Goal: Information Seeking & Learning: Find specific fact

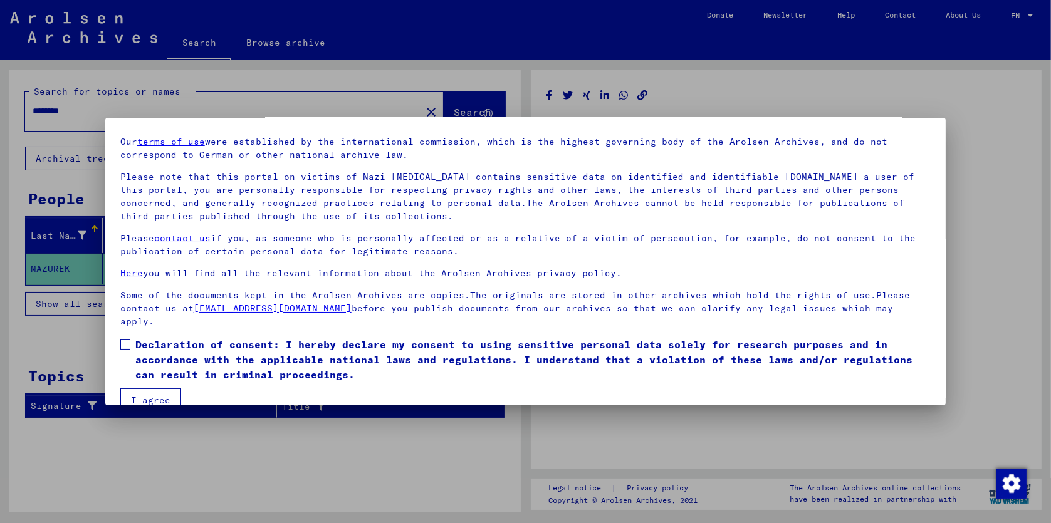
scroll to position [60, 0]
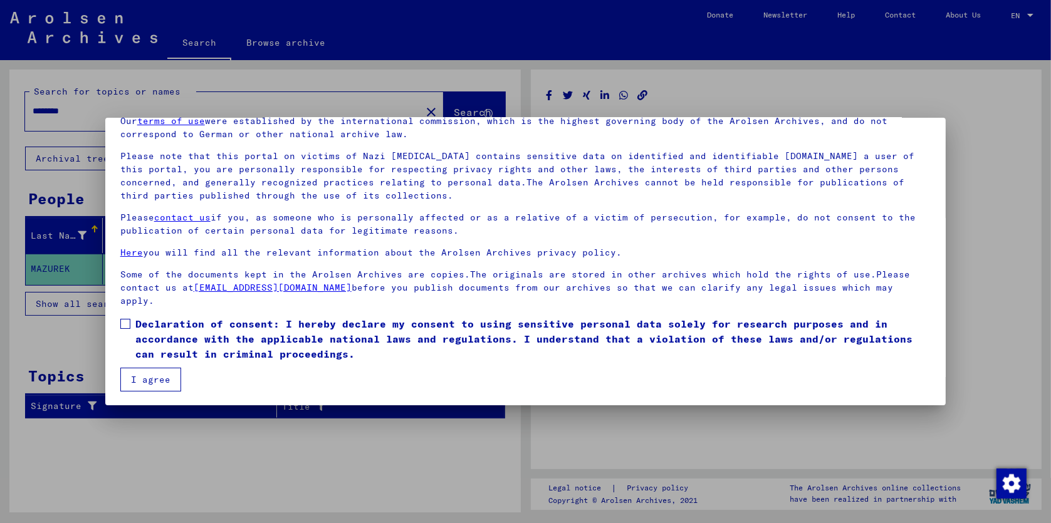
click at [165, 377] on button "I agree" at bounding box center [150, 380] width 61 height 24
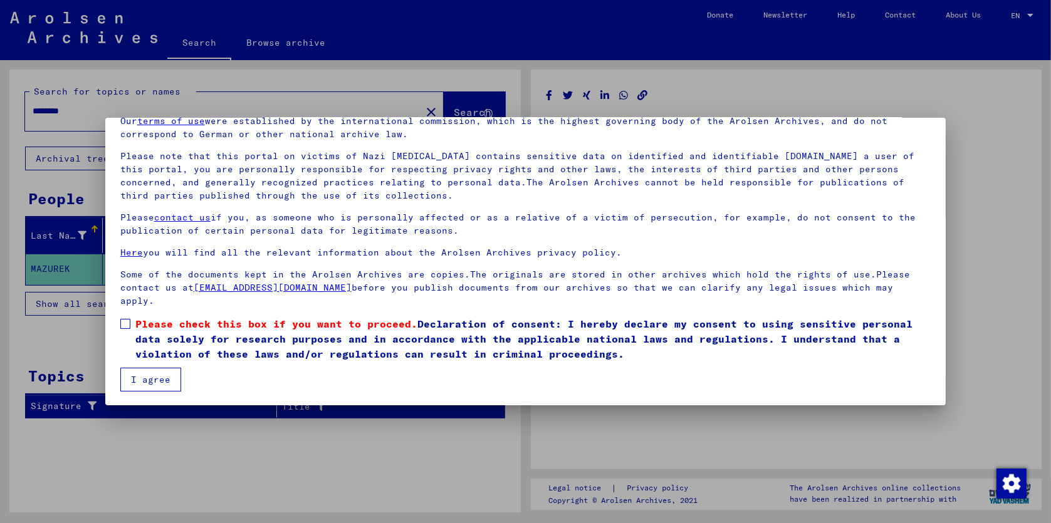
click at [154, 377] on button "I agree" at bounding box center [150, 380] width 61 height 24
click at [126, 325] on span at bounding box center [125, 324] width 10 height 10
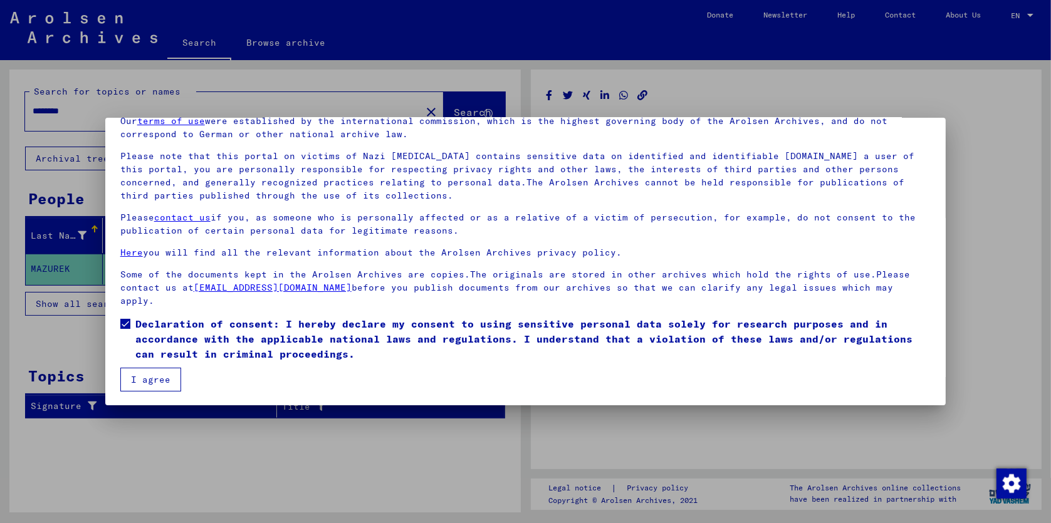
click at [150, 379] on button "I agree" at bounding box center [150, 380] width 61 height 24
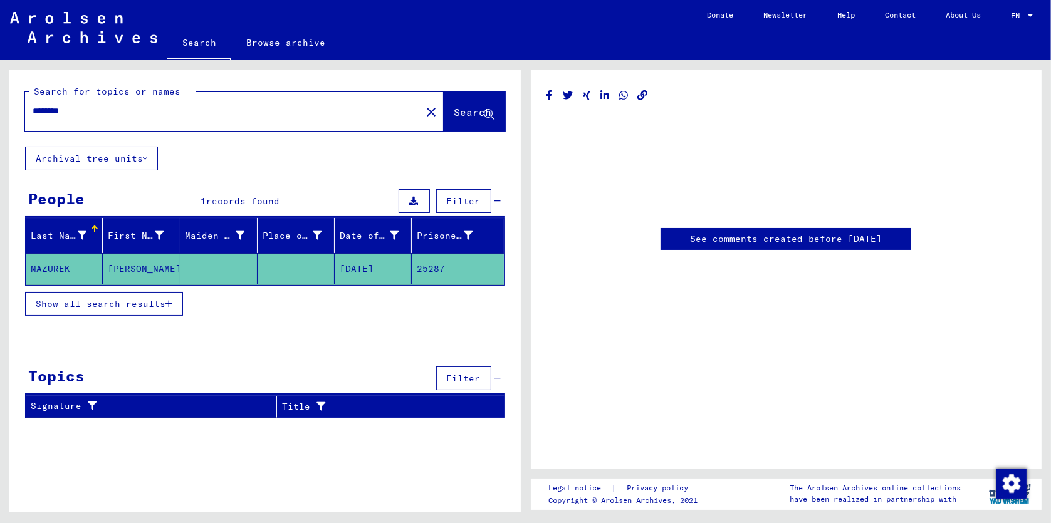
click at [54, 266] on mat-cell "MAZUREK" at bounding box center [64, 269] width 77 height 31
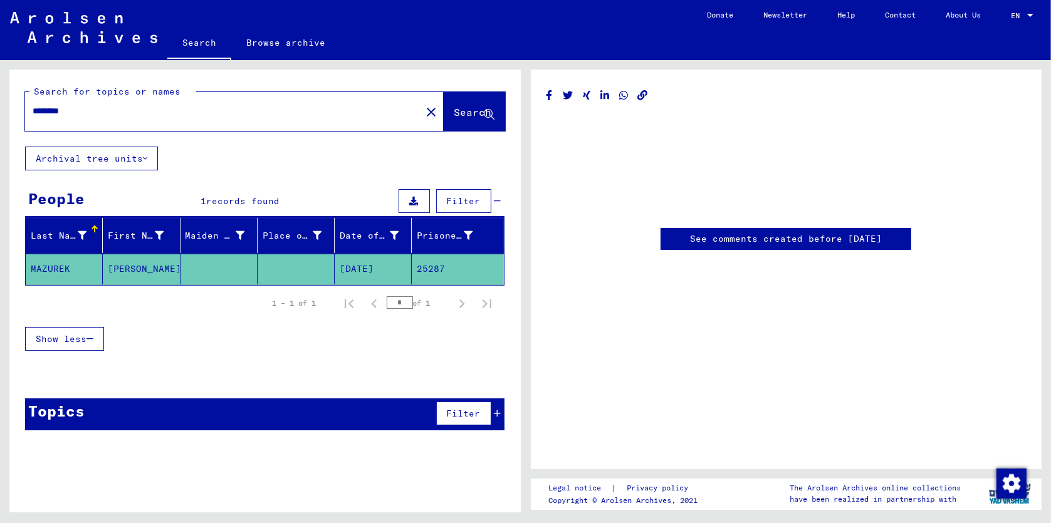
click at [722, 240] on link "See comments created before [DATE]" at bounding box center [786, 238] width 192 height 13
click at [70, 338] on span "Show less" at bounding box center [61, 338] width 51 height 11
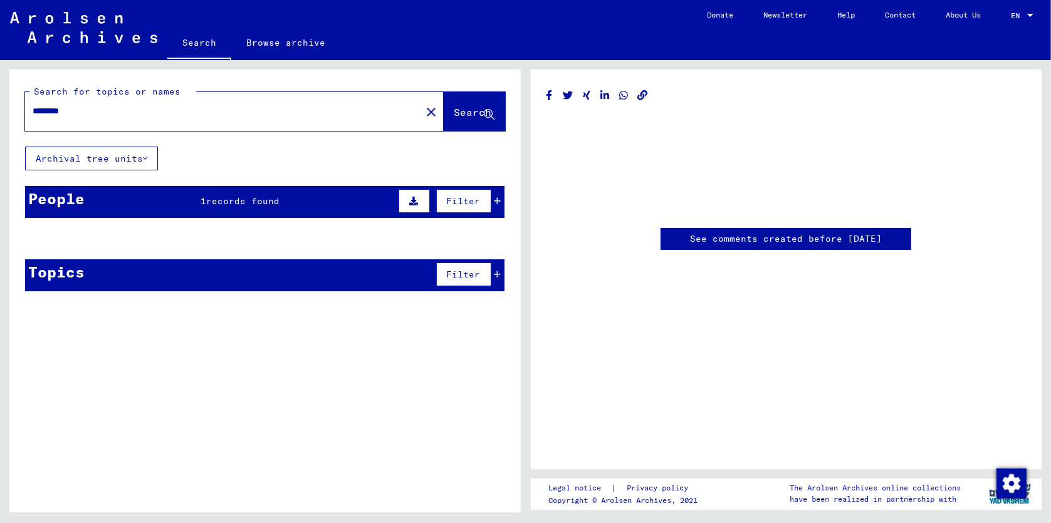
click at [454, 112] on span "Search" at bounding box center [473, 112] width 38 height 13
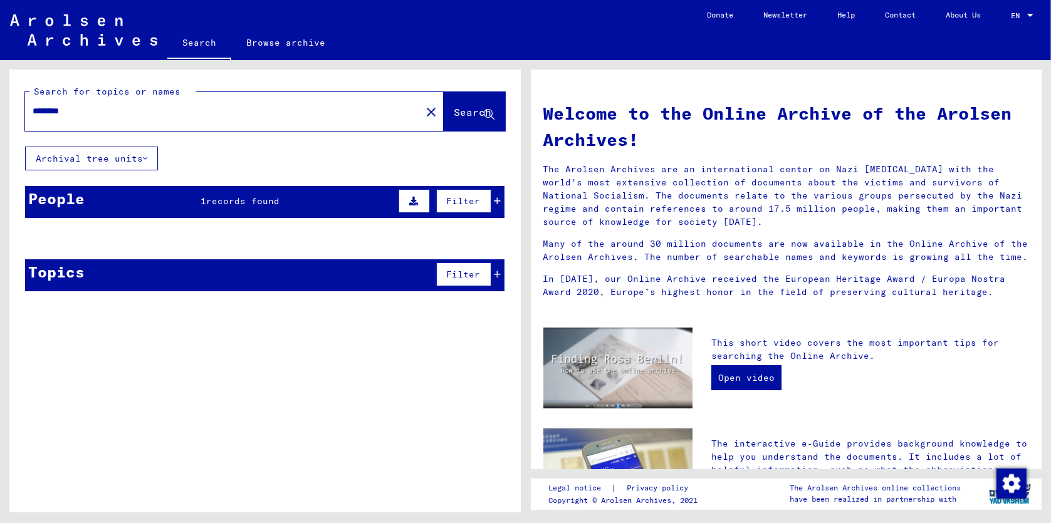
click at [68, 195] on div "People" at bounding box center [56, 198] width 56 height 23
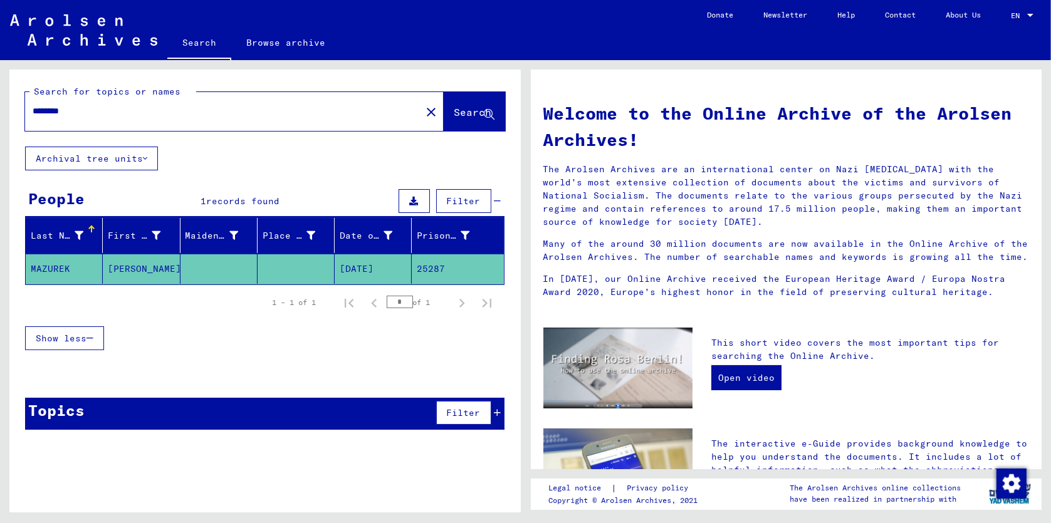
click at [52, 264] on mat-cell "MAZUREK" at bounding box center [64, 269] width 77 height 30
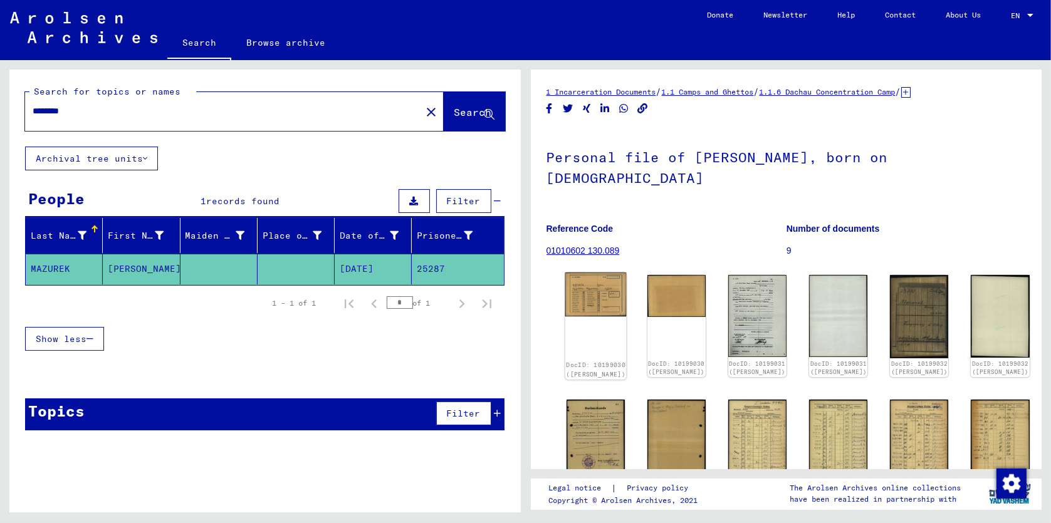
click at [598, 276] on img at bounding box center [595, 295] width 61 height 44
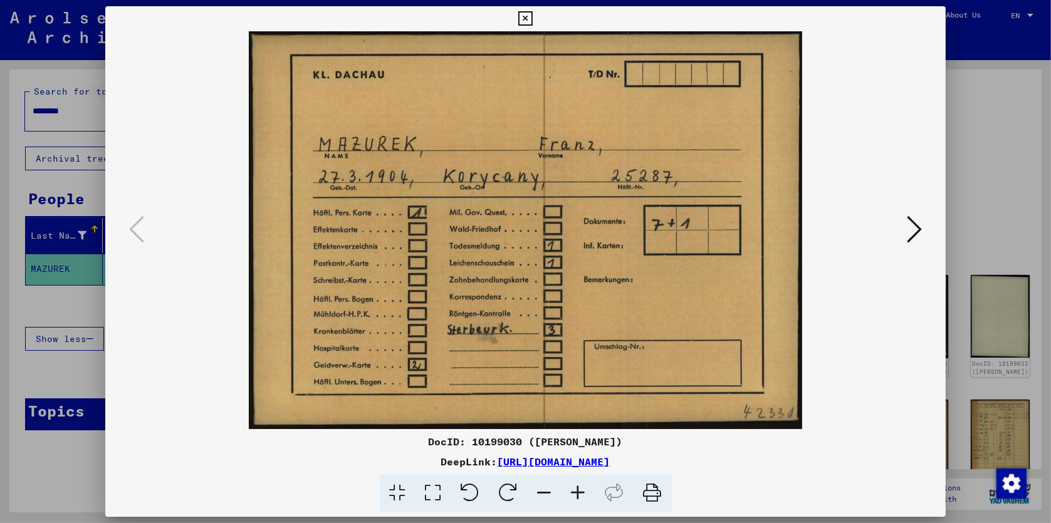
click at [917, 231] on icon at bounding box center [914, 229] width 15 height 30
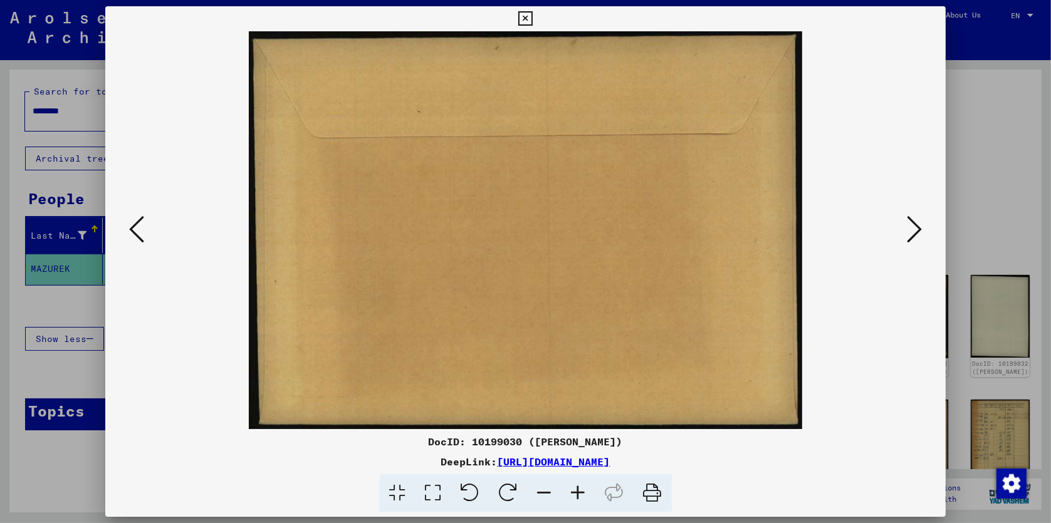
click at [915, 231] on icon at bounding box center [914, 229] width 15 height 30
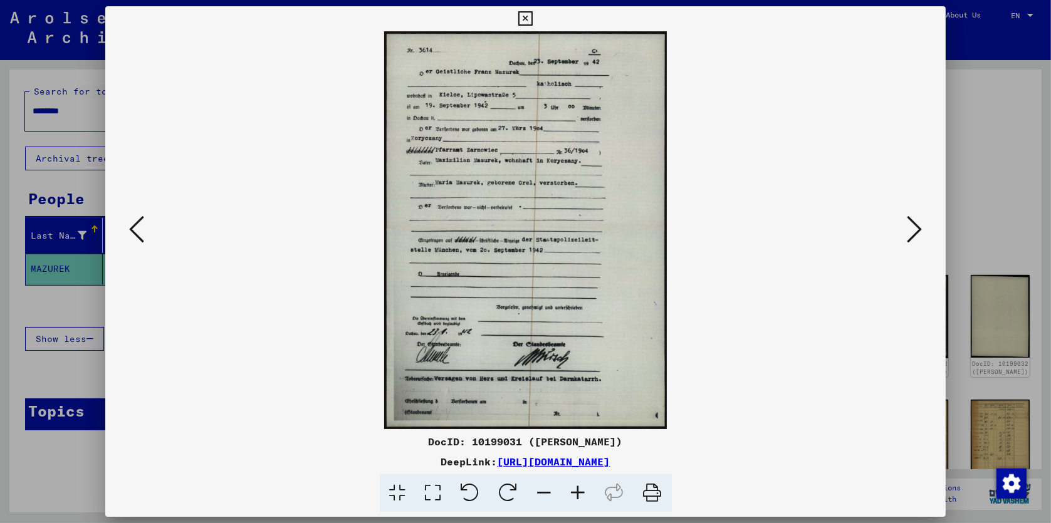
click at [915, 231] on icon at bounding box center [914, 229] width 15 height 30
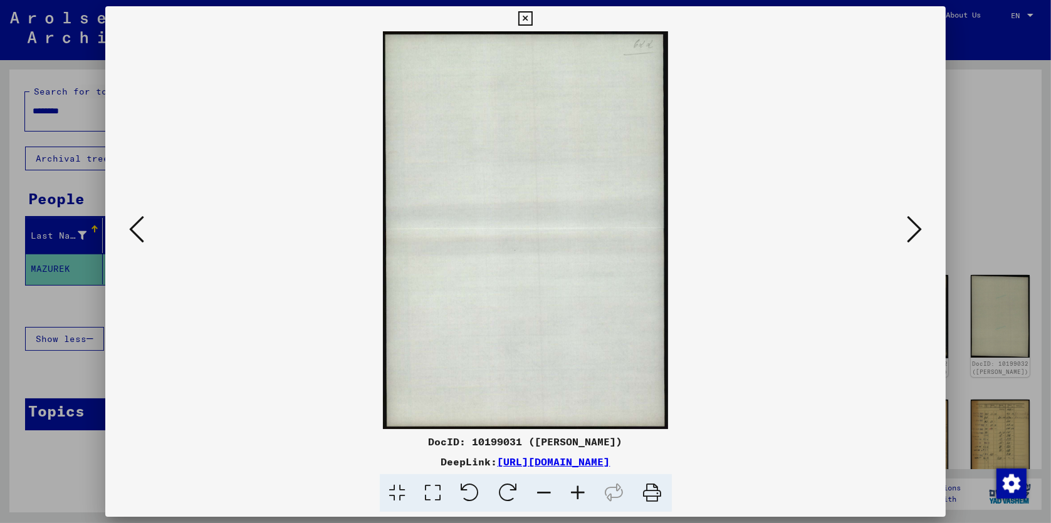
click at [915, 231] on icon at bounding box center [914, 229] width 15 height 30
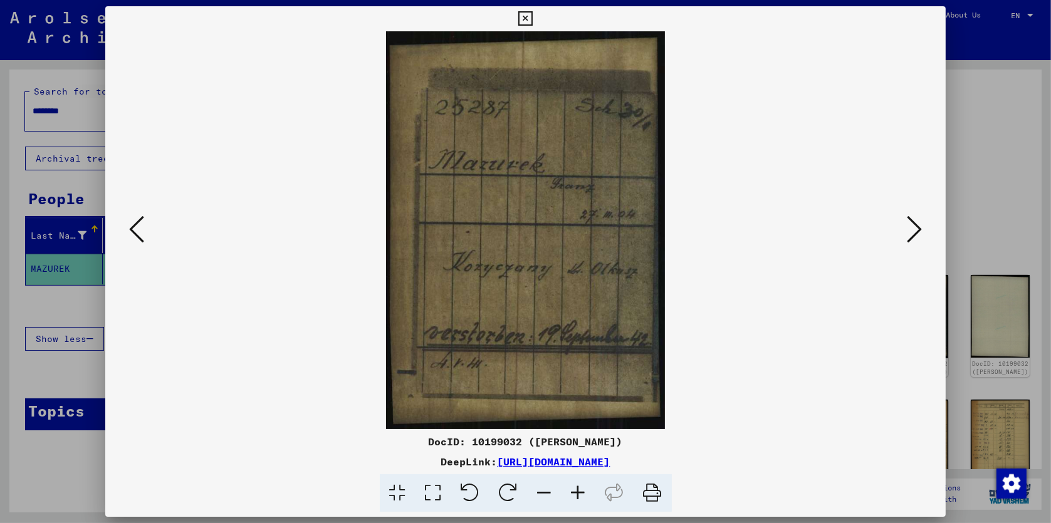
click at [915, 231] on icon at bounding box center [914, 229] width 15 height 30
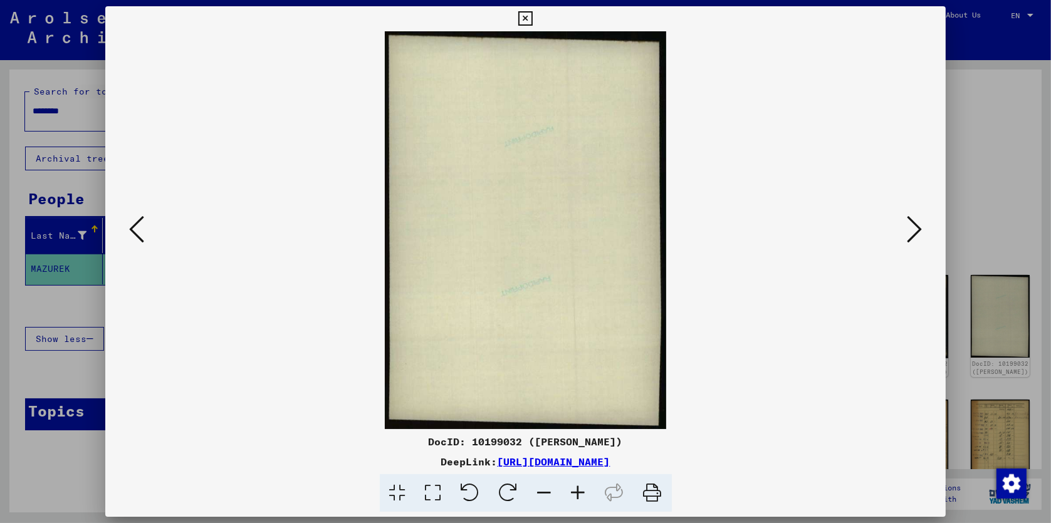
click at [915, 231] on icon at bounding box center [914, 229] width 15 height 30
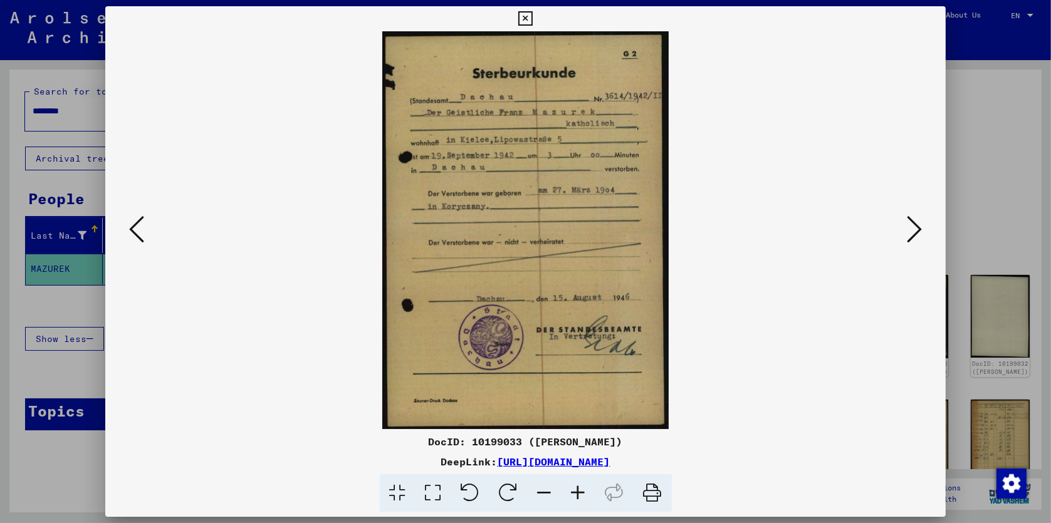
click at [915, 231] on icon at bounding box center [914, 229] width 15 height 30
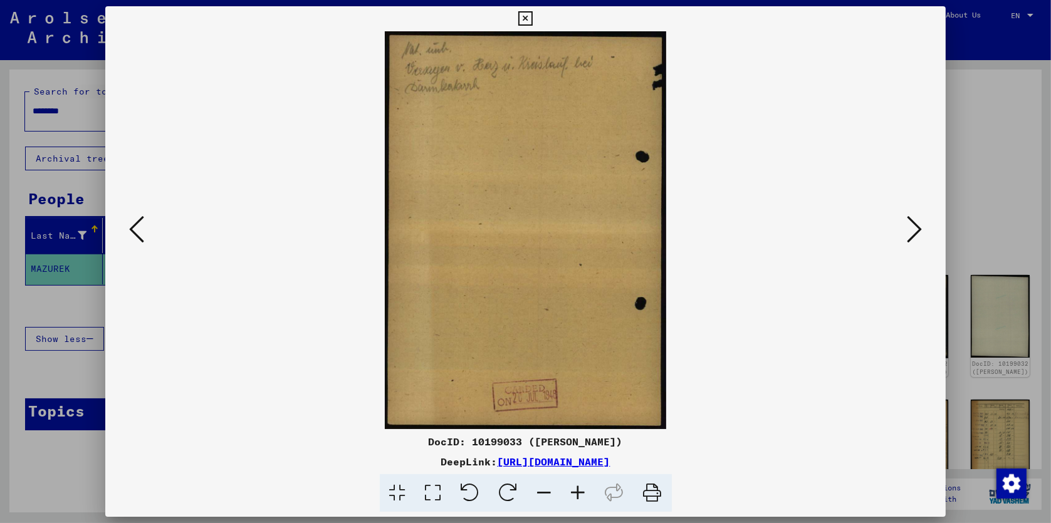
click at [915, 231] on icon at bounding box center [914, 229] width 15 height 30
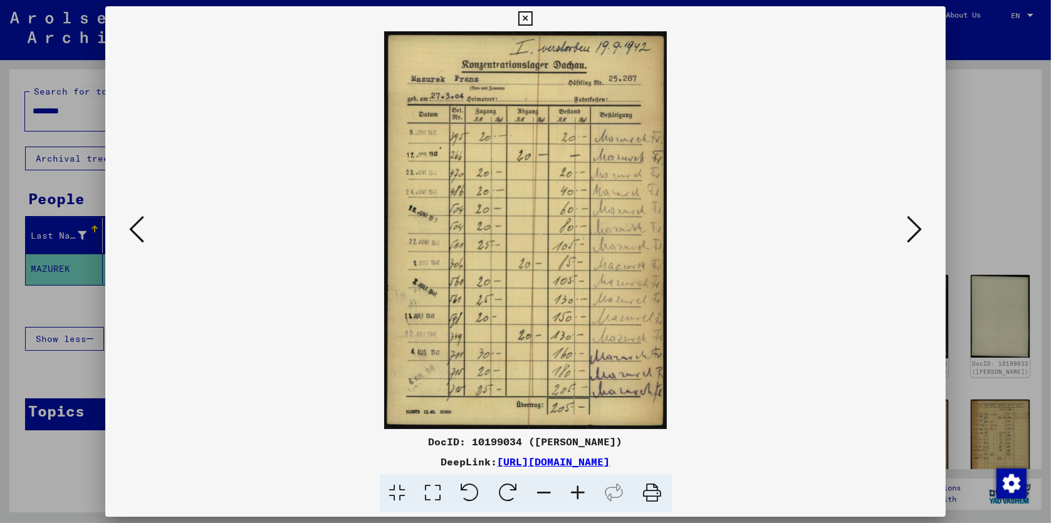
click at [915, 231] on icon at bounding box center [914, 229] width 15 height 30
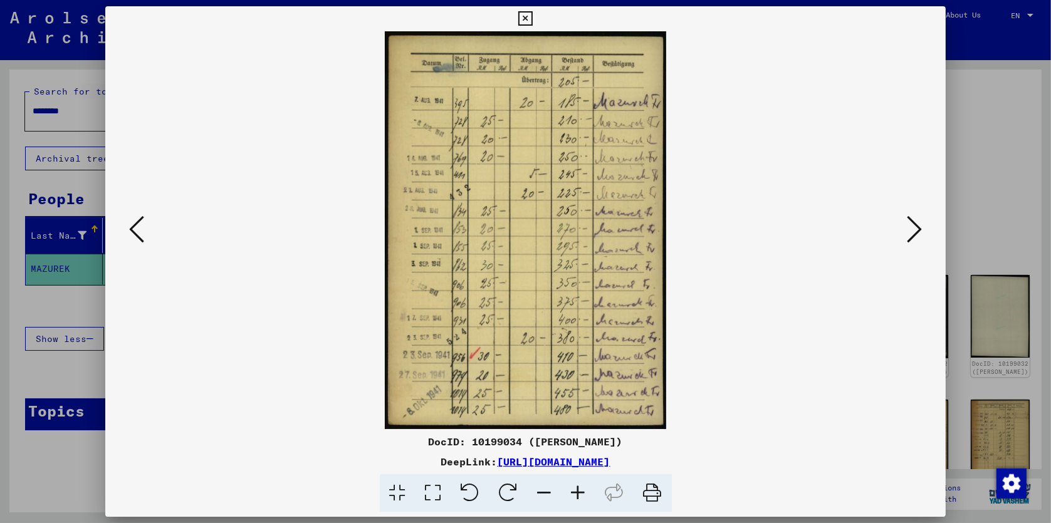
click at [915, 231] on icon at bounding box center [914, 229] width 15 height 30
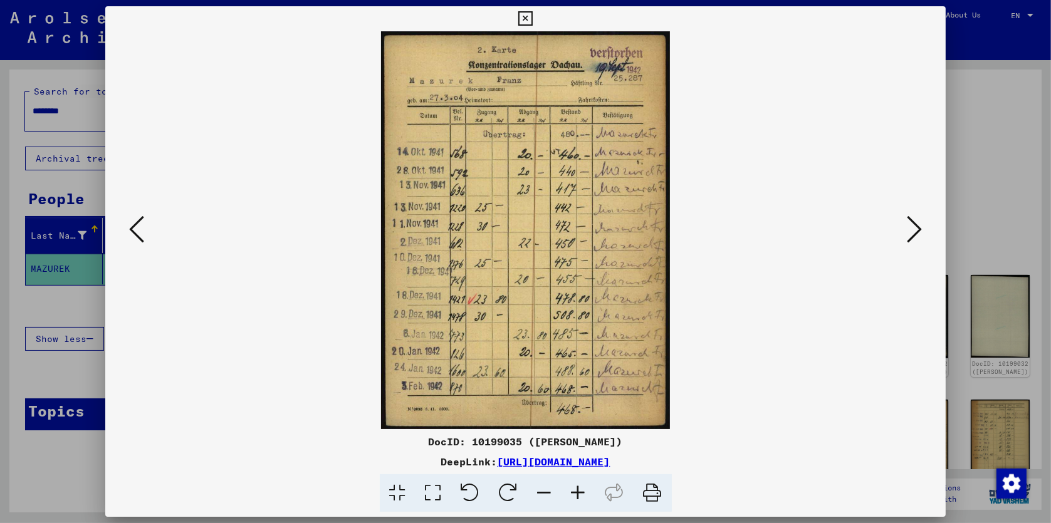
click at [915, 231] on icon at bounding box center [914, 229] width 15 height 30
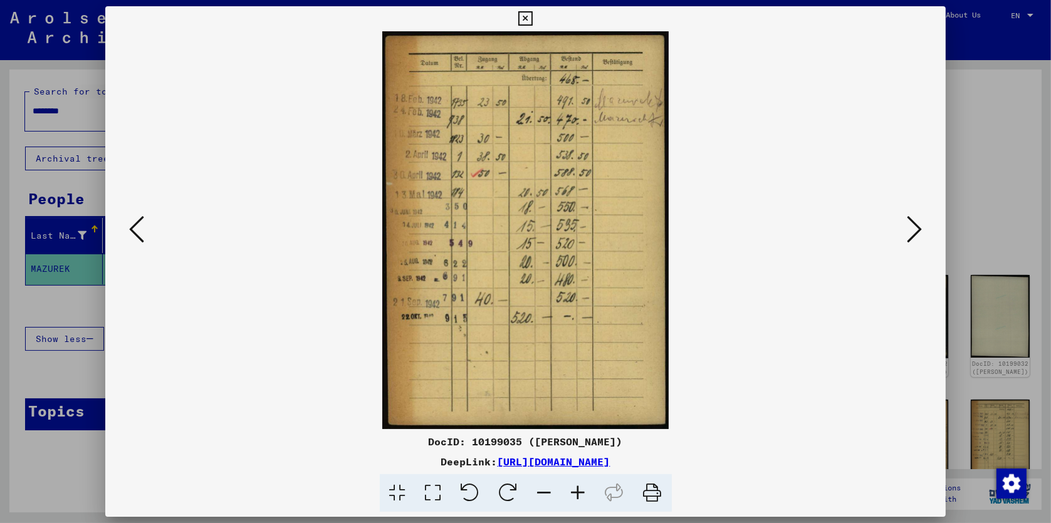
click at [915, 231] on icon at bounding box center [914, 229] width 15 height 30
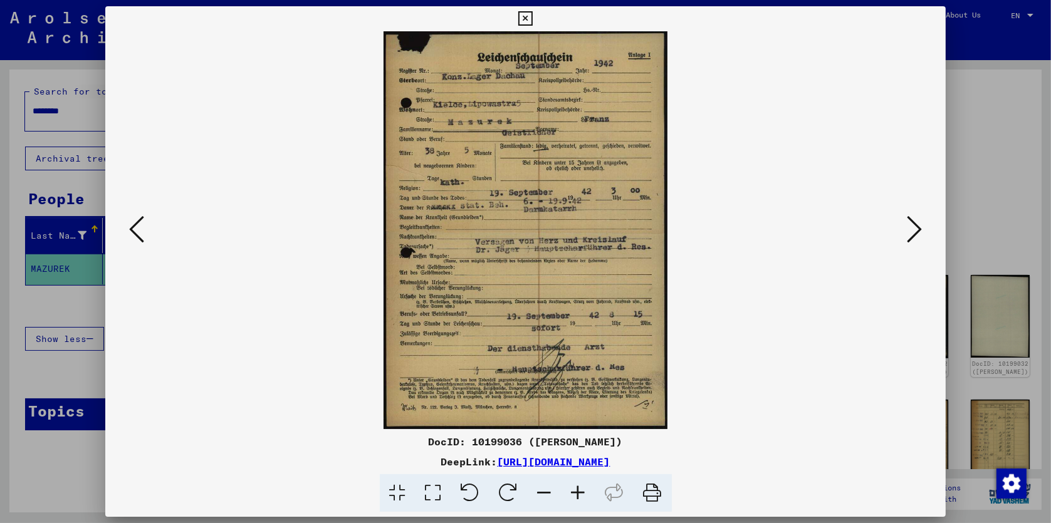
click at [915, 231] on icon at bounding box center [914, 229] width 15 height 30
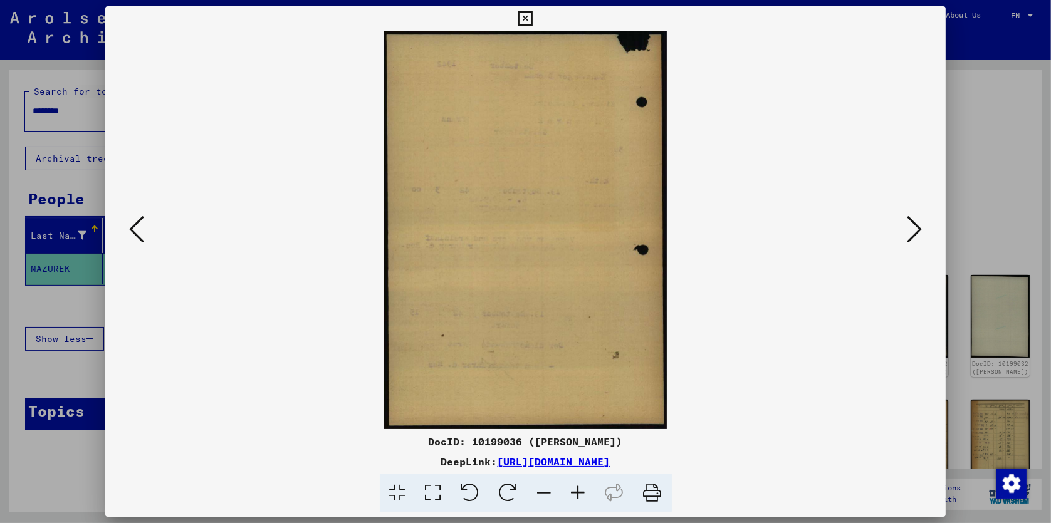
click at [915, 231] on icon at bounding box center [914, 229] width 15 height 30
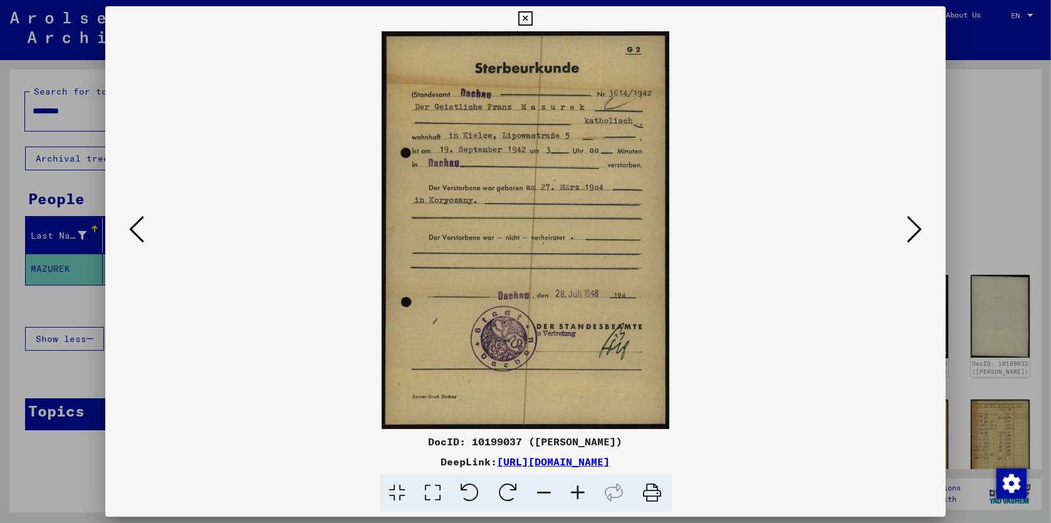
click at [915, 231] on icon at bounding box center [914, 229] width 15 height 30
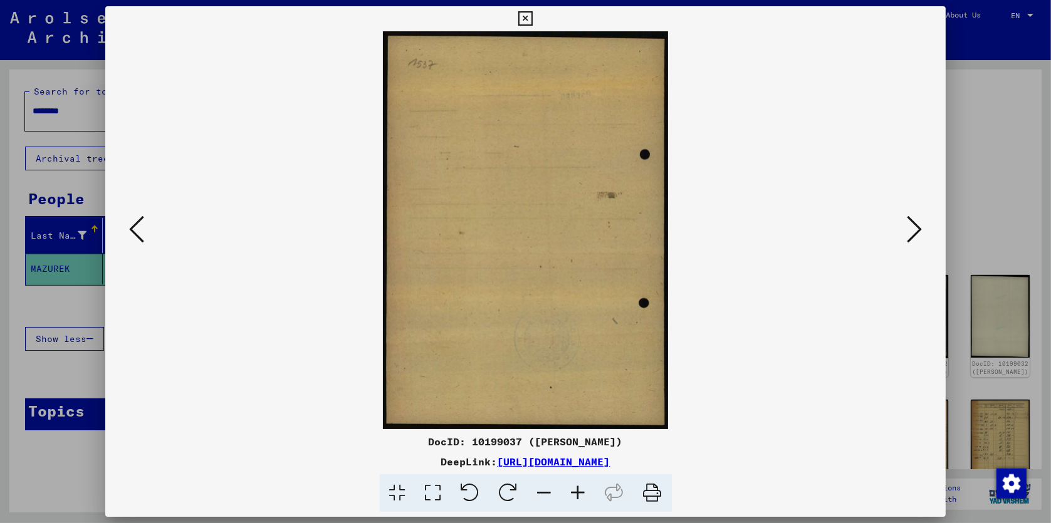
click at [915, 231] on icon at bounding box center [914, 229] width 15 height 30
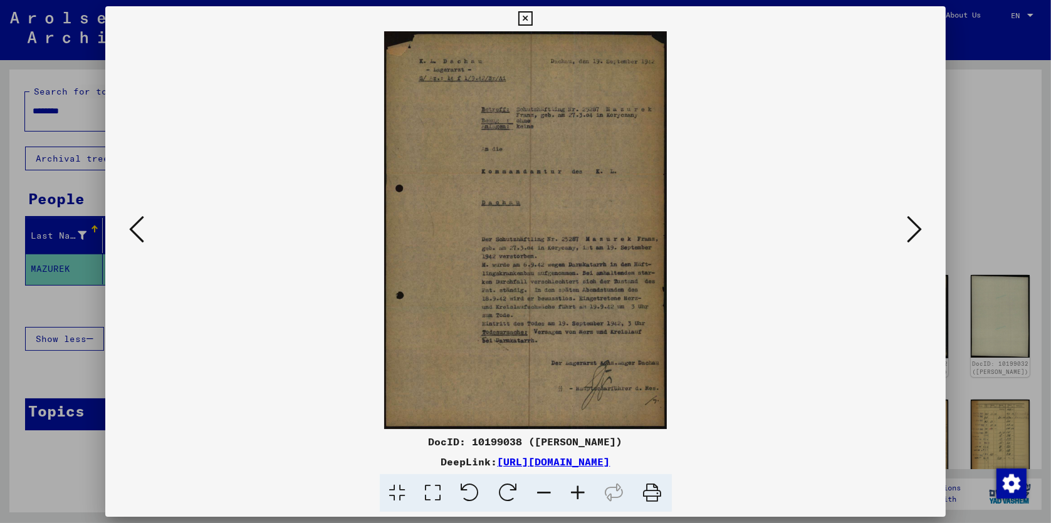
click at [915, 231] on icon at bounding box center [914, 229] width 15 height 30
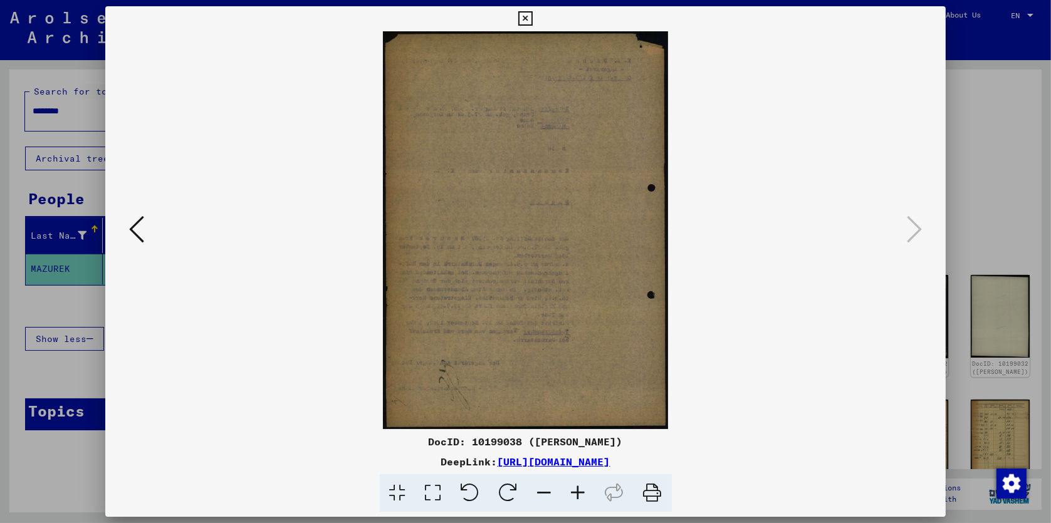
click at [139, 235] on icon at bounding box center [136, 229] width 15 height 30
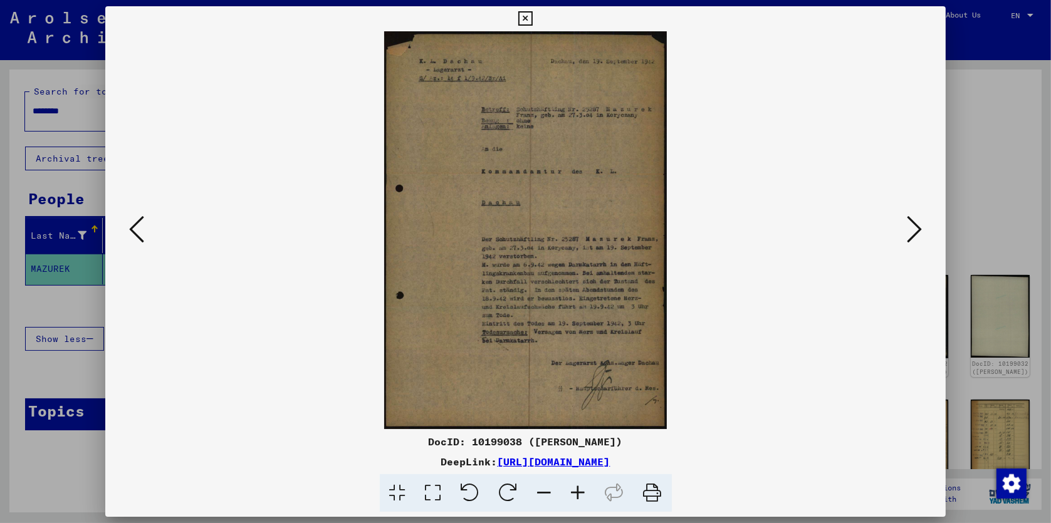
click at [577, 492] on icon at bounding box center [578, 493] width 34 height 38
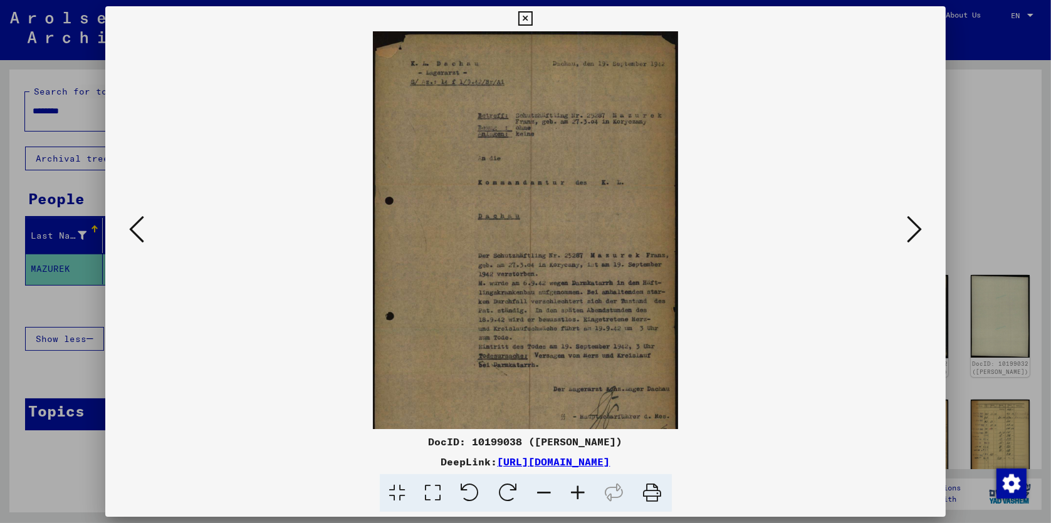
click at [577, 492] on icon at bounding box center [578, 493] width 34 height 38
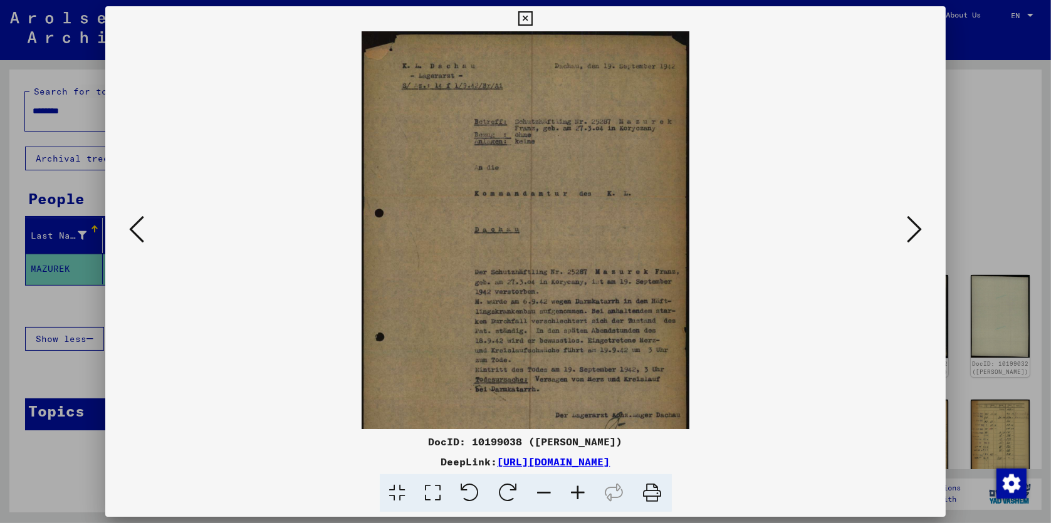
click at [577, 492] on icon at bounding box center [578, 493] width 34 height 38
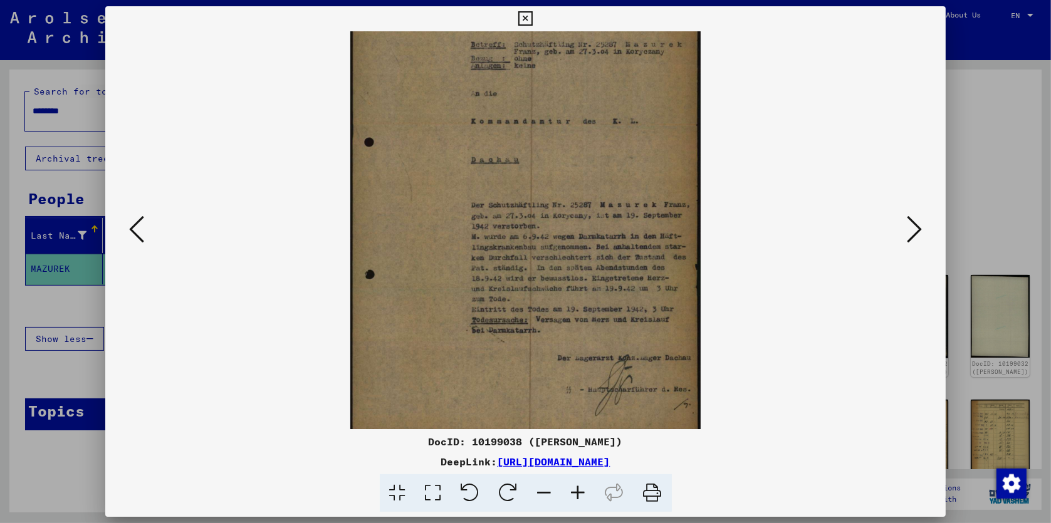
scroll to position [94, 0]
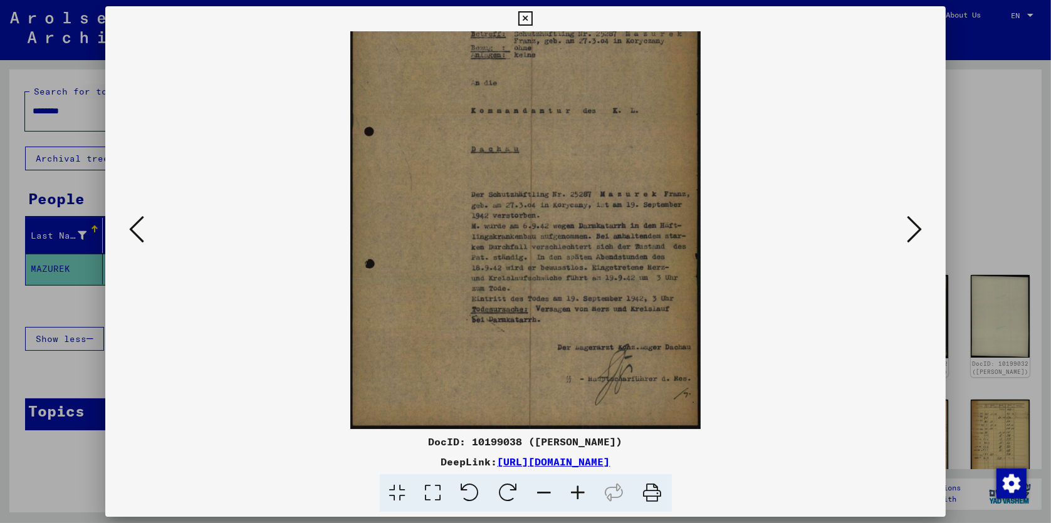
drag, startPoint x: 609, startPoint y: 353, endPoint x: 511, endPoint y: 180, distance: 199.0
click at [511, 180] on img at bounding box center [525, 183] width 350 height 492
click at [580, 491] on icon at bounding box center [578, 493] width 34 height 38
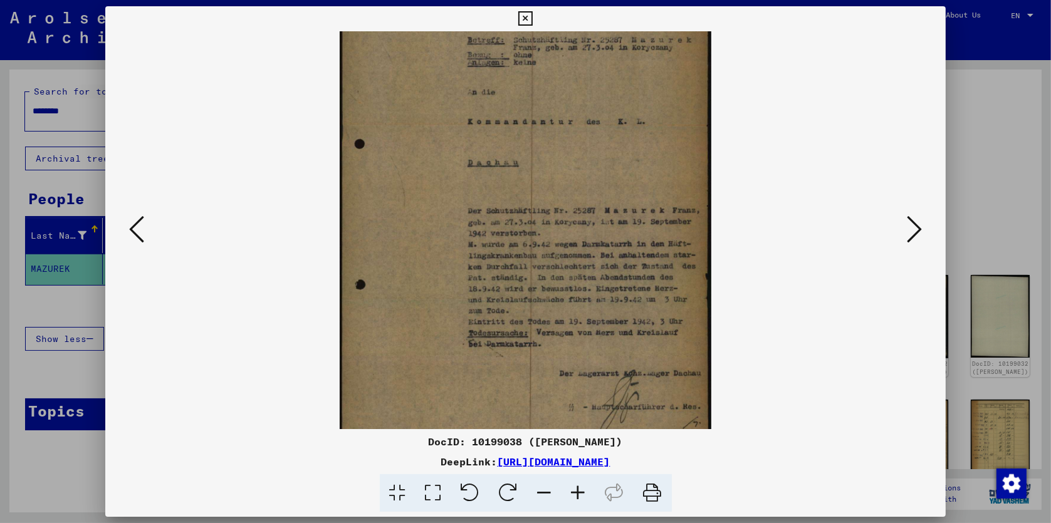
click at [580, 491] on icon at bounding box center [578, 493] width 34 height 38
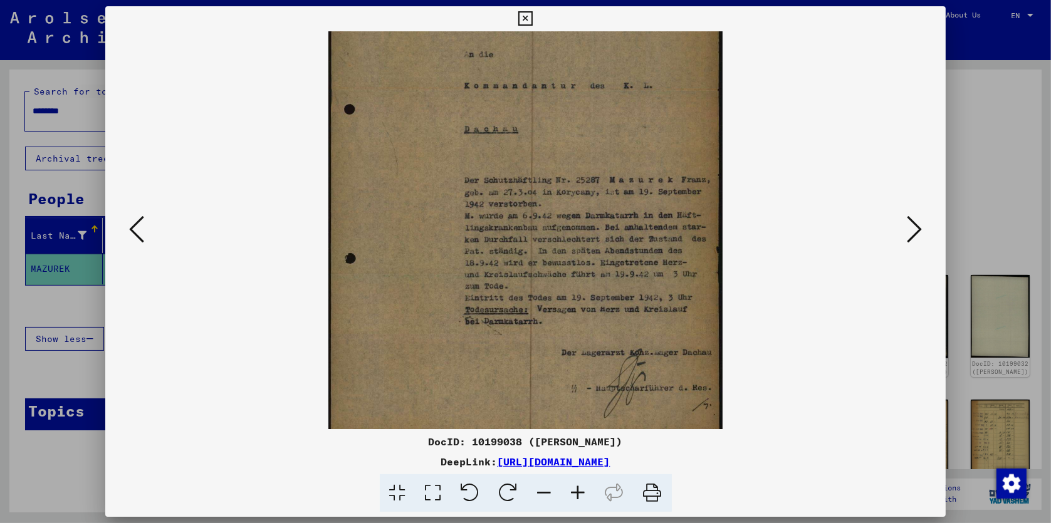
scroll to position [157, 0]
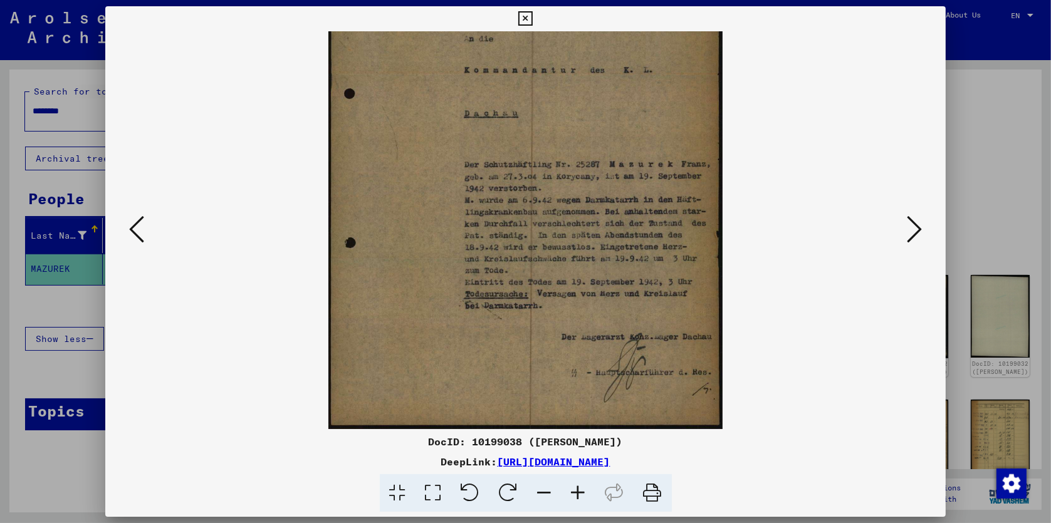
drag, startPoint x: 605, startPoint y: 327, endPoint x: 536, endPoint y: 218, distance: 128.6
click at [536, 218] on img at bounding box center [525, 152] width 395 height 555
click at [134, 231] on icon at bounding box center [136, 229] width 15 height 30
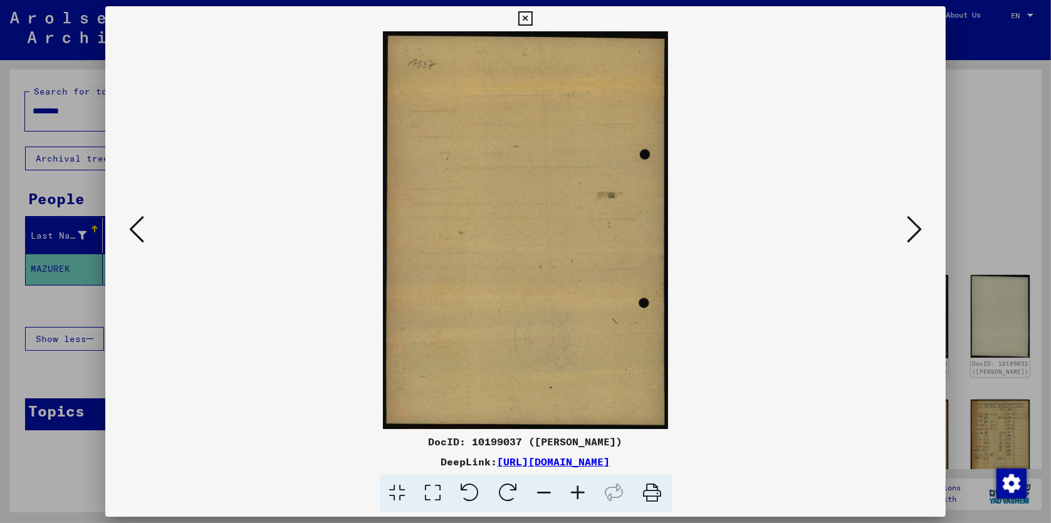
click at [134, 231] on icon at bounding box center [136, 229] width 15 height 30
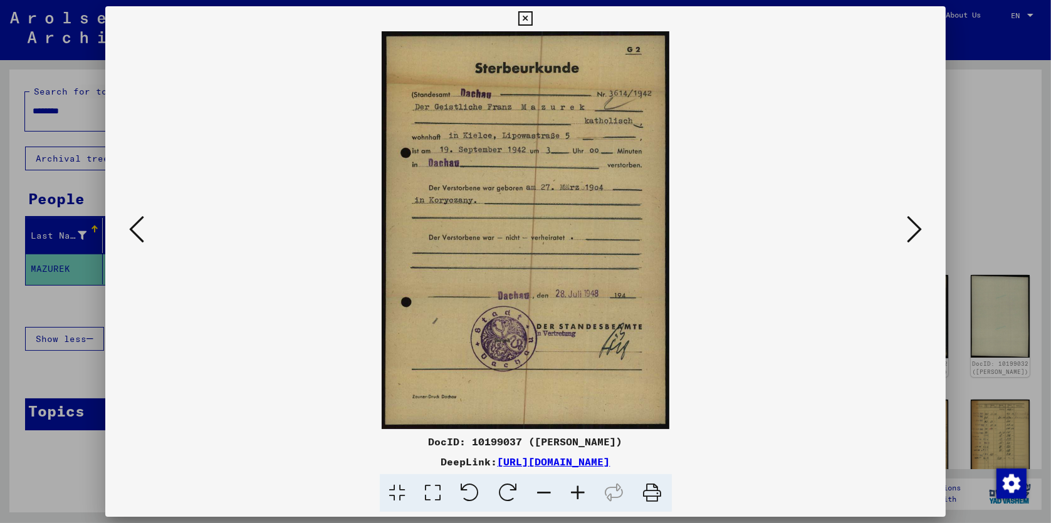
click at [134, 231] on icon at bounding box center [136, 229] width 15 height 30
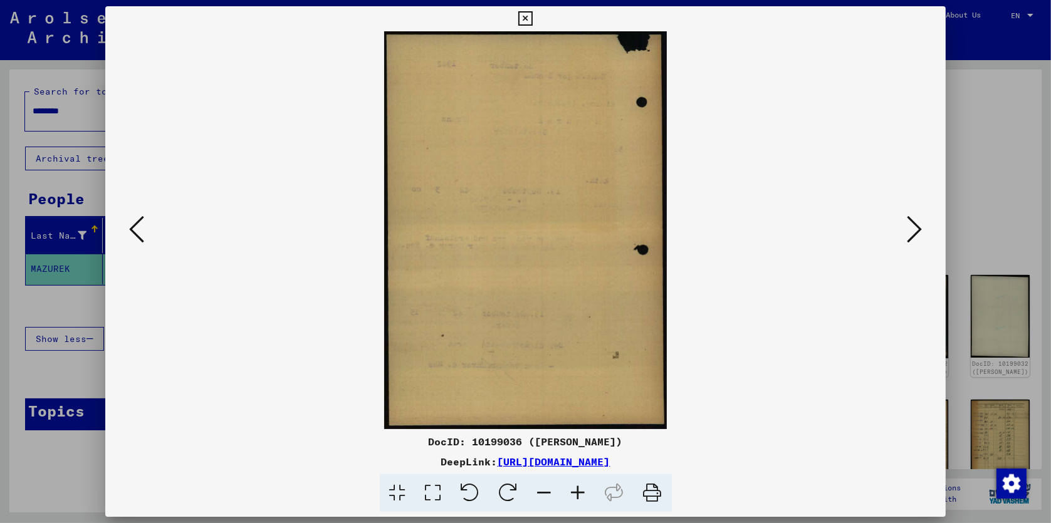
click at [134, 231] on icon at bounding box center [136, 229] width 15 height 30
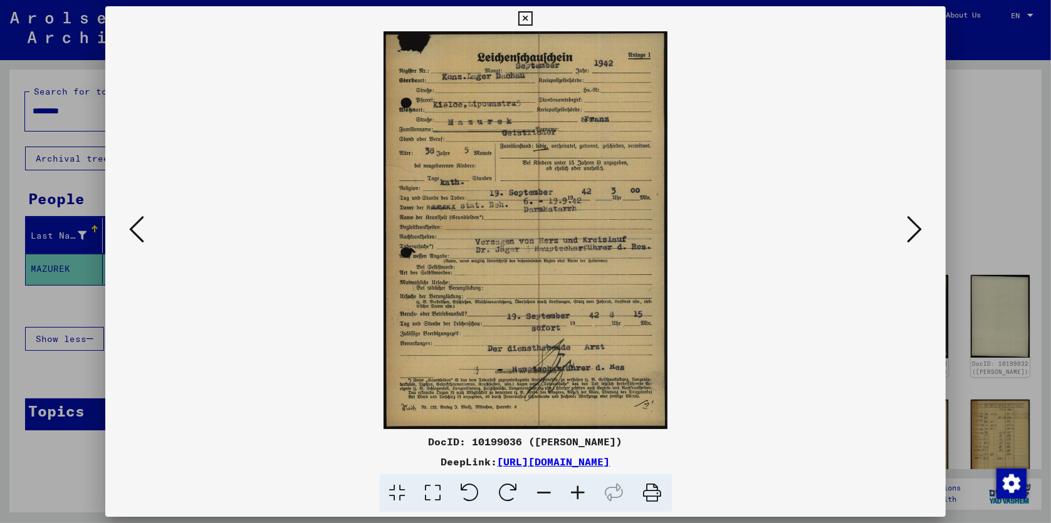
click at [134, 231] on icon at bounding box center [136, 229] width 15 height 30
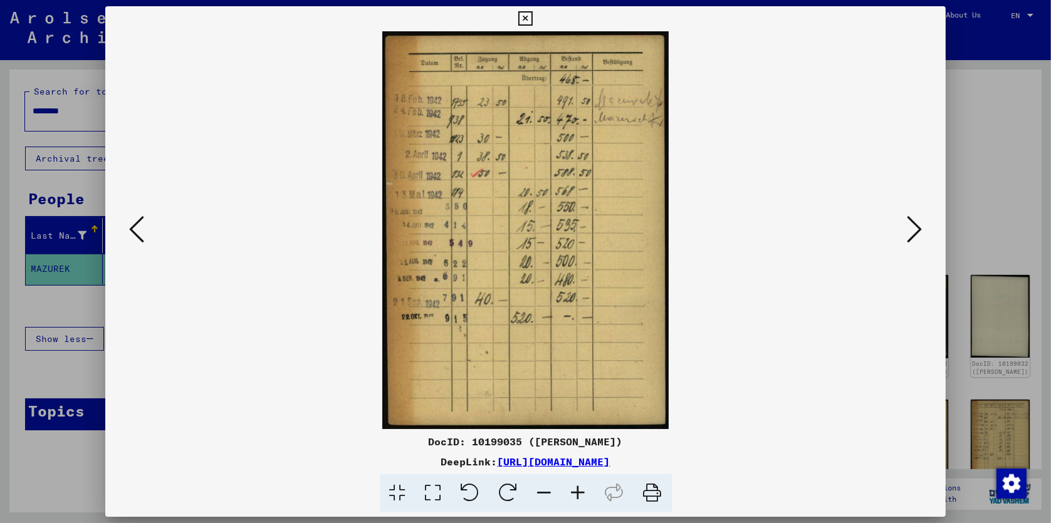
click at [134, 231] on icon at bounding box center [136, 229] width 15 height 30
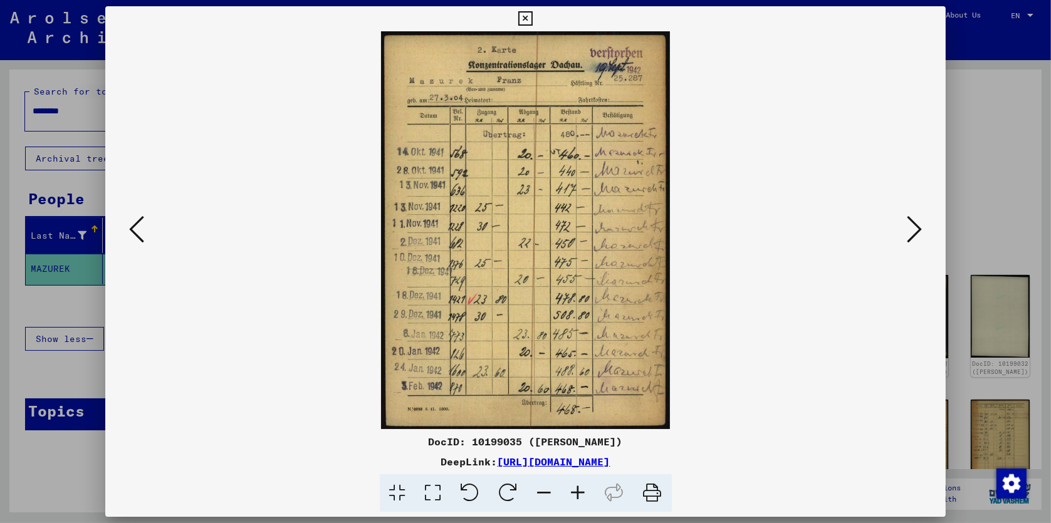
click at [134, 231] on icon at bounding box center [136, 229] width 15 height 30
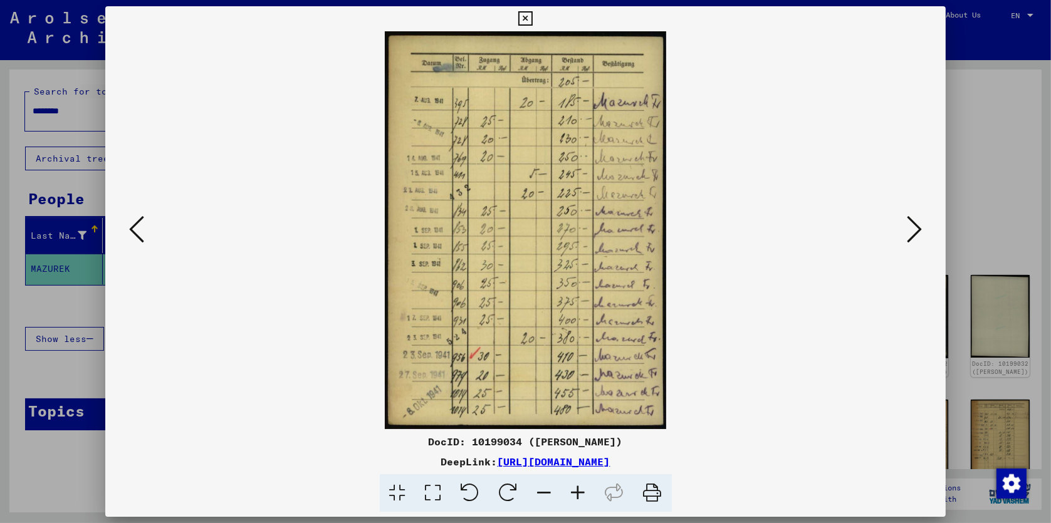
click at [134, 231] on icon at bounding box center [136, 229] width 15 height 30
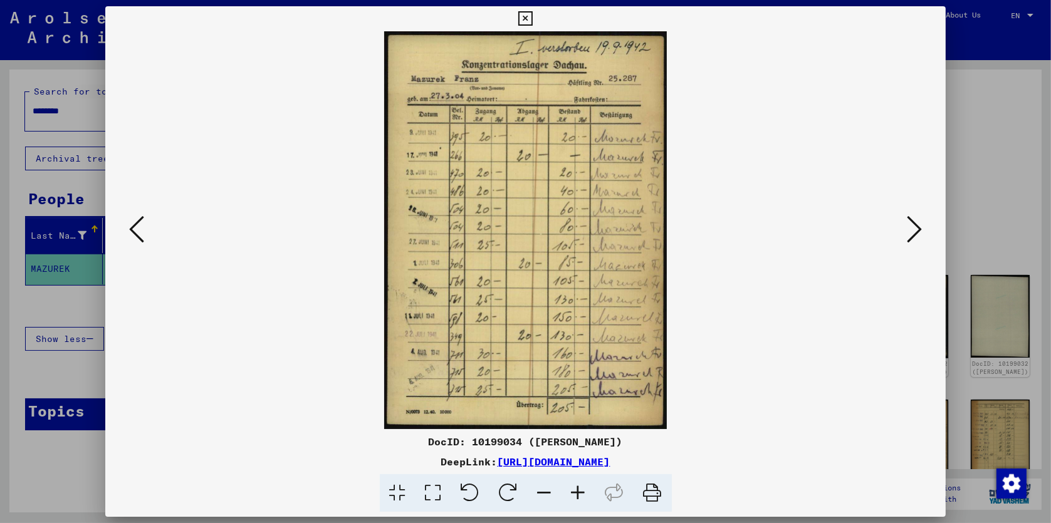
click at [134, 231] on icon at bounding box center [136, 229] width 15 height 30
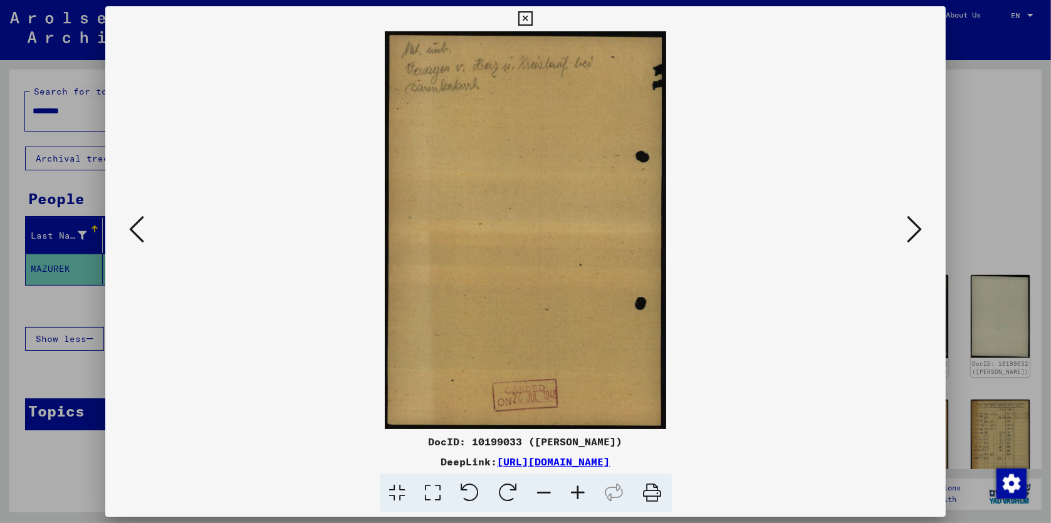
click at [134, 231] on icon at bounding box center [136, 229] width 15 height 30
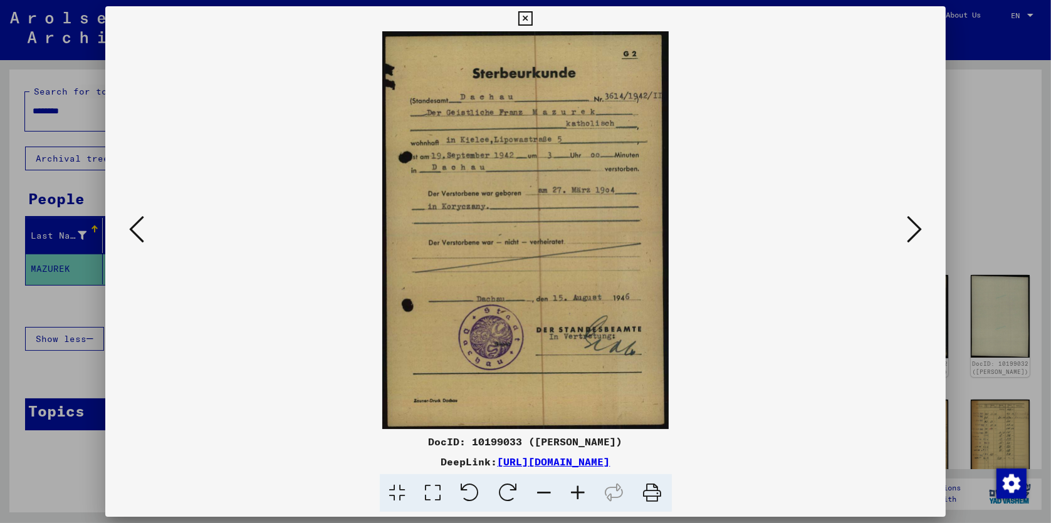
click at [134, 231] on icon at bounding box center [136, 229] width 15 height 30
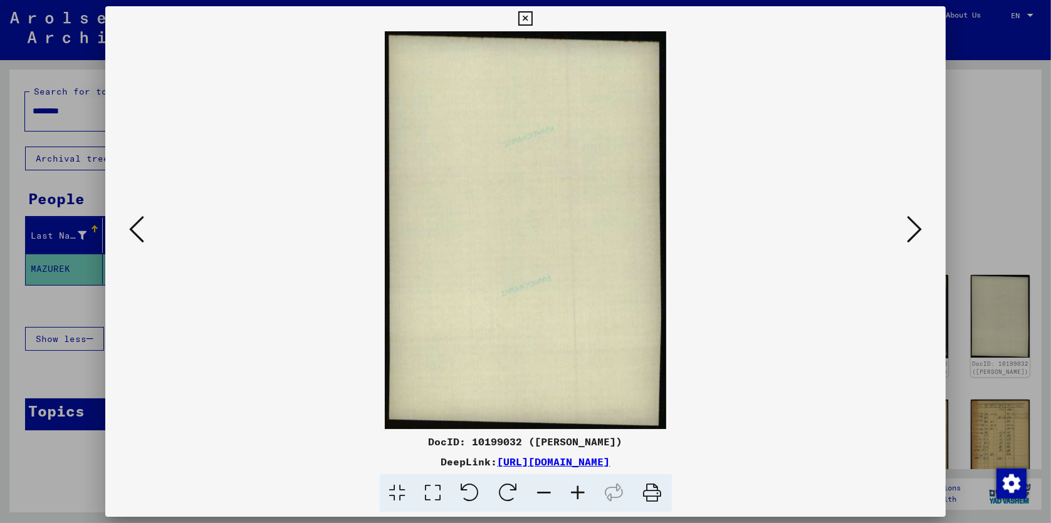
click at [134, 231] on icon at bounding box center [136, 229] width 15 height 30
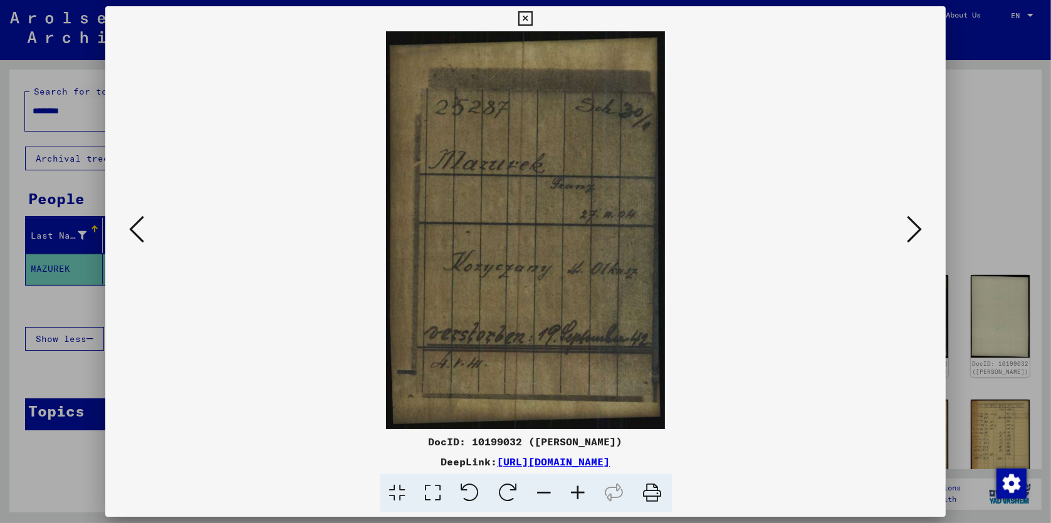
click at [134, 231] on icon at bounding box center [136, 229] width 15 height 30
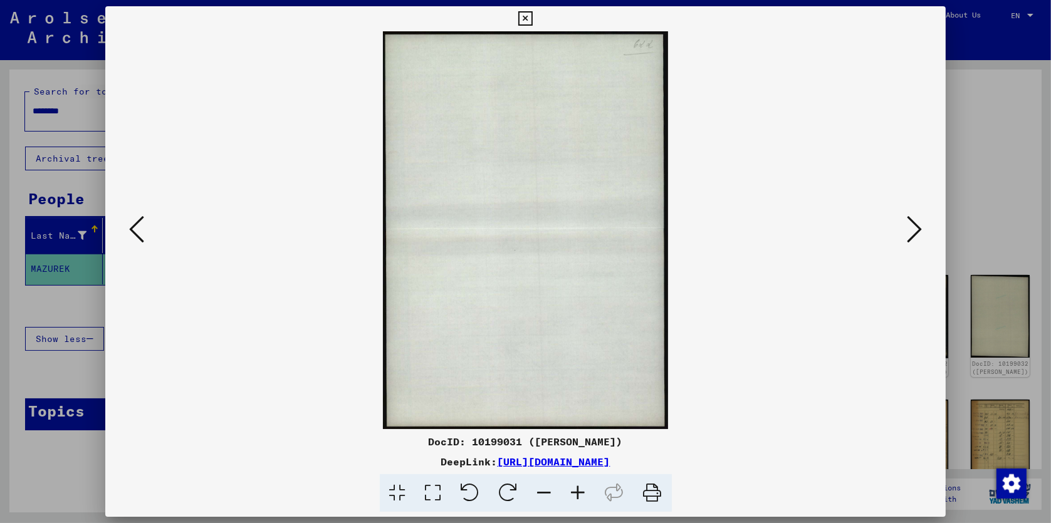
click at [525, 14] on icon at bounding box center [525, 18] width 14 height 15
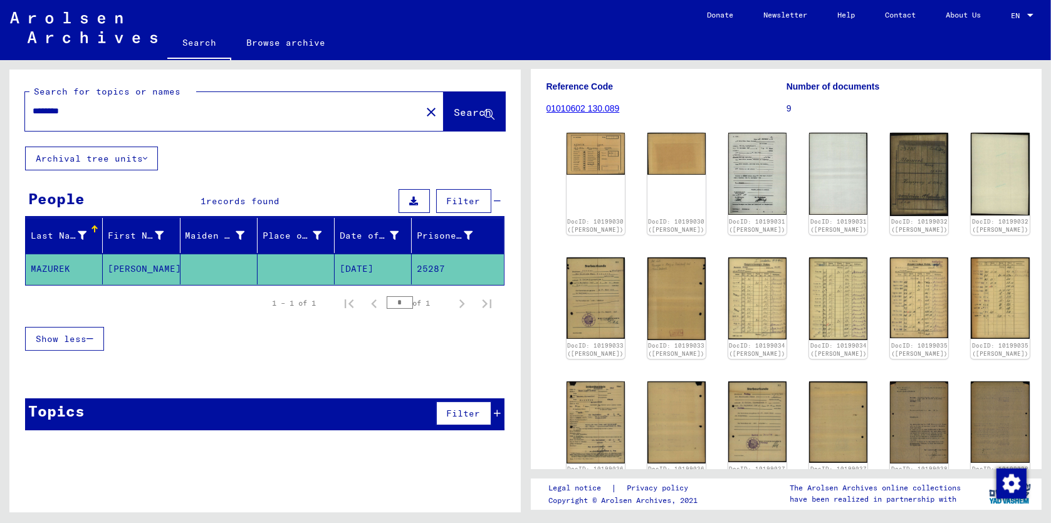
scroll to position [140, 0]
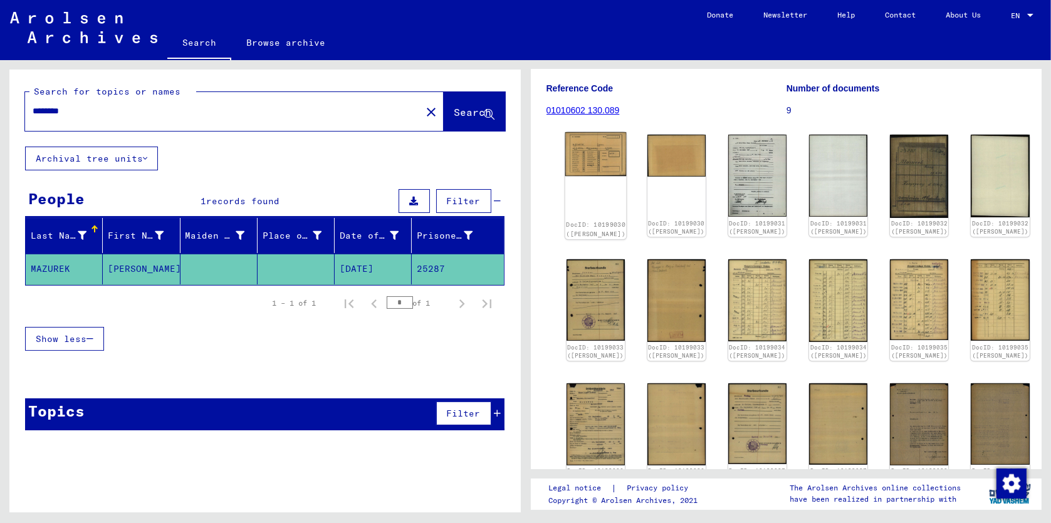
click at [602, 142] on img at bounding box center [595, 154] width 61 height 44
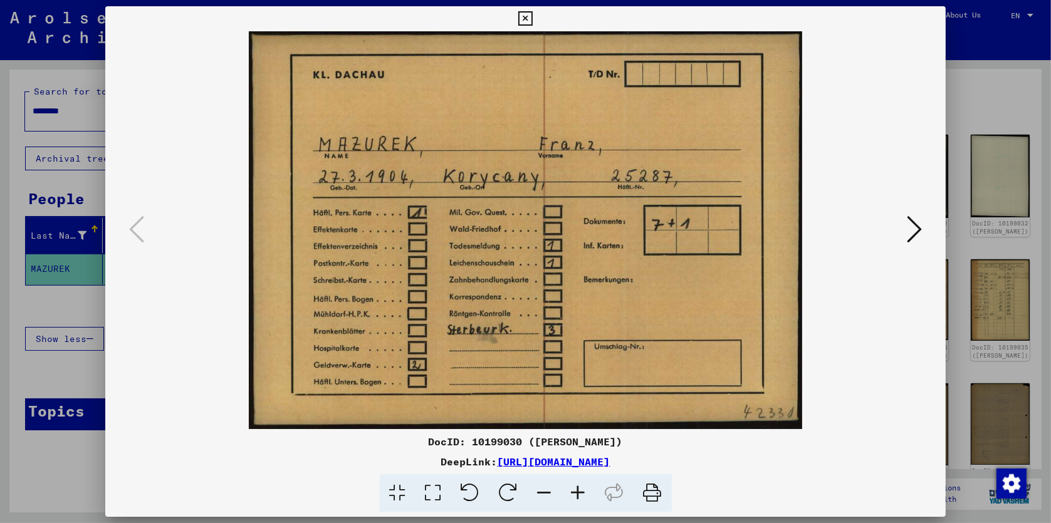
click at [524, 14] on icon at bounding box center [525, 18] width 14 height 15
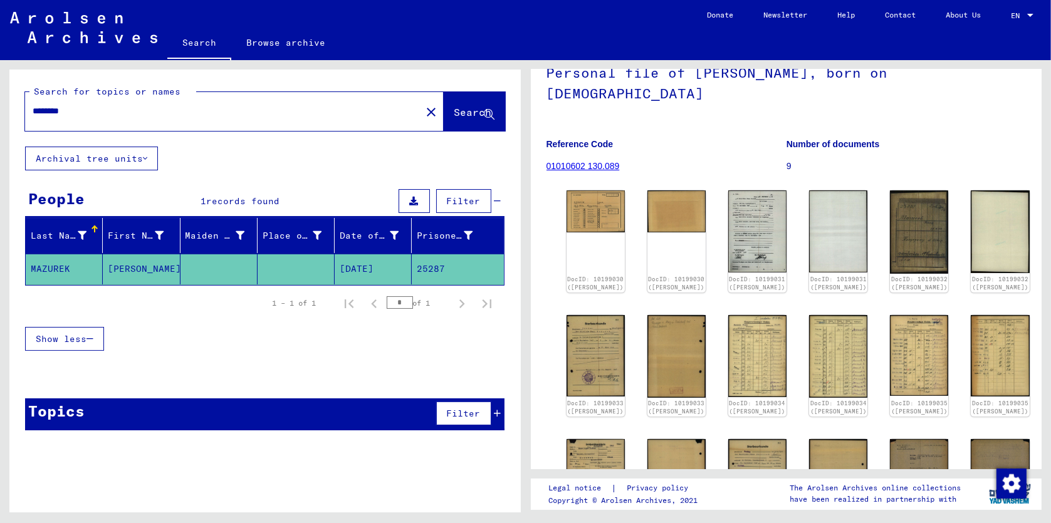
scroll to position [55, 0]
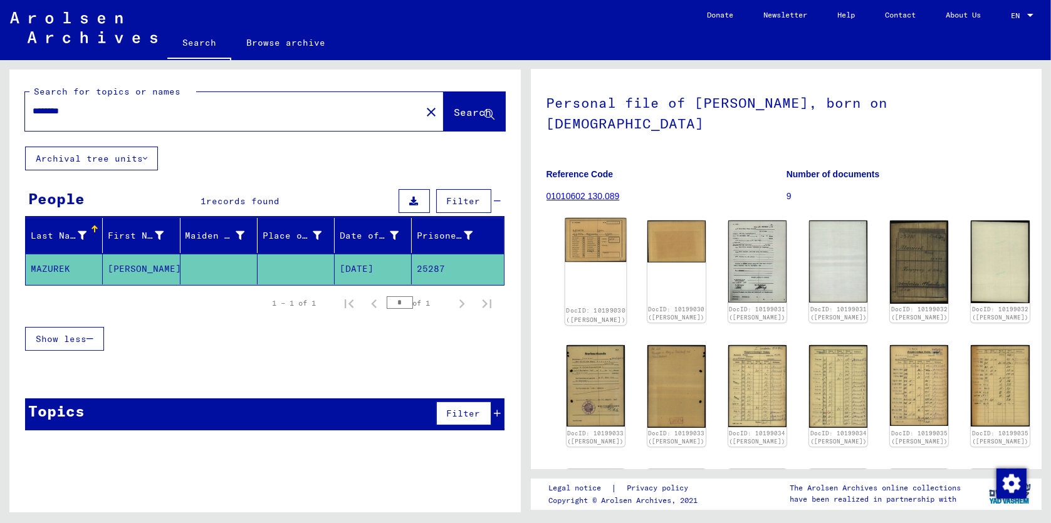
click at [596, 219] on img at bounding box center [595, 240] width 61 height 44
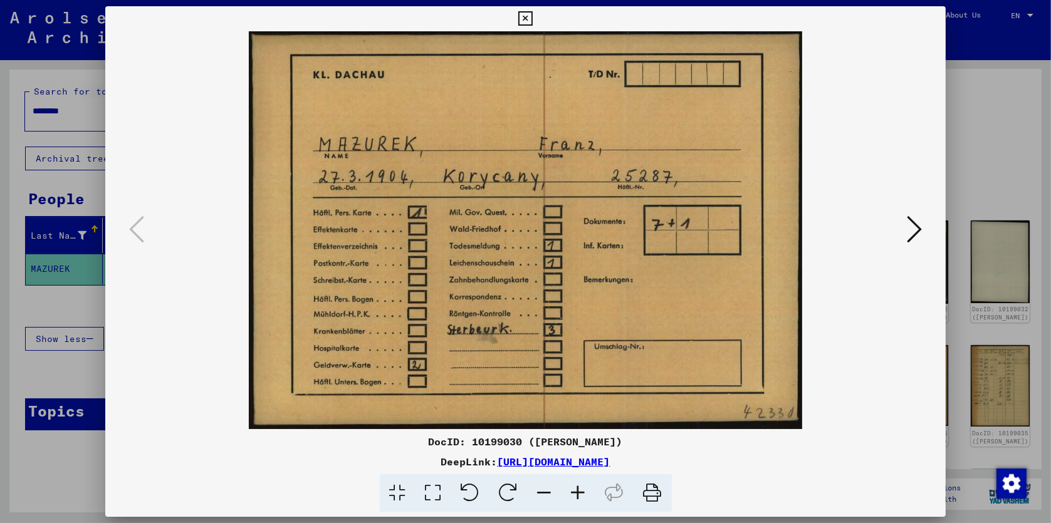
click at [910, 234] on icon at bounding box center [914, 229] width 15 height 30
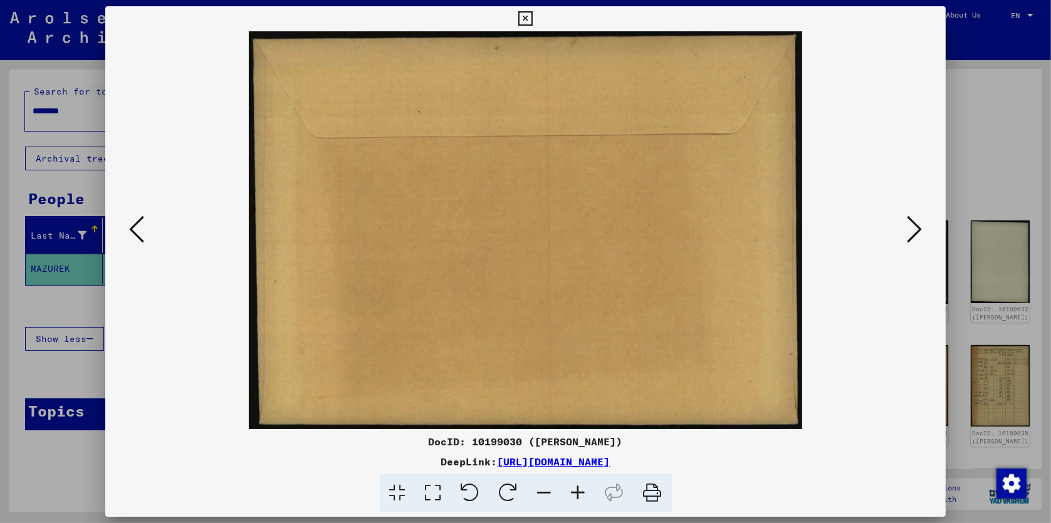
click at [910, 234] on icon at bounding box center [914, 229] width 15 height 30
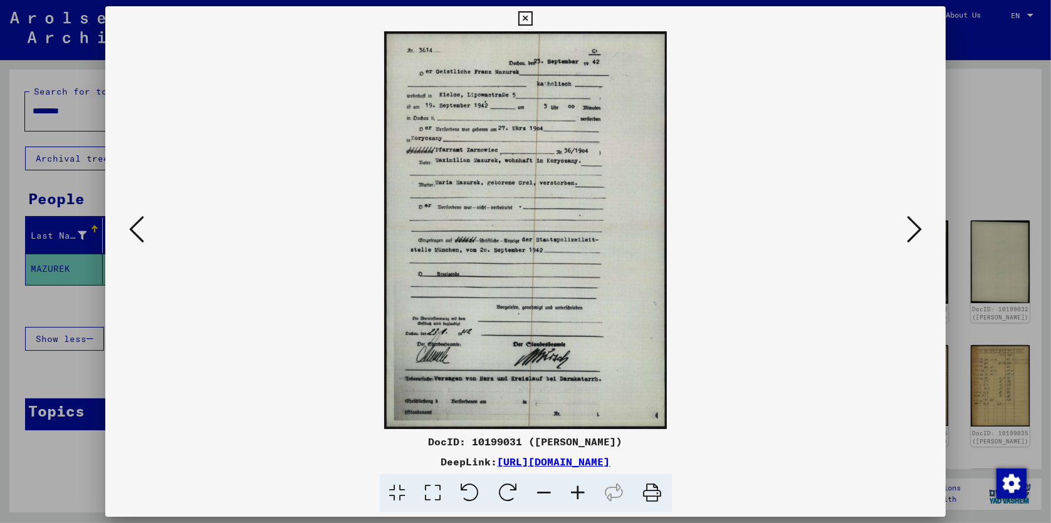
click at [134, 233] on icon at bounding box center [136, 229] width 15 height 30
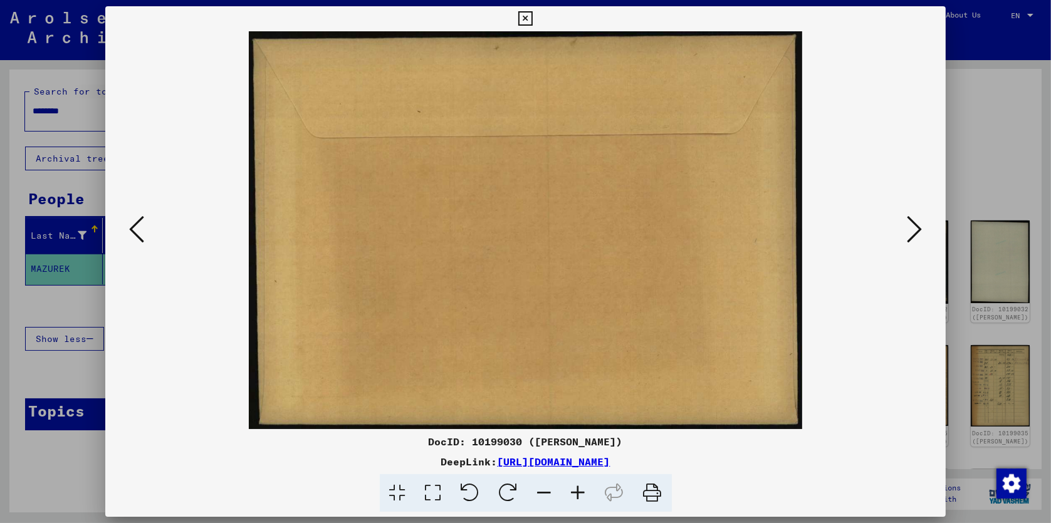
click at [134, 233] on icon at bounding box center [136, 229] width 15 height 30
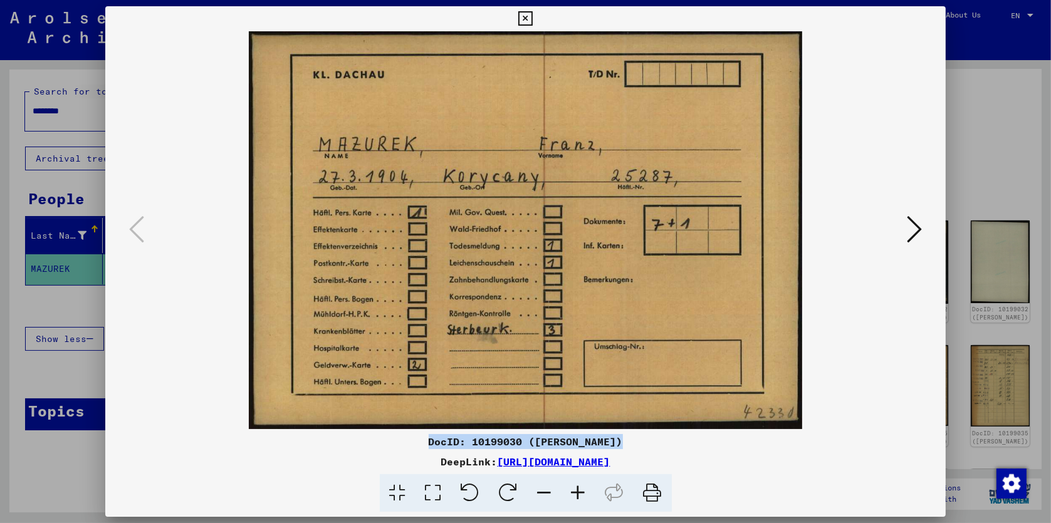
drag, startPoint x: 430, startPoint y: 441, endPoint x: 622, endPoint y: 439, distance: 191.1
click at [622, 439] on div "DocID: 10199030 ([PERSON_NAME])" at bounding box center [525, 441] width 841 height 15
copy div "DocID: 10199030 ([PERSON_NAME])"
click at [915, 232] on icon at bounding box center [914, 229] width 15 height 30
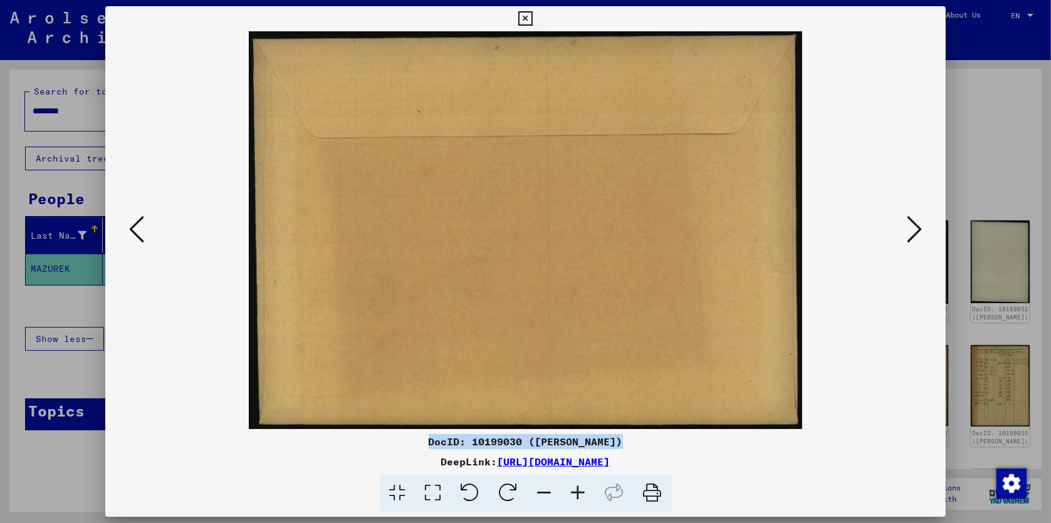
click at [915, 232] on icon at bounding box center [914, 229] width 15 height 30
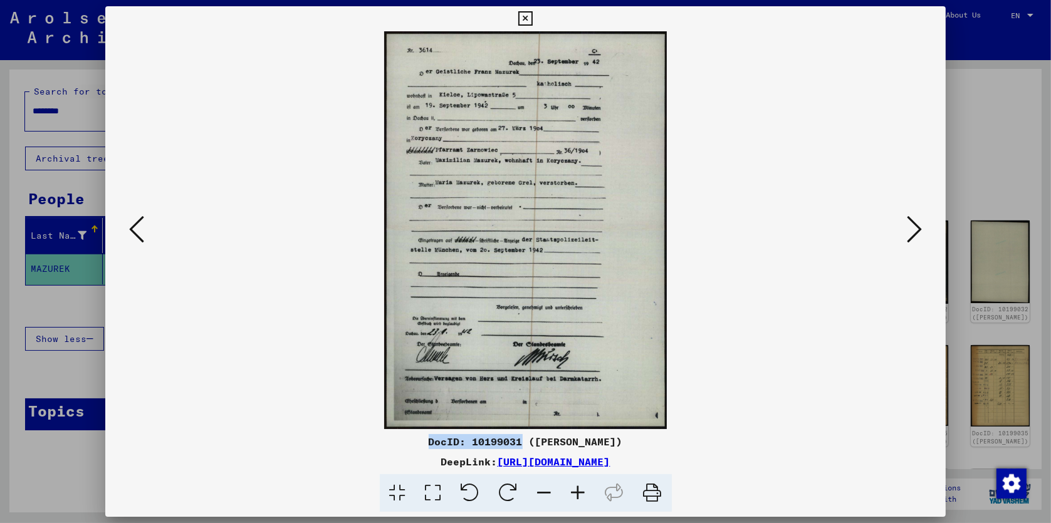
drag, startPoint x: 427, startPoint y: 442, endPoint x: 524, endPoint y: 440, distance: 97.8
click at [524, 440] on div "DocID: 10199031 ([PERSON_NAME])" at bounding box center [525, 441] width 841 height 15
copy div "DocID: 10199031"
click at [445, 445] on div "DocID: 10199031 ([PERSON_NAME])" at bounding box center [525, 441] width 841 height 15
drag, startPoint x: 471, startPoint y: 441, endPoint x: 621, endPoint y: 444, distance: 149.8
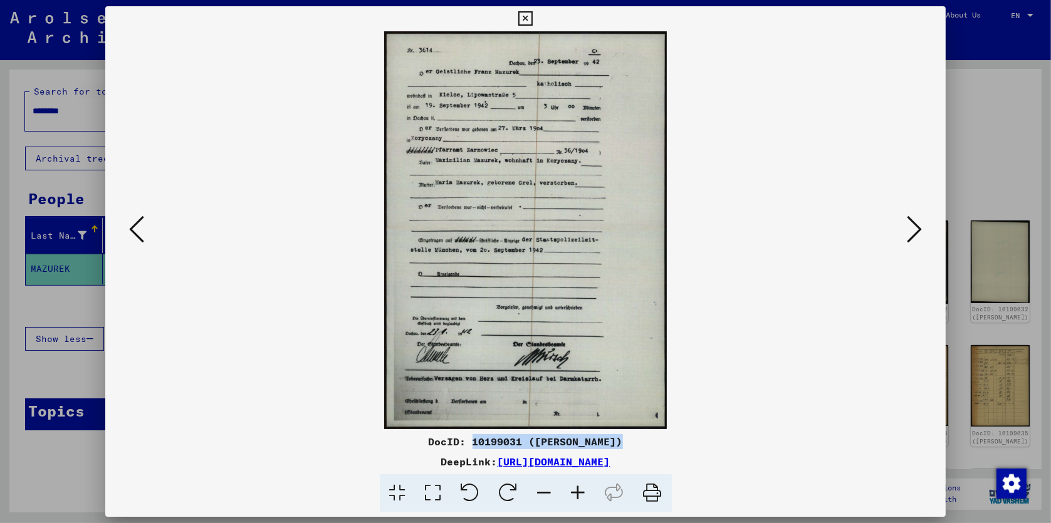
click at [621, 444] on div "DocID: 10199031 ([PERSON_NAME])" at bounding box center [525, 441] width 841 height 15
copy div "10199031 ([PERSON_NAME])"
click at [914, 230] on icon at bounding box center [914, 229] width 15 height 30
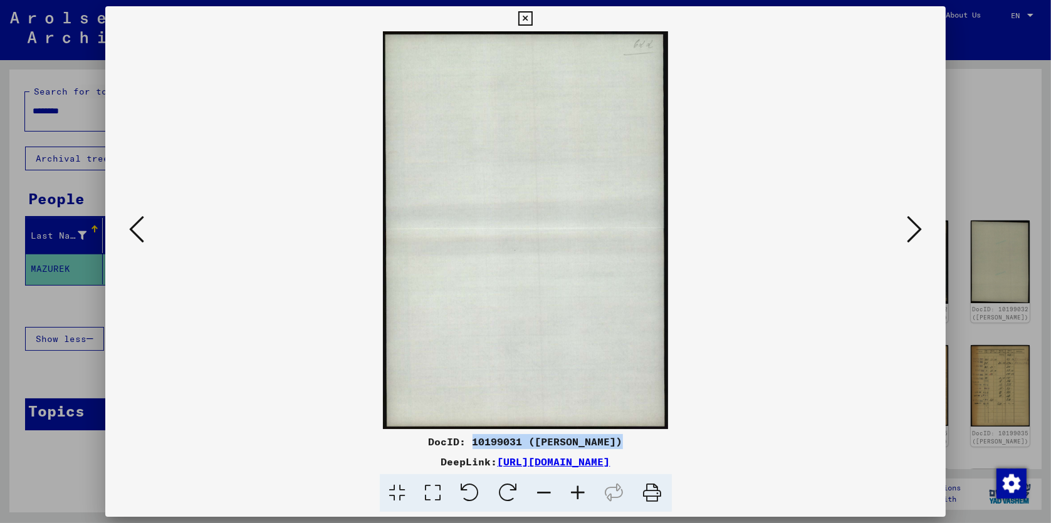
click at [914, 230] on icon at bounding box center [914, 229] width 15 height 30
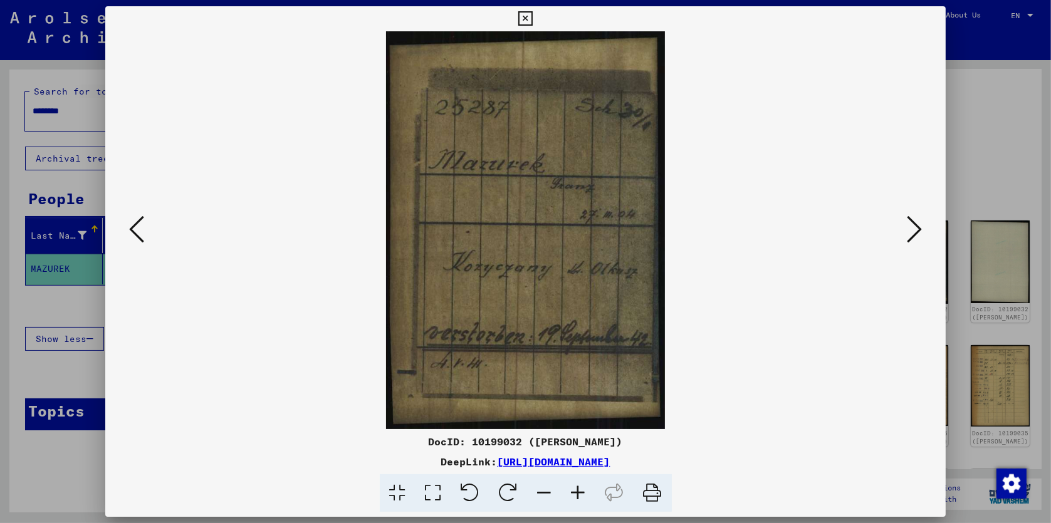
click at [914, 230] on icon at bounding box center [914, 229] width 15 height 30
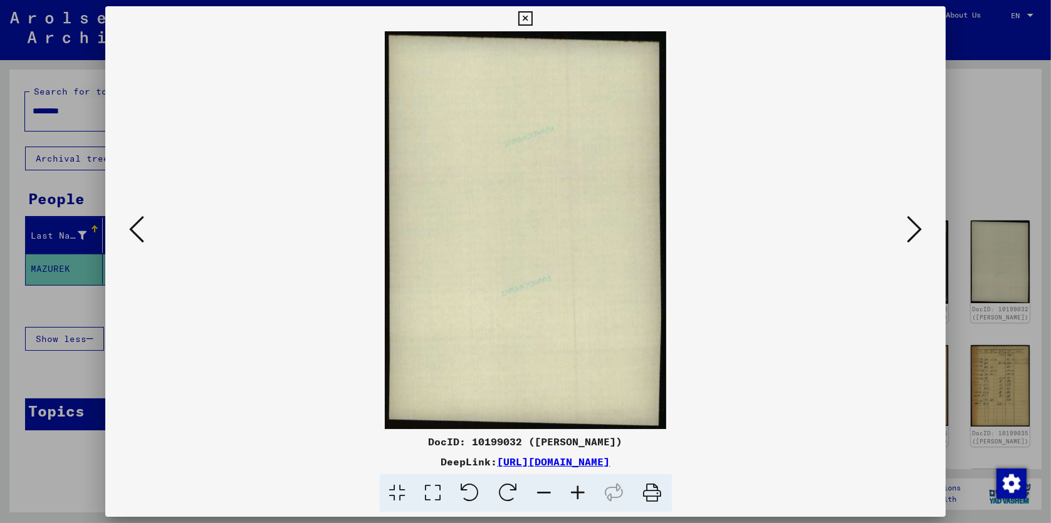
click at [136, 231] on icon at bounding box center [136, 229] width 15 height 30
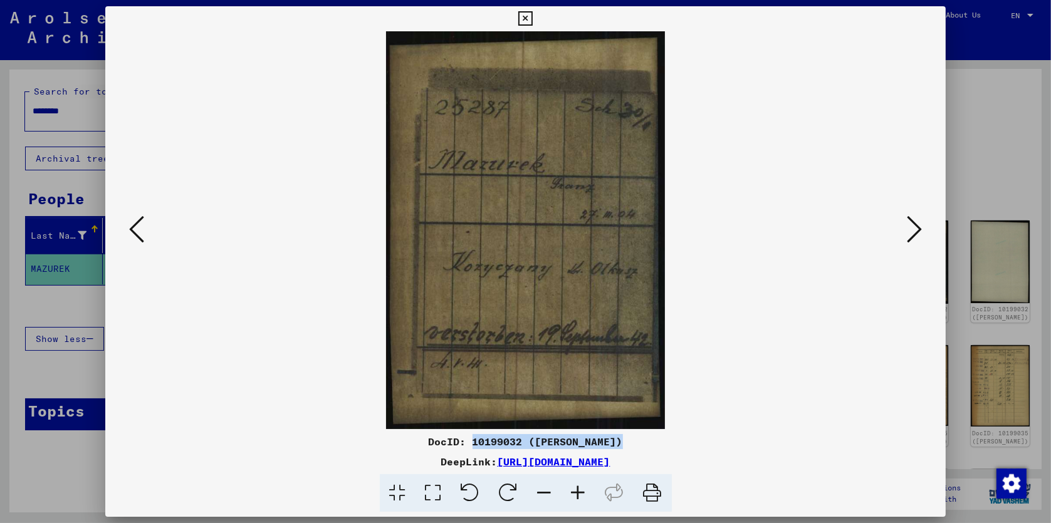
drag, startPoint x: 473, startPoint y: 441, endPoint x: 619, endPoint y: 443, distance: 146.0
click at [619, 443] on div "DocID: 10199032 ([PERSON_NAME])" at bounding box center [525, 441] width 841 height 15
copy div "10199032 ([PERSON_NAME])"
click at [916, 229] on icon at bounding box center [914, 229] width 15 height 30
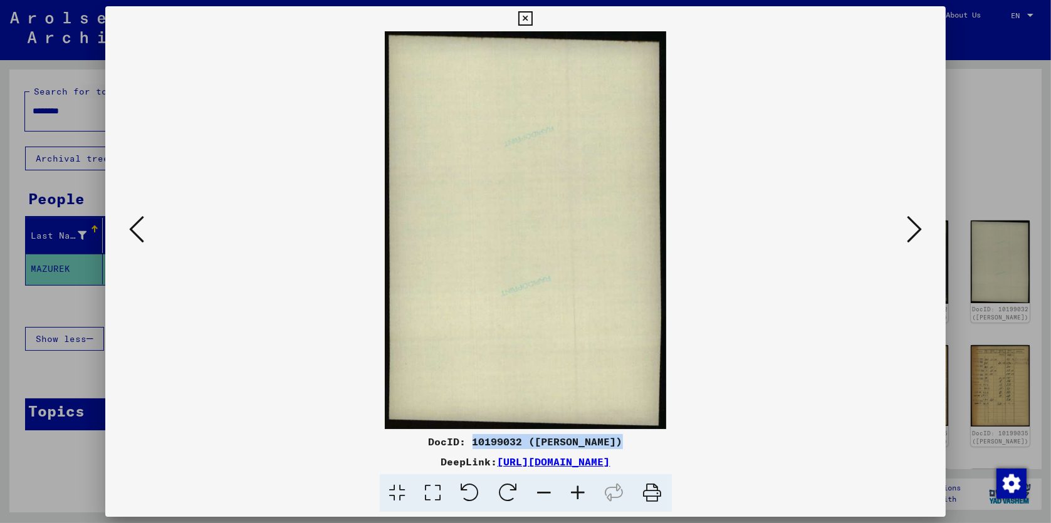
click at [916, 229] on icon at bounding box center [914, 229] width 15 height 30
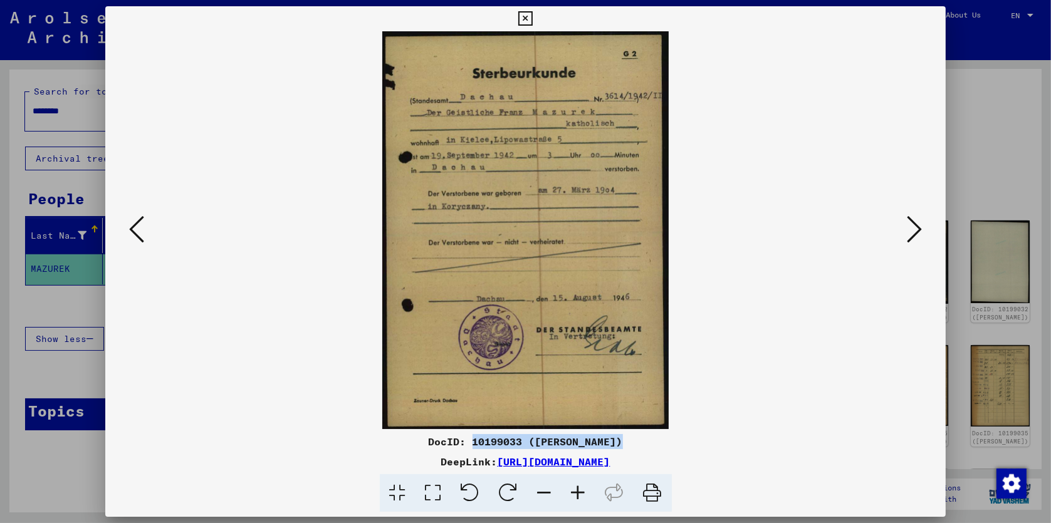
drag, startPoint x: 472, startPoint y: 441, endPoint x: 627, endPoint y: 439, distance: 154.1
click at [627, 439] on div "DocID: 10199033 ([PERSON_NAME])" at bounding box center [525, 441] width 841 height 15
copy div "10199033 ([PERSON_NAME])"
click at [915, 229] on icon at bounding box center [914, 229] width 15 height 30
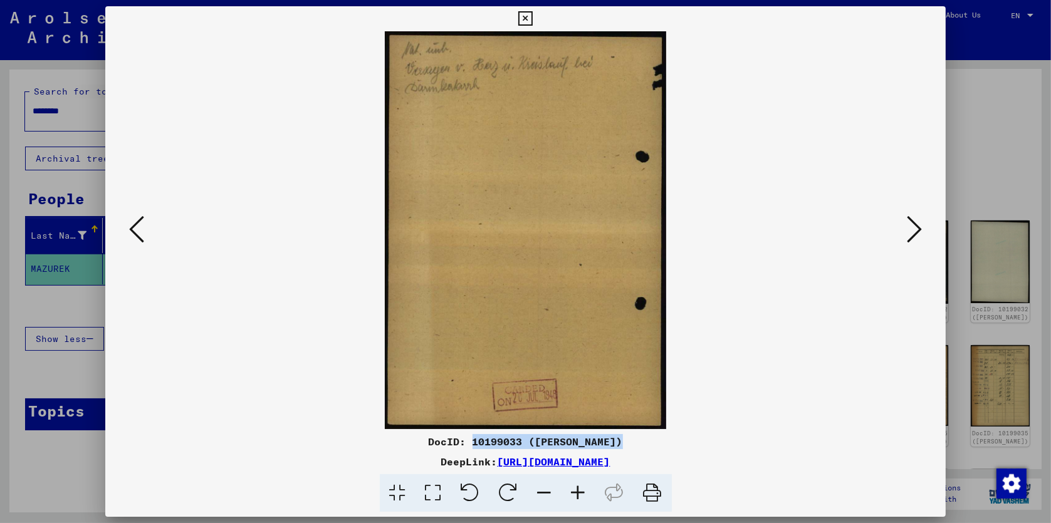
click at [135, 227] on icon at bounding box center [136, 229] width 15 height 30
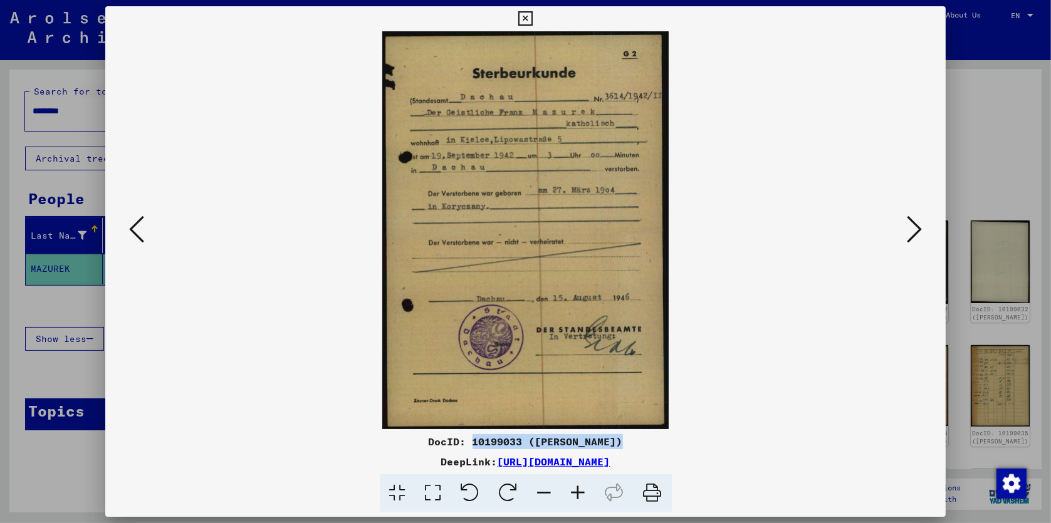
click at [915, 229] on icon at bounding box center [914, 229] width 15 height 30
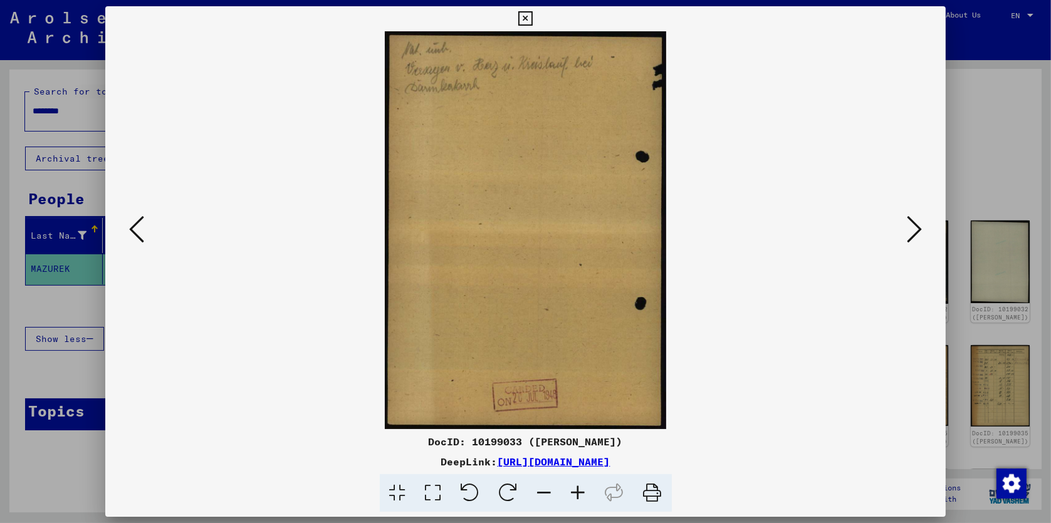
click at [905, 291] on div at bounding box center [525, 230] width 841 height 398
click at [916, 231] on icon at bounding box center [914, 229] width 15 height 30
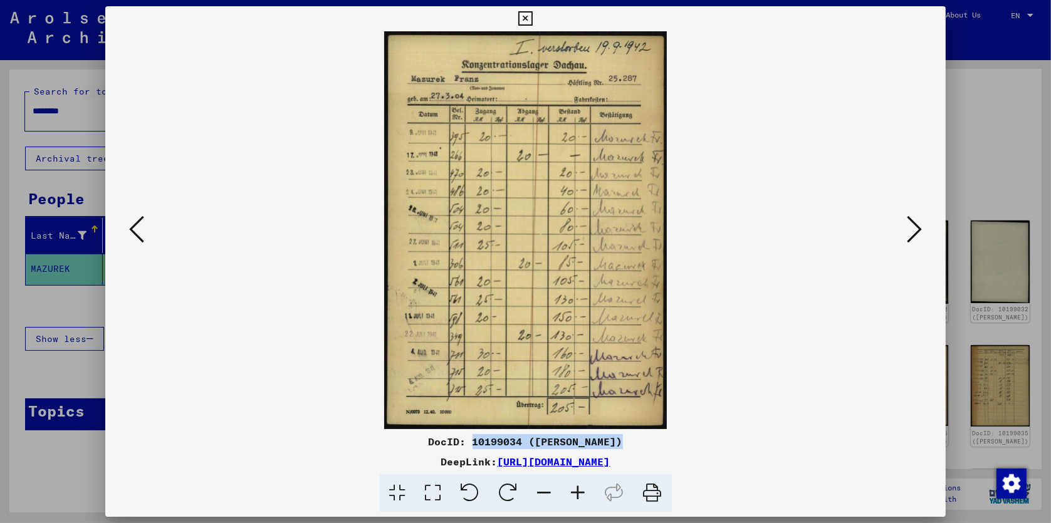
drag, startPoint x: 472, startPoint y: 441, endPoint x: 623, endPoint y: 435, distance: 151.1
click at [624, 436] on div "DocID: 10199034 ([PERSON_NAME])" at bounding box center [525, 441] width 841 height 15
copy div "10199034 ([PERSON_NAME])"
click at [893, 332] on img at bounding box center [526, 230] width 756 height 398
click at [912, 235] on icon at bounding box center [914, 229] width 15 height 30
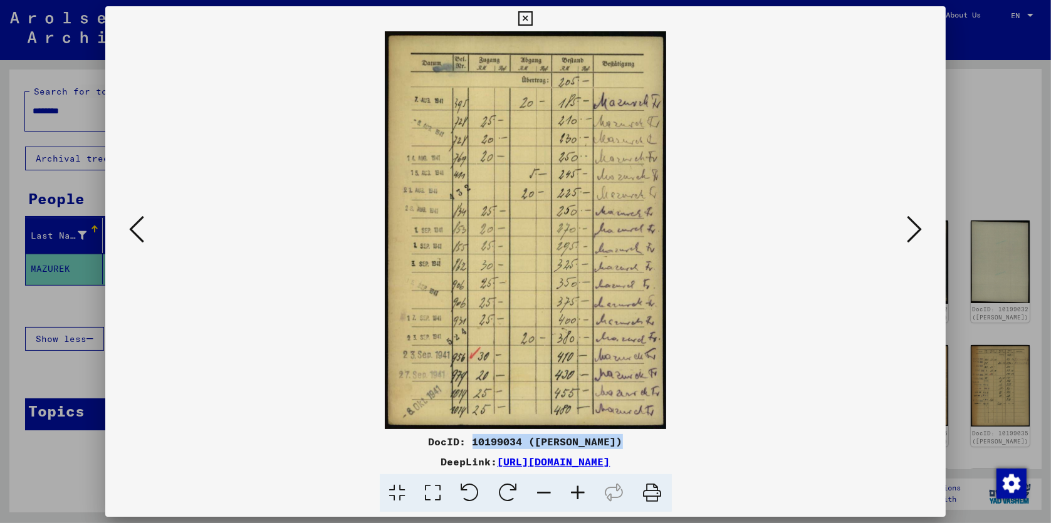
click at [900, 341] on img at bounding box center [526, 230] width 756 height 398
click at [912, 233] on icon at bounding box center [914, 229] width 15 height 30
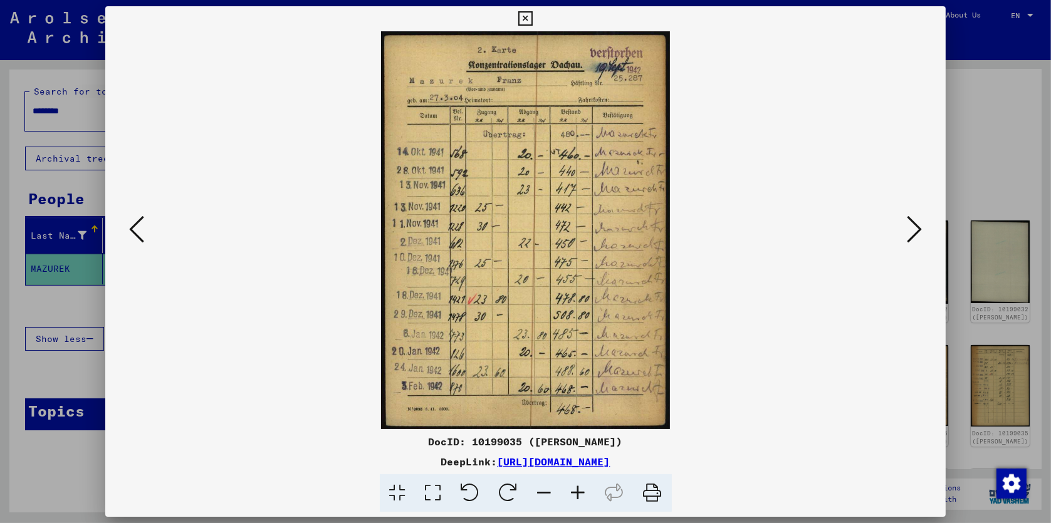
drag, startPoint x: 480, startPoint y: 244, endPoint x: 472, endPoint y: 440, distance: 196.3
click at [472, 440] on div "DocID: 10199035 ([PERSON_NAME])" at bounding box center [525, 441] width 841 height 15
drag, startPoint x: 472, startPoint y: 440, endPoint x: 624, endPoint y: 444, distance: 152.3
click at [624, 444] on div "DocID: 10199035 ([PERSON_NAME])" at bounding box center [525, 441] width 841 height 15
click at [134, 230] on icon at bounding box center [136, 229] width 15 height 30
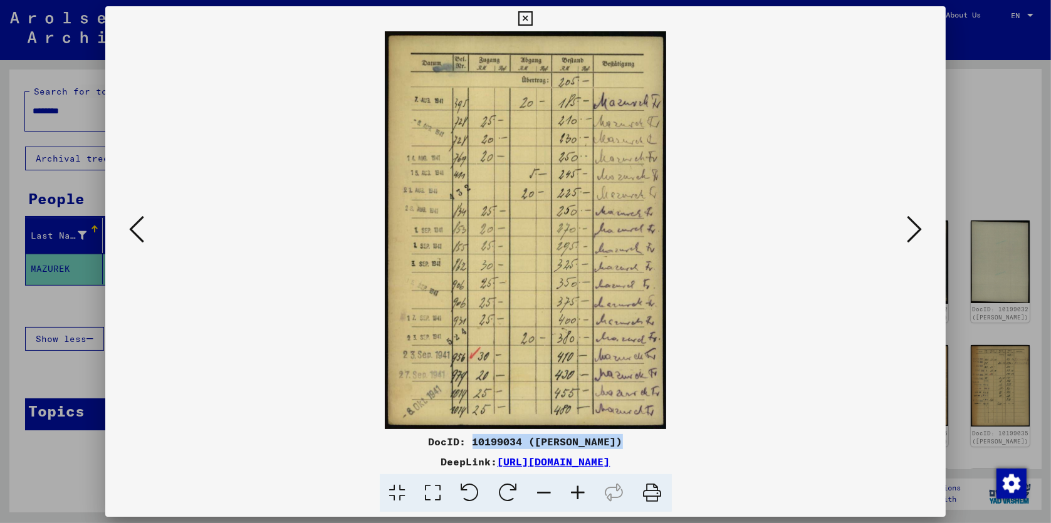
drag, startPoint x: 471, startPoint y: 442, endPoint x: 623, endPoint y: 442, distance: 152.9
click at [623, 442] on div "DocID: 10199034 ([PERSON_NAME])" at bounding box center [525, 441] width 841 height 15
copy div "10199034 ([PERSON_NAME])"
click at [915, 231] on icon at bounding box center [914, 229] width 15 height 30
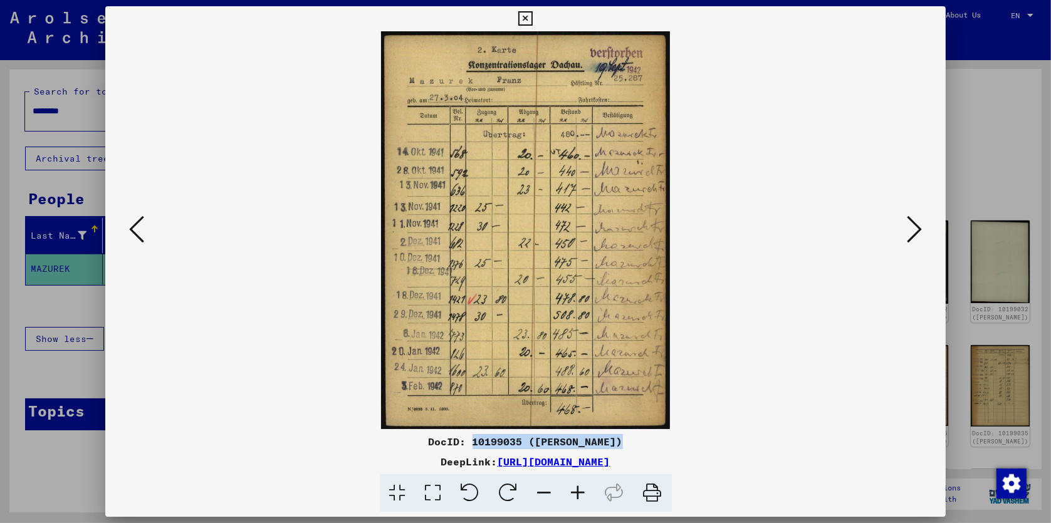
drag, startPoint x: 472, startPoint y: 441, endPoint x: 623, endPoint y: 438, distance: 151.0
click at [623, 438] on div "DocID: 10199035 ([PERSON_NAME])" at bounding box center [525, 441] width 841 height 15
copy div "10199035 ([PERSON_NAME])"
click at [914, 234] on icon at bounding box center [914, 229] width 15 height 30
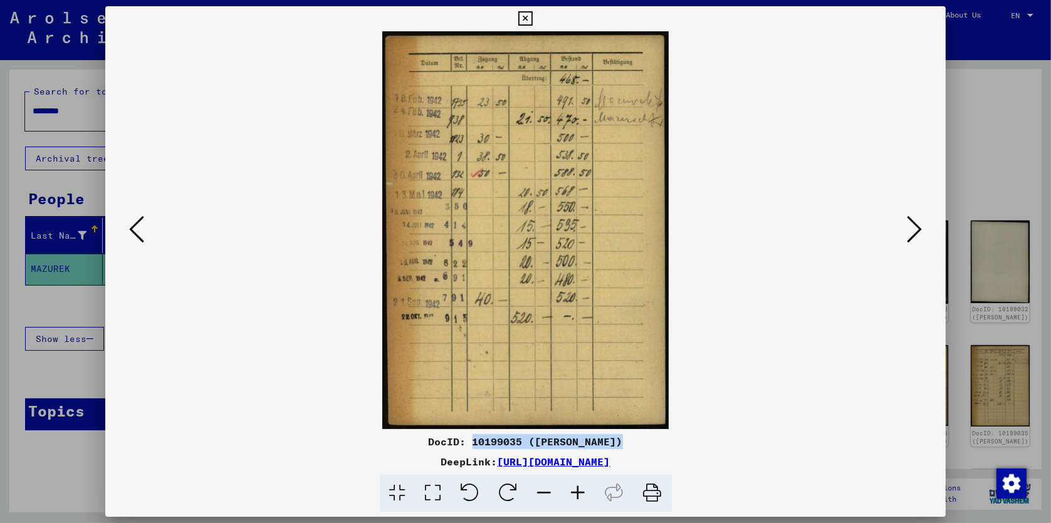
click at [134, 235] on icon at bounding box center [136, 229] width 15 height 30
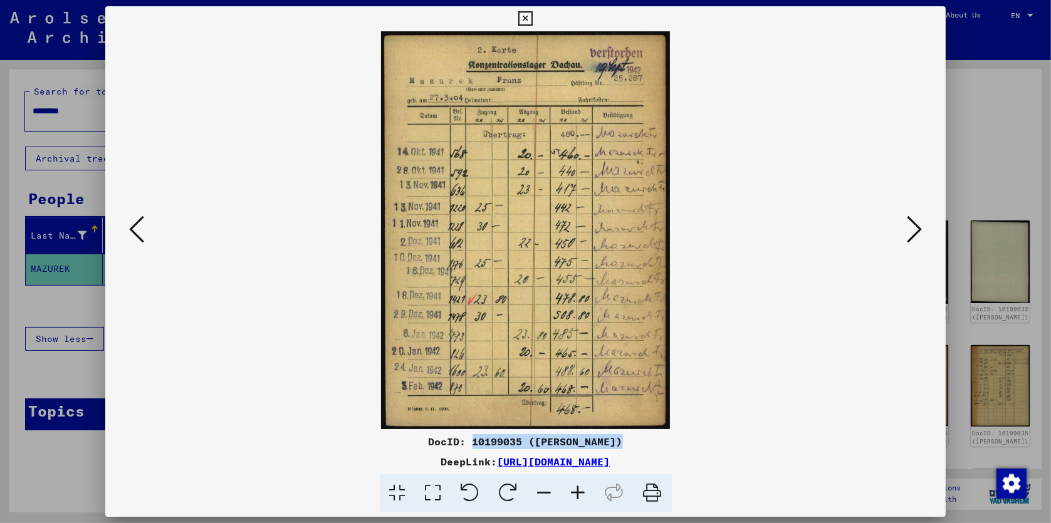
click at [842, 383] on img at bounding box center [526, 230] width 756 height 398
click at [915, 231] on icon at bounding box center [914, 229] width 15 height 30
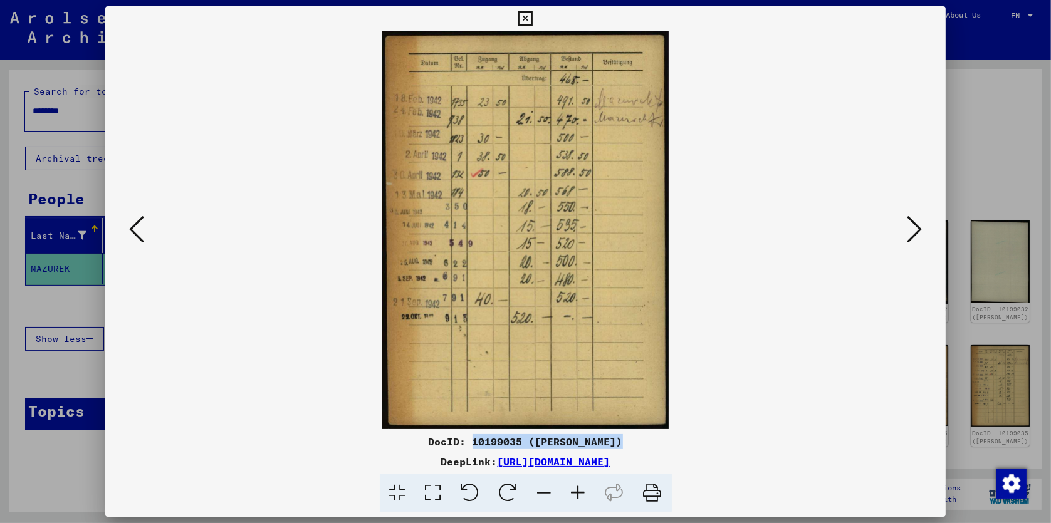
click at [133, 232] on icon at bounding box center [136, 229] width 15 height 30
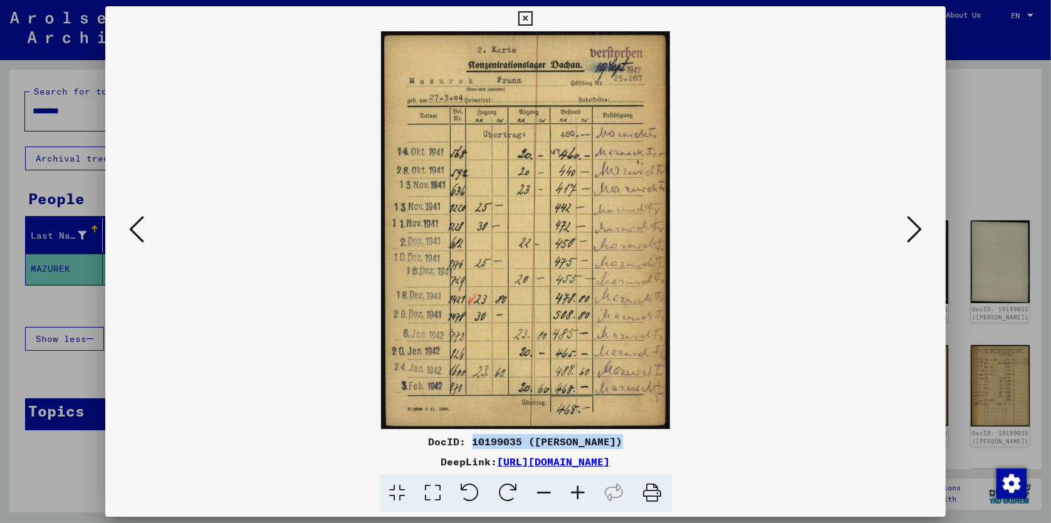
click at [915, 233] on icon at bounding box center [914, 229] width 15 height 30
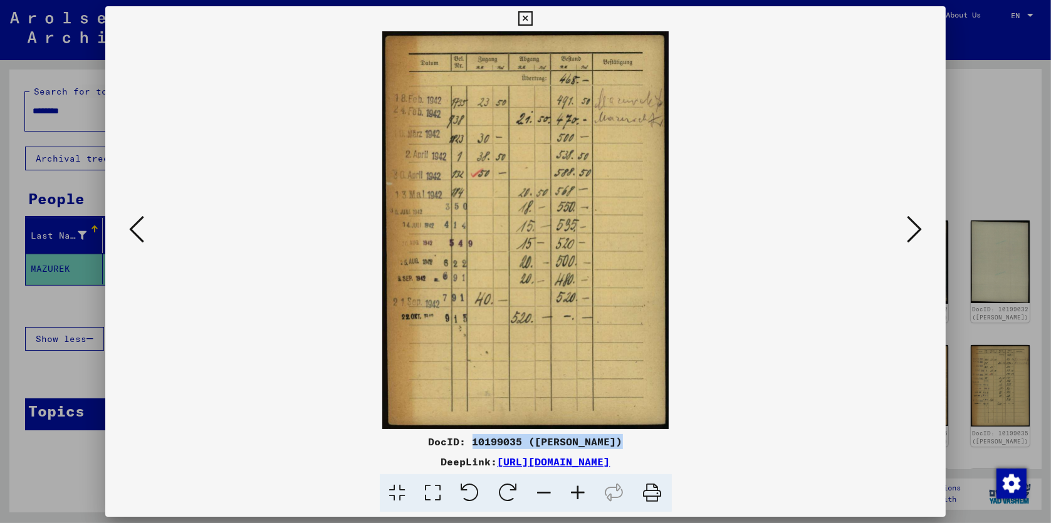
click at [915, 233] on icon at bounding box center [914, 229] width 15 height 30
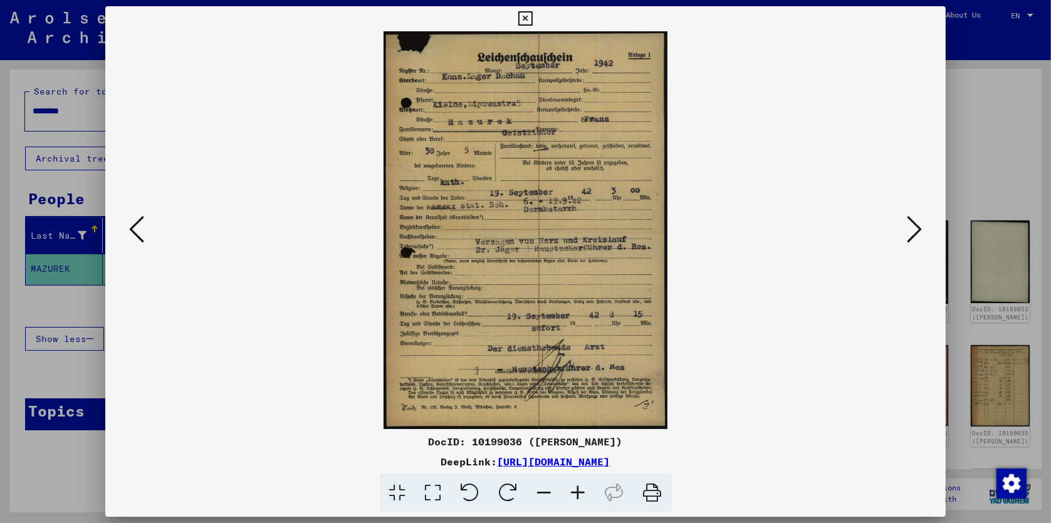
drag, startPoint x: 461, startPoint y: 172, endPoint x: 689, endPoint y: 392, distance: 316.9
click at [742, 387] on img at bounding box center [526, 230] width 756 height 398
drag, startPoint x: 472, startPoint y: 443, endPoint x: 621, endPoint y: 443, distance: 149.1
click at [621, 443] on div "DocID: 10199036 ([PERSON_NAME])" at bounding box center [525, 441] width 841 height 15
copy div "10199036 ([PERSON_NAME])"
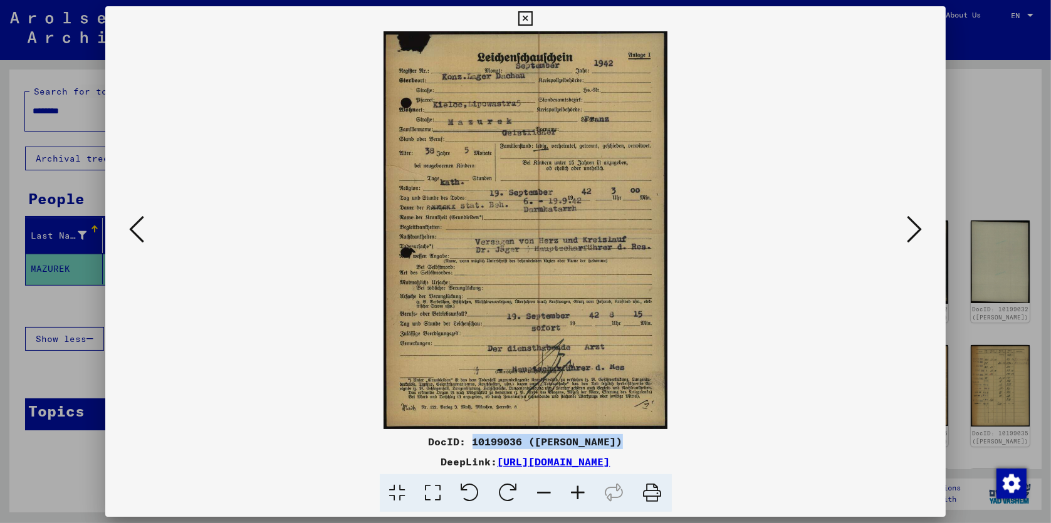
click at [916, 233] on icon at bounding box center [914, 229] width 15 height 30
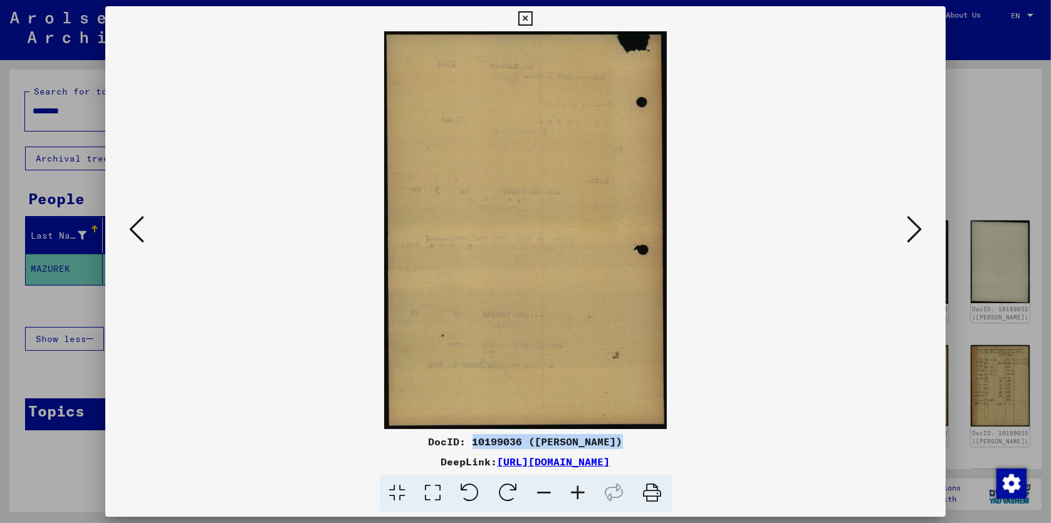
click at [133, 227] on icon at bounding box center [136, 229] width 15 height 30
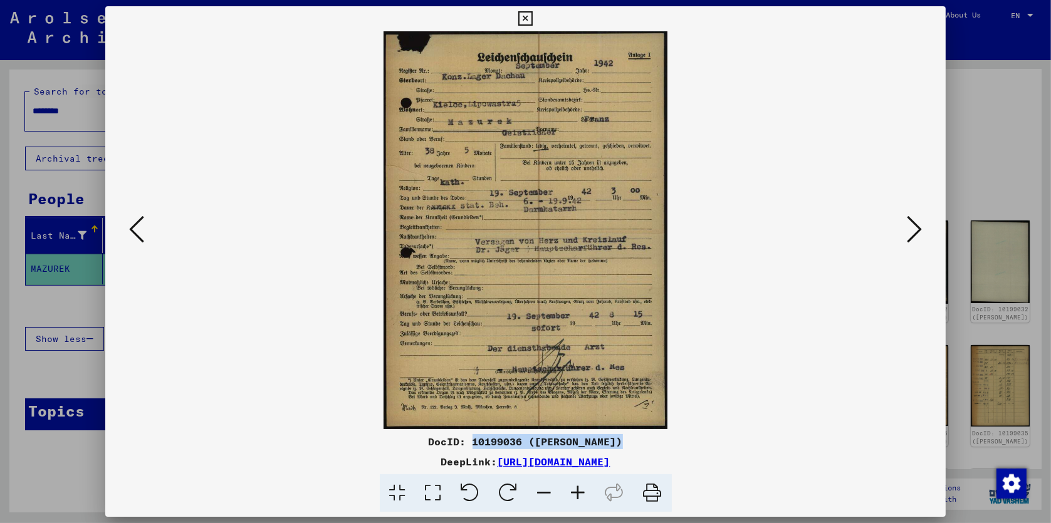
click at [704, 272] on img at bounding box center [526, 230] width 756 height 398
click at [915, 232] on icon at bounding box center [914, 229] width 15 height 30
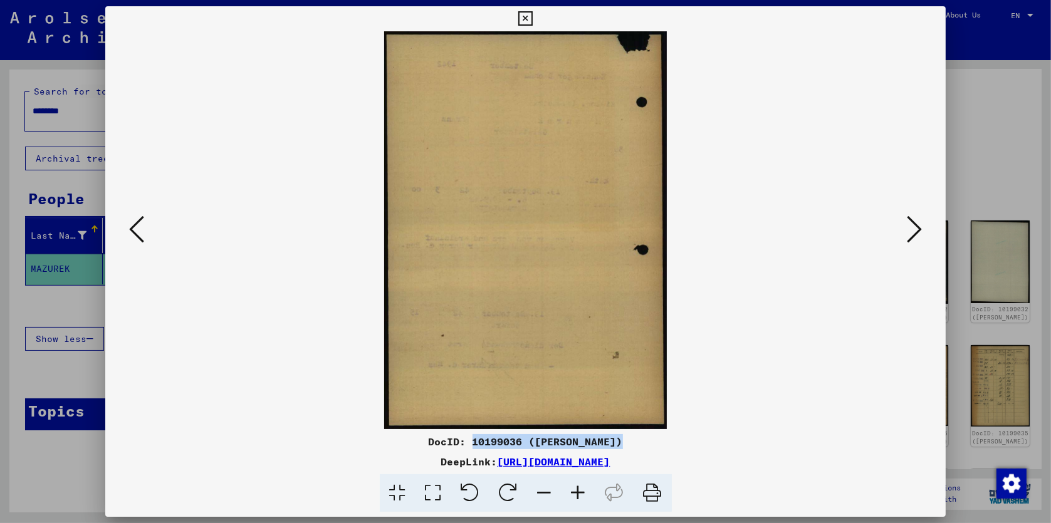
click at [915, 232] on icon at bounding box center [914, 229] width 15 height 30
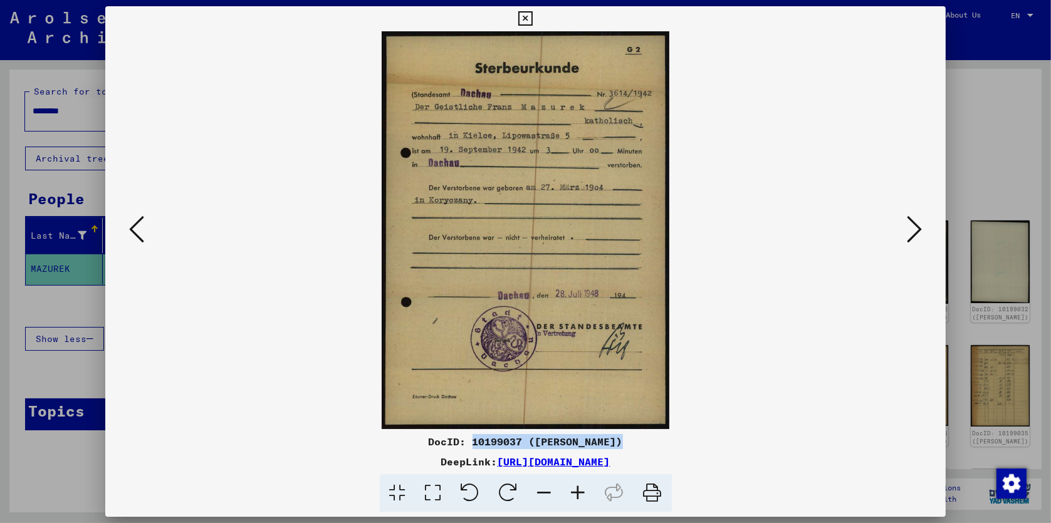
drag, startPoint x: 472, startPoint y: 442, endPoint x: 622, endPoint y: 439, distance: 149.8
click at [622, 439] on div "DocID: 10199037 ([PERSON_NAME])" at bounding box center [525, 441] width 841 height 15
copy div "10199037 ([PERSON_NAME])"
click at [916, 231] on icon at bounding box center [914, 229] width 15 height 30
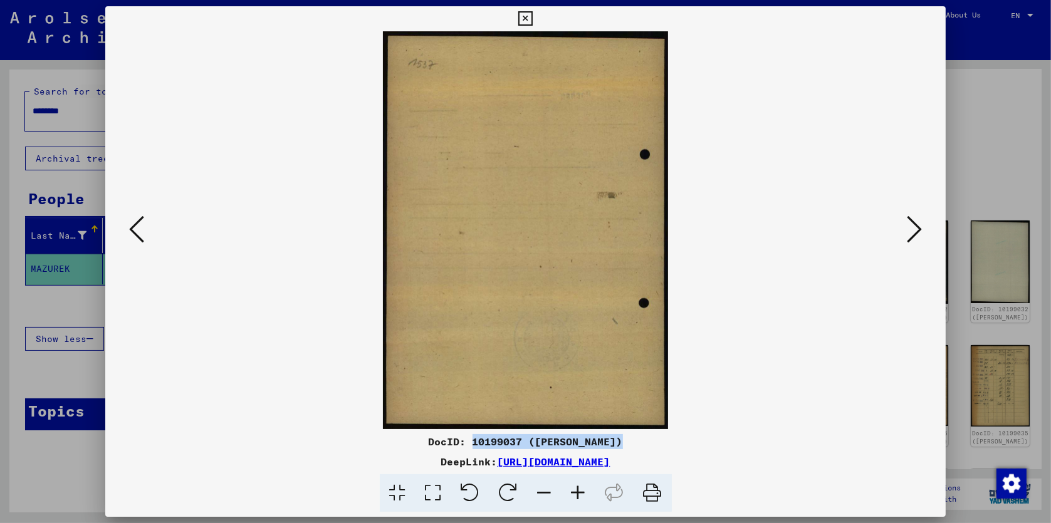
click at [137, 234] on icon at bounding box center [136, 229] width 15 height 30
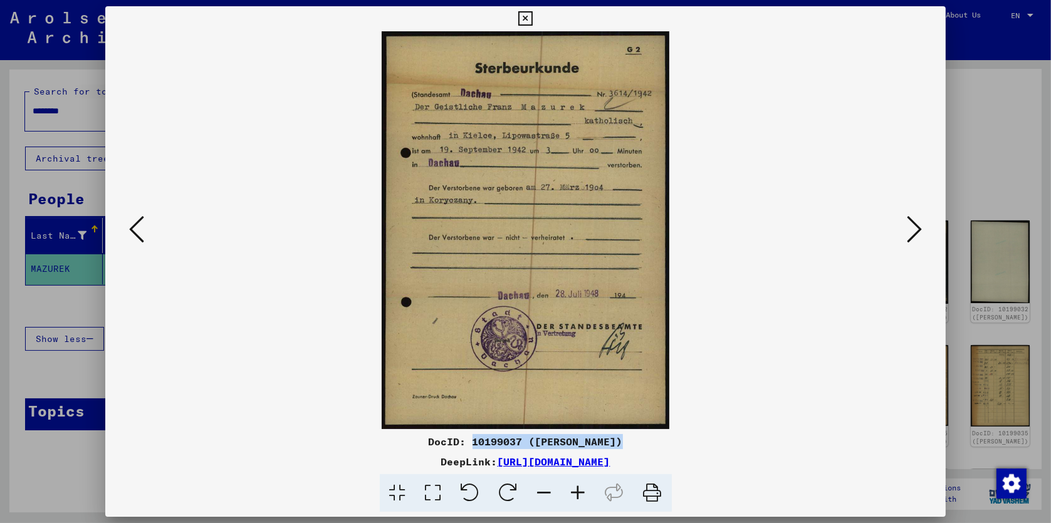
click at [728, 341] on img at bounding box center [526, 230] width 756 height 398
click at [914, 233] on icon at bounding box center [914, 229] width 15 height 30
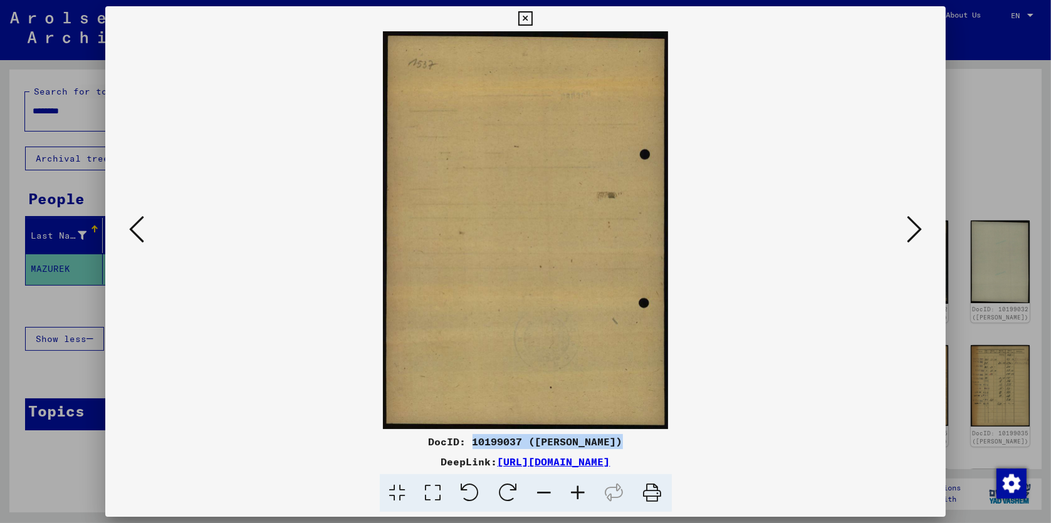
click at [914, 233] on icon at bounding box center [914, 229] width 15 height 30
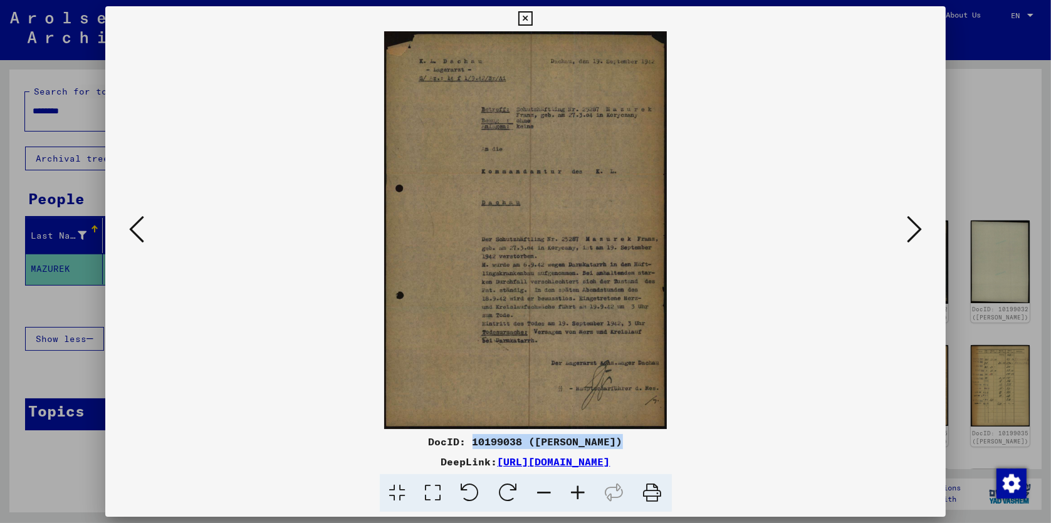
drag, startPoint x: 473, startPoint y: 441, endPoint x: 620, endPoint y: 439, distance: 147.3
click at [620, 439] on div "DocID: 10199038 ([PERSON_NAME])" at bounding box center [525, 441] width 841 height 15
drag, startPoint x: 721, startPoint y: 233, endPoint x: 751, endPoint y: 229, distance: 30.4
click at [721, 233] on img at bounding box center [526, 230] width 756 height 398
click at [913, 232] on icon at bounding box center [914, 229] width 15 height 30
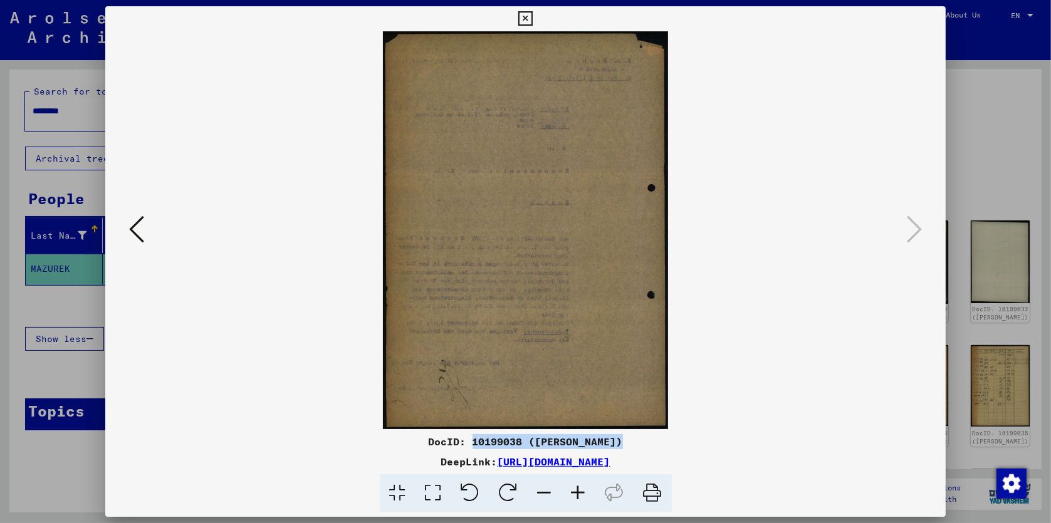
click at [761, 370] on img at bounding box center [526, 230] width 756 height 398
click at [524, 19] on icon at bounding box center [525, 18] width 14 height 15
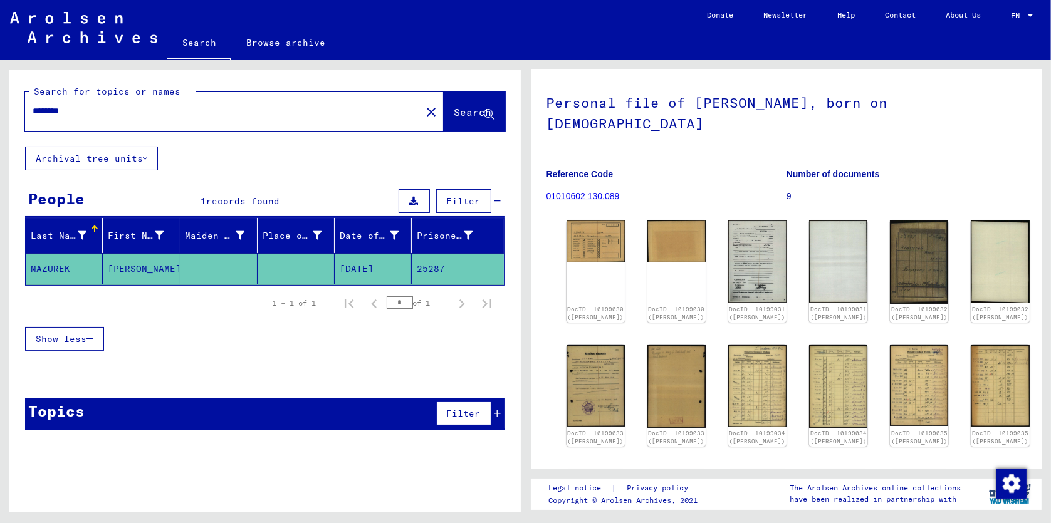
drag, startPoint x: 84, startPoint y: 110, endPoint x: 33, endPoint y: 110, distance: 50.8
click at [33, 110] on input "********" at bounding box center [223, 111] width 381 height 13
click at [485, 111] on icon at bounding box center [489, 115] width 11 height 11
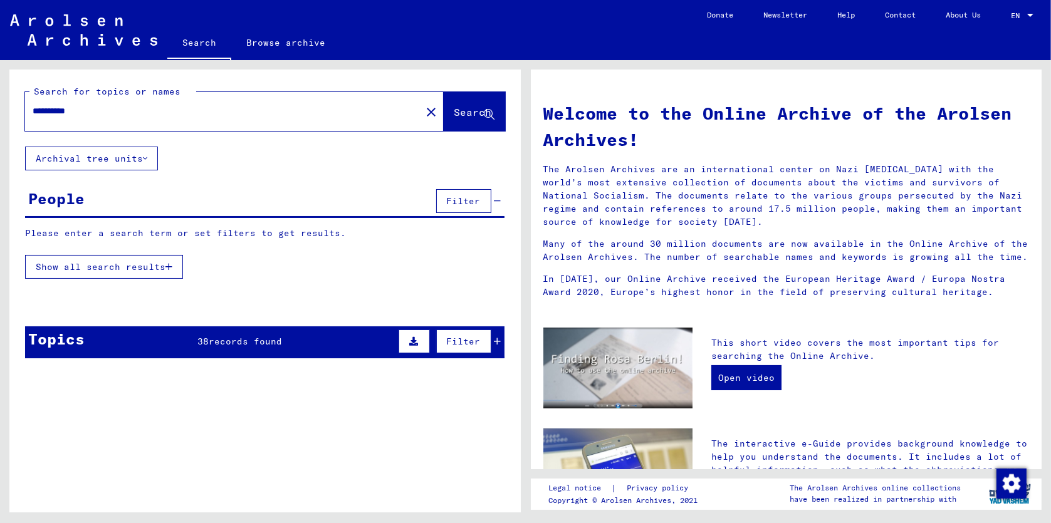
click at [190, 111] on input "**********" at bounding box center [219, 111] width 373 height 13
type input "**********"
click at [424, 110] on mat-icon "close" at bounding box center [431, 112] width 15 height 15
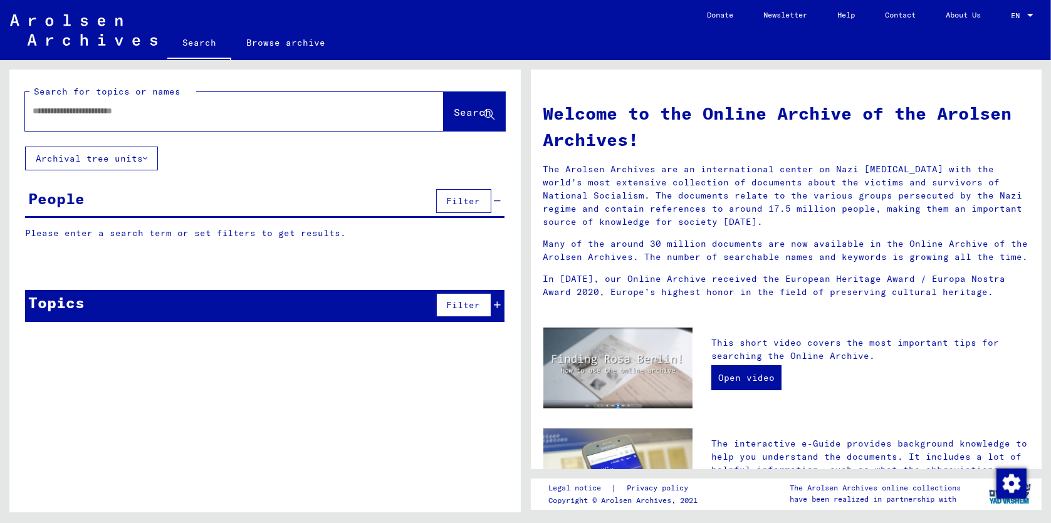
click at [175, 107] on input "text" at bounding box center [219, 111] width 373 height 13
paste input "**********"
drag, startPoint x: 111, startPoint y: 111, endPoint x: 397, endPoint y: 110, distance: 286.3
click at [397, 110] on div "**********" at bounding box center [234, 111] width 419 height 39
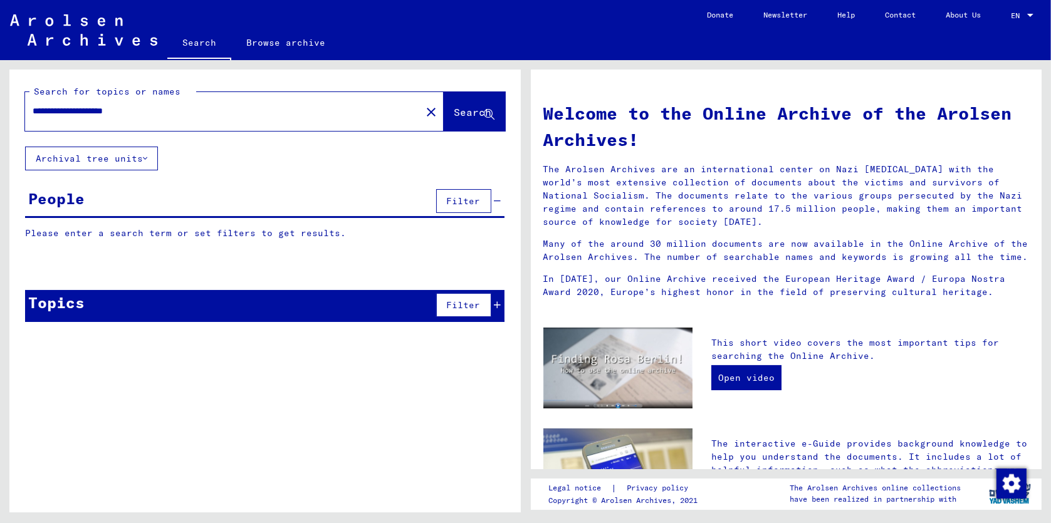
scroll to position [0, 0]
type input "**********"
click at [472, 116] on span "Search" at bounding box center [473, 112] width 38 height 13
click at [457, 112] on span "Search" at bounding box center [473, 112] width 38 height 13
click at [146, 159] on icon at bounding box center [145, 158] width 4 height 9
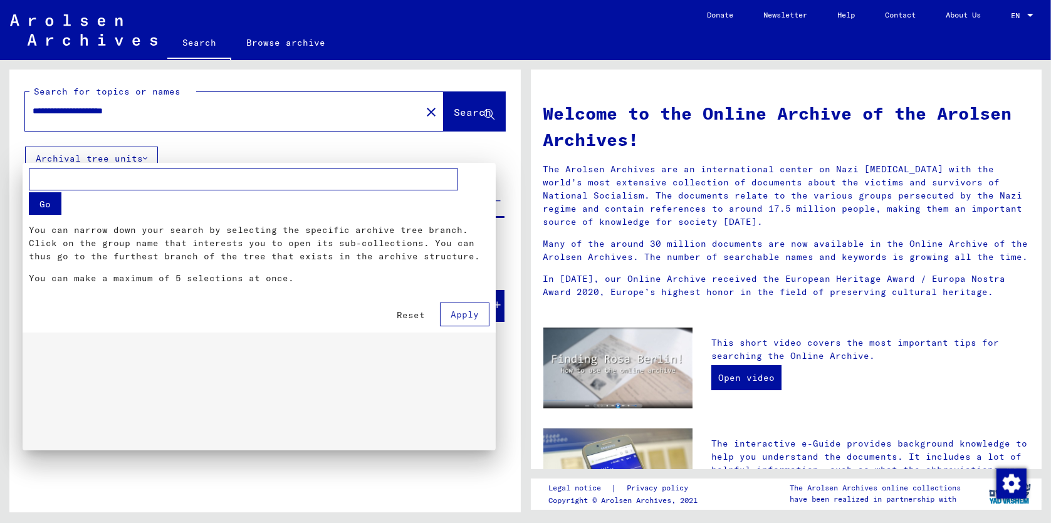
click at [1028, 14] on div at bounding box center [525, 261] width 1051 height 523
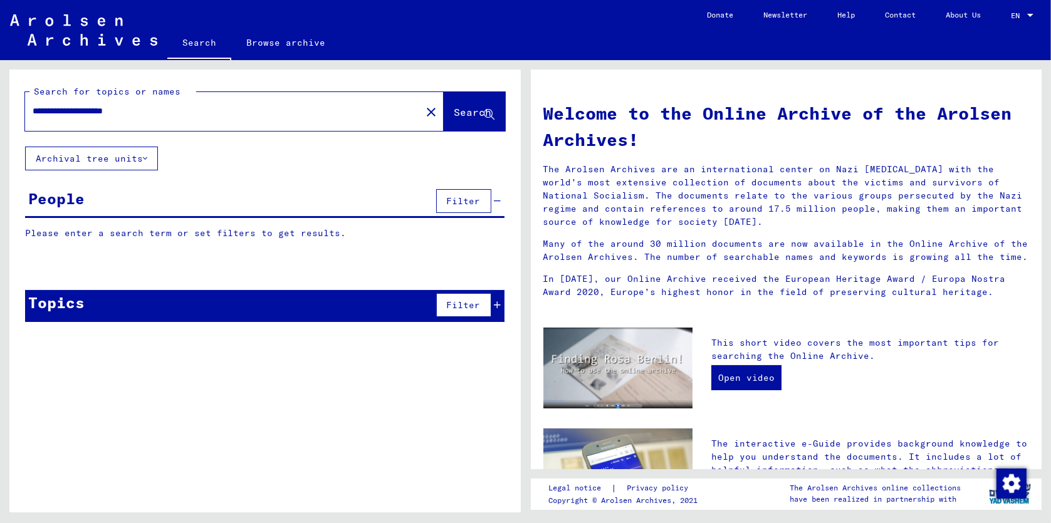
click at [1028, 14] on div at bounding box center [1030, 15] width 6 height 3
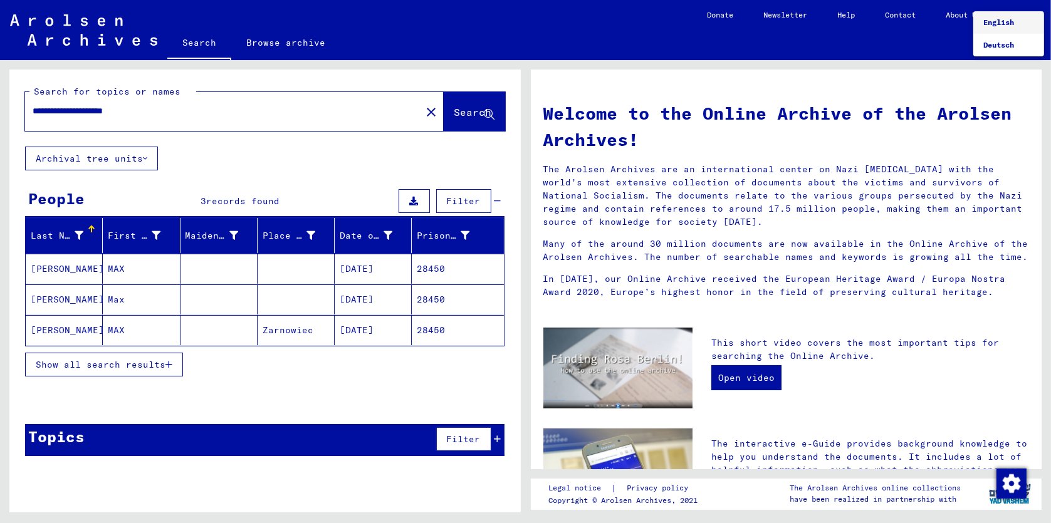
click at [811, 76] on div at bounding box center [525, 261] width 1051 height 523
click at [60, 328] on mat-cell "[PERSON_NAME]" at bounding box center [64, 330] width 77 height 30
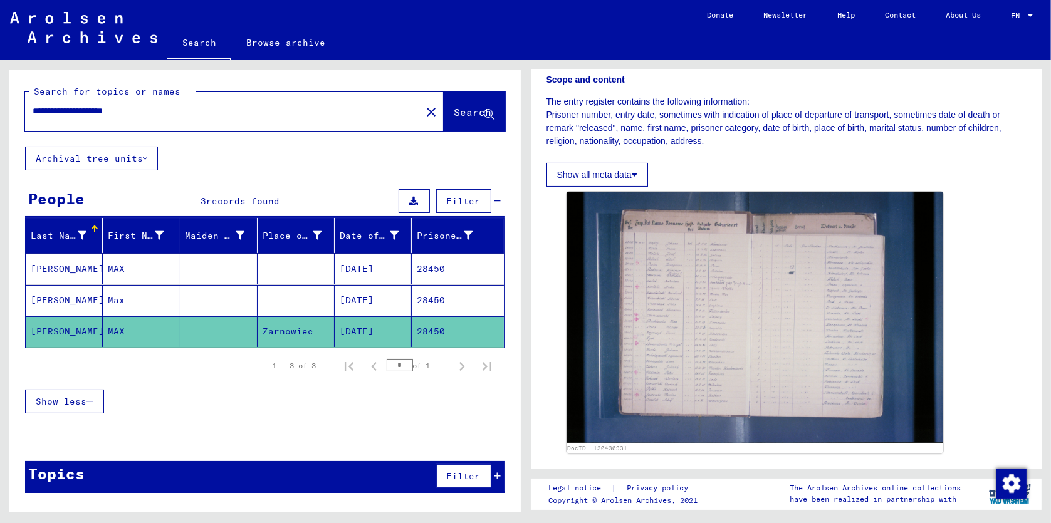
scroll to position [194, 0]
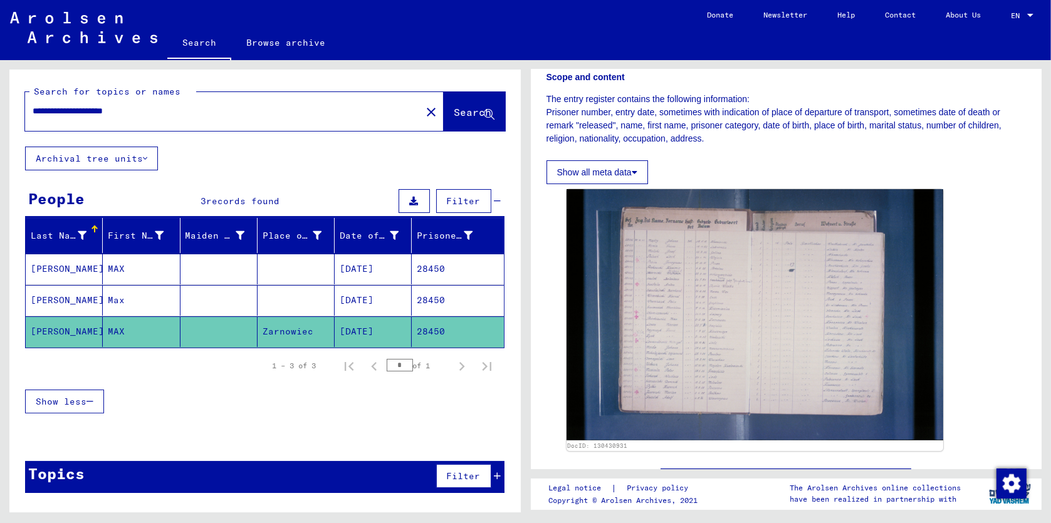
click at [57, 268] on mat-cell "[PERSON_NAME]" at bounding box center [64, 269] width 77 height 31
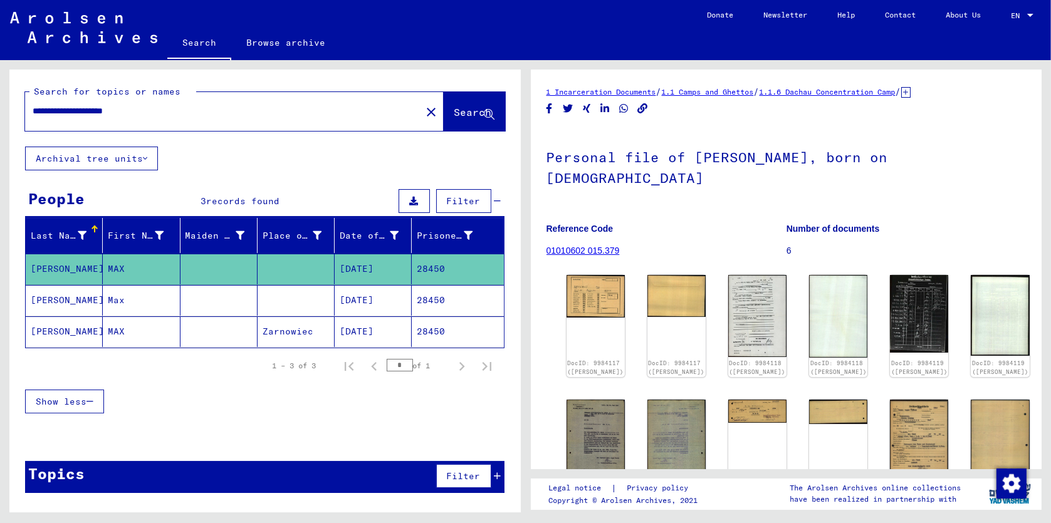
click at [71, 298] on mat-cell "[PERSON_NAME]" at bounding box center [64, 300] width 77 height 31
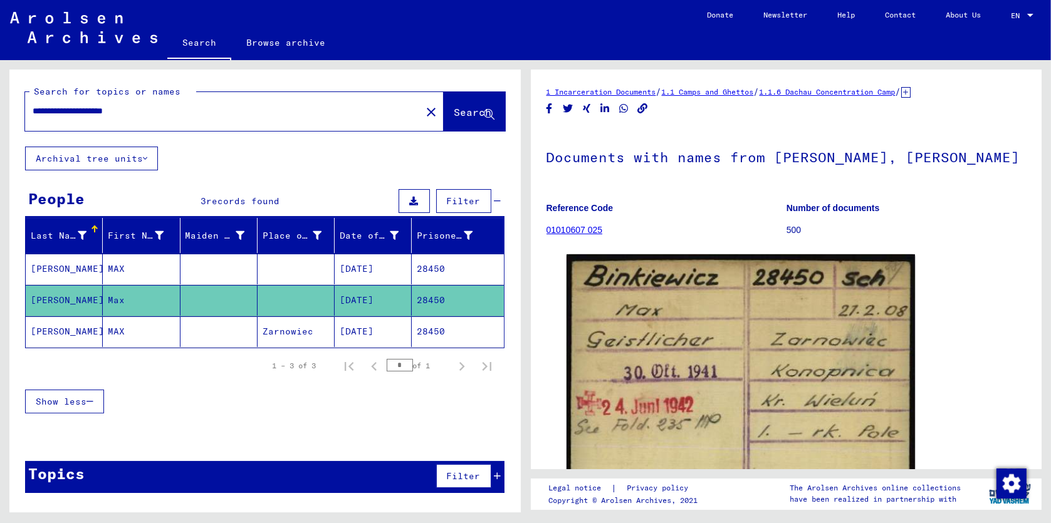
click at [64, 268] on mat-cell "[PERSON_NAME]" at bounding box center [64, 269] width 77 height 31
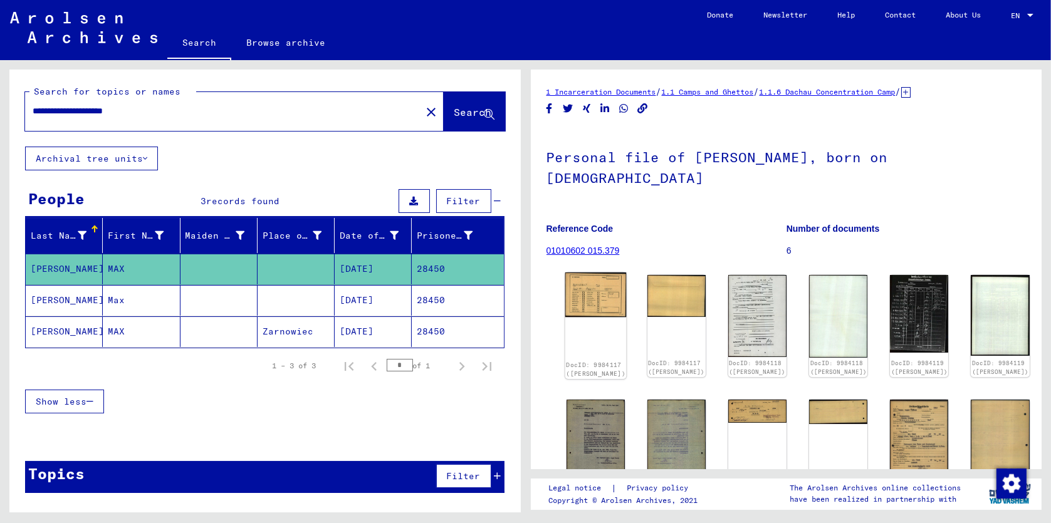
click at [602, 273] on img at bounding box center [595, 295] width 61 height 44
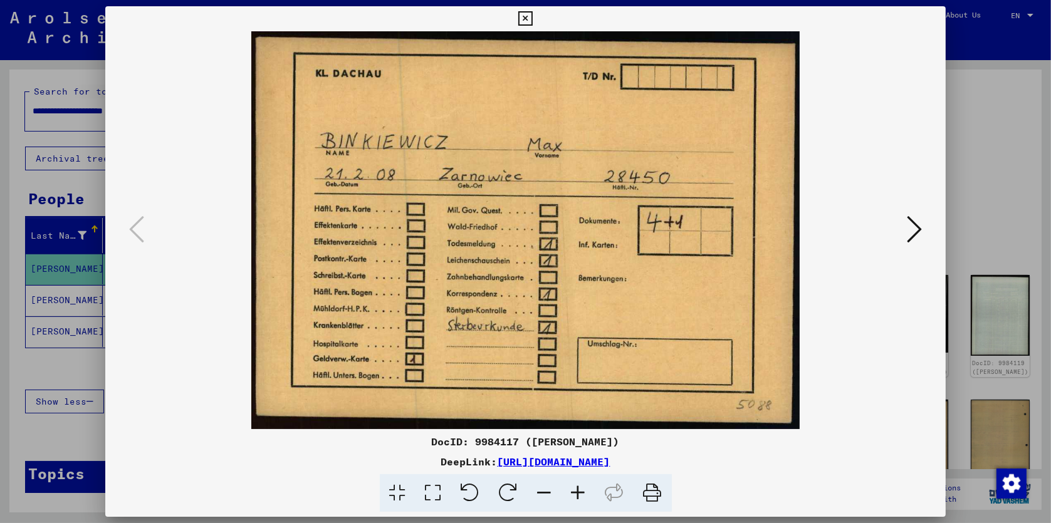
click at [917, 231] on icon at bounding box center [914, 229] width 15 height 30
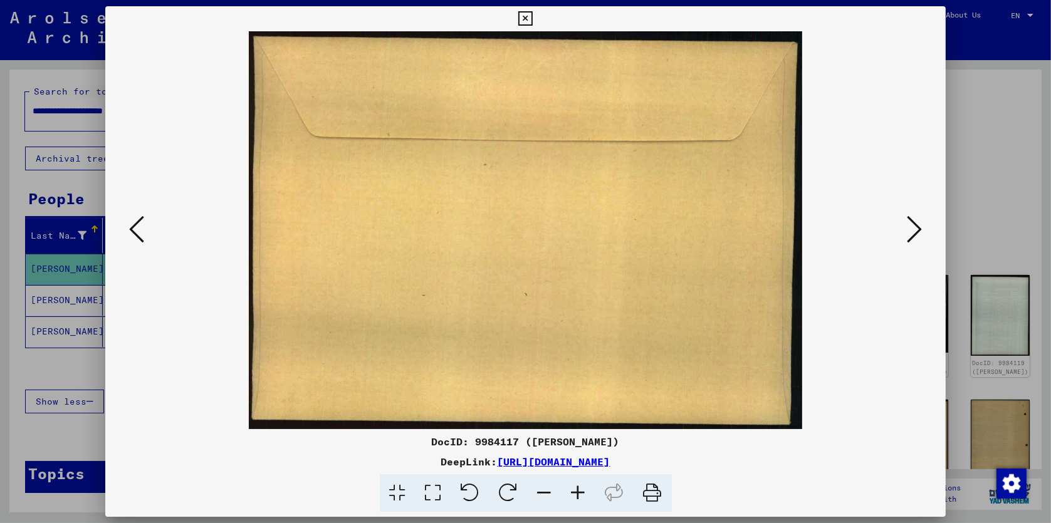
click at [917, 231] on icon at bounding box center [914, 229] width 15 height 30
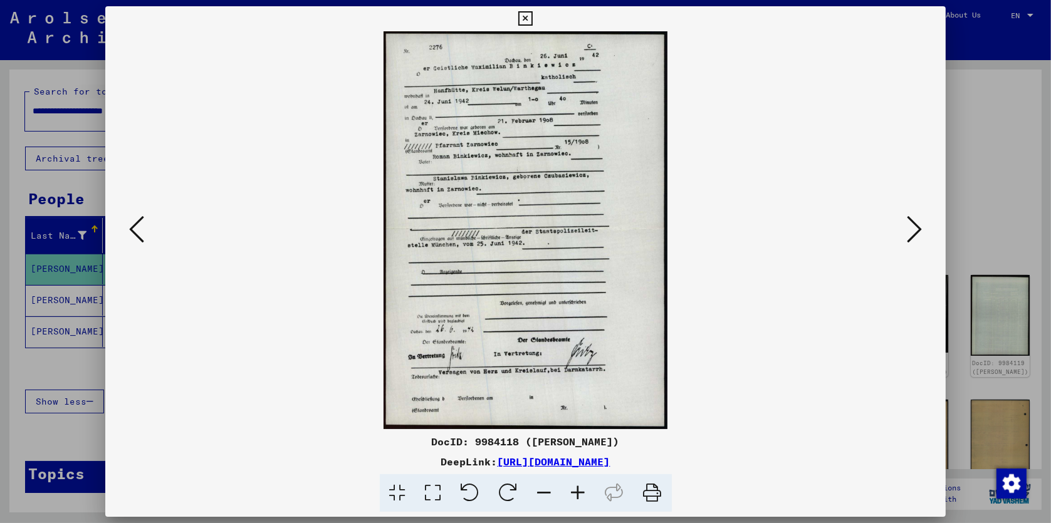
click at [135, 228] on icon at bounding box center [136, 229] width 15 height 30
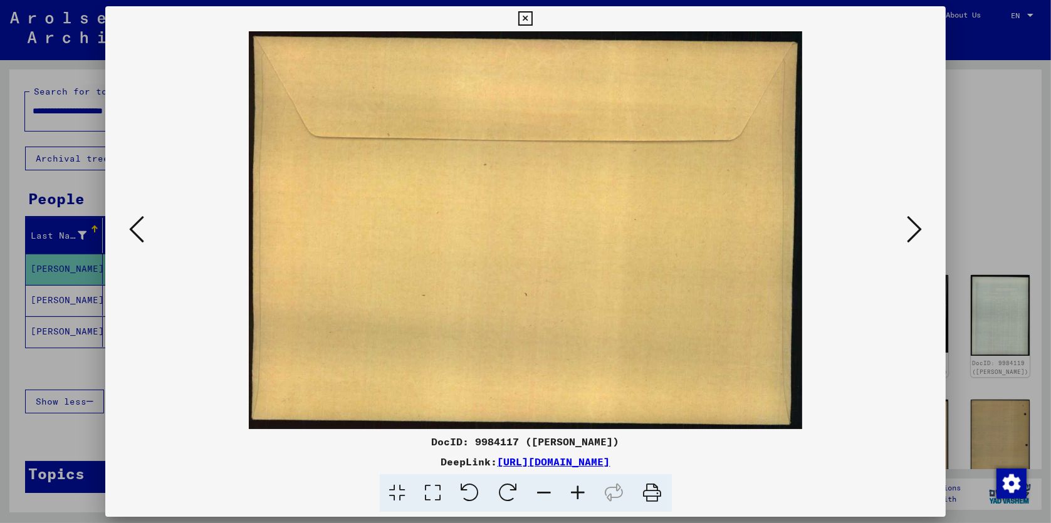
click at [135, 228] on icon at bounding box center [136, 229] width 15 height 30
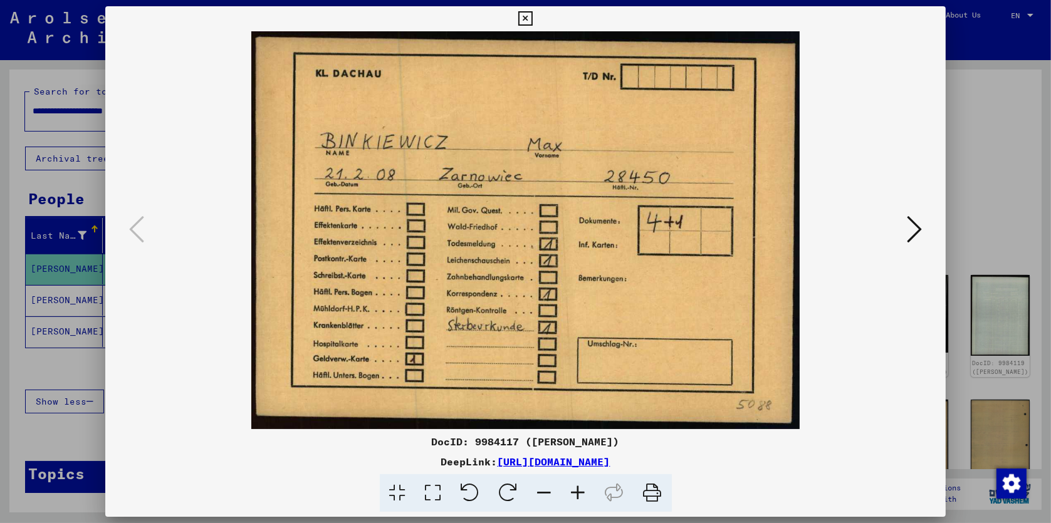
drag, startPoint x: 472, startPoint y: 445, endPoint x: 625, endPoint y: 442, distance: 152.3
click at [625, 442] on div "DocID: 9984117 ([PERSON_NAME])" at bounding box center [525, 441] width 841 height 15
click at [814, 423] on img at bounding box center [526, 230] width 756 height 398
click at [917, 232] on icon at bounding box center [914, 229] width 15 height 30
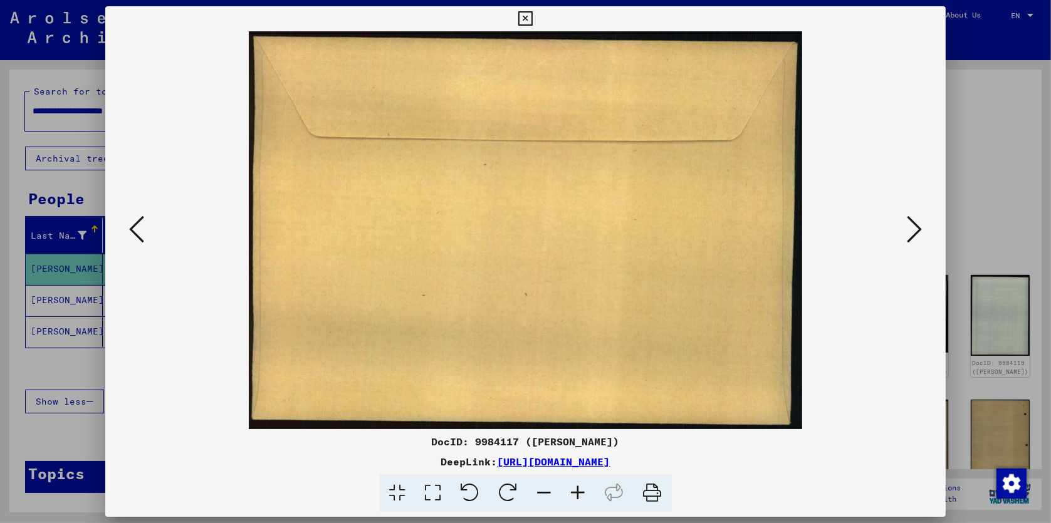
click at [917, 232] on icon at bounding box center [914, 229] width 15 height 30
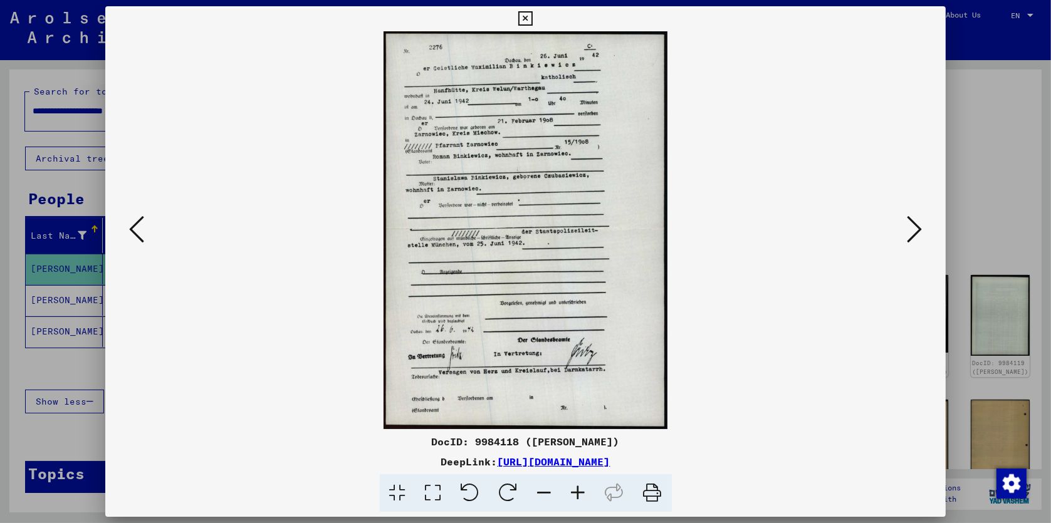
drag, startPoint x: 472, startPoint y: 444, endPoint x: 622, endPoint y: 445, distance: 149.1
click at [622, 445] on div "DocID: 9984118 ([PERSON_NAME])" at bounding box center [525, 441] width 841 height 15
click at [714, 296] on img at bounding box center [526, 230] width 756 height 398
click at [912, 234] on icon at bounding box center [914, 229] width 15 height 30
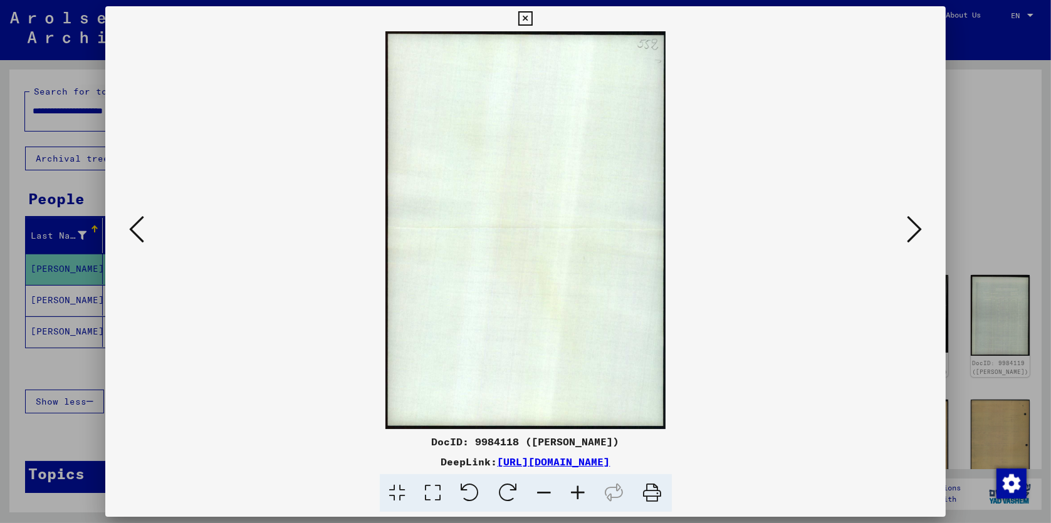
click at [912, 234] on icon at bounding box center [914, 229] width 15 height 30
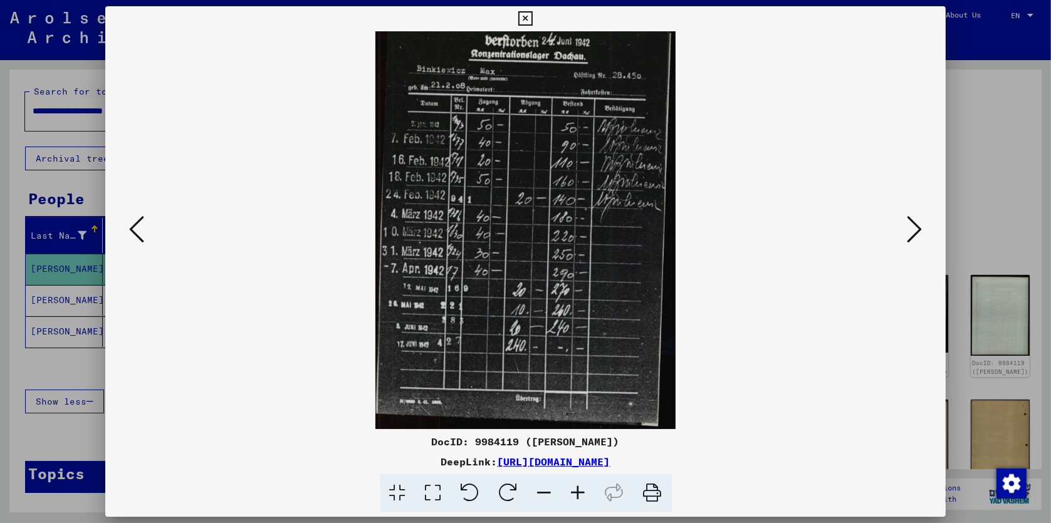
click at [912, 238] on icon at bounding box center [914, 229] width 15 height 30
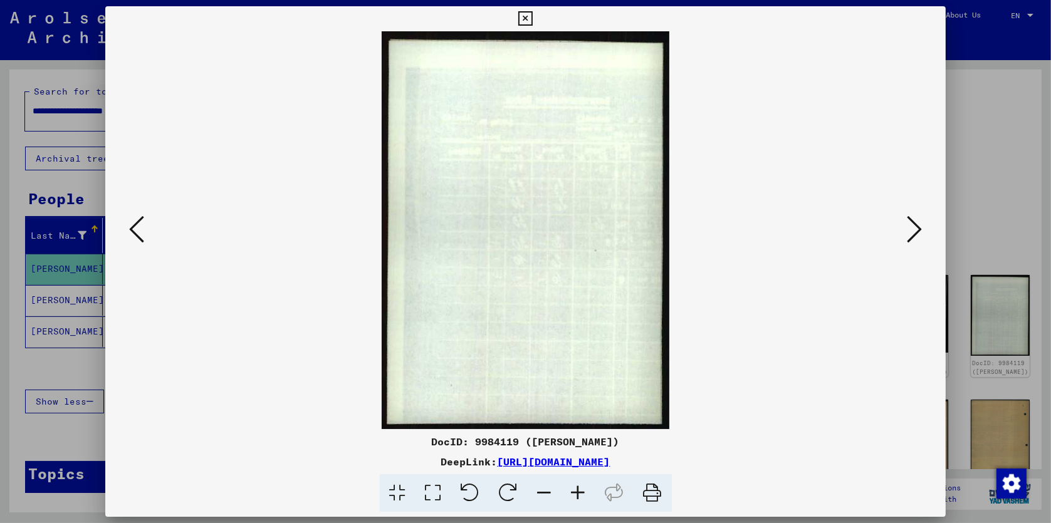
click at [138, 234] on icon at bounding box center [136, 229] width 15 height 30
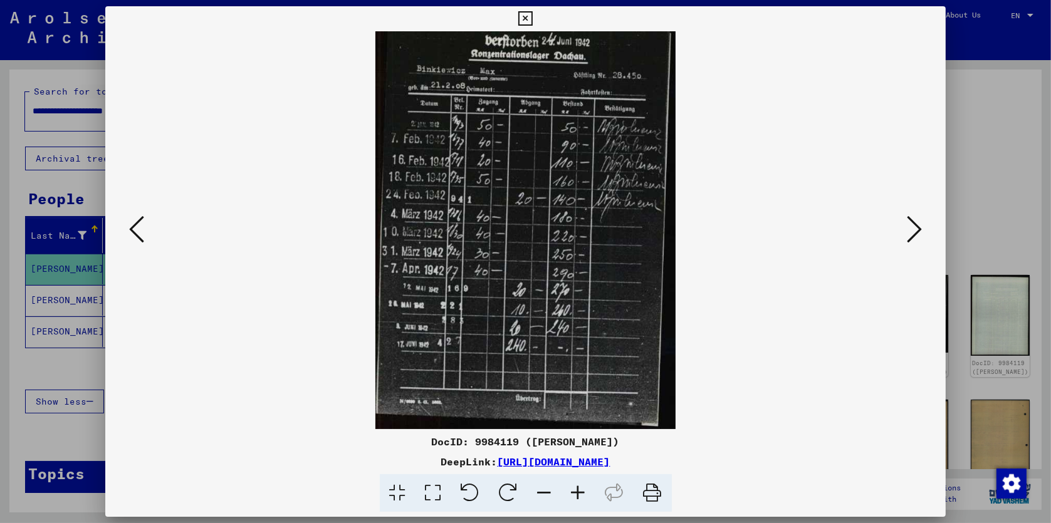
drag, startPoint x: 472, startPoint y: 440, endPoint x: 620, endPoint y: 444, distance: 147.9
click at [620, 444] on div "DocID: 9984119 ([PERSON_NAME])" at bounding box center [525, 441] width 841 height 15
click at [711, 323] on img at bounding box center [526, 230] width 756 height 398
click at [914, 231] on icon at bounding box center [914, 229] width 15 height 30
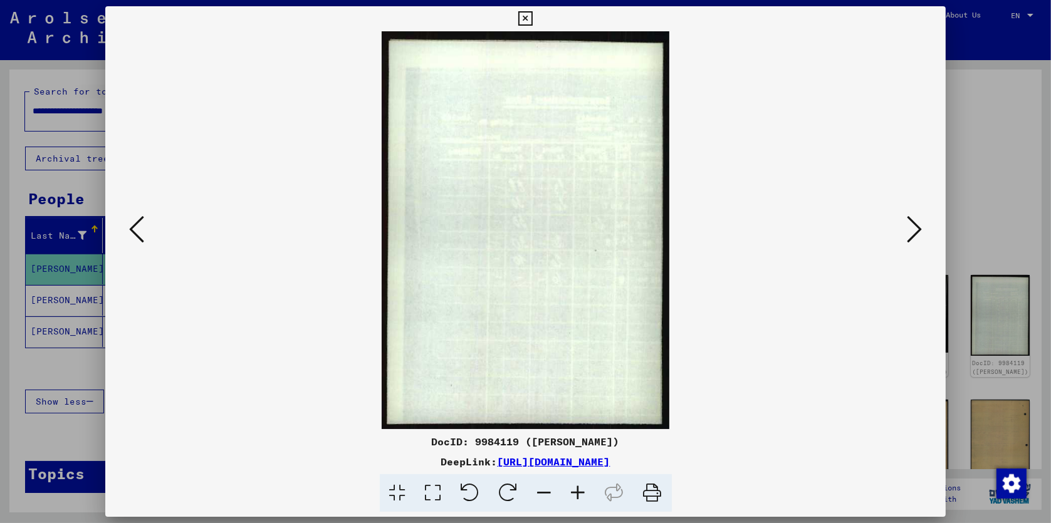
click at [914, 231] on icon at bounding box center [914, 229] width 15 height 30
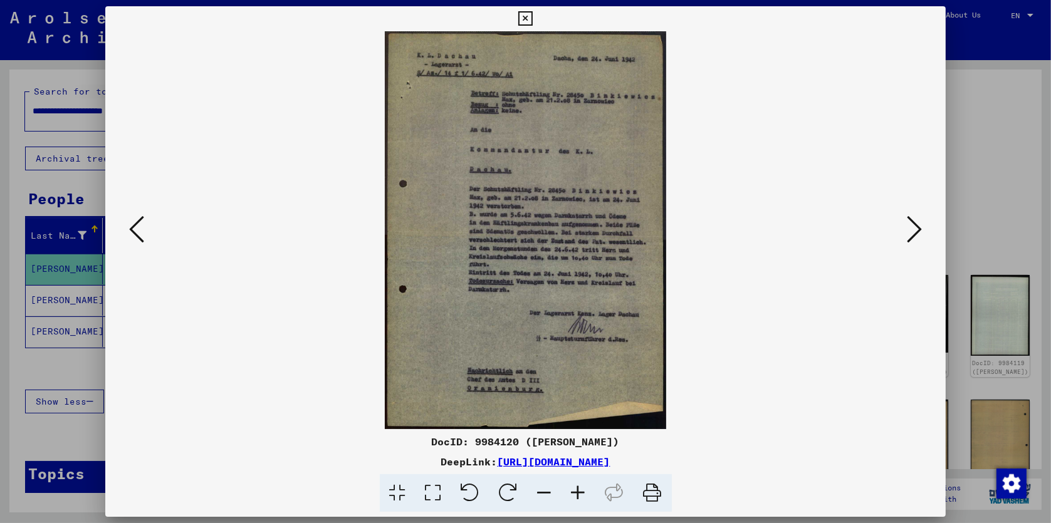
drag, startPoint x: 471, startPoint y: 441, endPoint x: 619, endPoint y: 442, distance: 147.9
click at [619, 442] on div "DocID: 9984120 ([PERSON_NAME])" at bounding box center [525, 441] width 841 height 15
click at [745, 178] on img at bounding box center [526, 230] width 756 height 398
click at [915, 231] on icon at bounding box center [914, 229] width 15 height 30
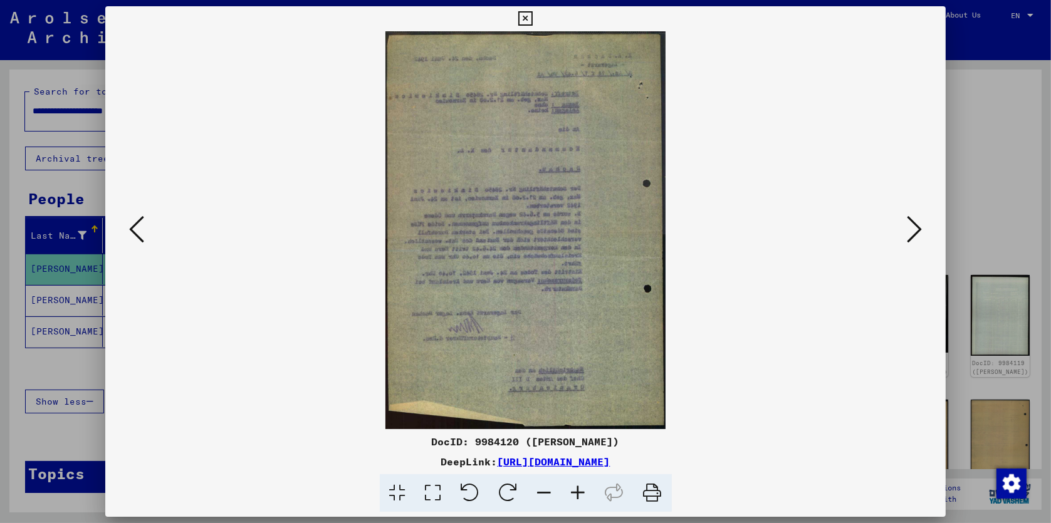
click at [130, 228] on icon at bounding box center [136, 229] width 15 height 30
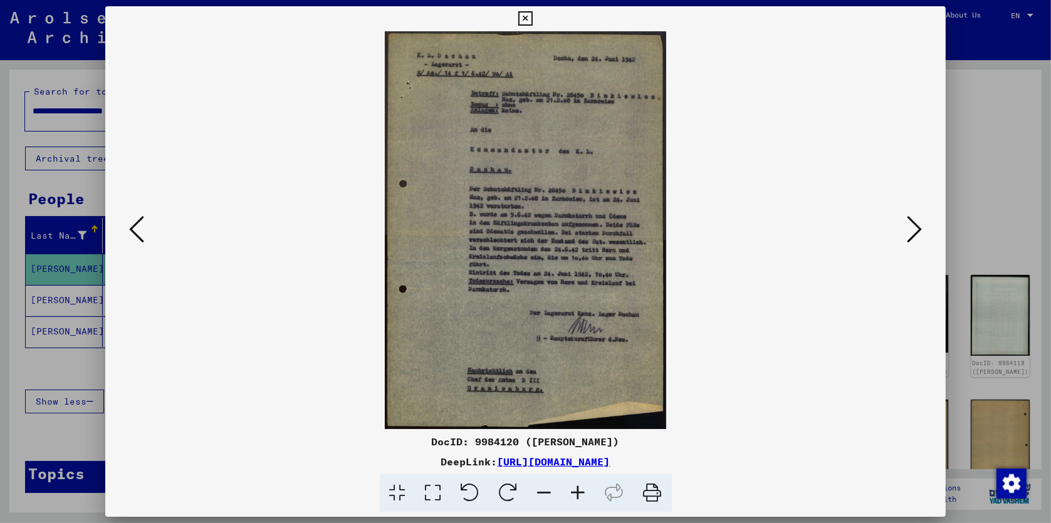
click at [917, 231] on icon at bounding box center [914, 229] width 15 height 30
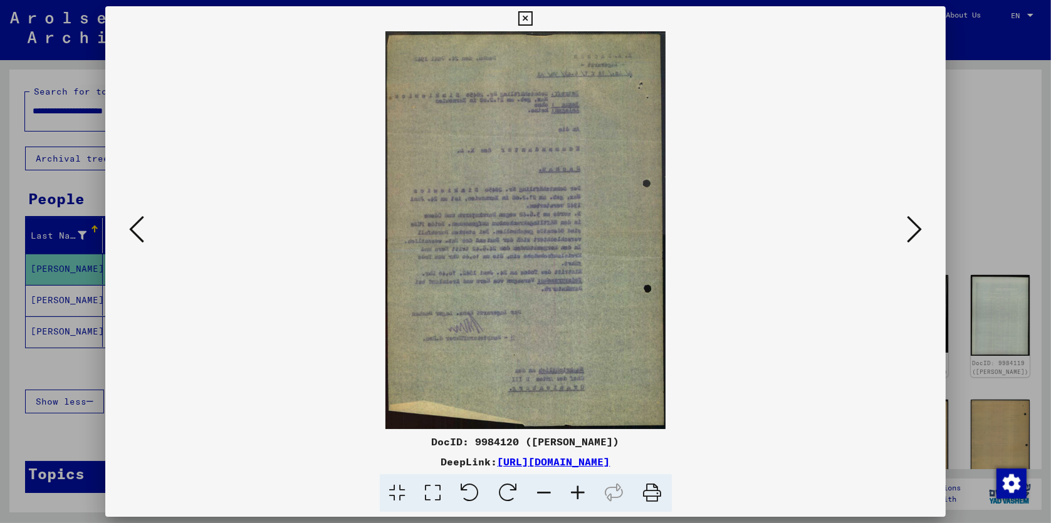
click at [917, 231] on icon at bounding box center [914, 229] width 15 height 30
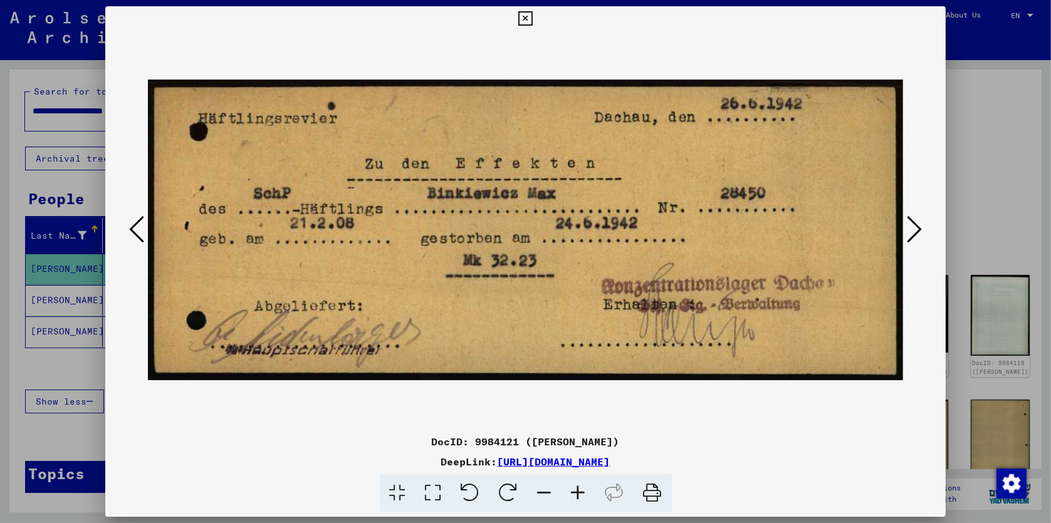
drag, startPoint x: 474, startPoint y: 440, endPoint x: 628, endPoint y: 442, distance: 153.5
click at [628, 442] on div "DocID: 9984121 ([PERSON_NAME])" at bounding box center [525, 441] width 841 height 15
click at [916, 233] on icon at bounding box center [914, 229] width 15 height 30
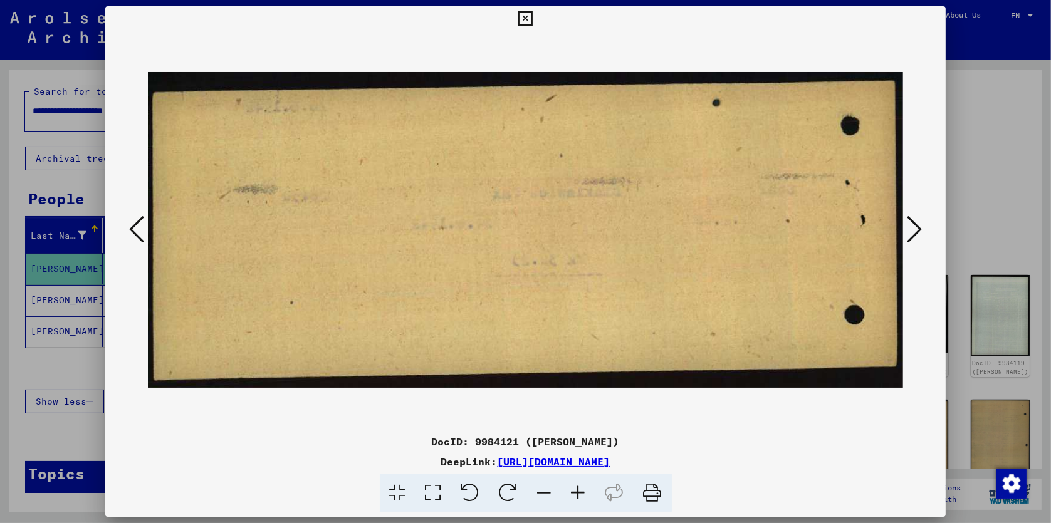
click at [916, 233] on icon at bounding box center [914, 229] width 15 height 30
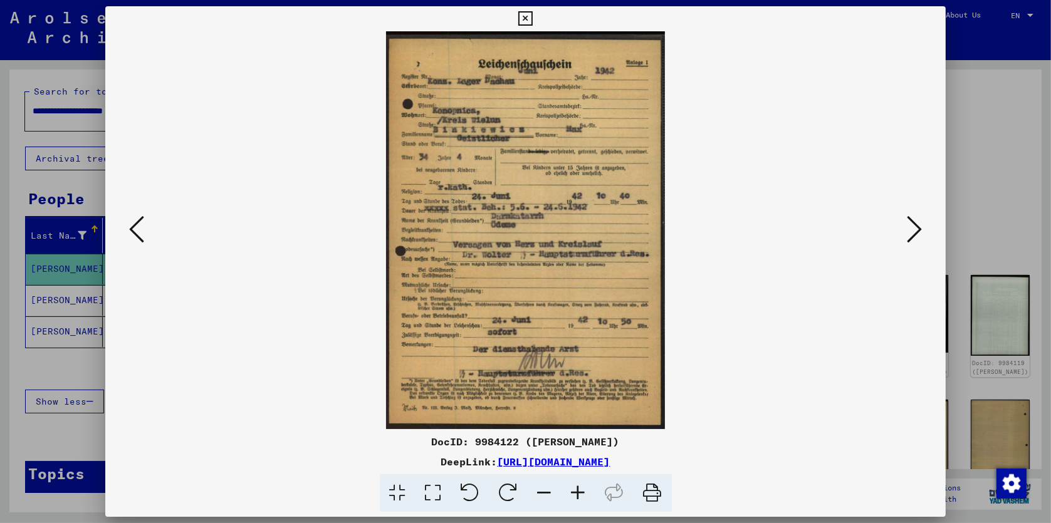
drag, startPoint x: 472, startPoint y: 441, endPoint x: 621, endPoint y: 437, distance: 149.2
click at [621, 437] on div "DocID: 9984122 ([PERSON_NAME])" at bounding box center [525, 441] width 841 height 15
click at [915, 232] on icon at bounding box center [914, 229] width 15 height 30
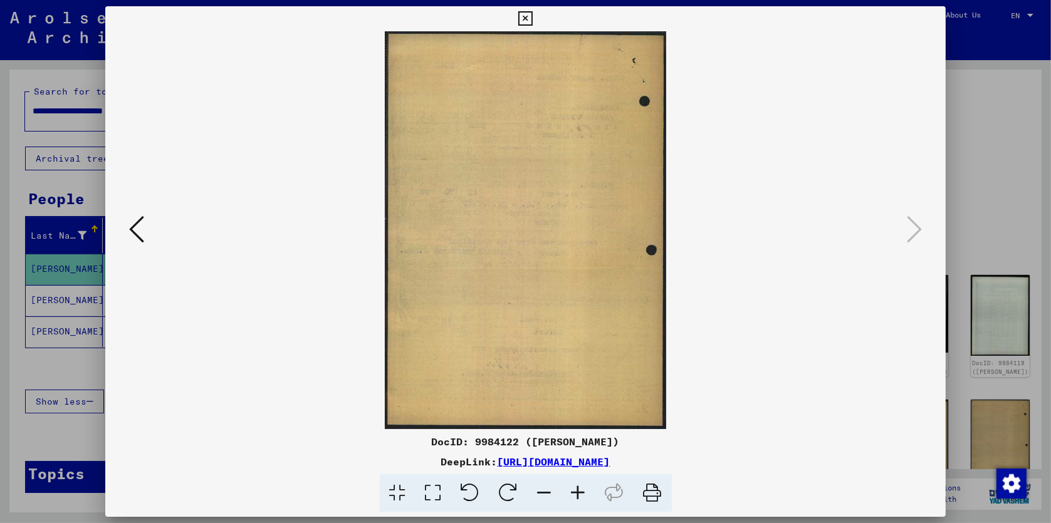
click at [524, 16] on icon at bounding box center [525, 18] width 14 height 15
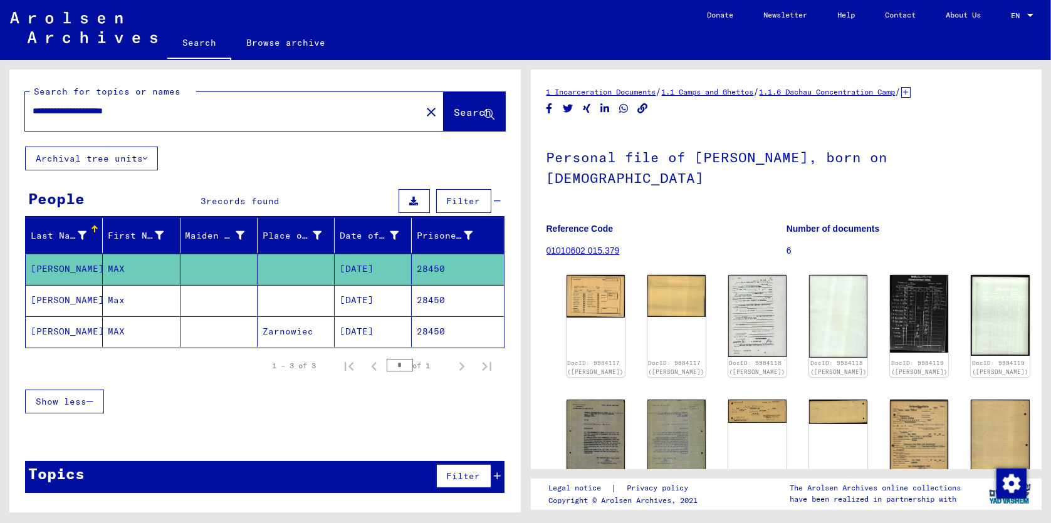
click at [75, 299] on mat-cell "[PERSON_NAME]" at bounding box center [64, 300] width 77 height 31
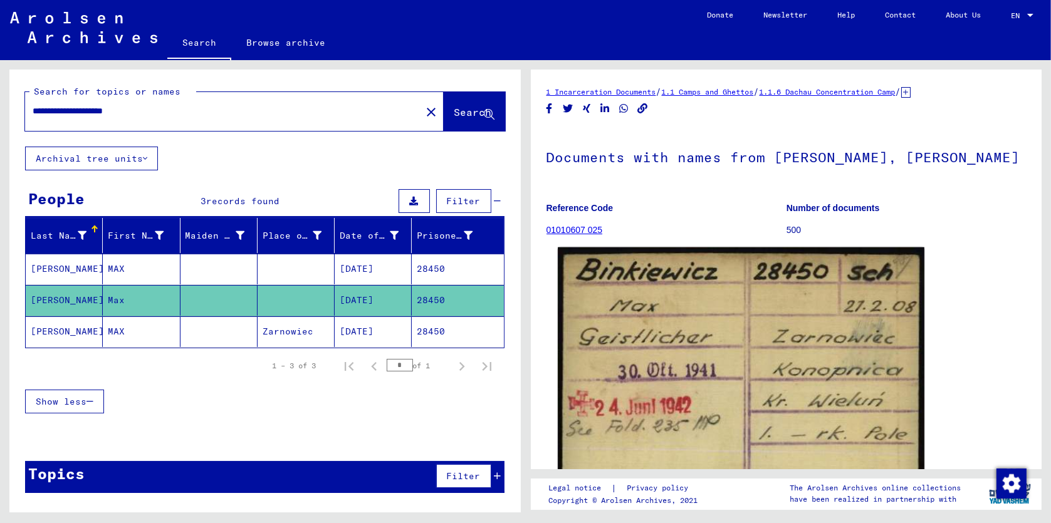
click at [714, 356] on img at bounding box center [741, 391] width 367 height 289
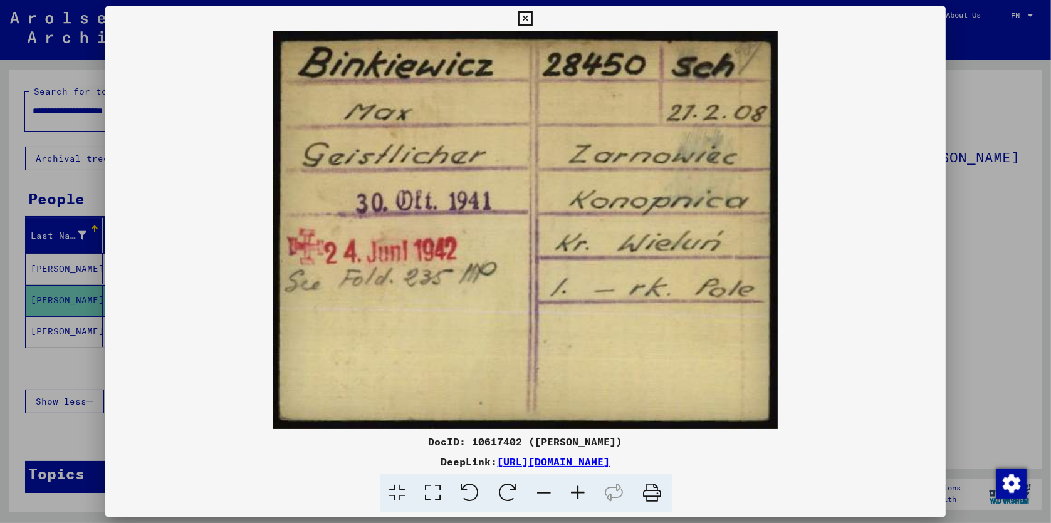
drag, startPoint x: 469, startPoint y: 441, endPoint x: 623, endPoint y: 437, distance: 153.6
click at [623, 437] on div "DocID: 10617402 ([PERSON_NAME])" at bounding box center [525, 441] width 841 height 15
click at [866, 302] on img at bounding box center [525, 230] width 841 height 398
click at [525, 16] on icon at bounding box center [525, 18] width 14 height 15
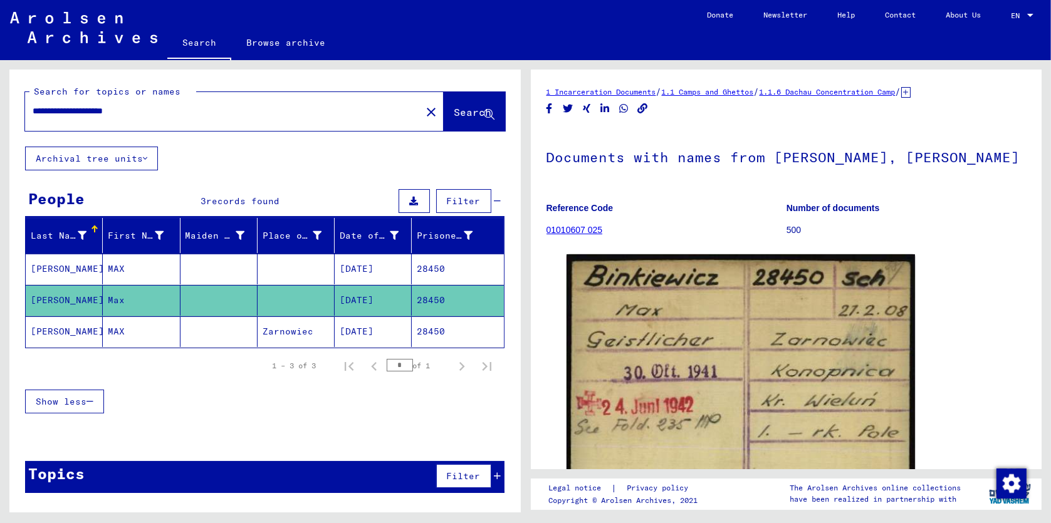
click at [65, 328] on mat-cell "[PERSON_NAME]" at bounding box center [64, 331] width 77 height 31
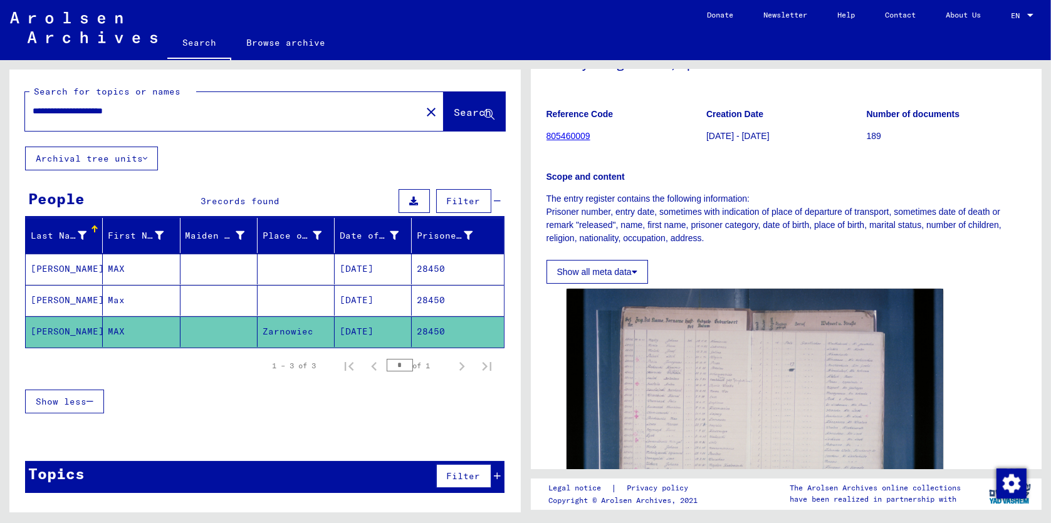
scroll to position [96, 0]
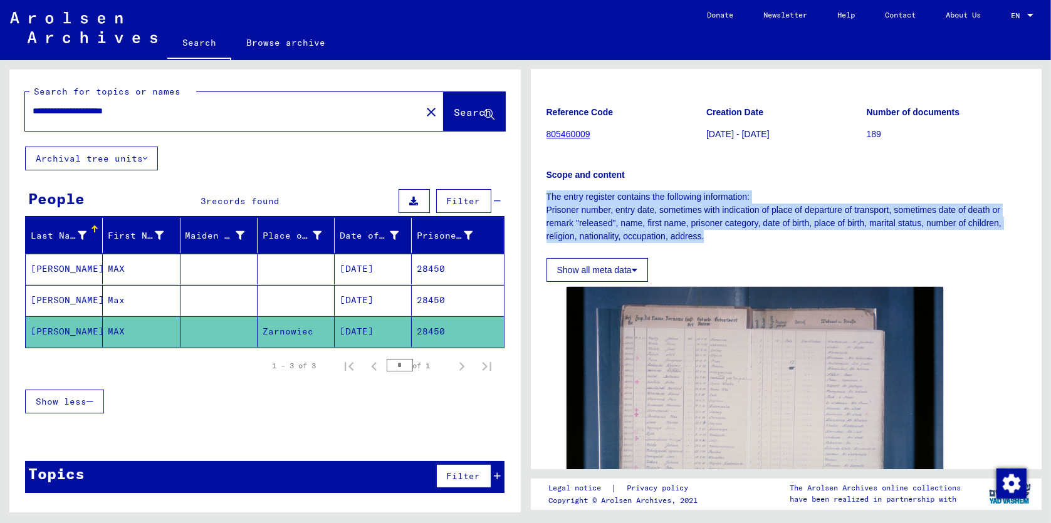
drag, startPoint x: 546, startPoint y: 195, endPoint x: 718, endPoint y: 237, distance: 177.3
click at [718, 237] on p "The entry register contains the following information: Prisoner number, entry d…" at bounding box center [786, 216] width 480 height 53
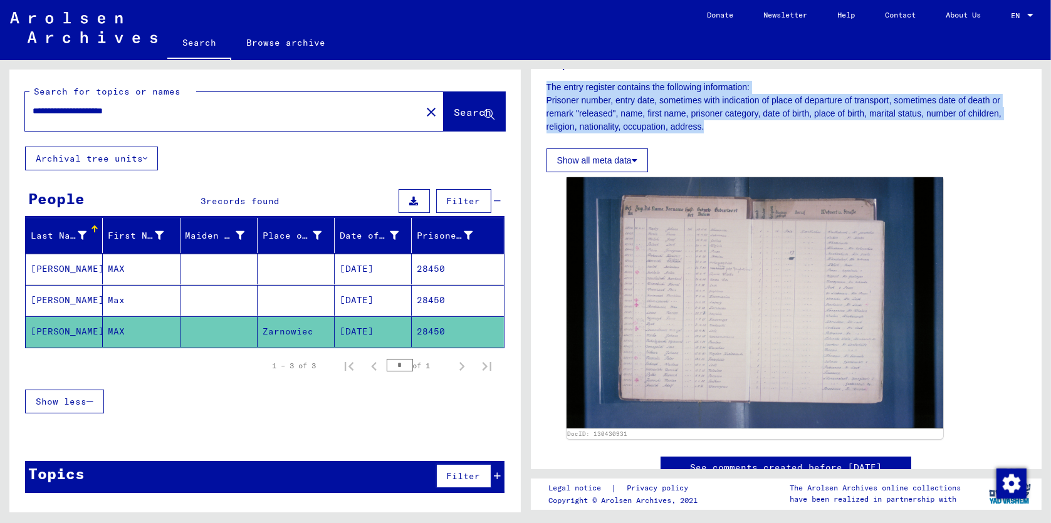
scroll to position [238, 0]
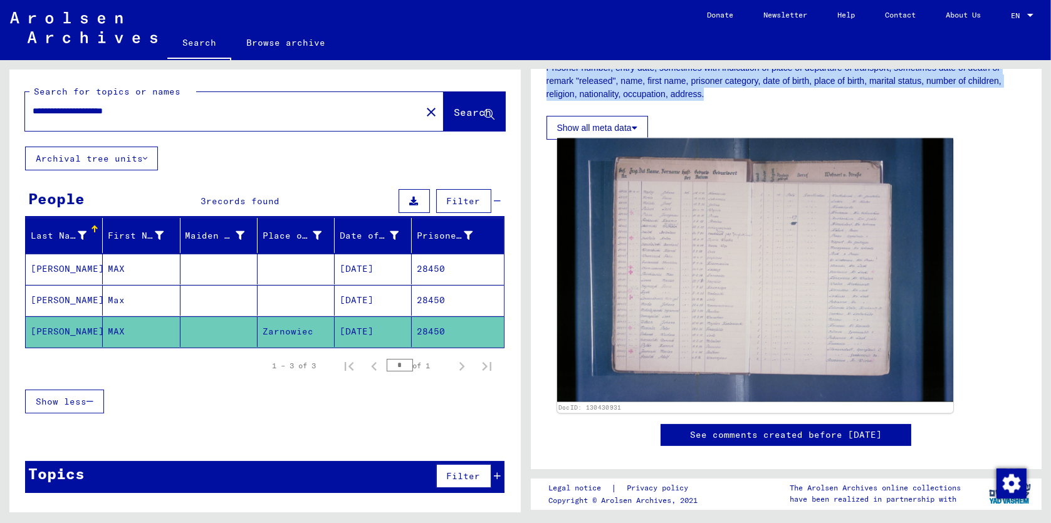
click at [727, 281] on img at bounding box center [754, 270] width 396 height 264
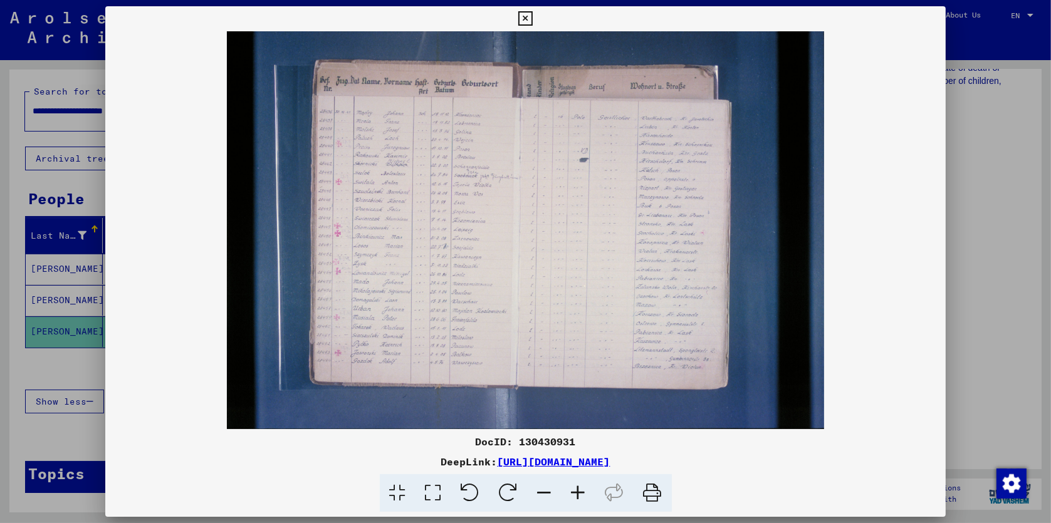
click at [577, 492] on icon at bounding box center [578, 493] width 34 height 38
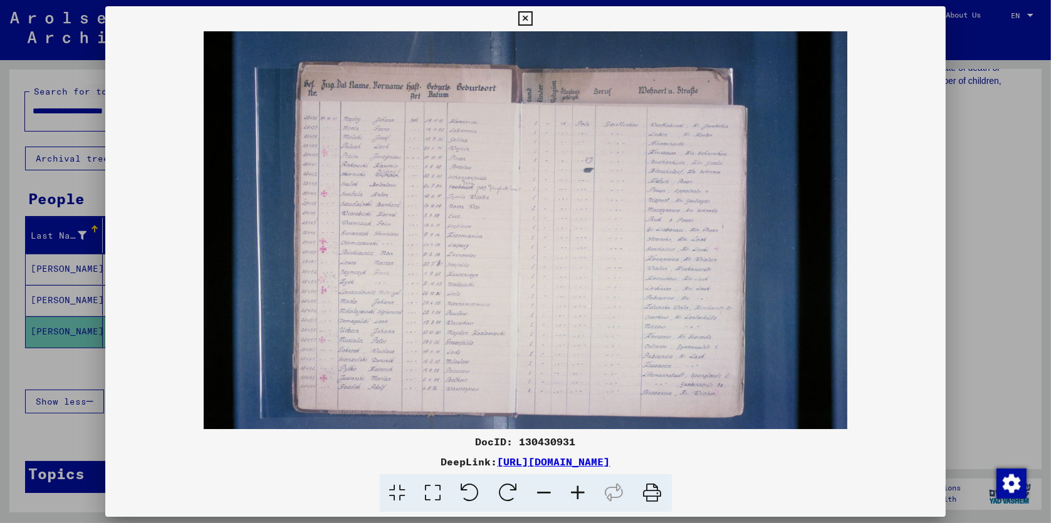
click at [577, 492] on icon at bounding box center [578, 493] width 34 height 38
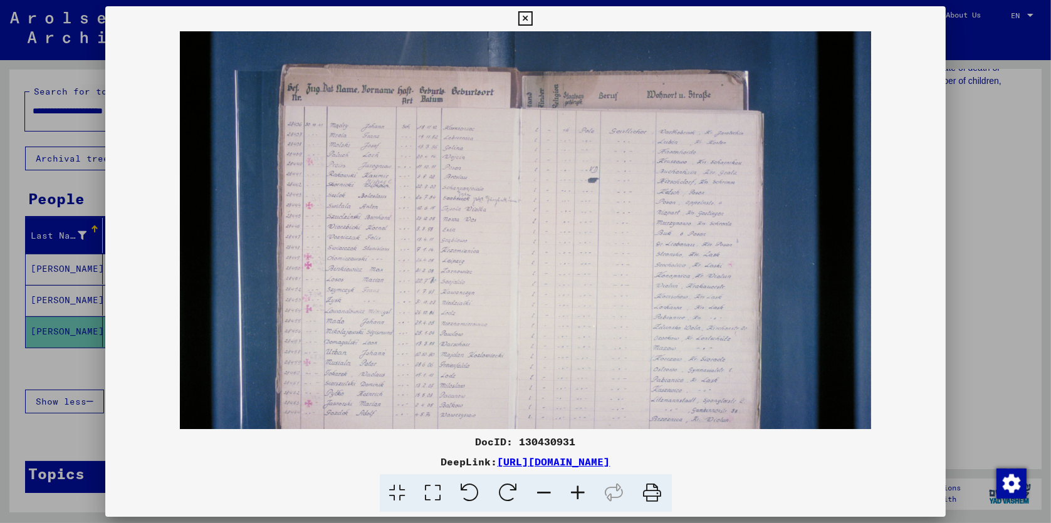
click at [576, 491] on icon at bounding box center [578, 493] width 34 height 38
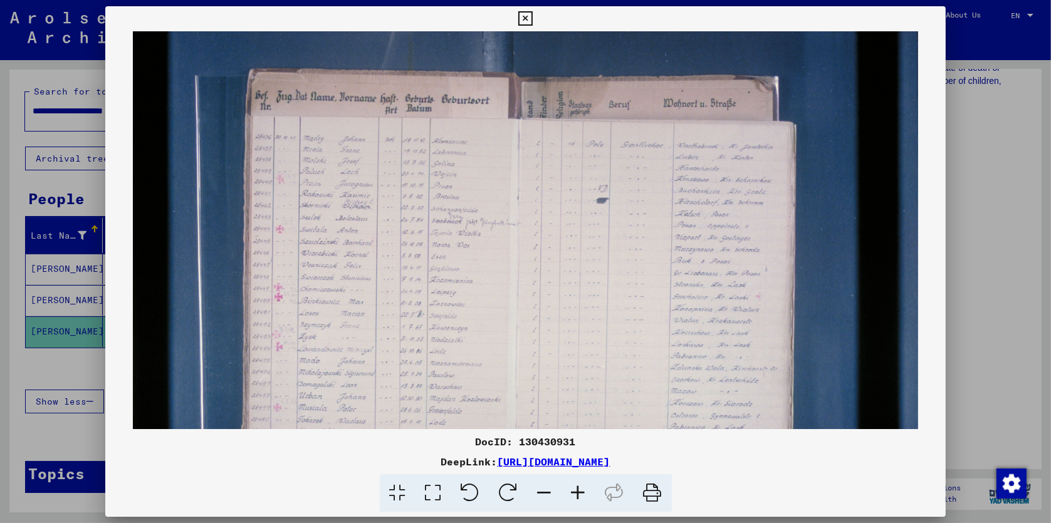
click at [576, 491] on icon at bounding box center [578, 493] width 34 height 38
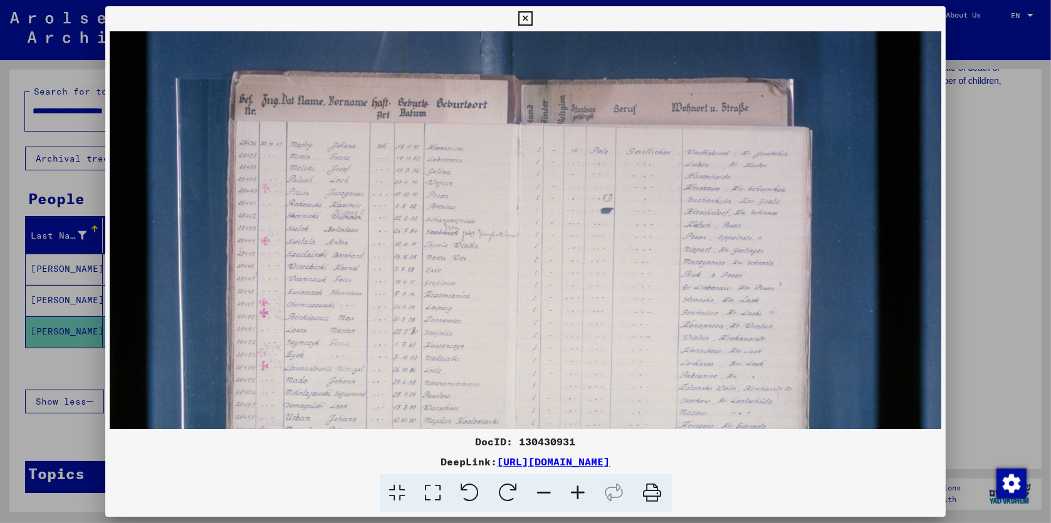
click at [576, 491] on icon at bounding box center [578, 493] width 34 height 38
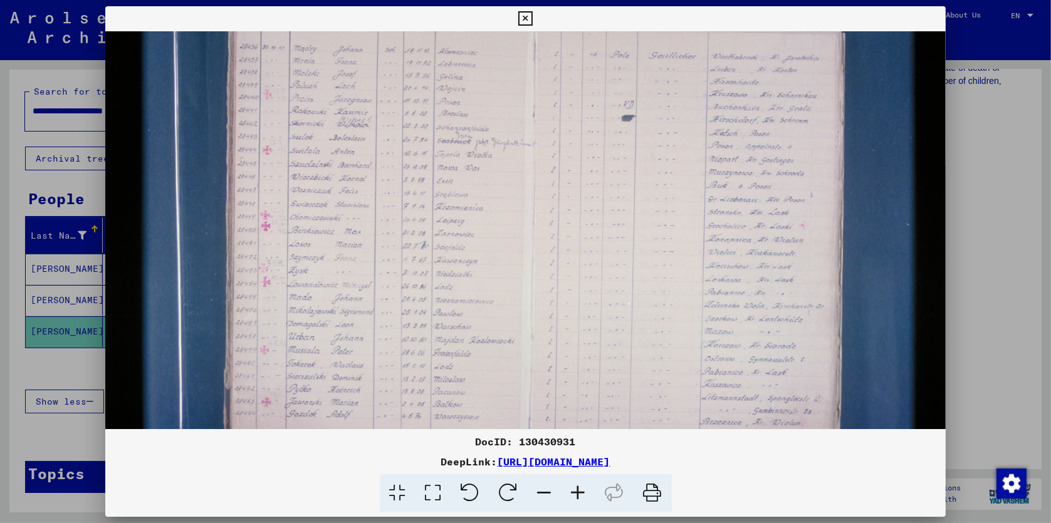
scroll to position [100, 3]
drag, startPoint x: 460, startPoint y: 333, endPoint x: 457, endPoint y: 225, distance: 107.8
click at [457, 225] on img at bounding box center [542, 224] width 879 height 586
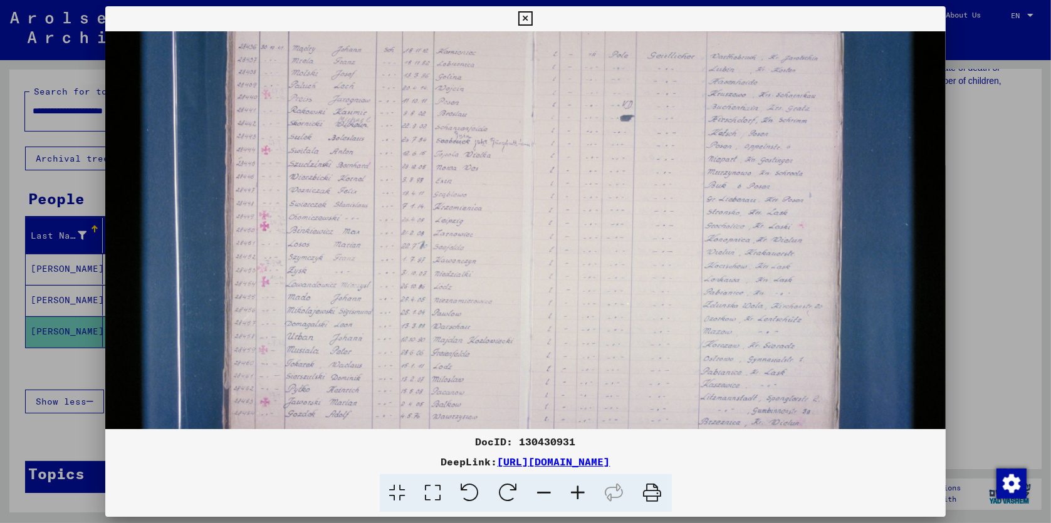
scroll to position [104, 6]
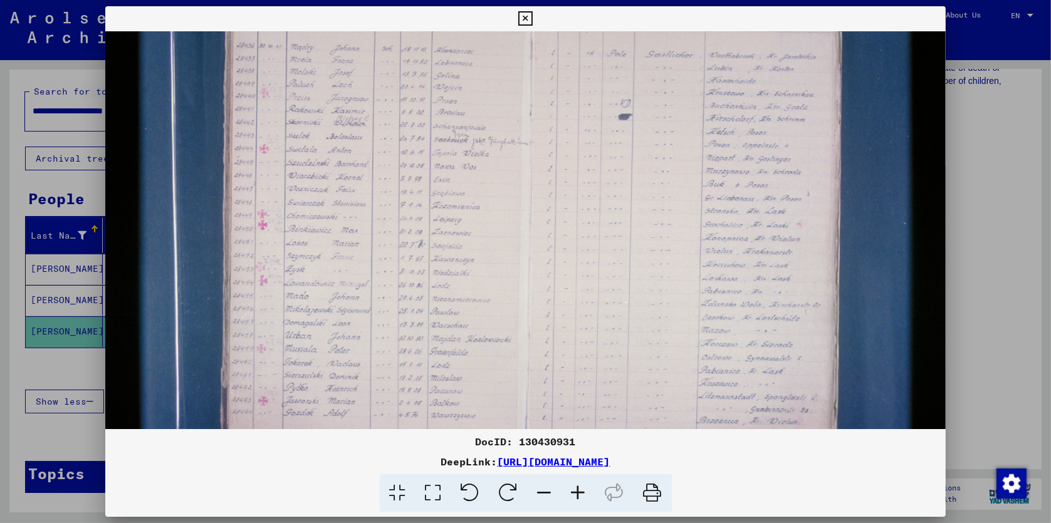
click at [455, 236] on img at bounding box center [539, 220] width 879 height 586
drag, startPoint x: 518, startPoint y: 441, endPoint x: 579, endPoint y: 440, distance: 61.4
click at [579, 440] on div "DocID: 130430931" at bounding box center [525, 441] width 841 height 15
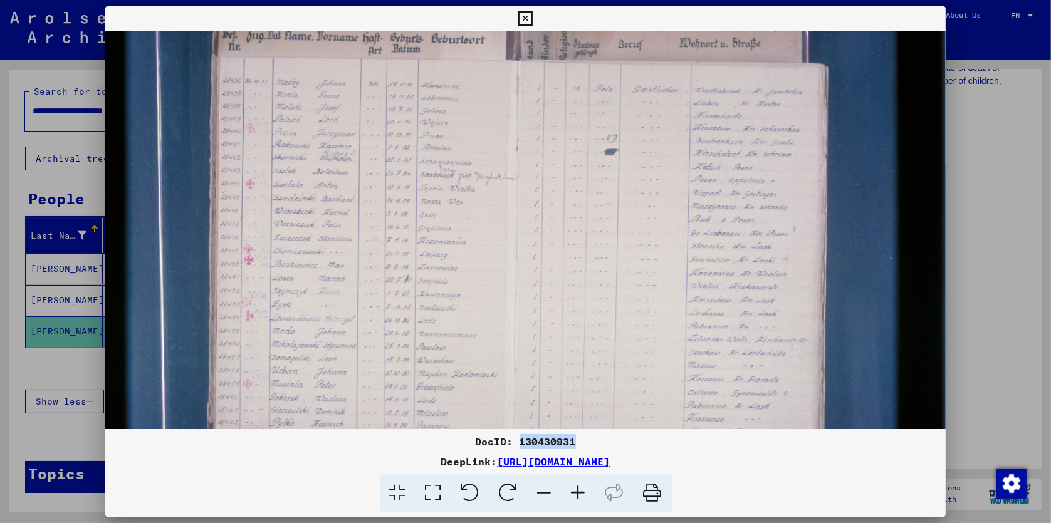
scroll to position [175, 23]
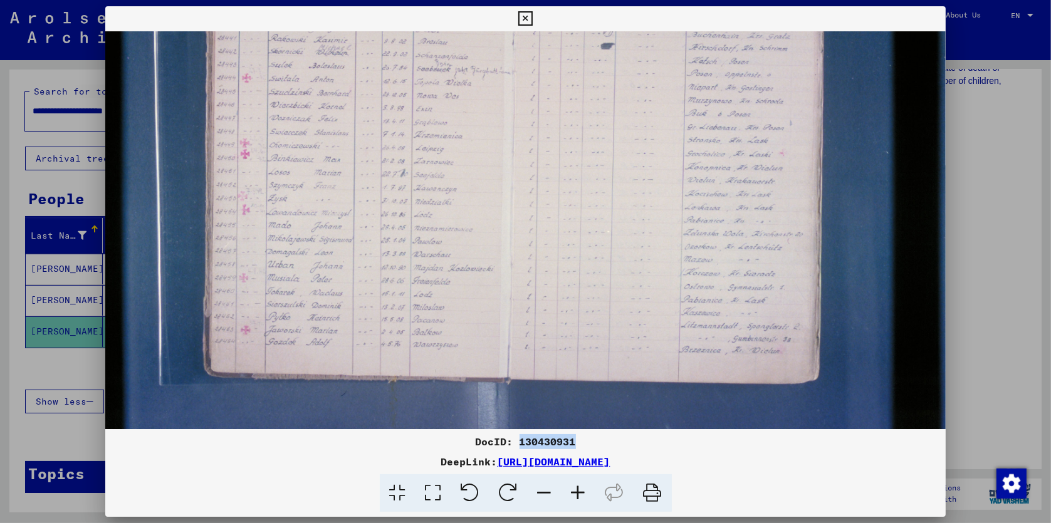
drag, startPoint x: 482, startPoint y: 190, endPoint x: 462, endPoint y: 143, distance: 51.1
click at [462, 143] on img at bounding box center [521, 150] width 879 height 586
click at [525, 16] on icon at bounding box center [525, 18] width 14 height 15
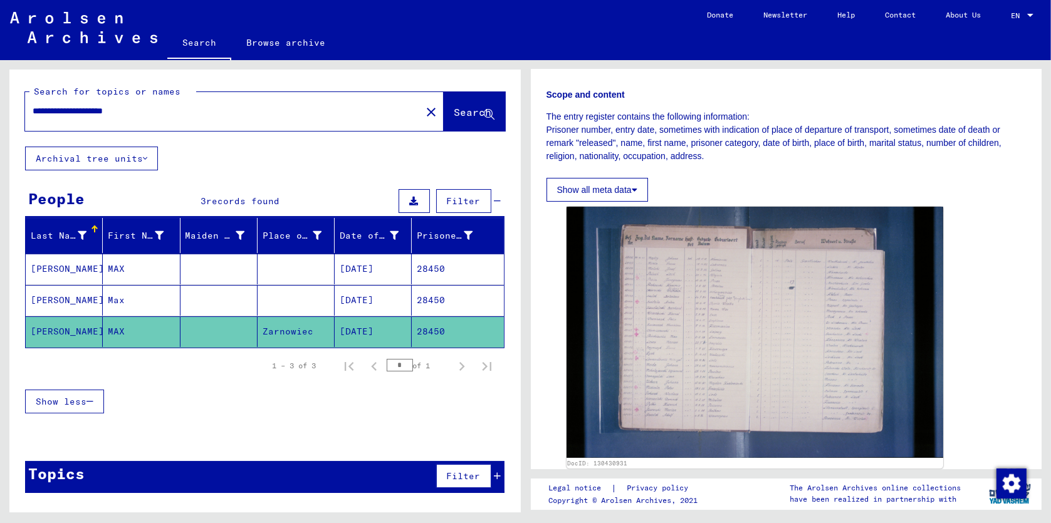
scroll to position [171, 0]
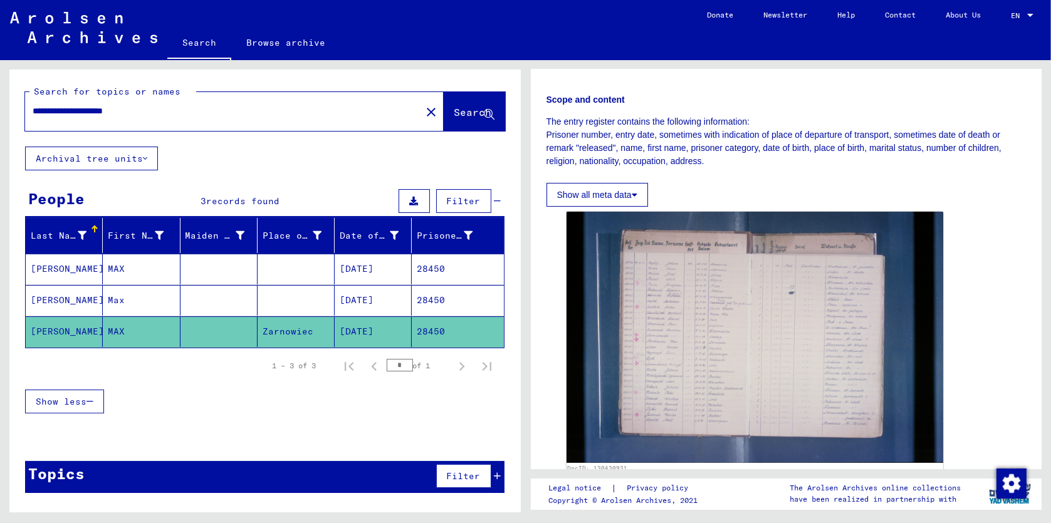
click at [424, 110] on mat-icon "close" at bounding box center [431, 112] width 15 height 15
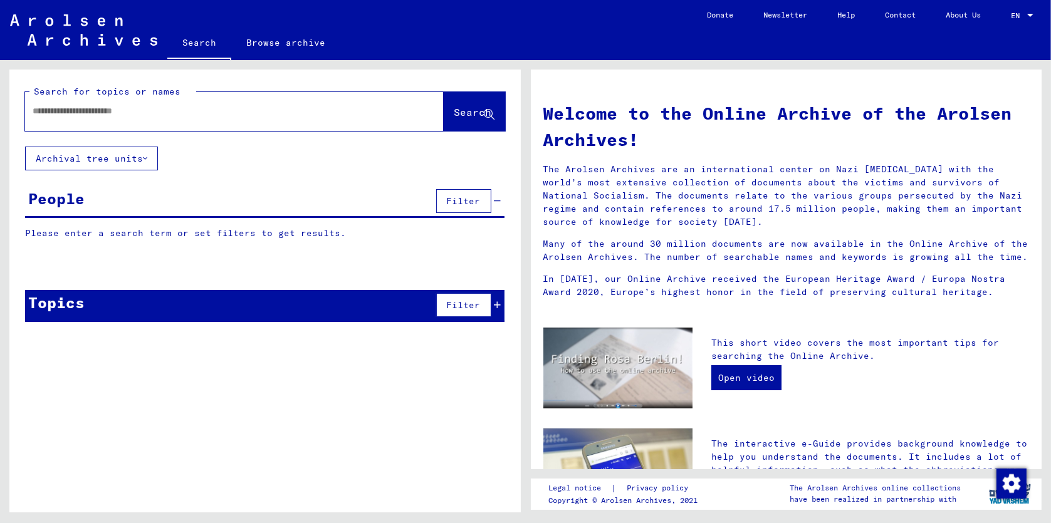
click at [213, 108] on input "text" at bounding box center [210, 111] width 355 height 13
type input "**********"
click at [476, 111] on span "Search" at bounding box center [473, 112] width 38 height 13
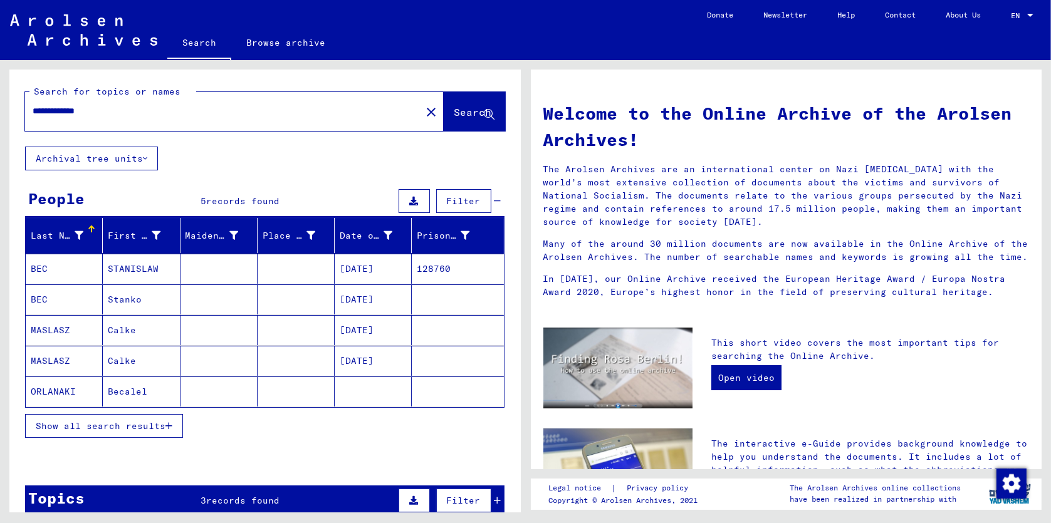
click at [60, 268] on mat-cell "BEC" at bounding box center [64, 269] width 77 height 30
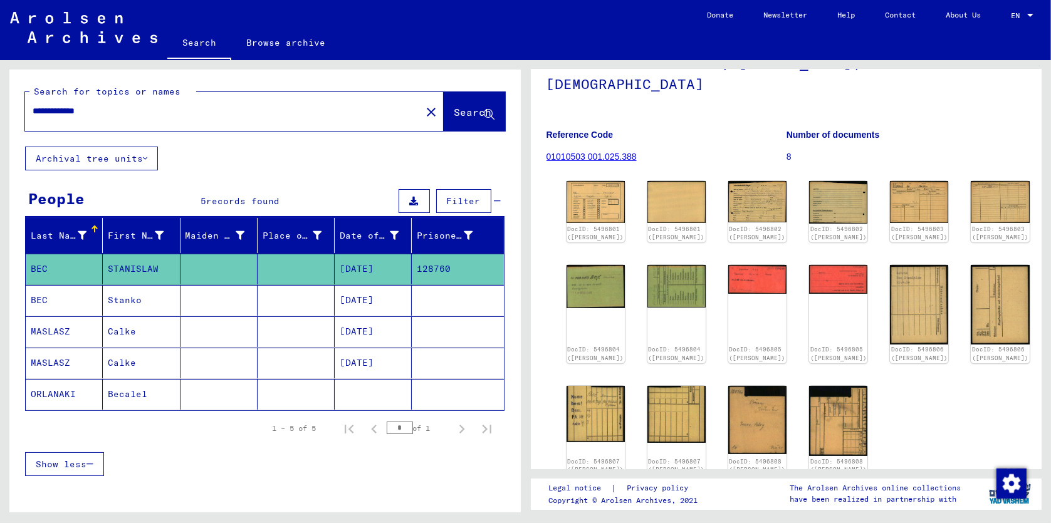
scroll to position [90, 0]
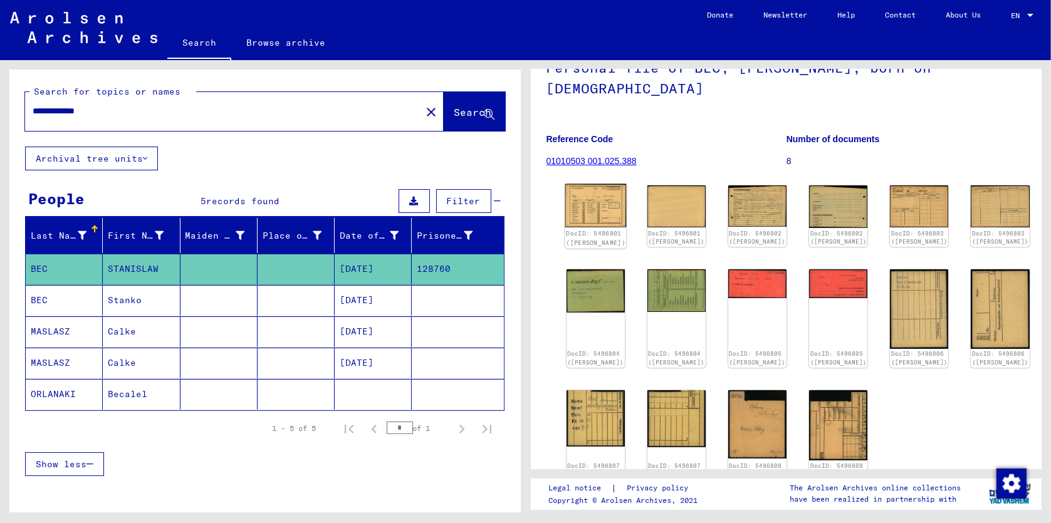
click at [592, 184] on img at bounding box center [595, 206] width 61 height 44
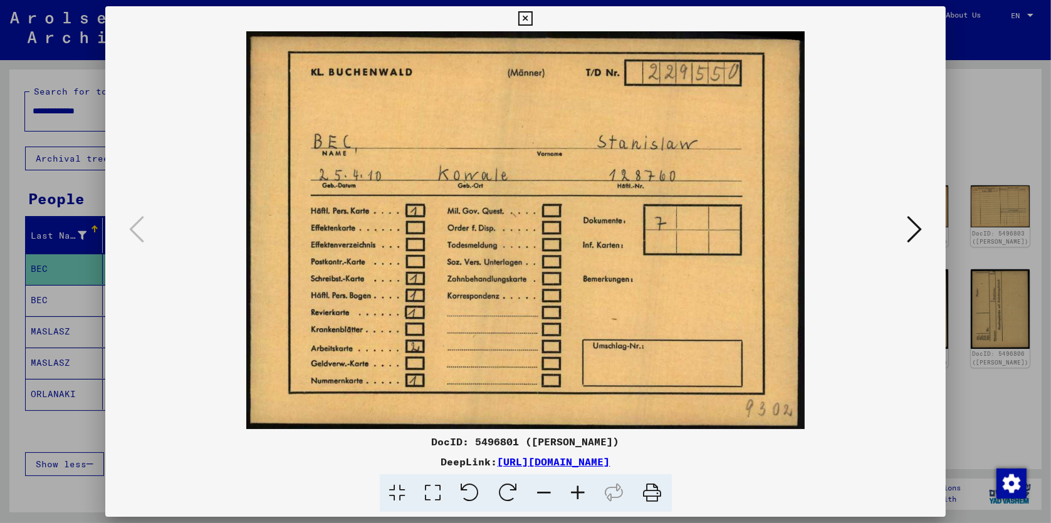
click at [918, 231] on icon at bounding box center [914, 229] width 15 height 30
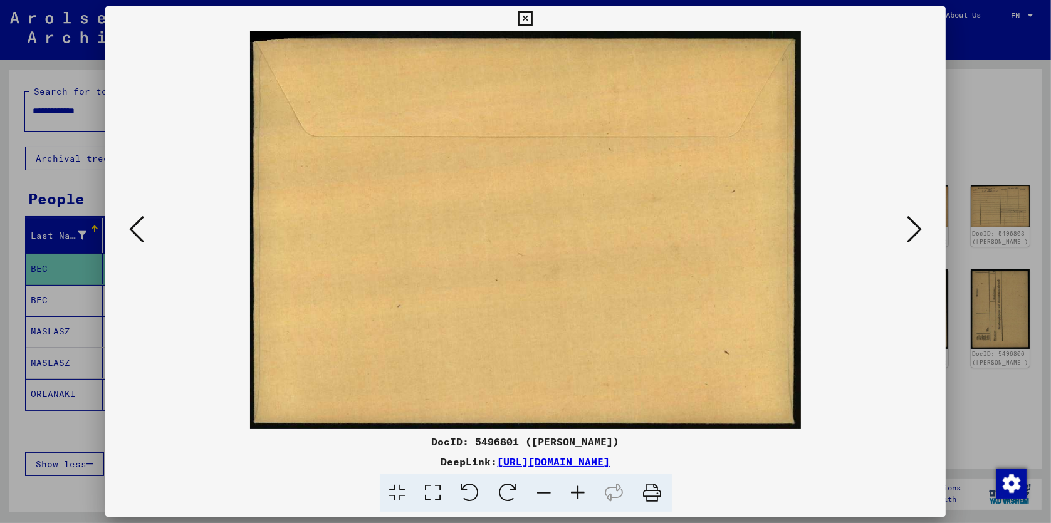
click at [918, 231] on icon at bounding box center [914, 229] width 15 height 30
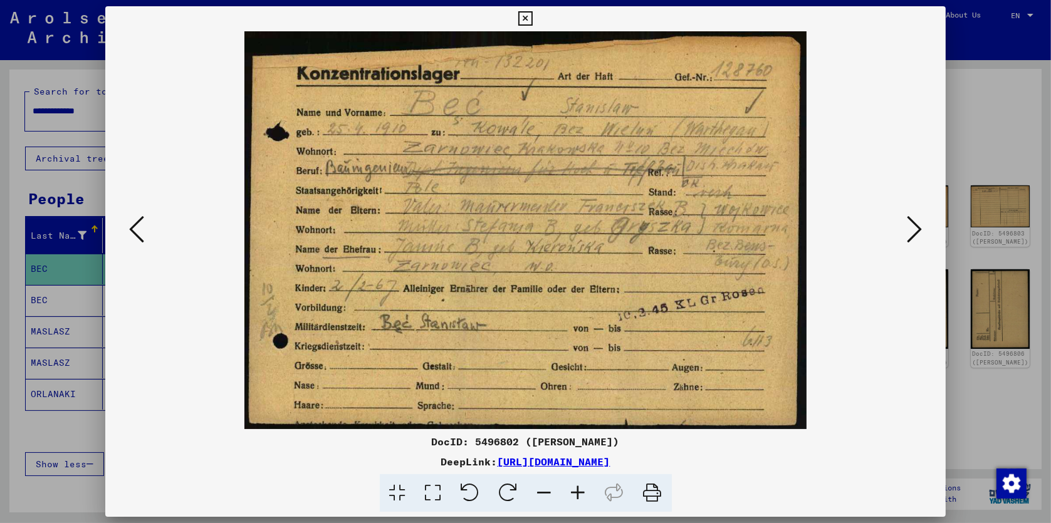
click at [912, 228] on icon at bounding box center [914, 229] width 15 height 30
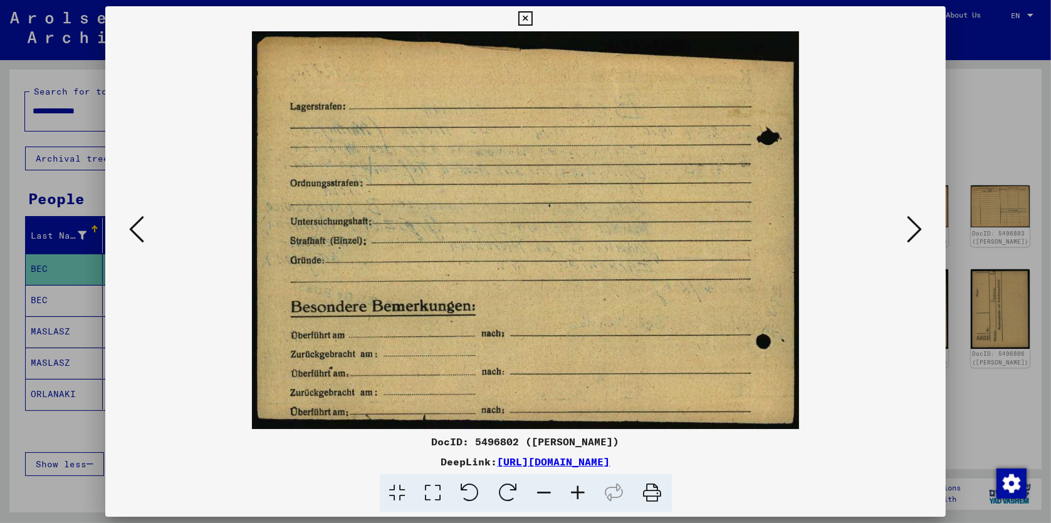
click at [912, 228] on icon at bounding box center [914, 229] width 15 height 30
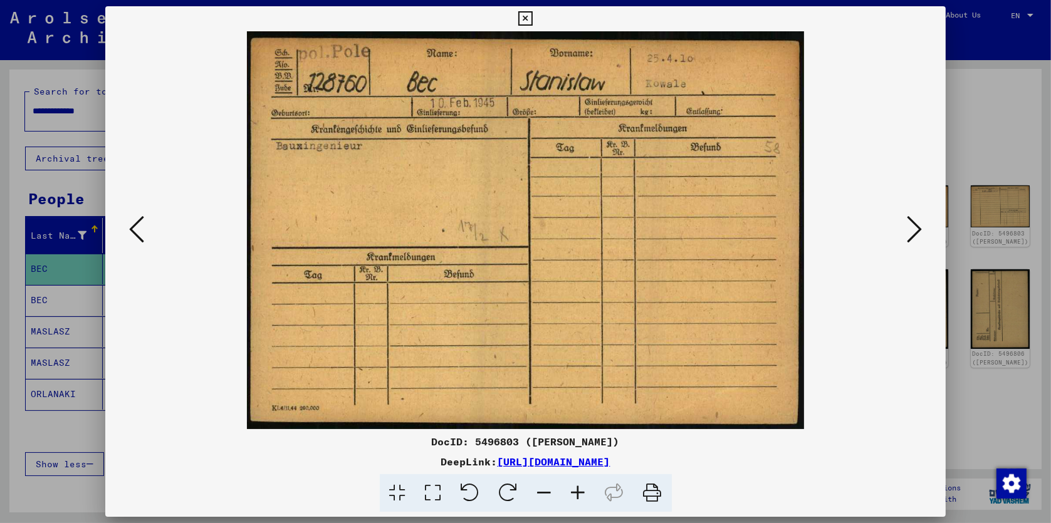
click at [912, 228] on icon at bounding box center [914, 229] width 15 height 30
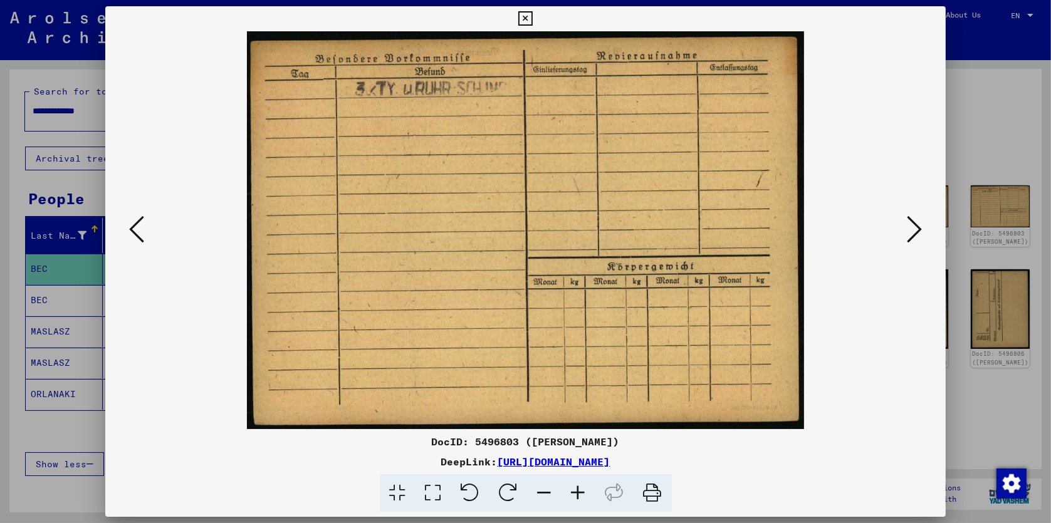
click at [912, 228] on icon at bounding box center [914, 229] width 15 height 30
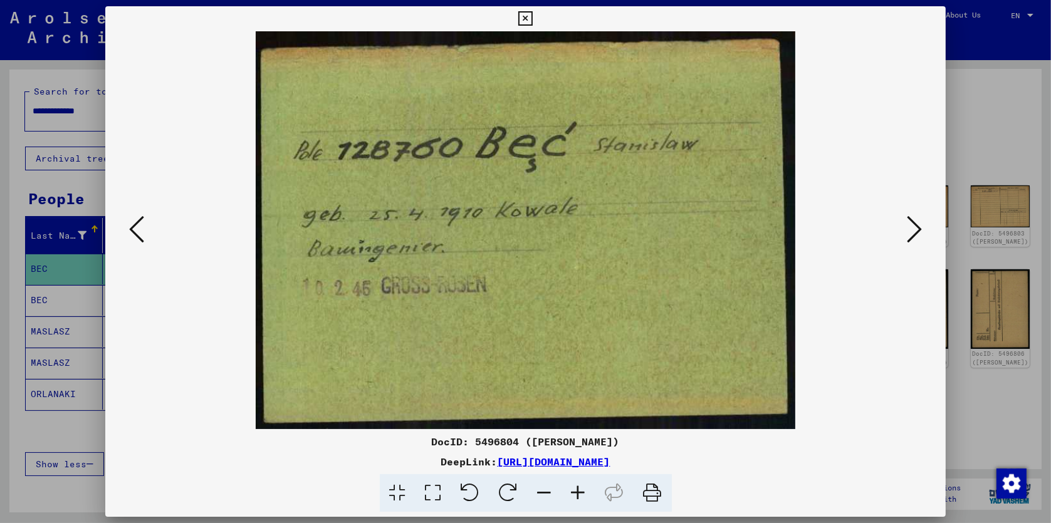
click at [912, 228] on icon at bounding box center [914, 229] width 15 height 30
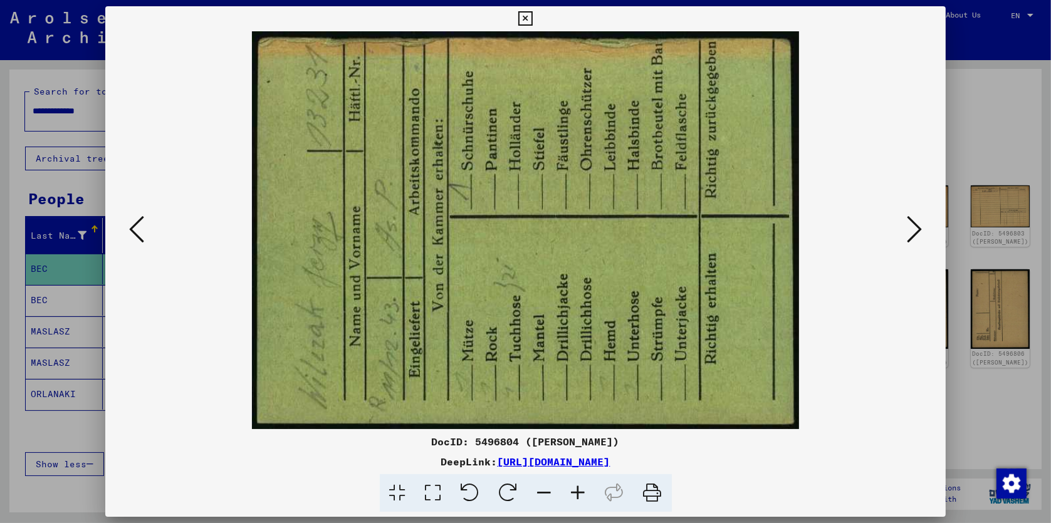
click at [912, 228] on icon at bounding box center [914, 229] width 15 height 30
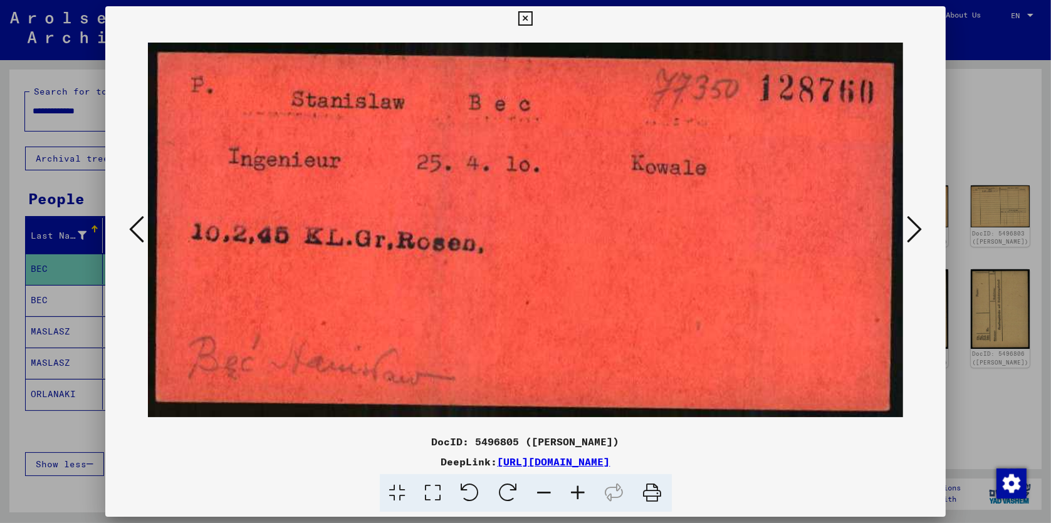
click at [912, 228] on icon at bounding box center [914, 229] width 15 height 30
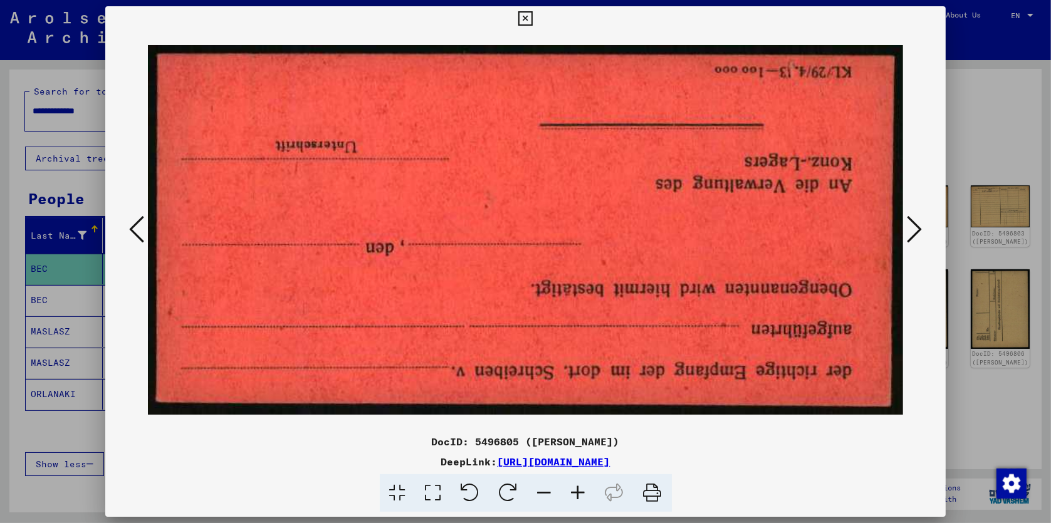
click at [912, 228] on icon at bounding box center [914, 229] width 15 height 30
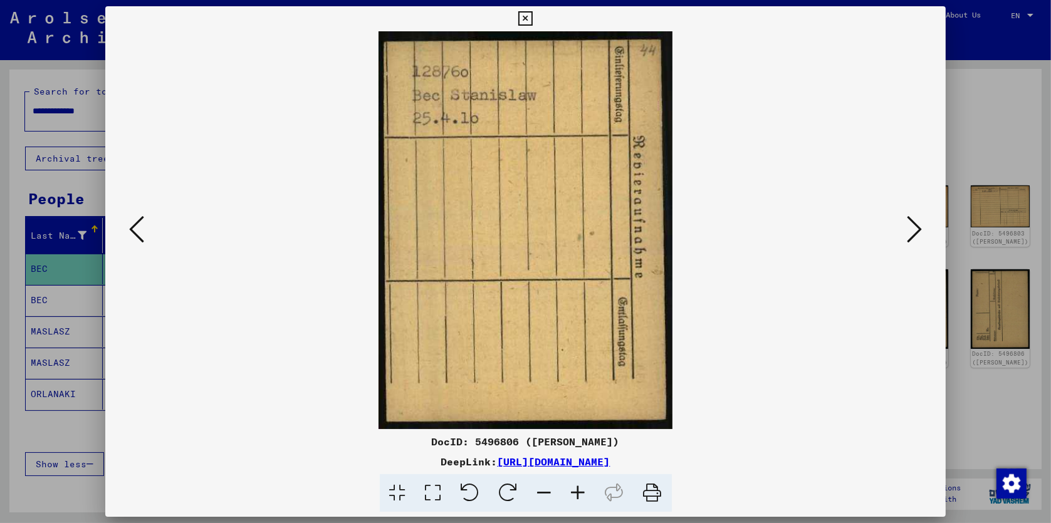
click at [912, 228] on icon at bounding box center [914, 229] width 15 height 30
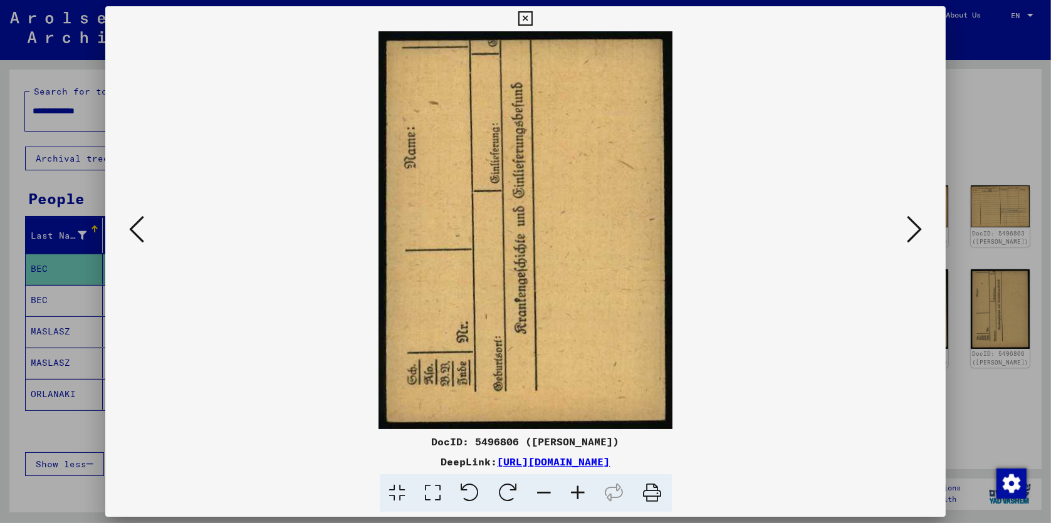
click at [912, 228] on icon at bounding box center [914, 229] width 15 height 30
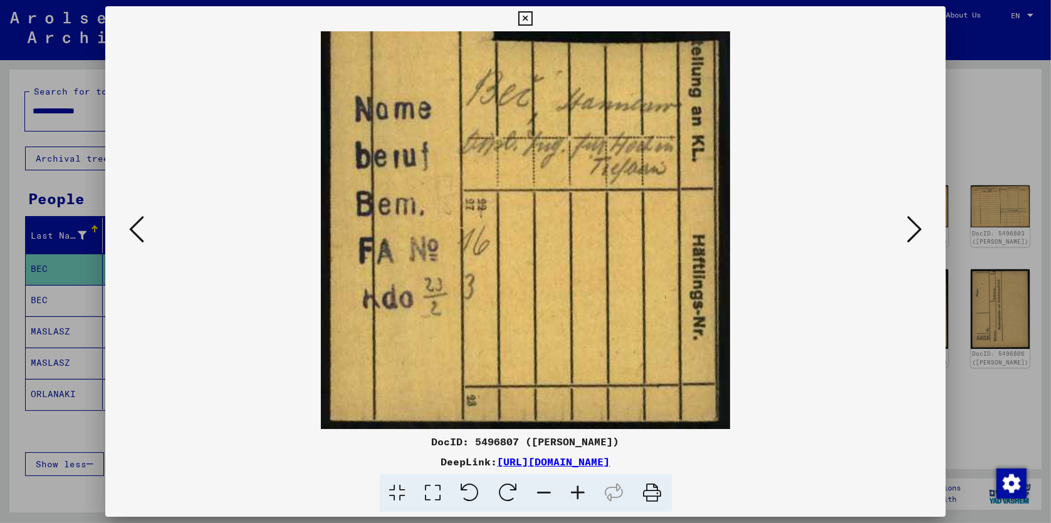
click at [912, 228] on icon at bounding box center [914, 229] width 15 height 30
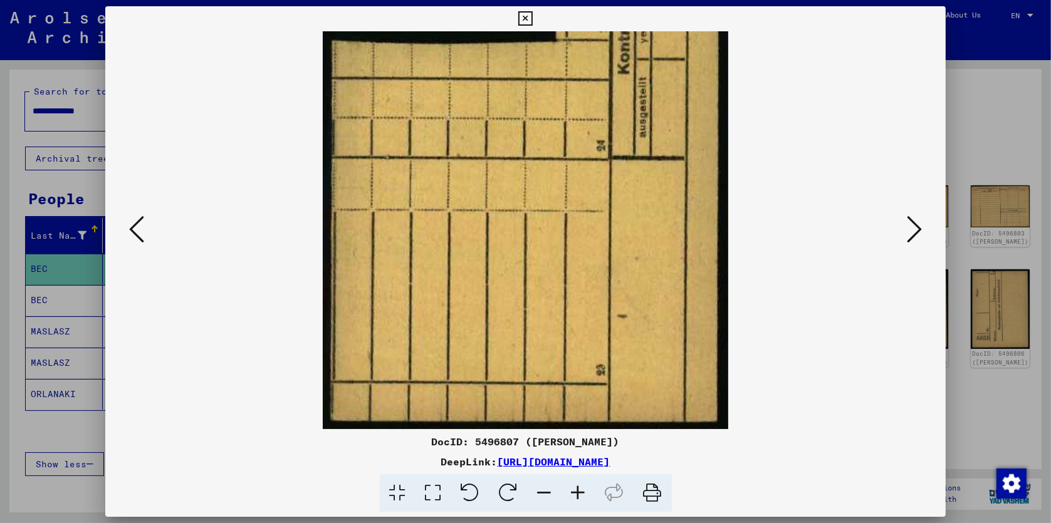
click at [912, 228] on icon at bounding box center [914, 229] width 15 height 30
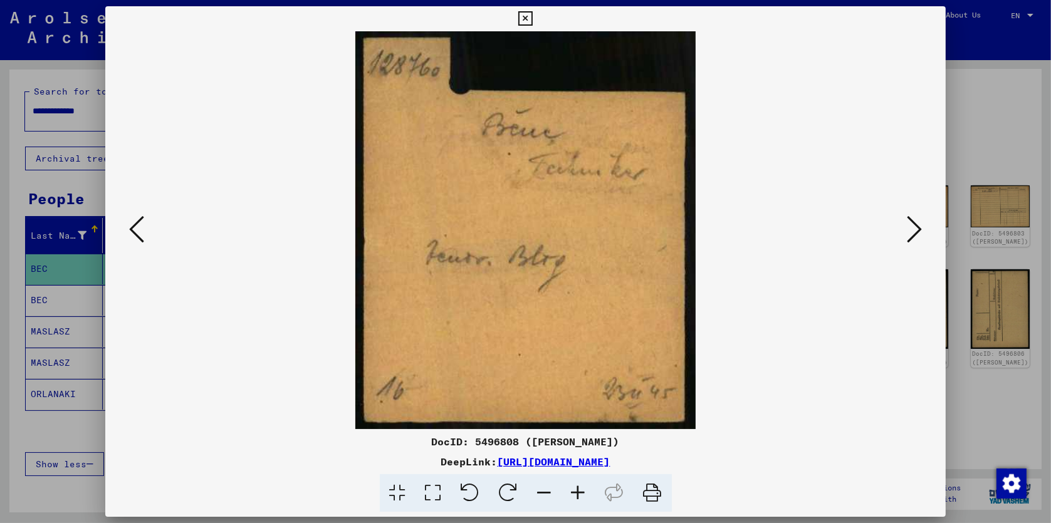
click at [915, 231] on icon at bounding box center [914, 229] width 15 height 30
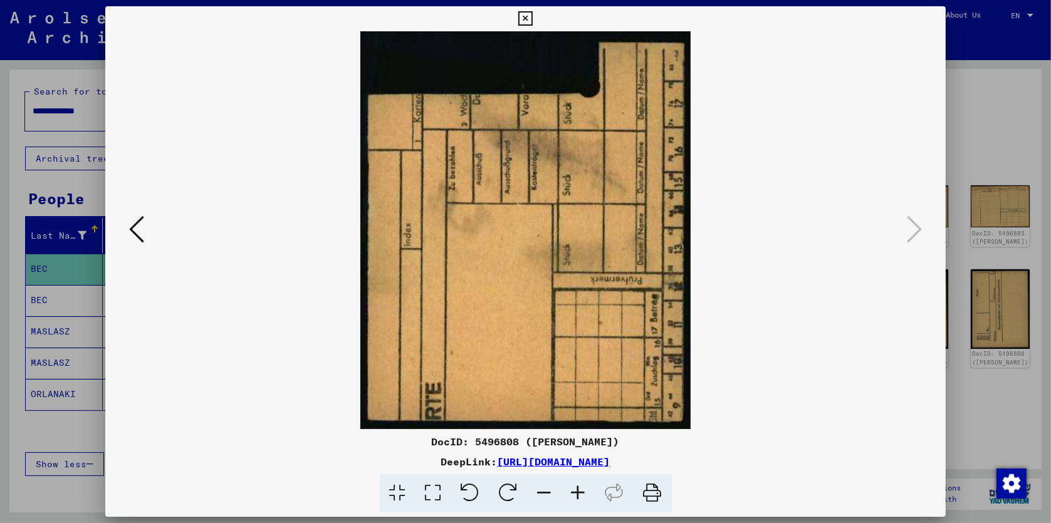
click at [132, 232] on icon at bounding box center [136, 229] width 15 height 30
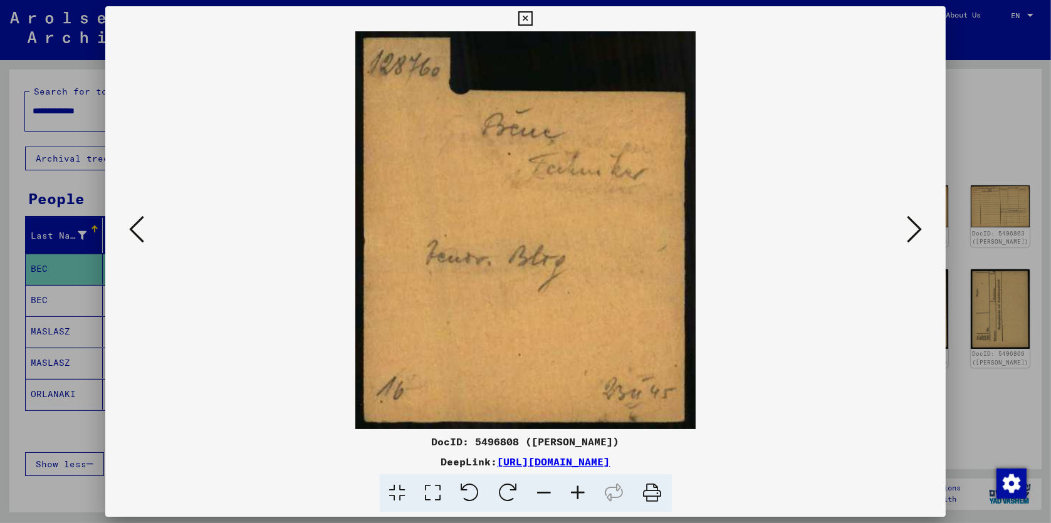
click at [132, 232] on icon at bounding box center [136, 229] width 15 height 30
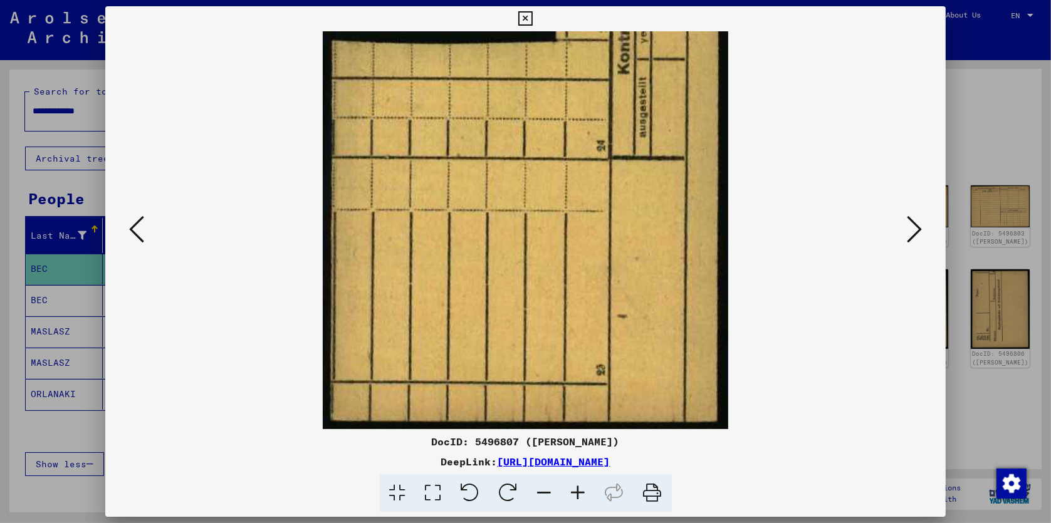
click at [132, 232] on icon at bounding box center [136, 229] width 15 height 30
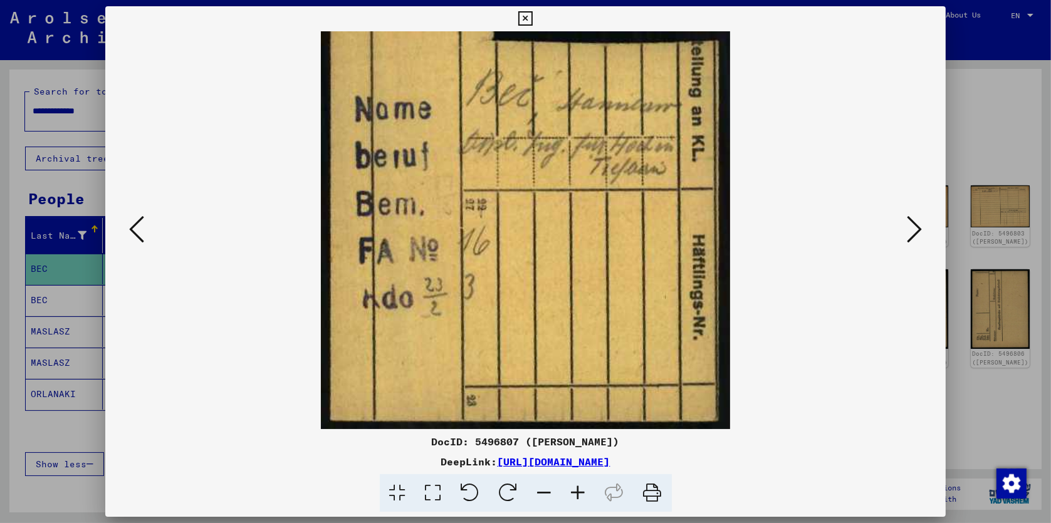
click at [132, 232] on icon at bounding box center [136, 229] width 15 height 30
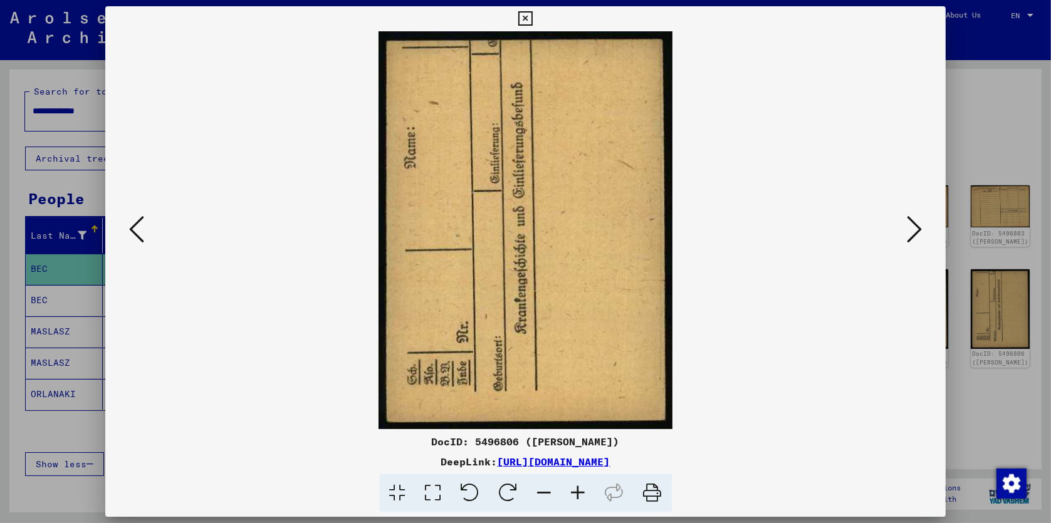
click at [132, 232] on icon at bounding box center [136, 229] width 15 height 30
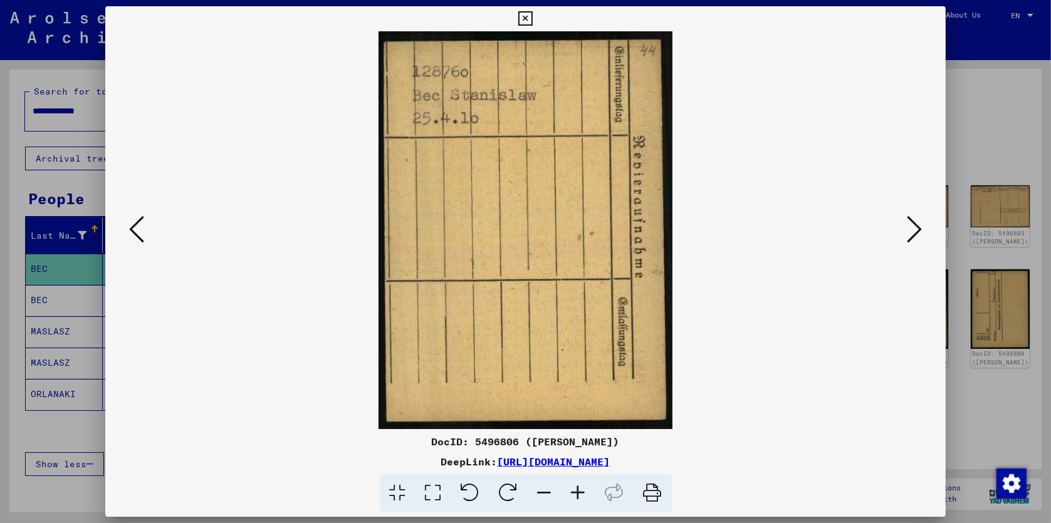
click at [132, 232] on icon at bounding box center [136, 229] width 15 height 30
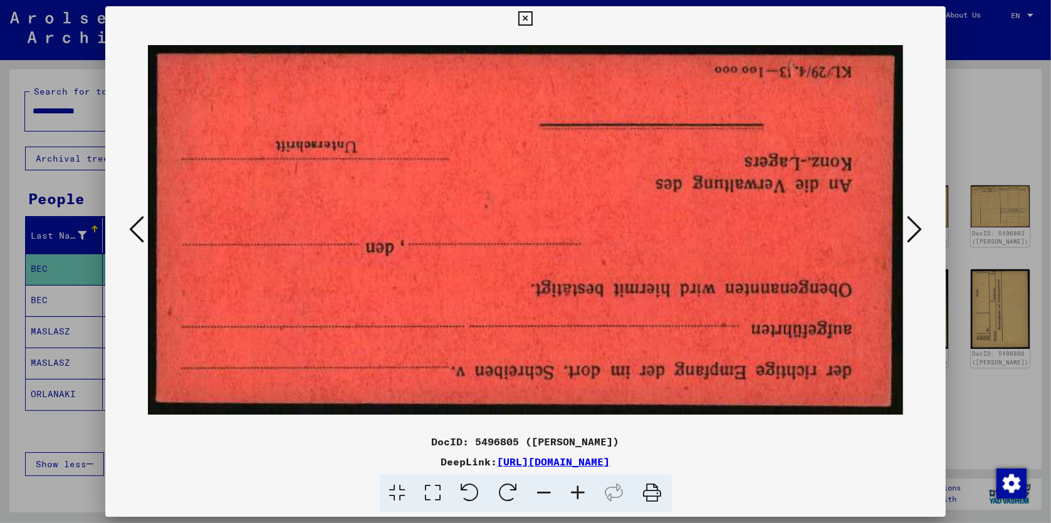
click at [132, 232] on icon at bounding box center [136, 229] width 15 height 30
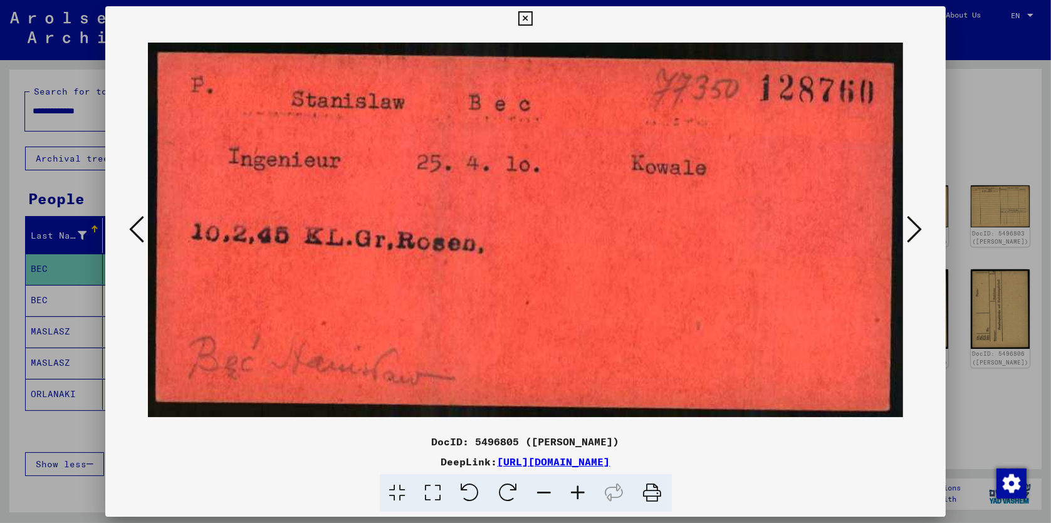
click at [132, 232] on icon at bounding box center [136, 229] width 15 height 30
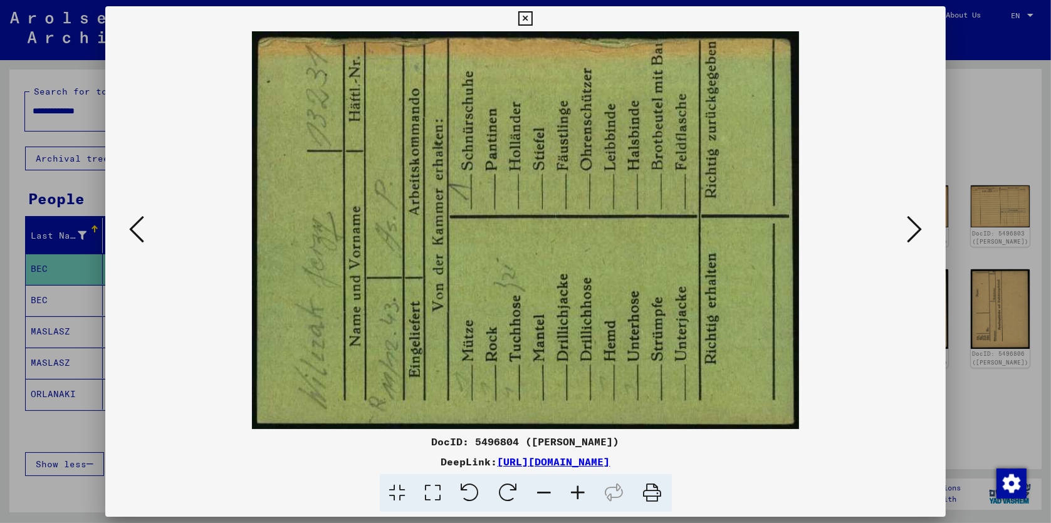
click at [132, 232] on icon at bounding box center [136, 229] width 15 height 30
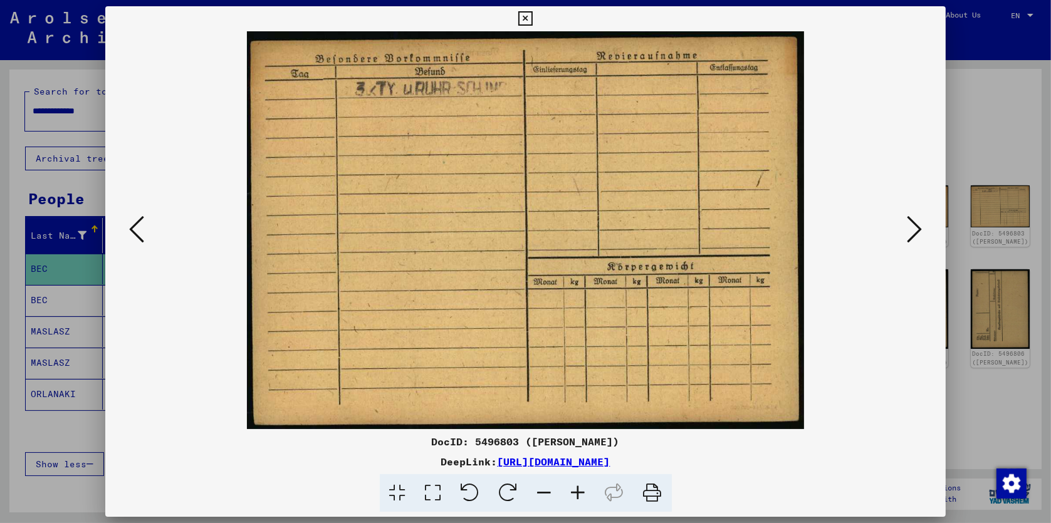
click at [132, 232] on icon at bounding box center [136, 229] width 15 height 30
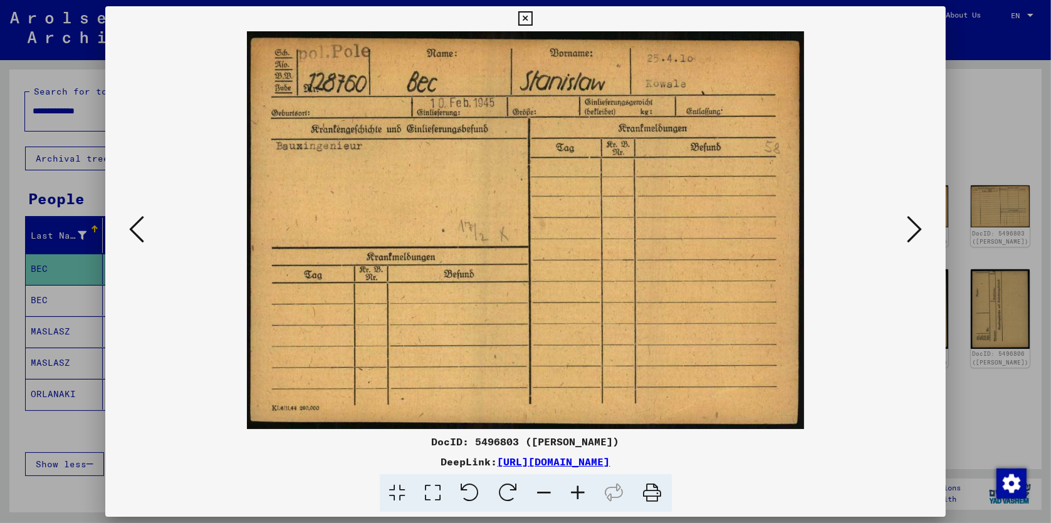
click at [132, 232] on icon at bounding box center [136, 229] width 15 height 30
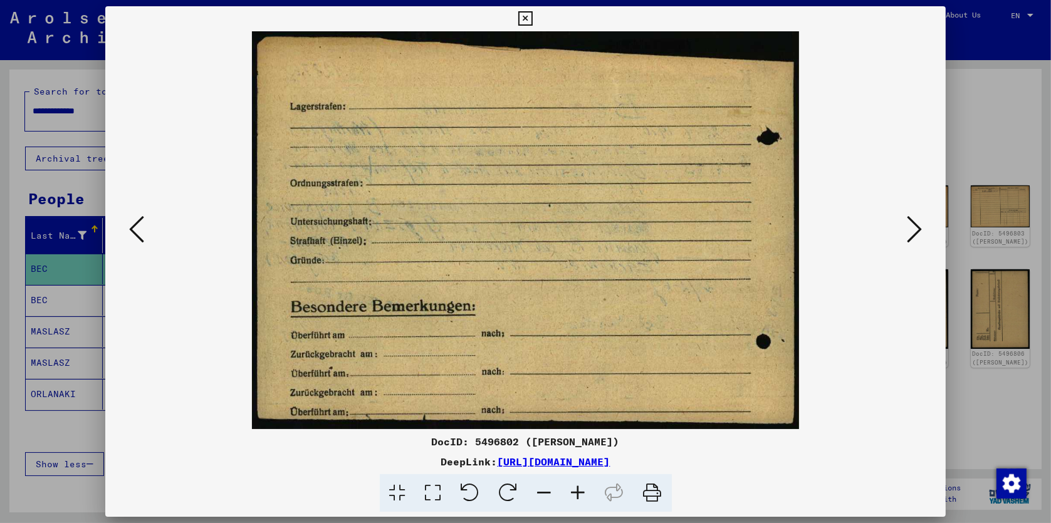
click at [132, 232] on icon at bounding box center [136, 229] width 15 height 30
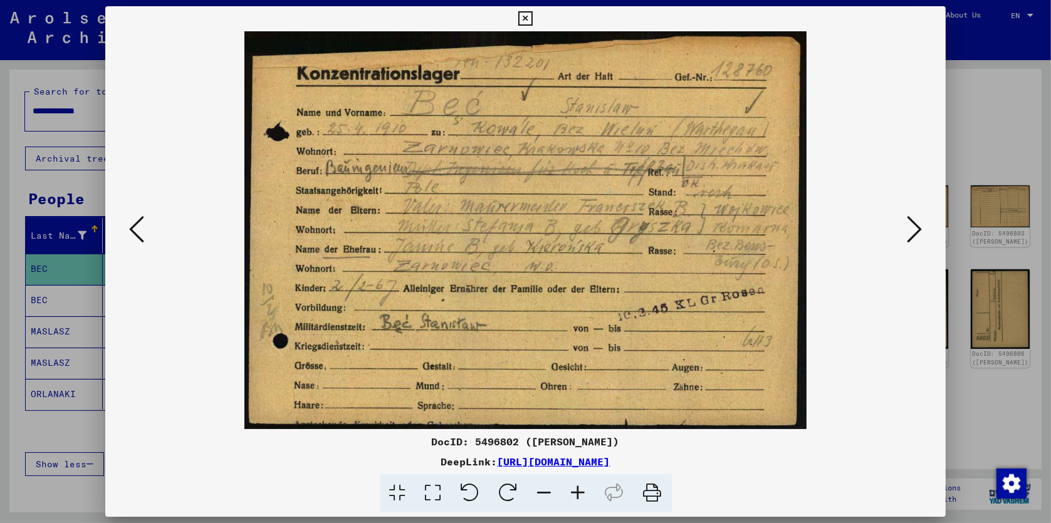
click at [132, 232] on icon at bounding box center [136, 229] width 15 height 30
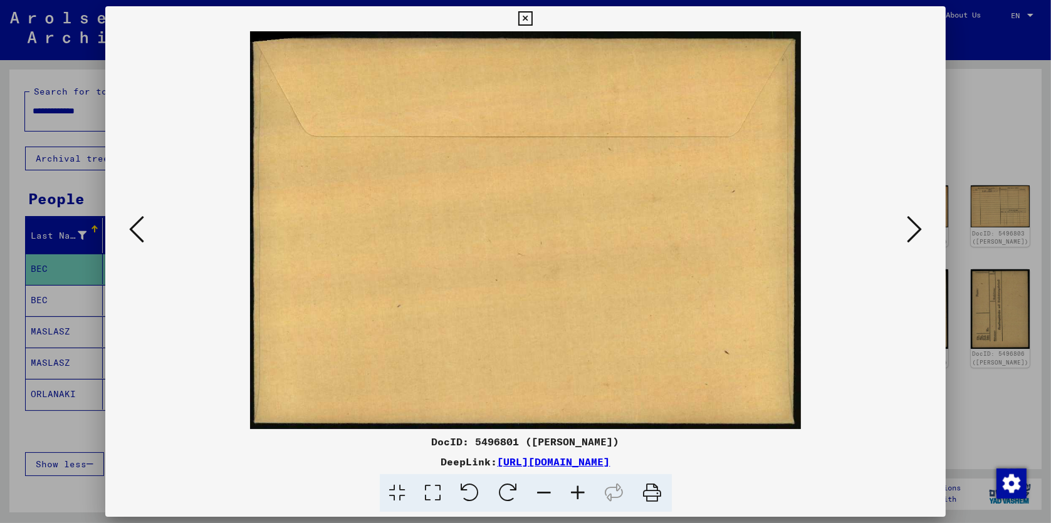
click at [132, 232] on icon at bounding box center [136, 229] width 15 height 30
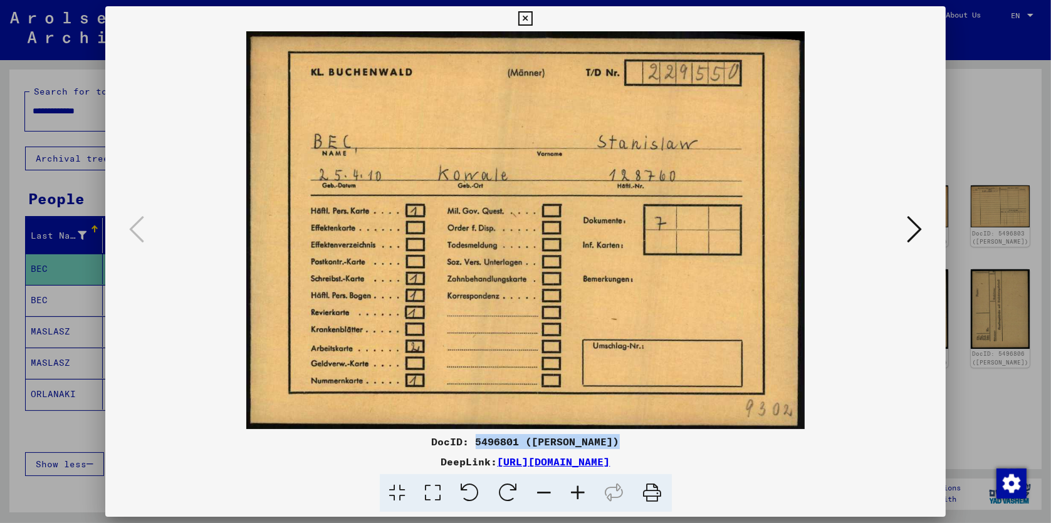
drag, startPoint x: 475, startPoint y: 441, endPoint x: 620, endPoint y: 441, distance: 144.7
click at [620, 441] on div "DocID: 5496801 ([PERSON_NAME])" at bounding box center [525, 441] width 841 height 15
click at [914, 232] on icon at bounding box center [914, 229] width 15 height 30
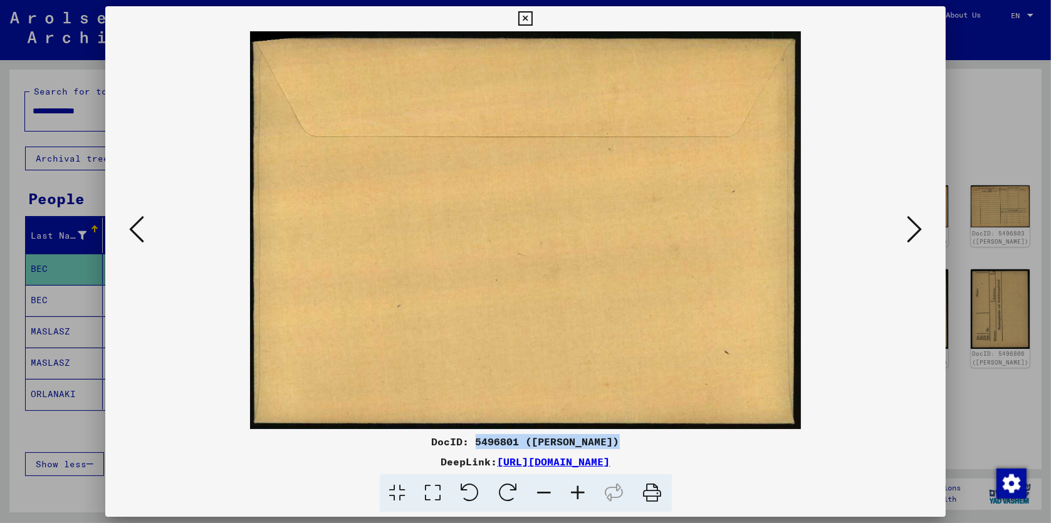
click at [914, 232] on icon at bounding box center [914, 229] width 15 height 30
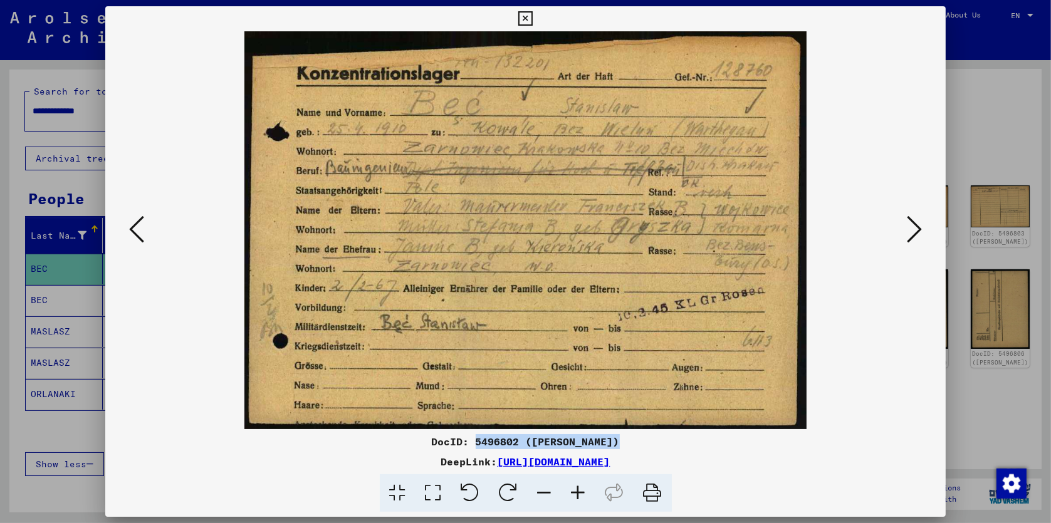
drag, startPoint x: 476, startPoint y: 443, endPoint x: 617, endPoint y: 442, distance: 141.0
click at [617, 442] on div "DocID: 5496802 ([PERSON_NAME])" at bounding box center [525, 441] width 841 height 15
drag, startPoint x: 831, startPoint y: 452, endPoint x: 867, endPoint y: 367, distance: 91.8
click at [831, 452] on div "DocID: 5496802 ([PERSON_NAME]) DeepLink: [URL][DOMAIN_NAME]" at bounding box center [525, 473] width 841 height 78
click at [917, 229] on icon at bounding box center [914, 229] width 15 height 30
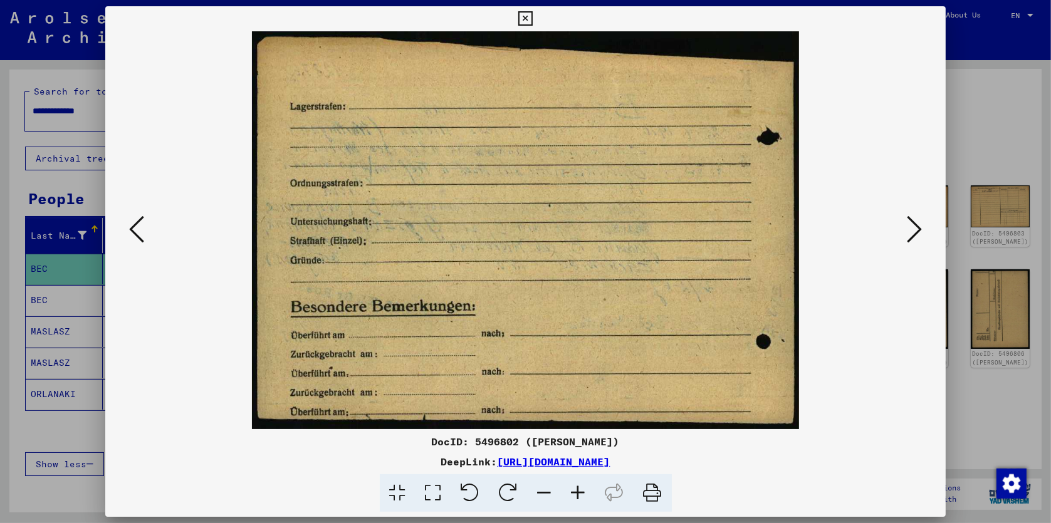
click at [917, 229] on icon at bounding box center [914, 229] width 15 height 30
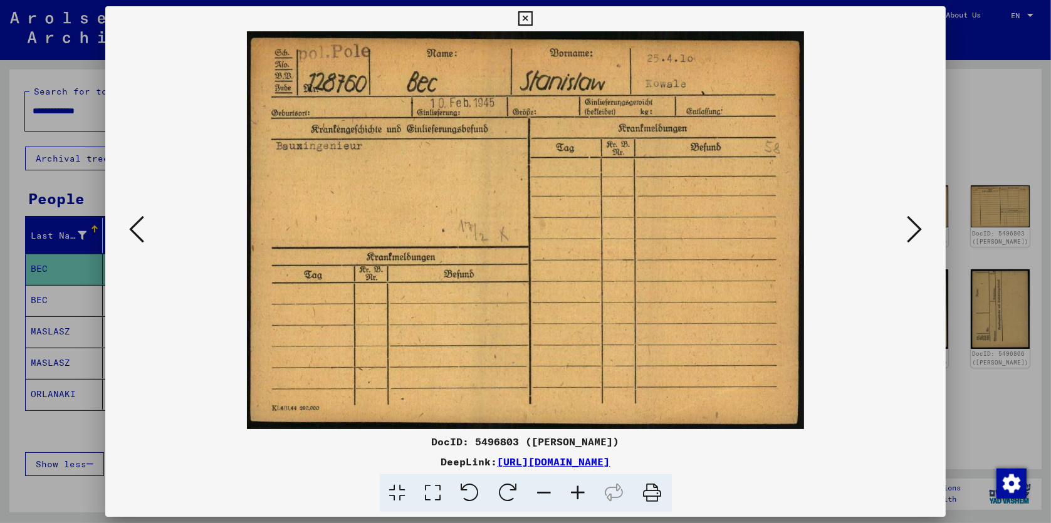
click at [917, 229] on icon at bounding box center [914, 229] width 15 height 30
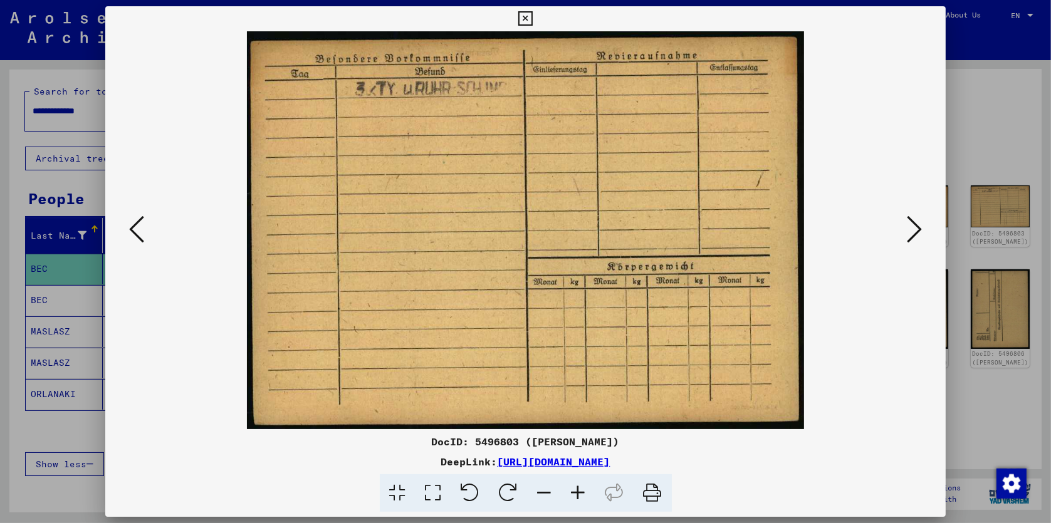
click at [917, 229] on icon at bounding box center [914, 229] width 15 height 30
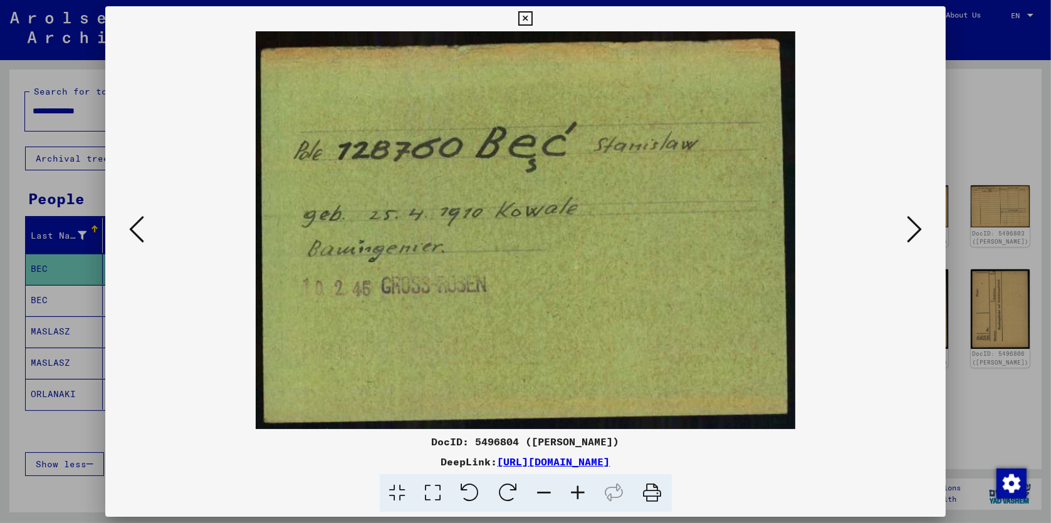
click at [138, 234] on icon at bounding box center [136, 229] width 15 height 30
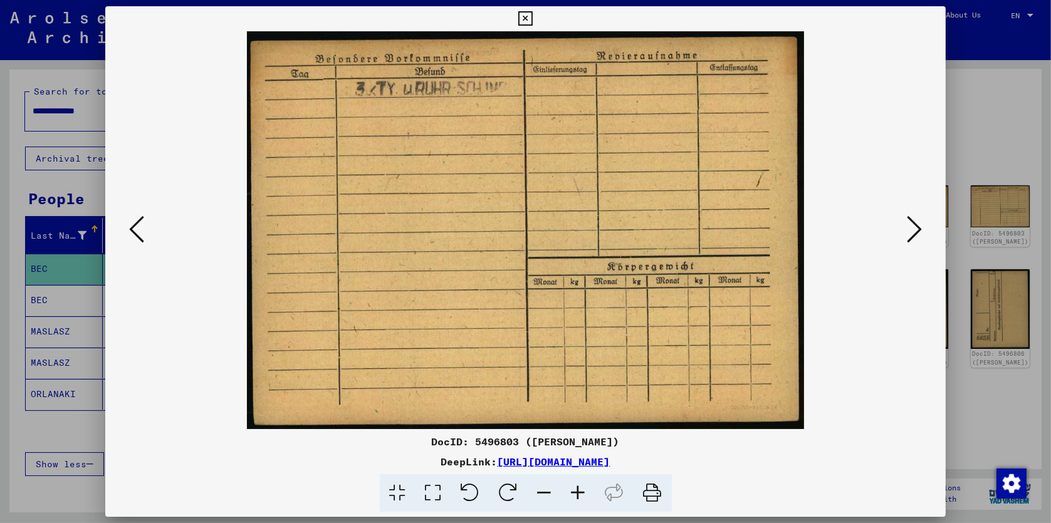
click at [138, 234] on icon at bounding box center [136, 229] width 15 height 30
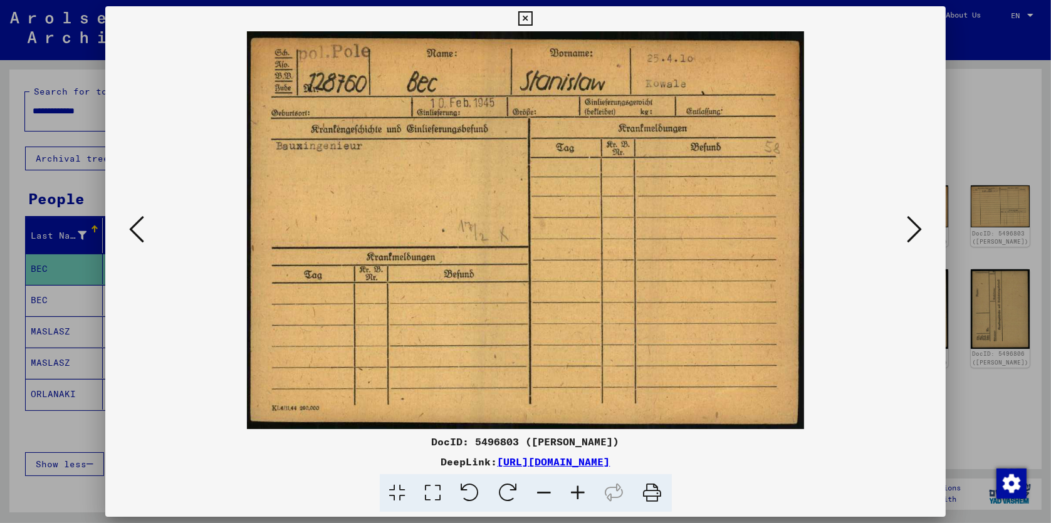
click at [138, 234] on icon at bounding box center [136, 229] width 15 height 30
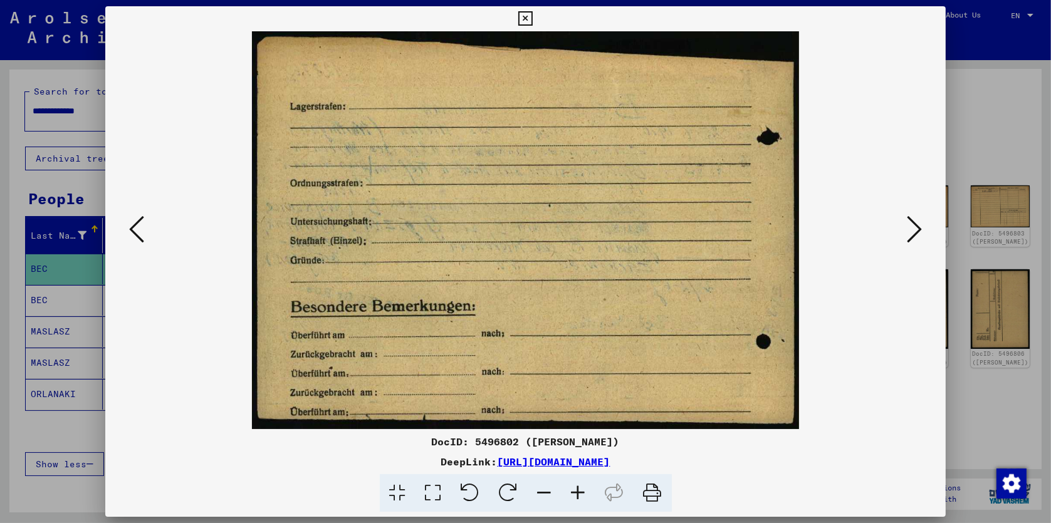
click at [138, 234] on icon at bounding box center [136, 229] width 15 height 30
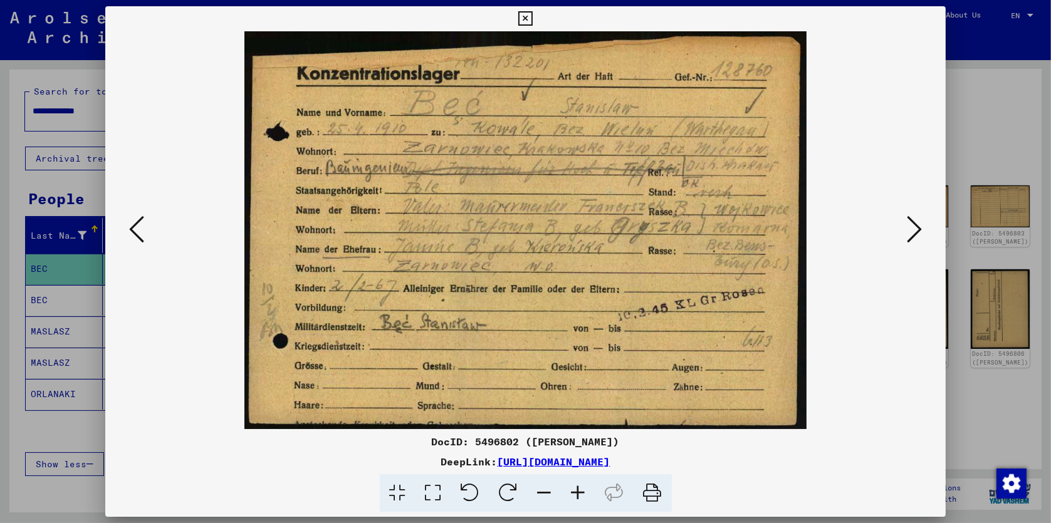
click at [138, 234] on icon at bounding box center [136, 229] width 15 height 30
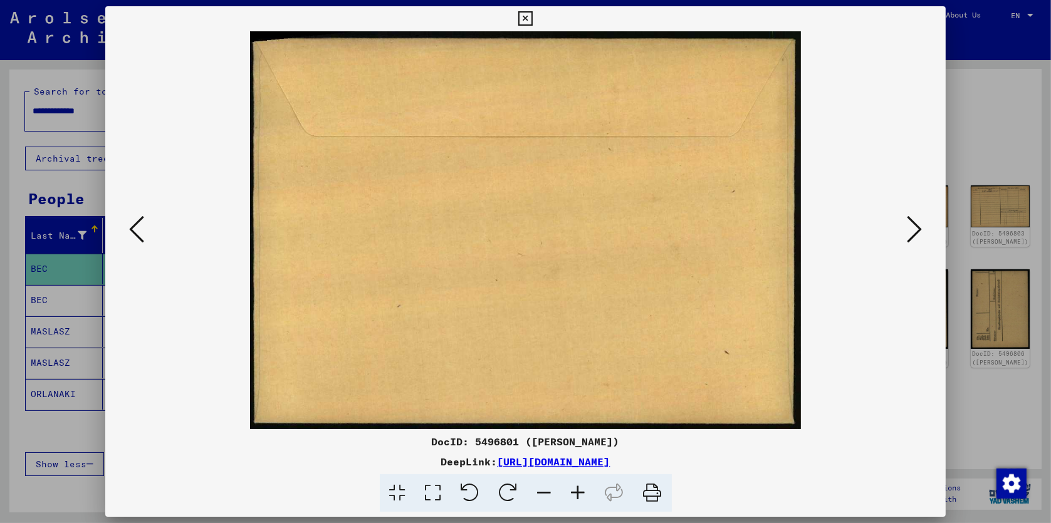
click at [138, 234] on icon at bounding box center [136, 229] width 15 height 30
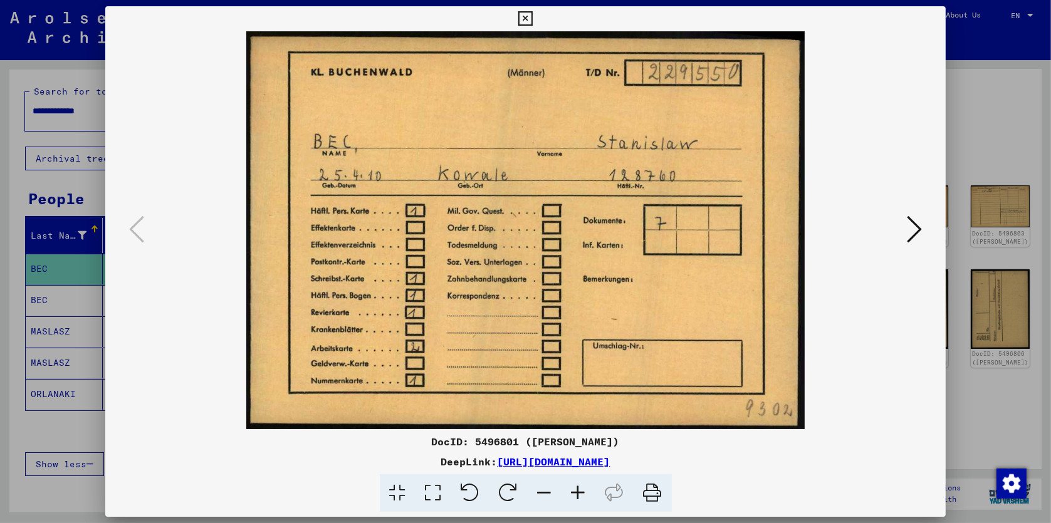
click at [917, 232] on icon at bounding box center [914, 229] width 15 height 30
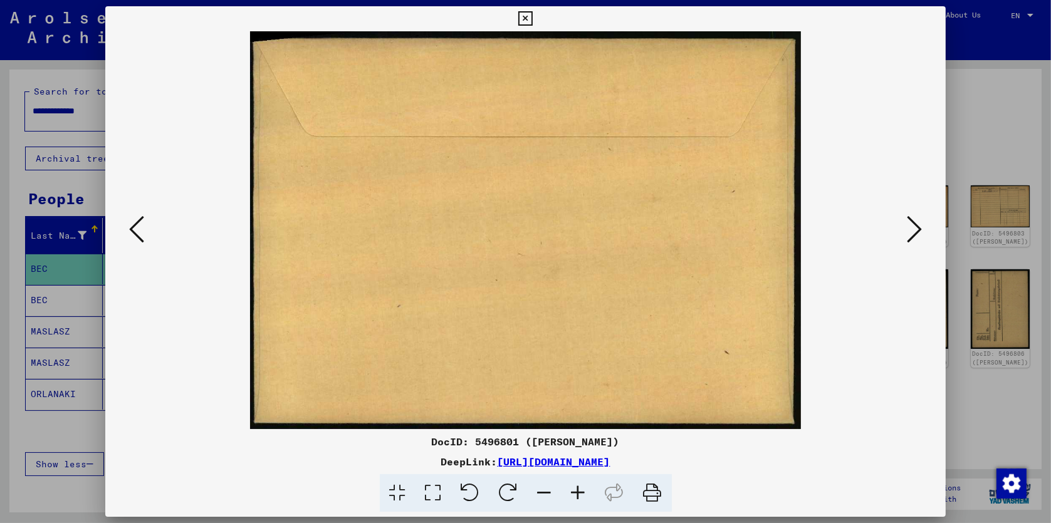
click at [917, 232] on icon at bounding box center [914, 229] width 15 height 30
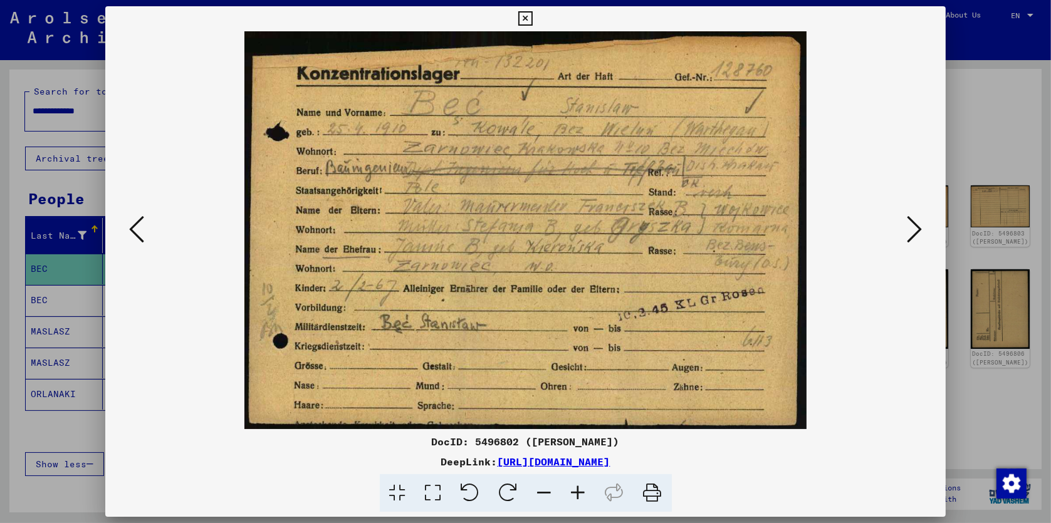
click at [917, 232] on icon at bounding box center [914, 229] width 15 height 30
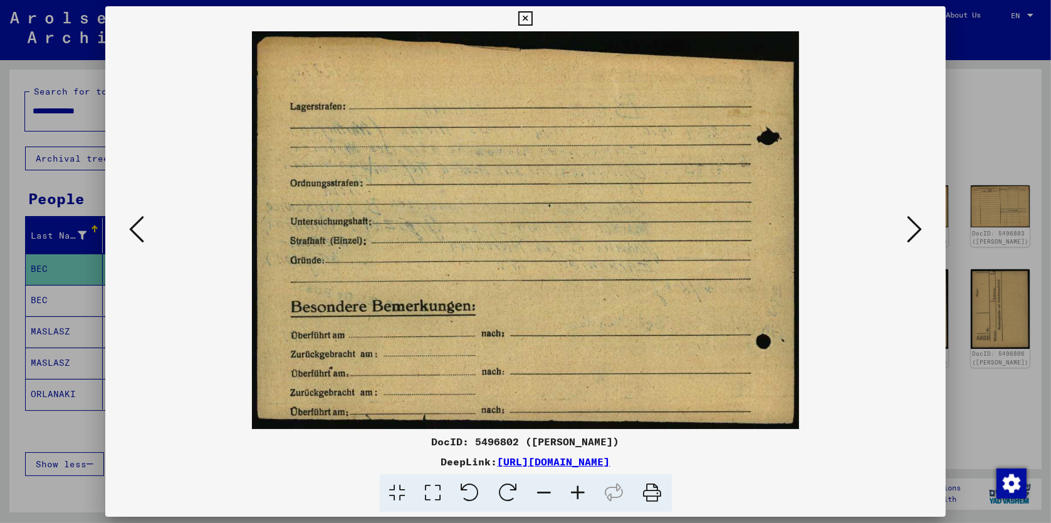
click at [917, 232] on icon at bounding box center [914, 229] width 15 height 30
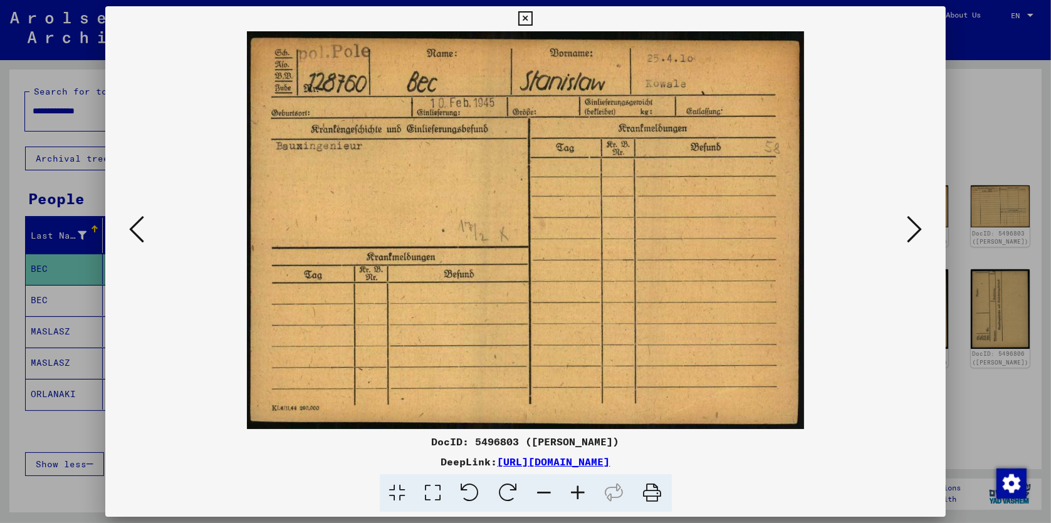
click at [135, 229] on icon at bounding box center [136, 229] width 15 height 30
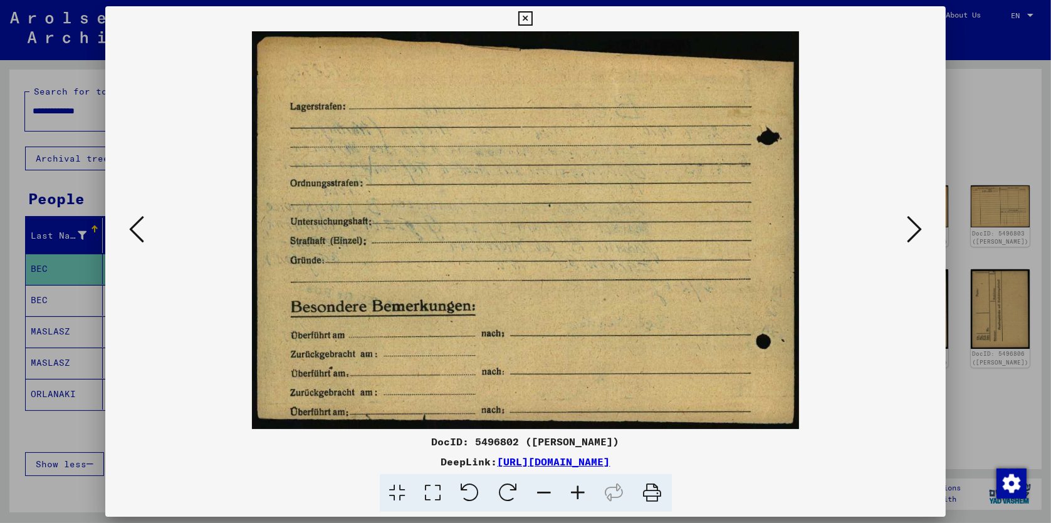
click at [135, 229] on icon at bounding box center [136, 229] width 15 height 30
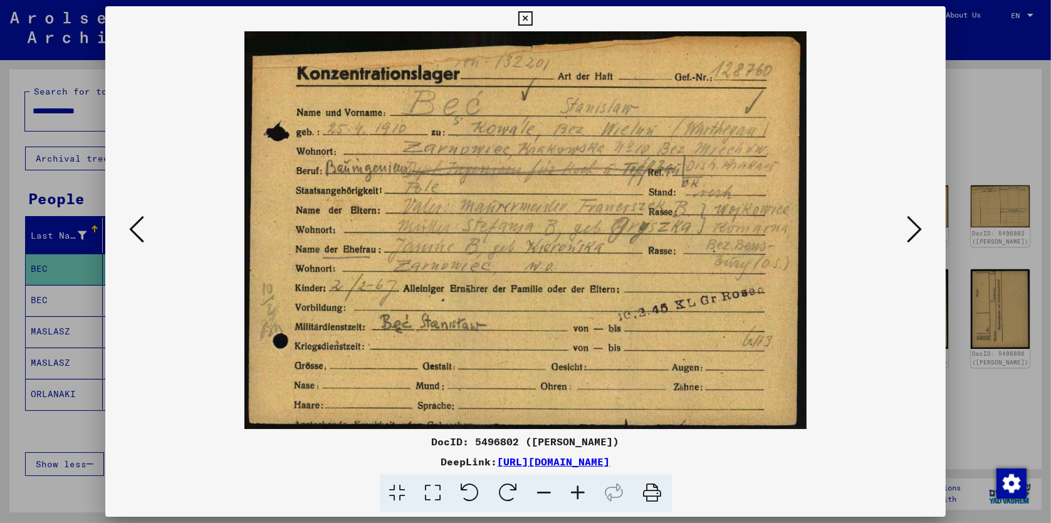
click at [136, 234] on icon at bounding box center [136, 229] width 15 height 30
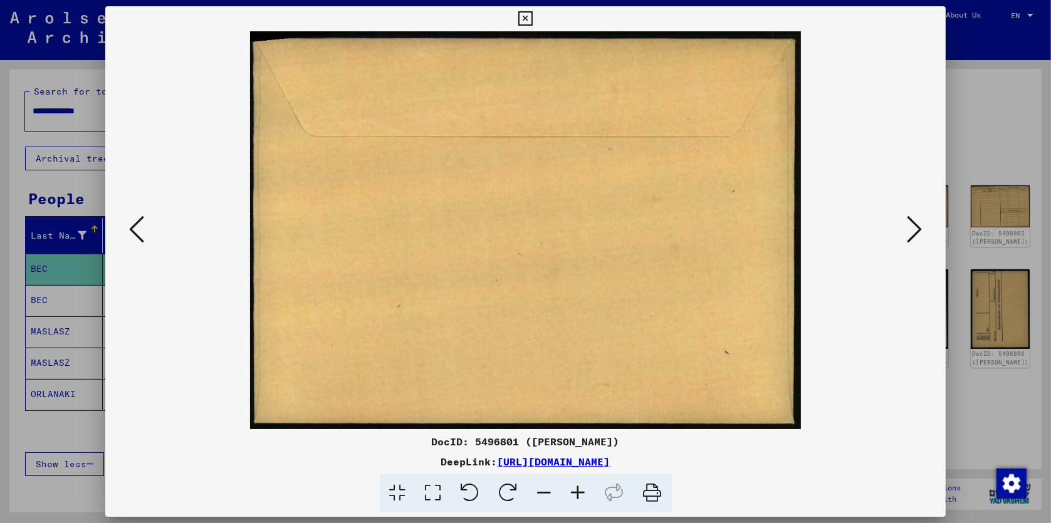
click at [136, 234] on icon at bounding box center [136, 229] width 15 height 30
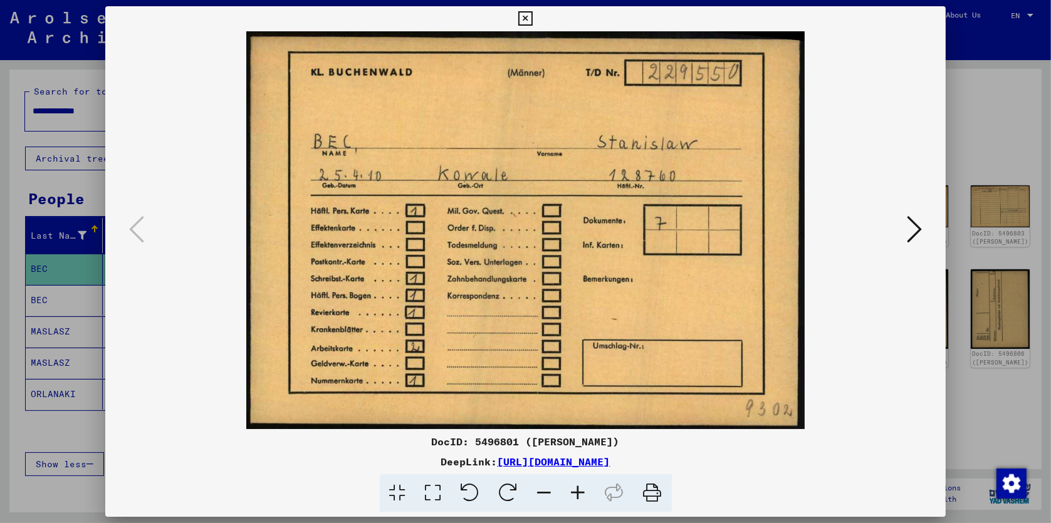
click at [911, 234] on icon at bounding box center [914, 229] width 15 height 30
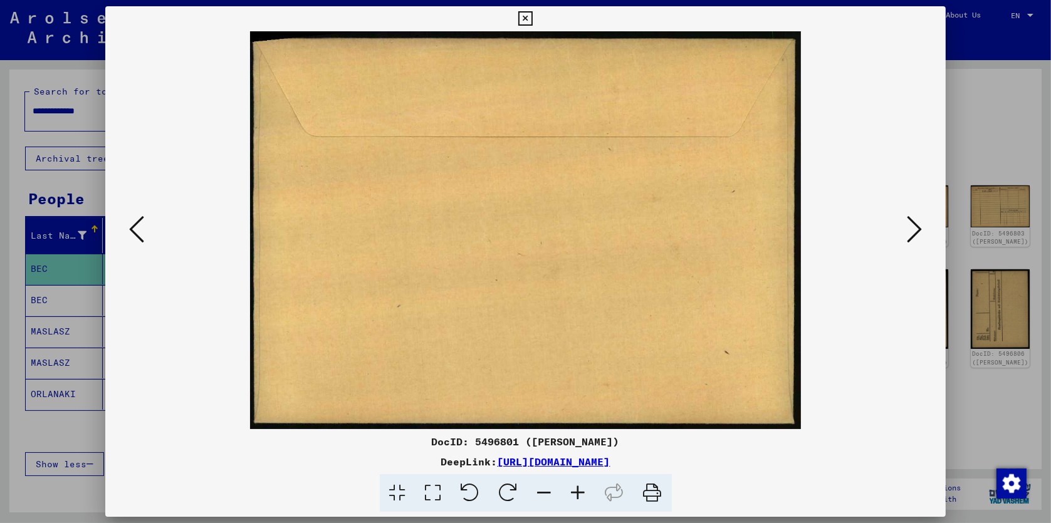
click at [911, 234] on icon at bounding box center [914, 229] width 15 height 30
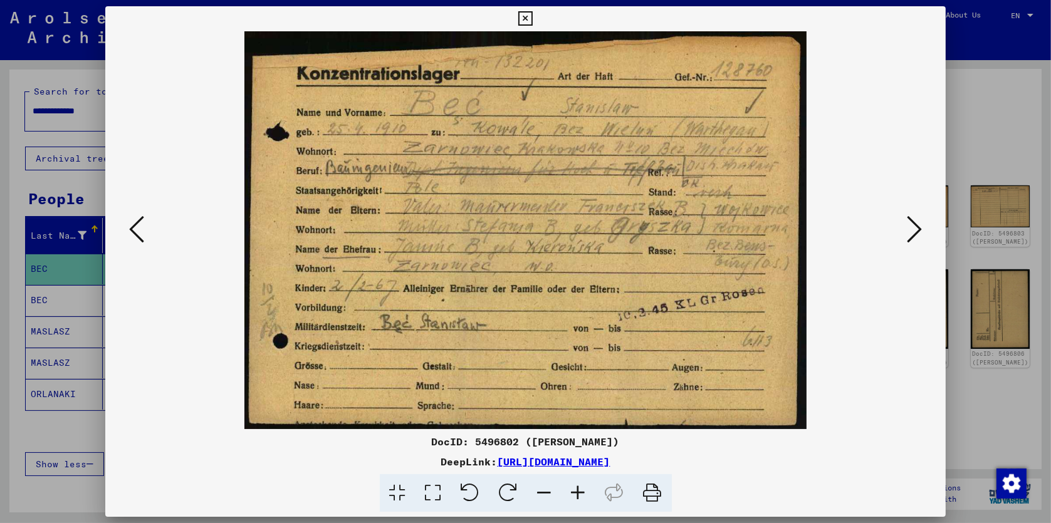
click at [140, 235] on icon at bounding box center [136, 229] width 15 height 30
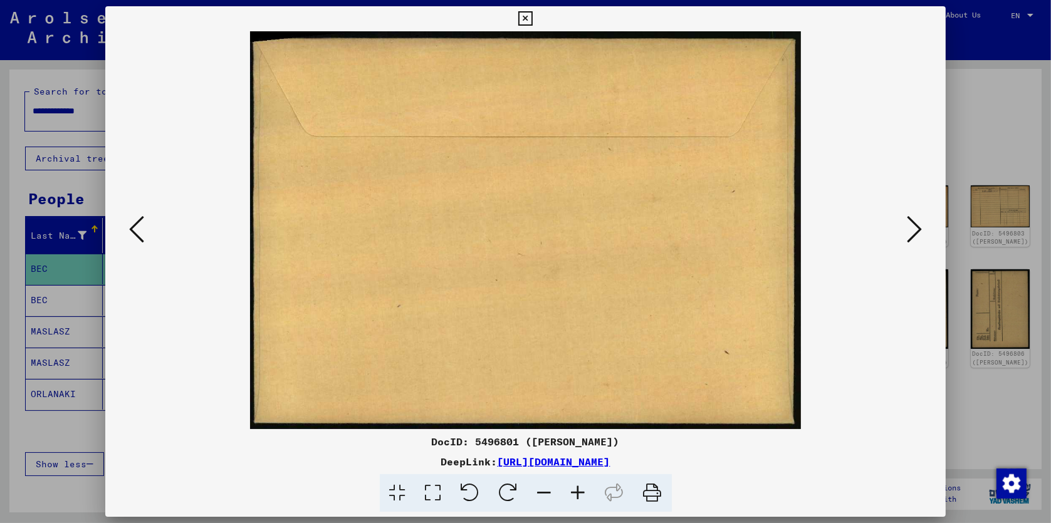
click at [140, 235] on icon at bounding box center [136, 229] width 15 height 30
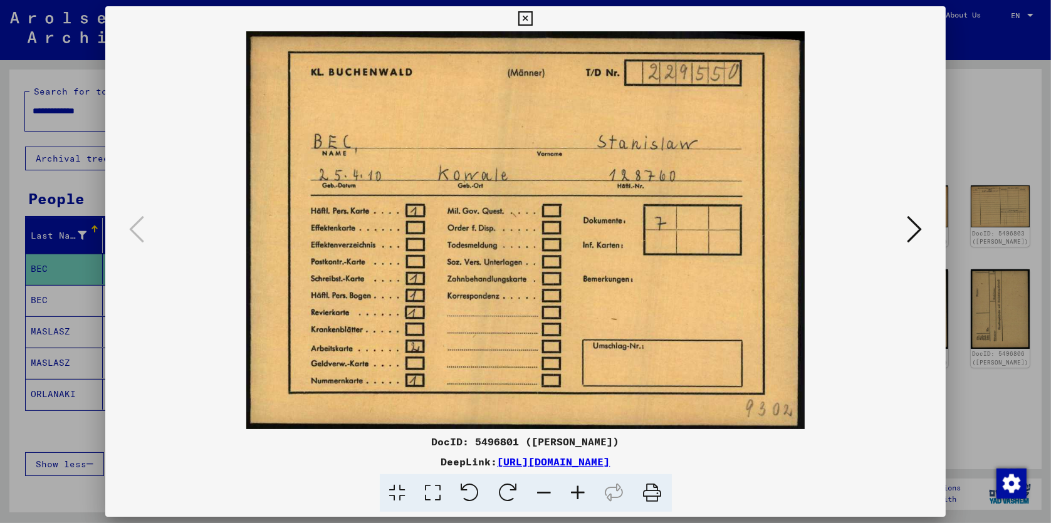
click at [915, 231] on icon at bounding box center [914, 229] width 15 height 30
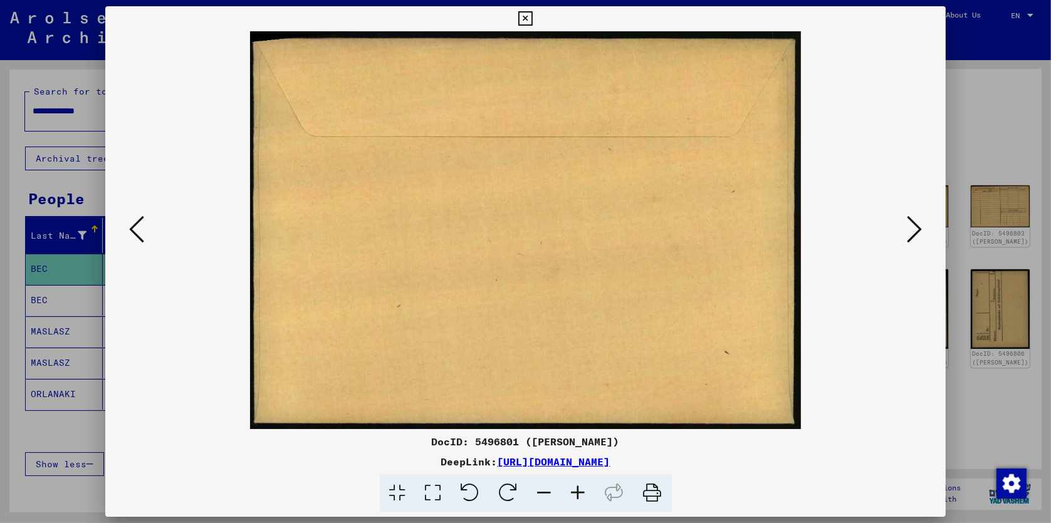
click at [915, 231] on icon at bounding box center [914, 229] width 15 height 30
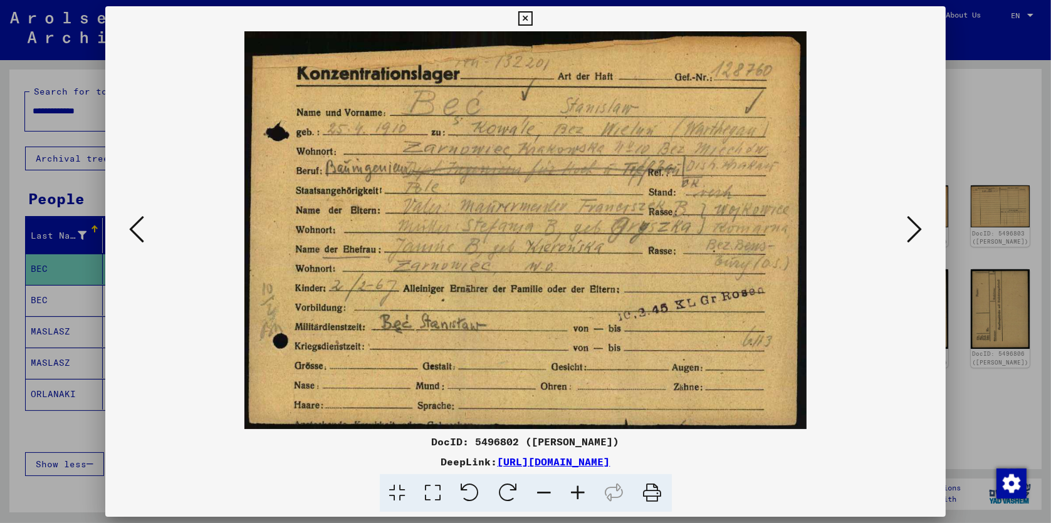
click at [915, 231] on icon at bounding box center [914, 229] width 15 height 30
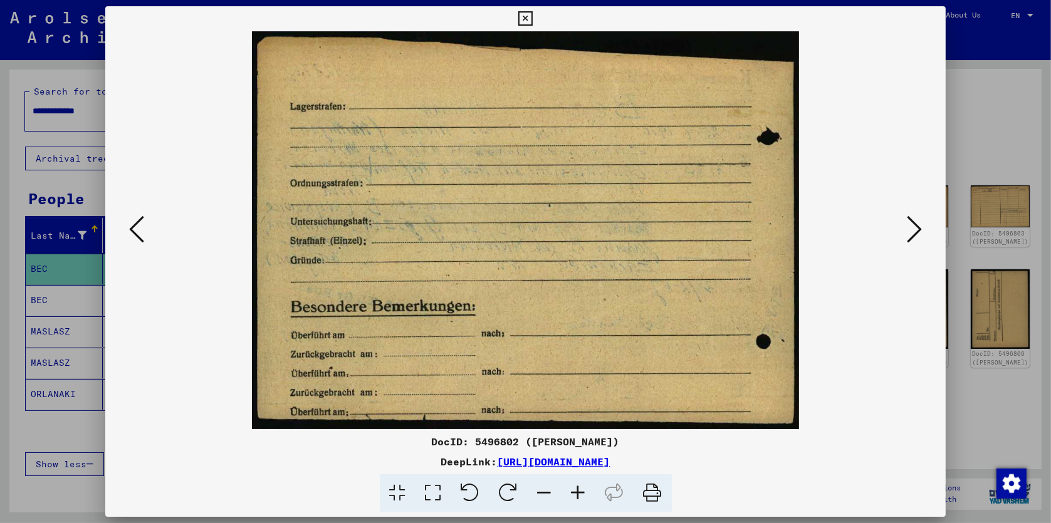
click at [915, 231] on icon at bounding box center [914, 229] width 15 height 30
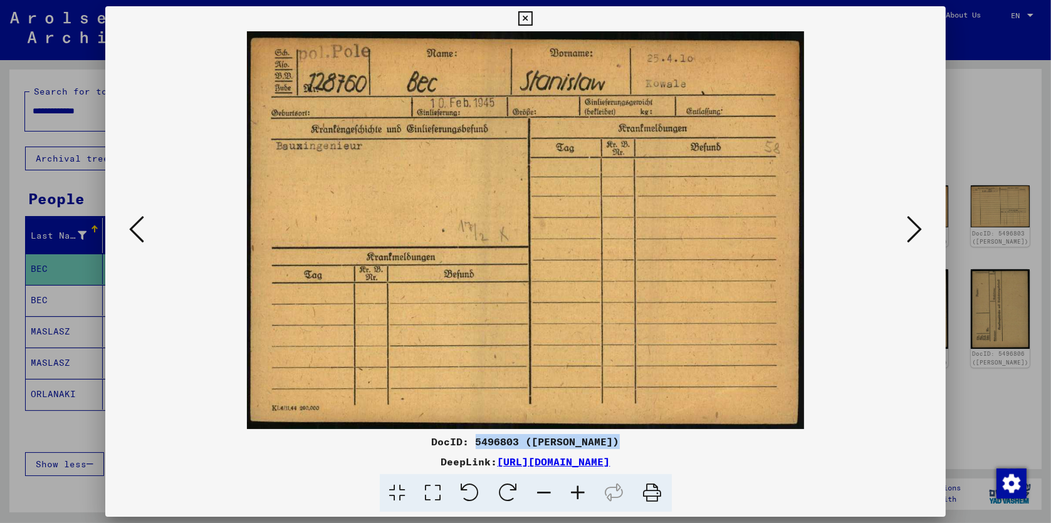
drag, startPoint x: 475, startPoint y: 439, endPoint x: 615, endPoint y: 445, distance: 140.5
click at [615, 445] on div "DocID: 5496803 ([PERSON_NAME])" at bounding box center [525, 441] width 841 height 15
click at [845, 354] on img at bounding box center [526, 230] width 756 height 398
click at [917, 234] on icon at bounding box center [914, 229] width 15 height 30
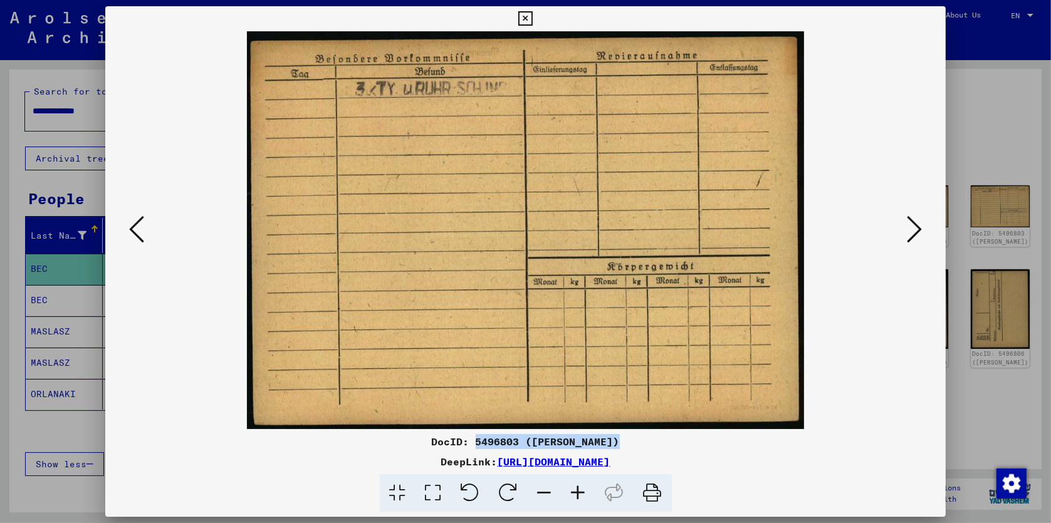
click at [916, 234] on icon at bounding box center [914, 229] width 15 height 30
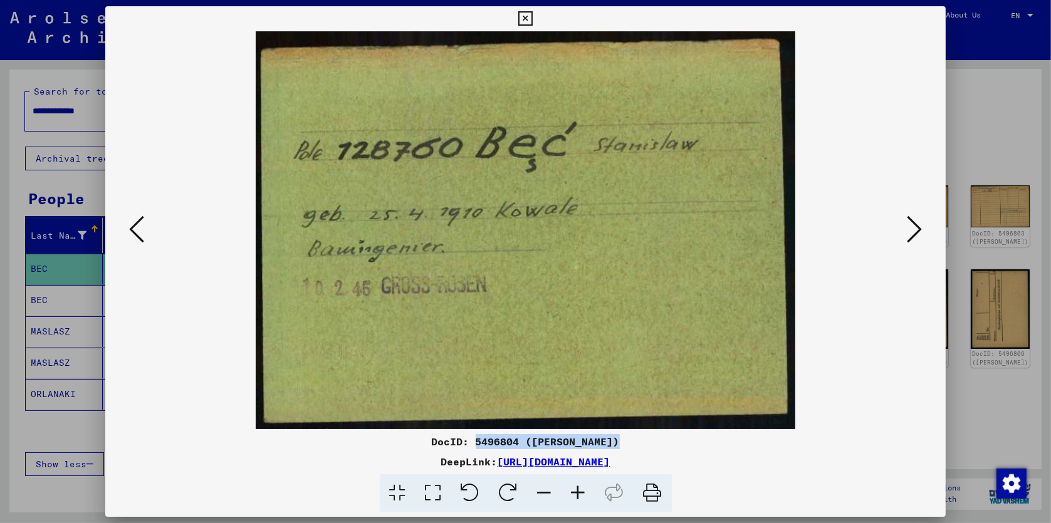
drag, startPoint x: 475, startPoint y: 441, endPoint x: 618, endPoint y: 440, distance: 143.5
click at [618, 440] on div "DocID: 5496804 ([PERSON_NAME])" at bounding box center [525, 441] width 841 height 15
drag, startPoint x: 885, startPoint y: 380, endPoint x: 890, endPoint y: 339, distance: 41.7
click at [885, 380] on img at bounding box center [526, 230] width 756 height 398
click at [914, 235] on icon at bounding box center [914, 229] width 15 height 30
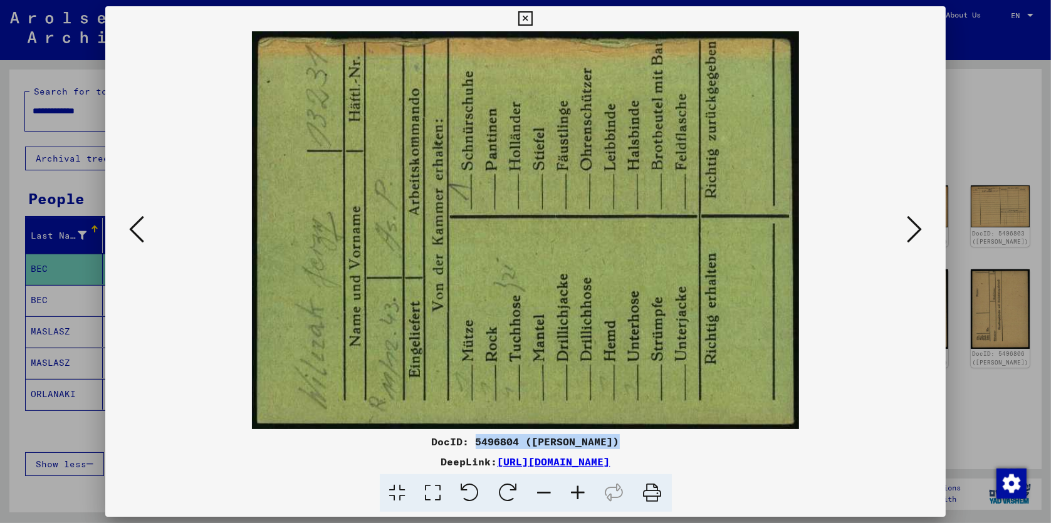
click at [134, 229] on icon at bounding box center [136, 229] width 15 height 30
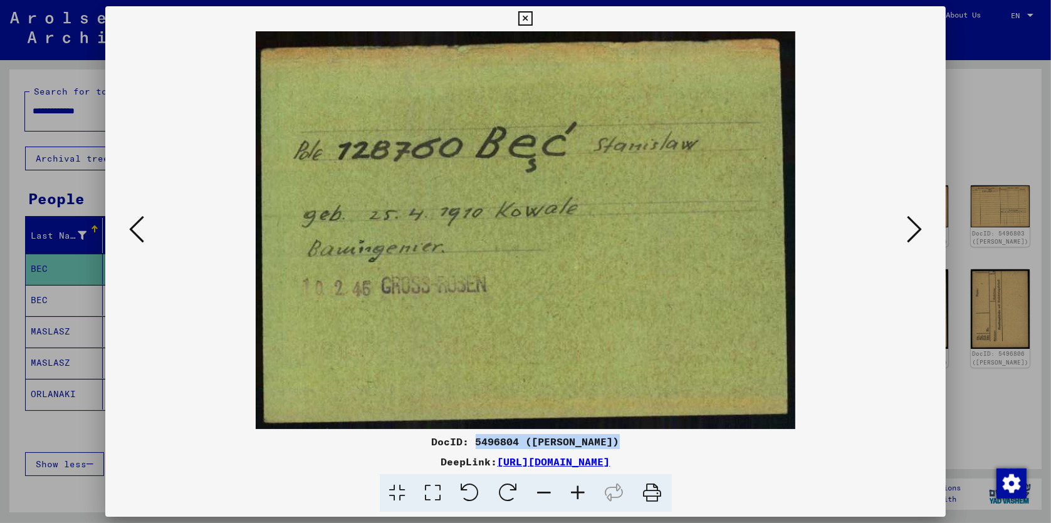
click at [913, 228] on icon at bounding box center [914, 229] width 15 height 30
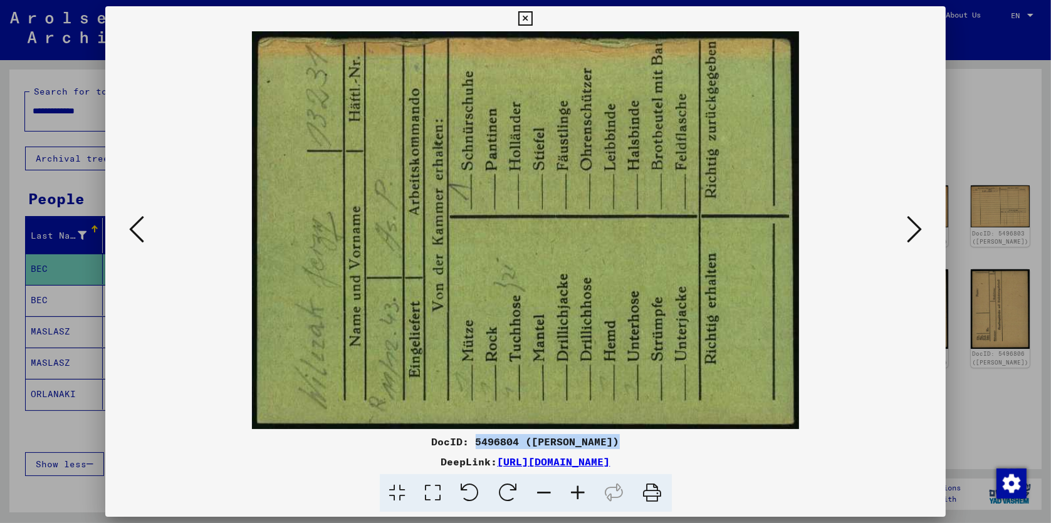
click at [913, 228] on icon at bounding box center [914, 229] width 15 height 30
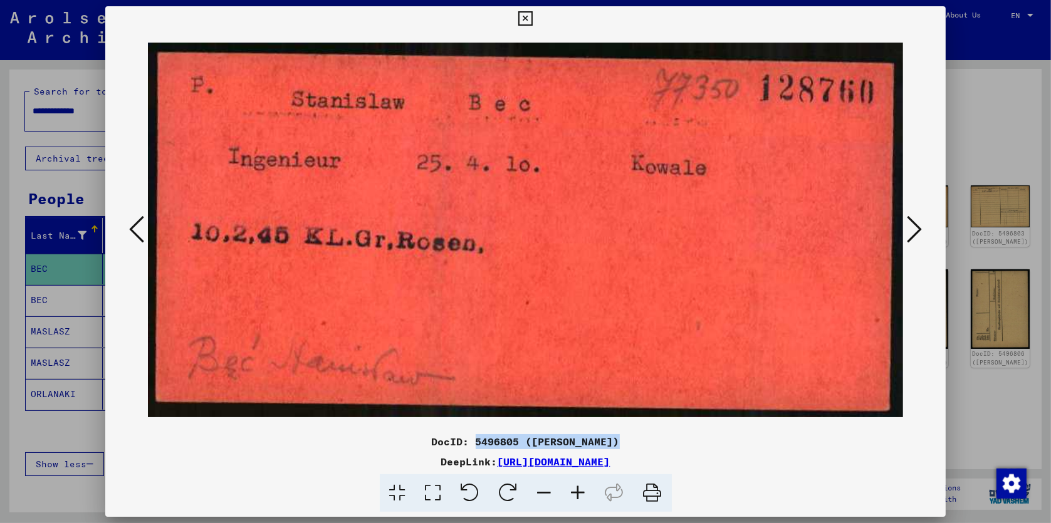
drag, startPoint x: 477, startPoint y: 441, endPoint x: 630, endPoint y: 439, distance: 152.3
click at [630, 439] on div "DocID: 5496805 ([PERSON_NAME])" at bounding box center [525, 441] width 841 height 15
click at [924, 387] on div at bounding box center [525, 230] width 841 height 398
click at [918, 230] on icon at bounding box center [914, 229] width 15 height 30
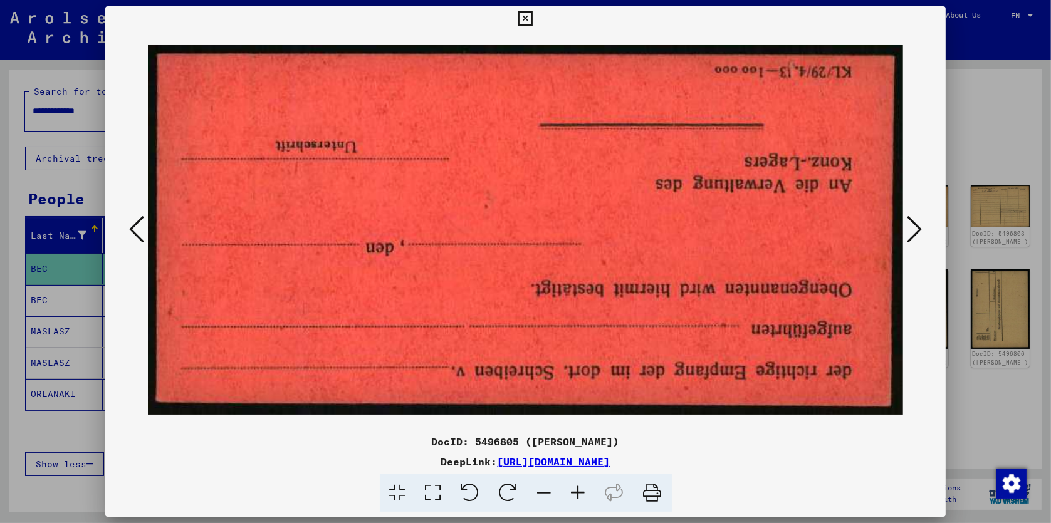
click at [918, 230] on icon at bounding box center [914, 229] width 15 height 30
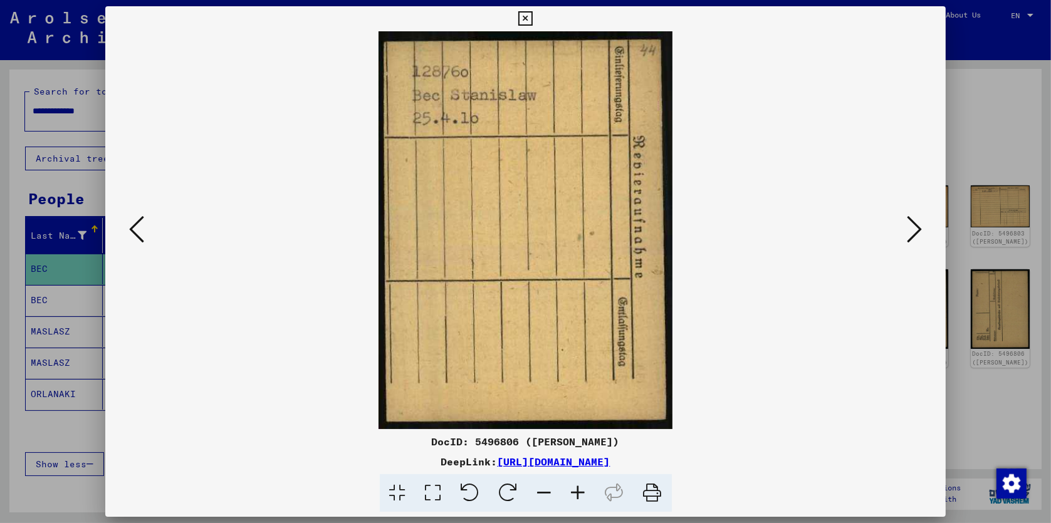
click at [915, 228] on icon at bounding box center [914, 229] width 15 height 30
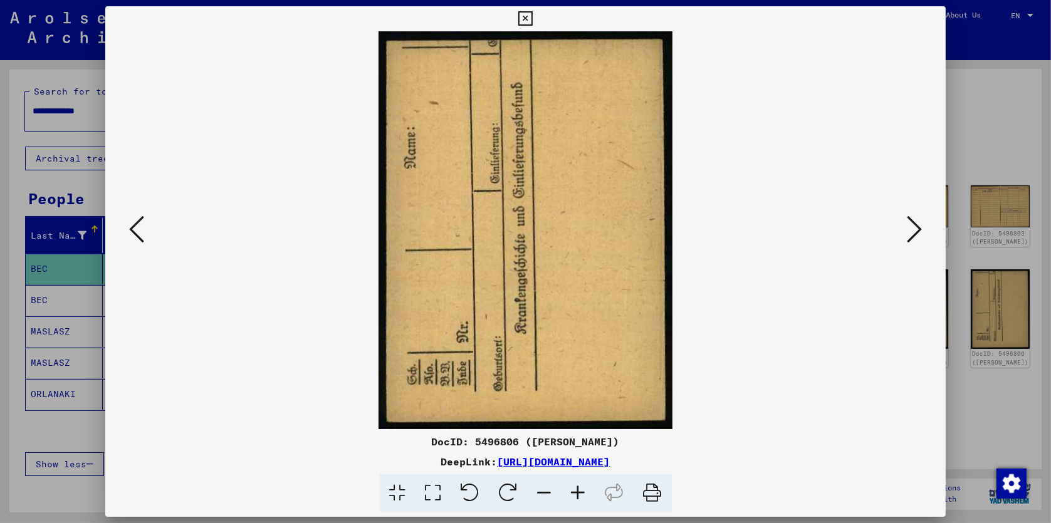
click at [915, 228] on icon at bounding box center [914, 229] width 15 height 30
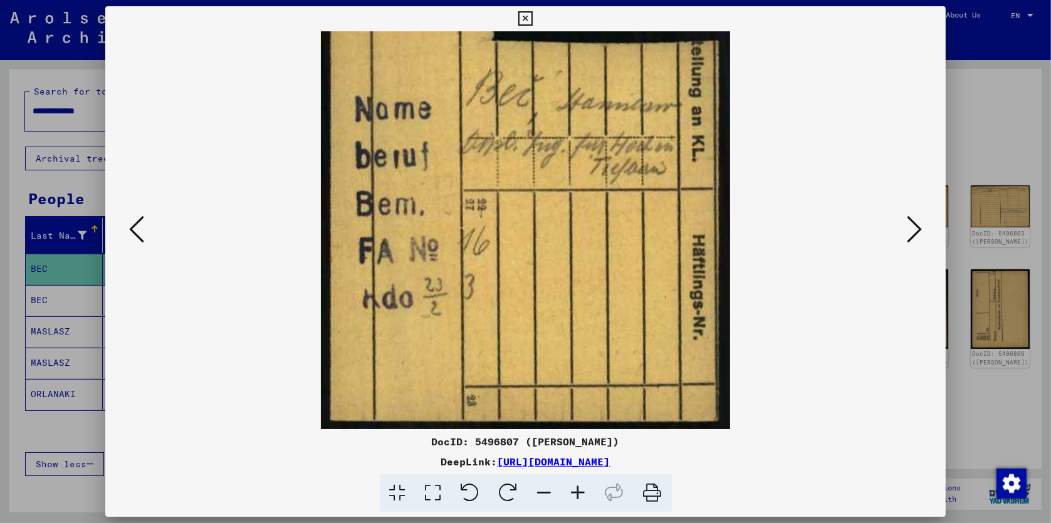
click at [915, 231] on icon at bounding box center [914, 229] width 15 height 30
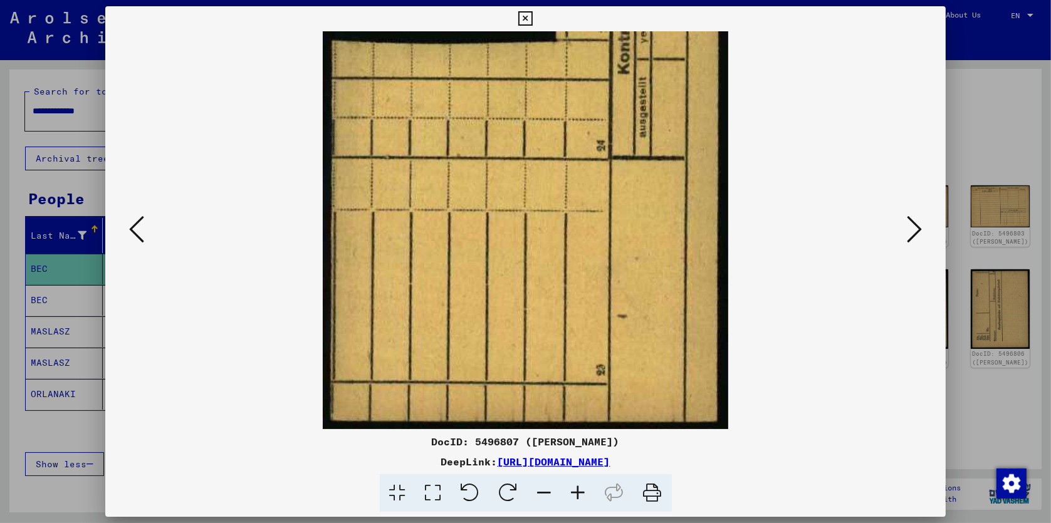
click at [915, 231] on icon at bounding box center [914, 229] width 15 height 30
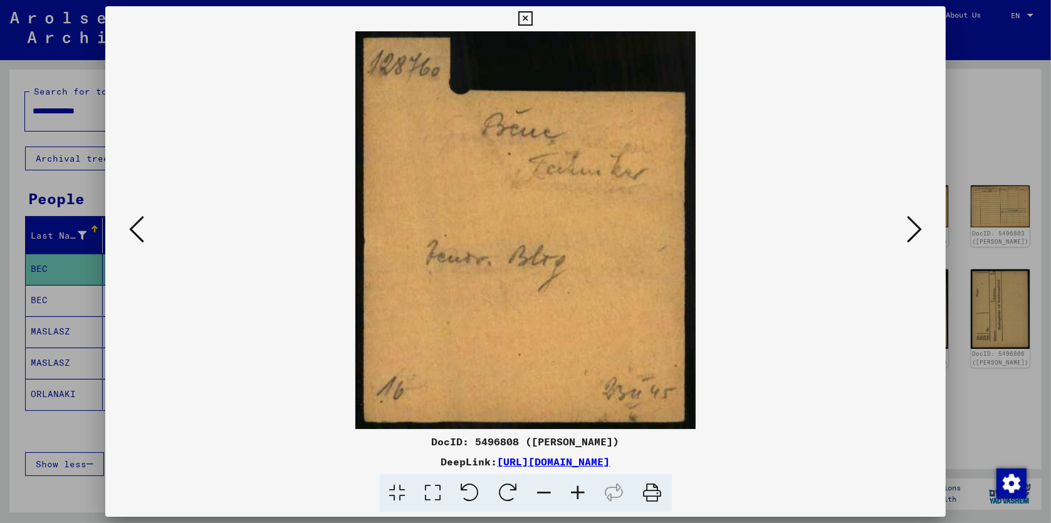
click at [915, 231] on icon at bounding box center [914, 229] width 15 height 30
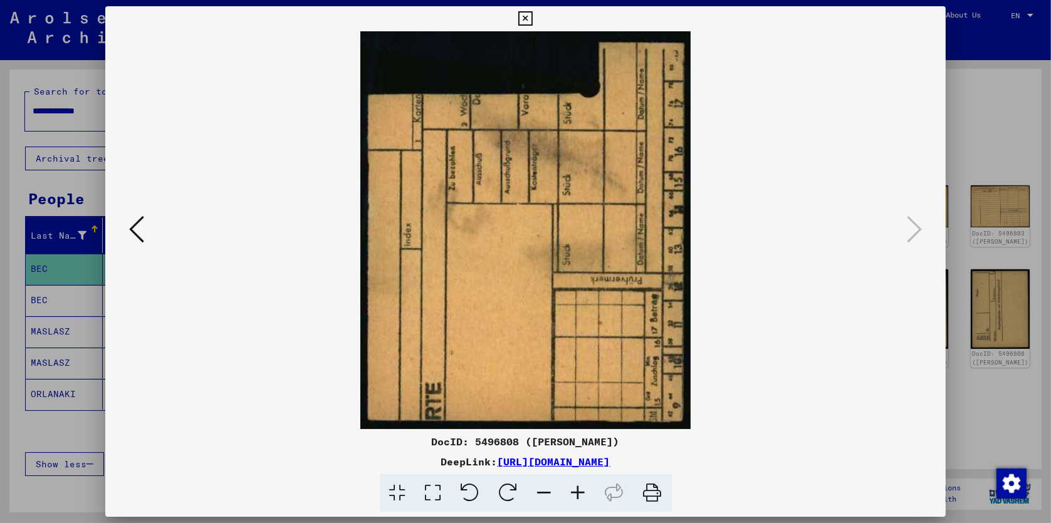
click at [523, 19] on icon at bounding box center [525, 18] width 14 height 15
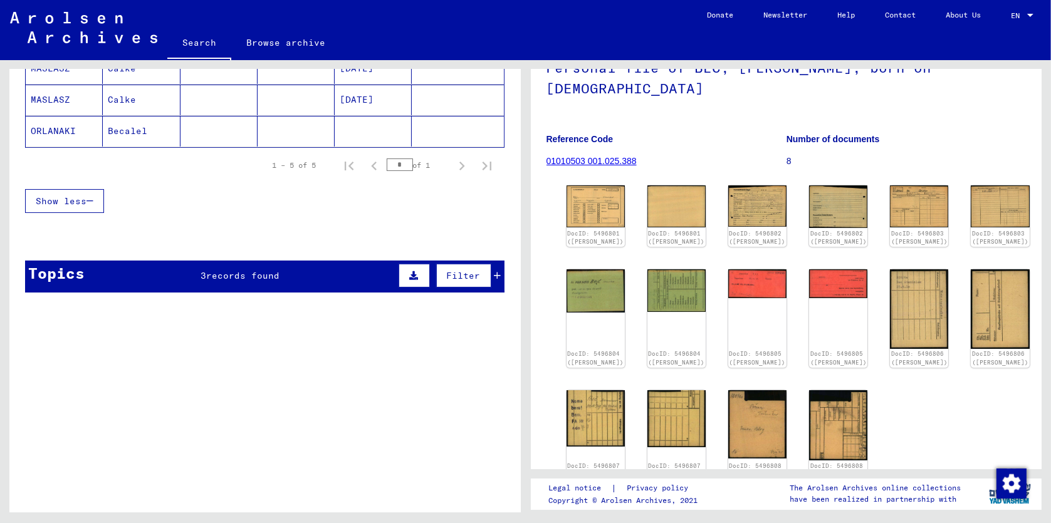
scroll to position [0, 0]
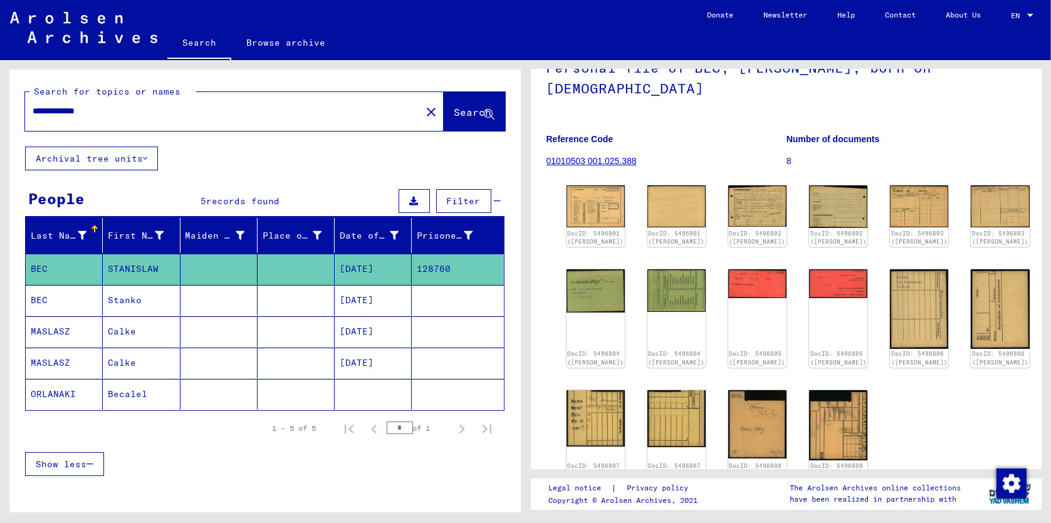
click at [424, 112] on mat-icon "close" at bounding box center [431, 112] width 15 height 15
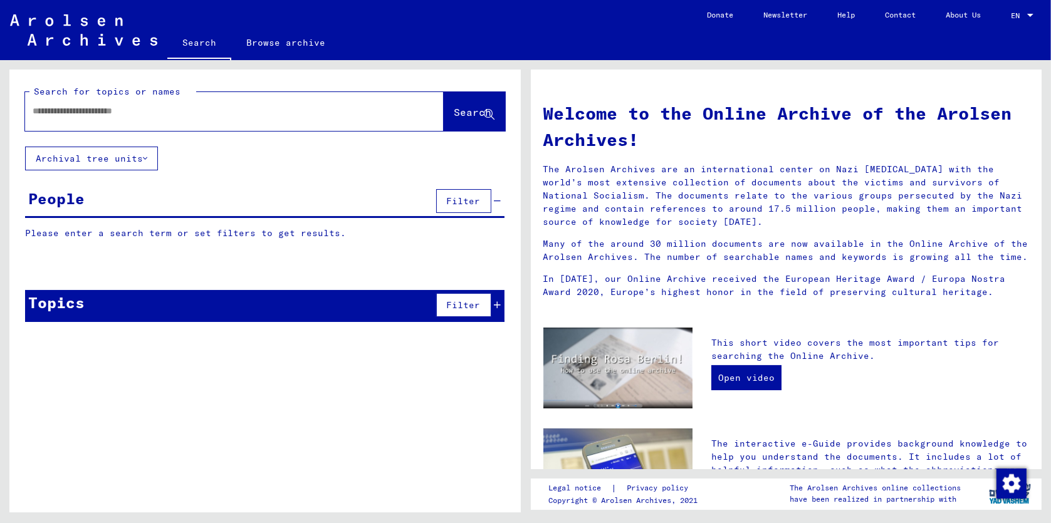
click at [266, 115] on input "text" at bounding box center [210, 111] width 355 height 13
paste input "**********"
drag, startPoint x: 123, startPoint y: 110, endPoint x: 250, endPoint y: 114, distance: 127.2
click at [250, 114] on input "**********" at bounding box center [210, 111] width 355 height 13
type input "**********"
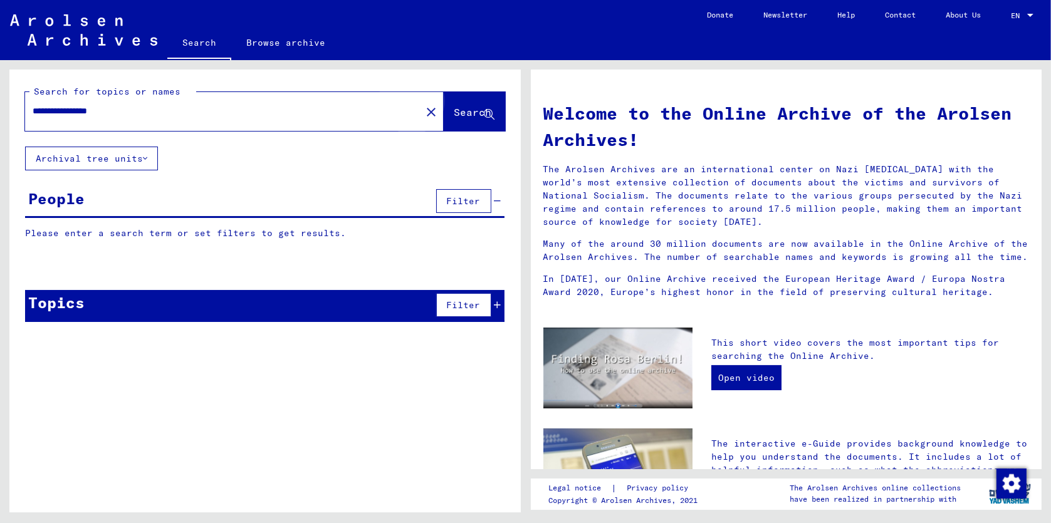
click at [462, 116] on span "Search" at bounding box center [473, 112] width 38 height 13
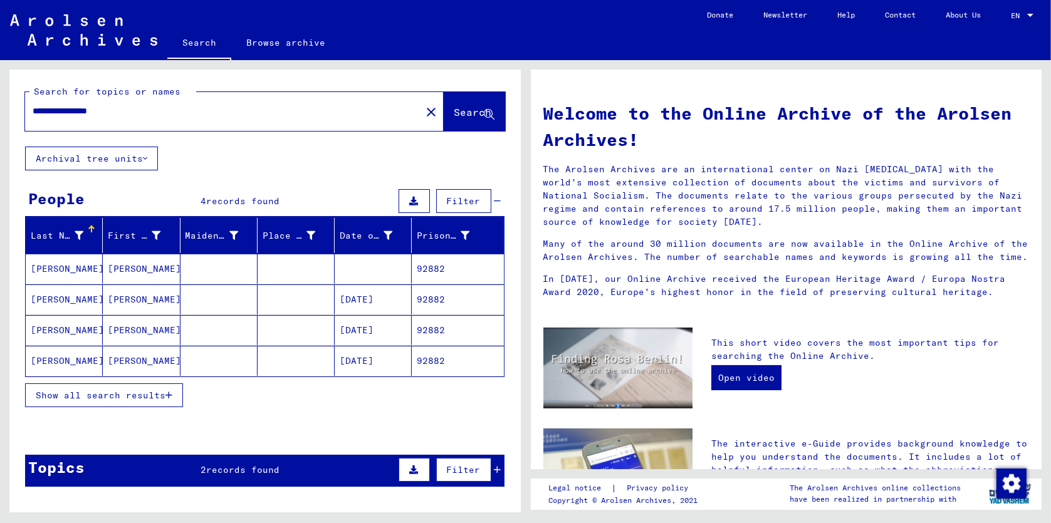
click at [66, 268] on mat-cell "[PERSON_NAME]" at bounding box center [64, 269] width 77 height 30
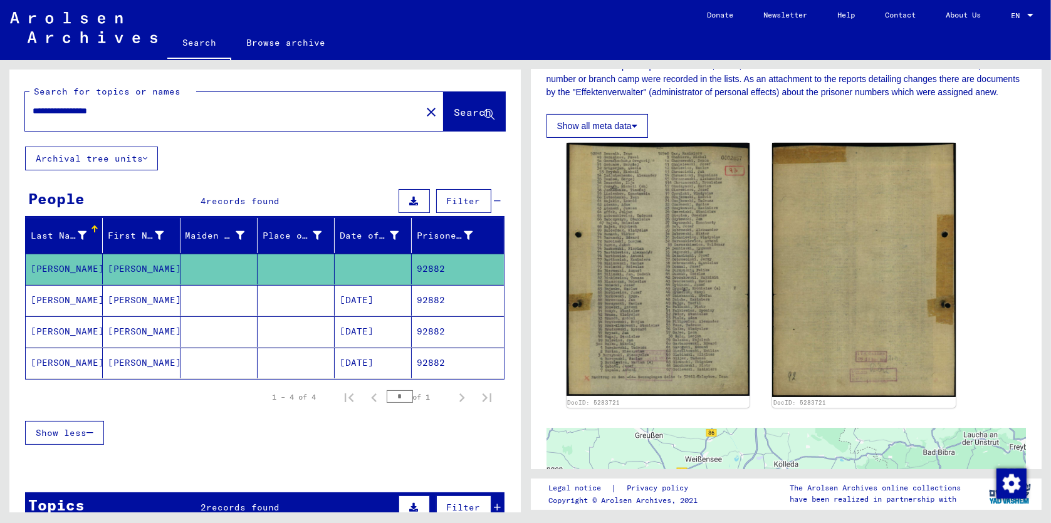
scroll to position [221, 0]
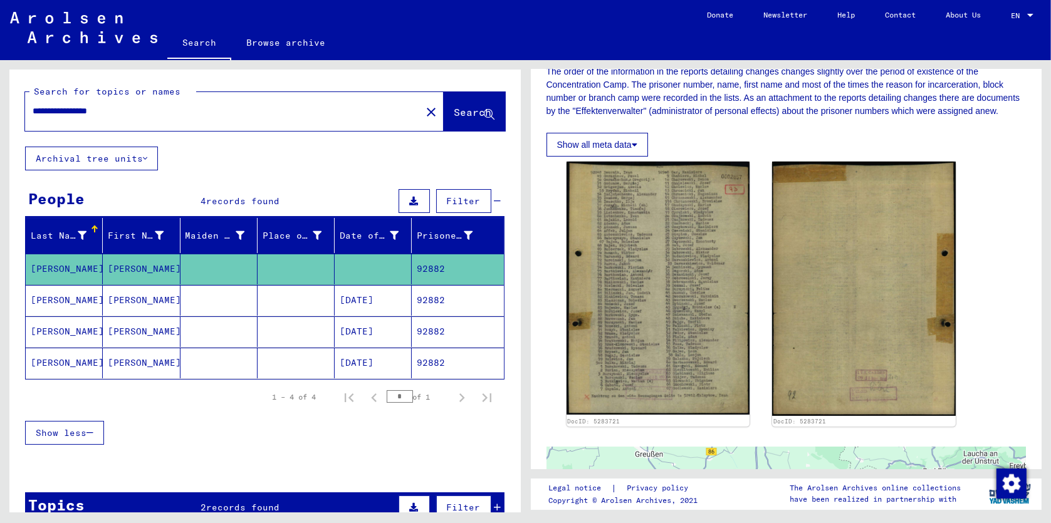
click at [78, 299] on mat-cell "[PERSON_NAME]" at bounding box center [64, 300] width 77 height 31
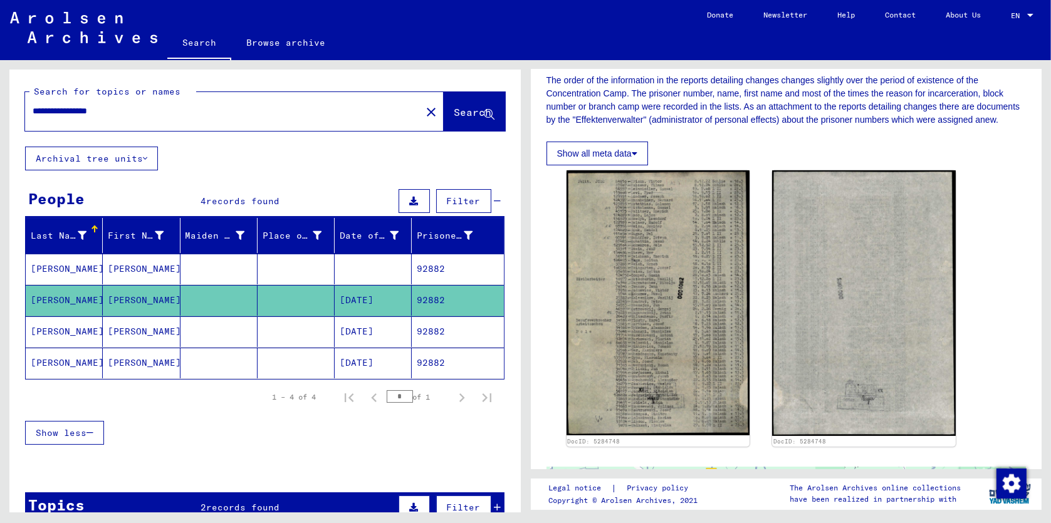
scroll to position [221, 0]
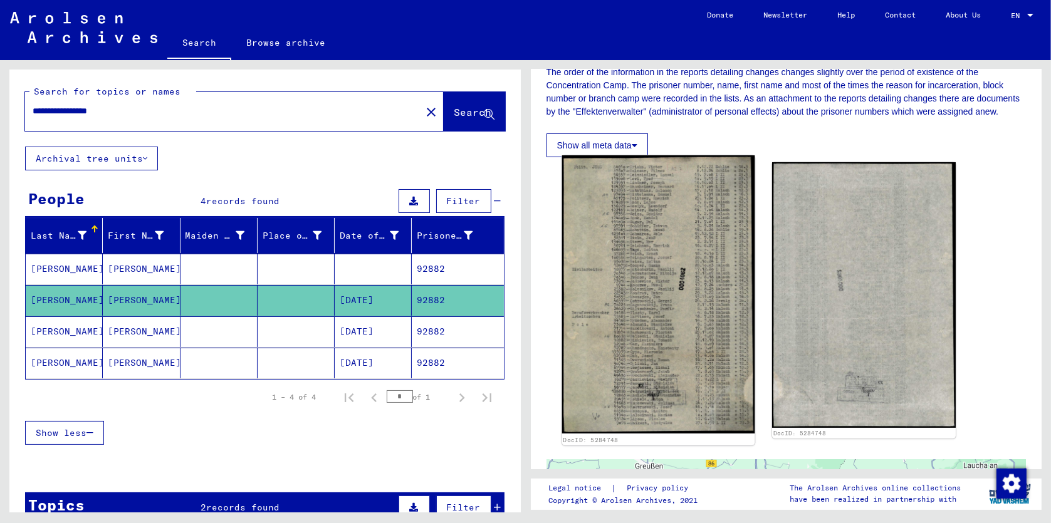
click at [642, 291] on img at bounding box center [657, 294] width 192 height 278
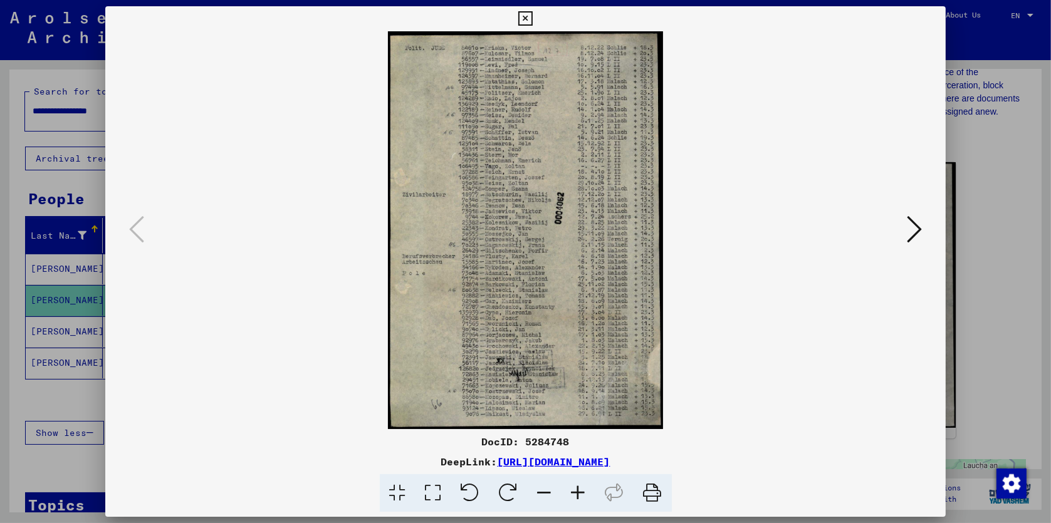
click at [576, 491] on icon at bounding box center [578, 493] width 34 height 38
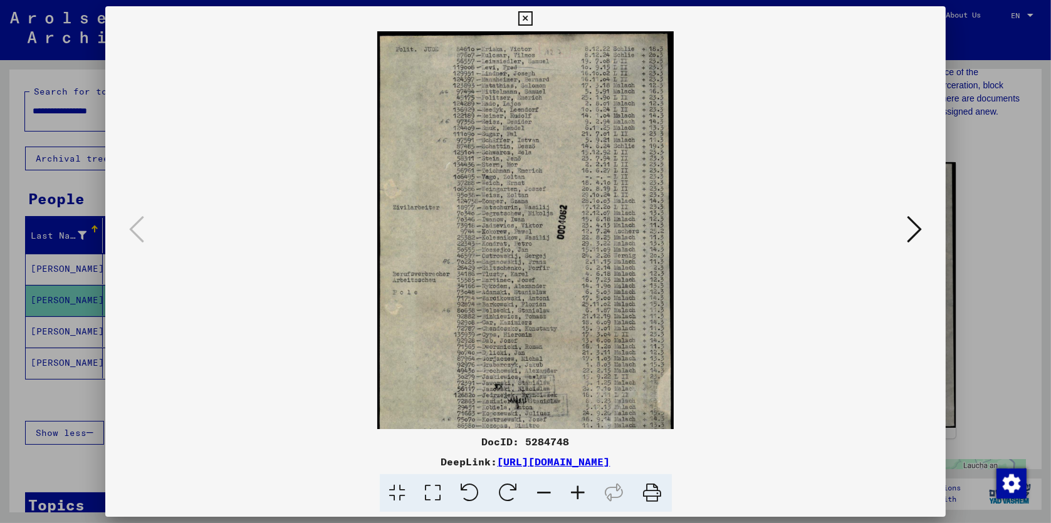
click at [576, 491] on icon at bounding box center [578, 493] width 34 height 38
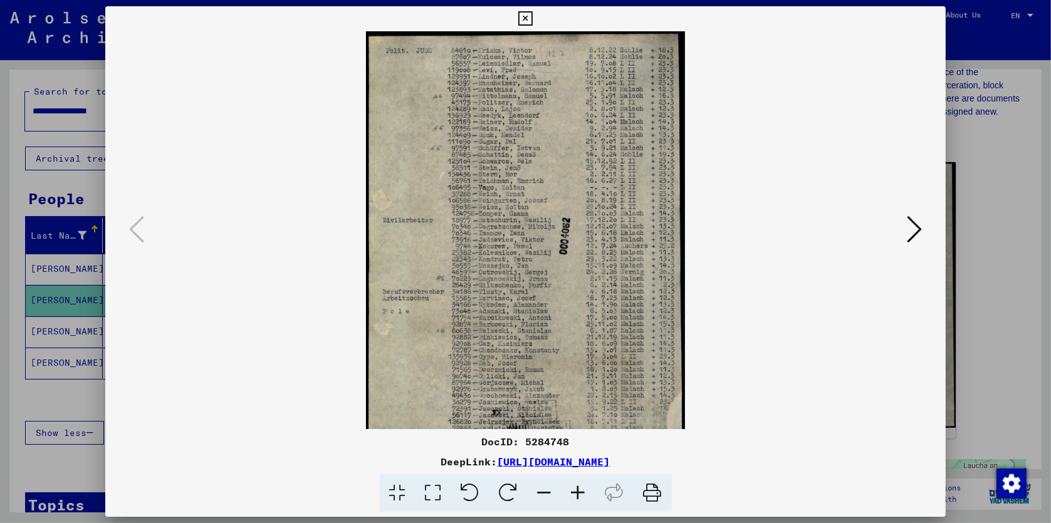
click at [576, 491] on icon at bounding box center [578, 493] width 34 height 38
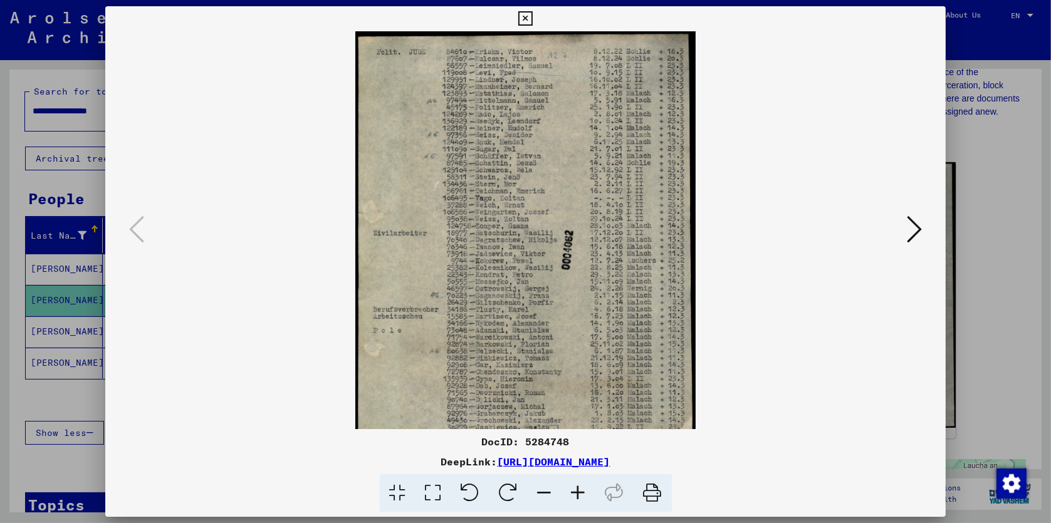
click at [576, 491] on icon at bounding box center [578, 493] width 34 height 38
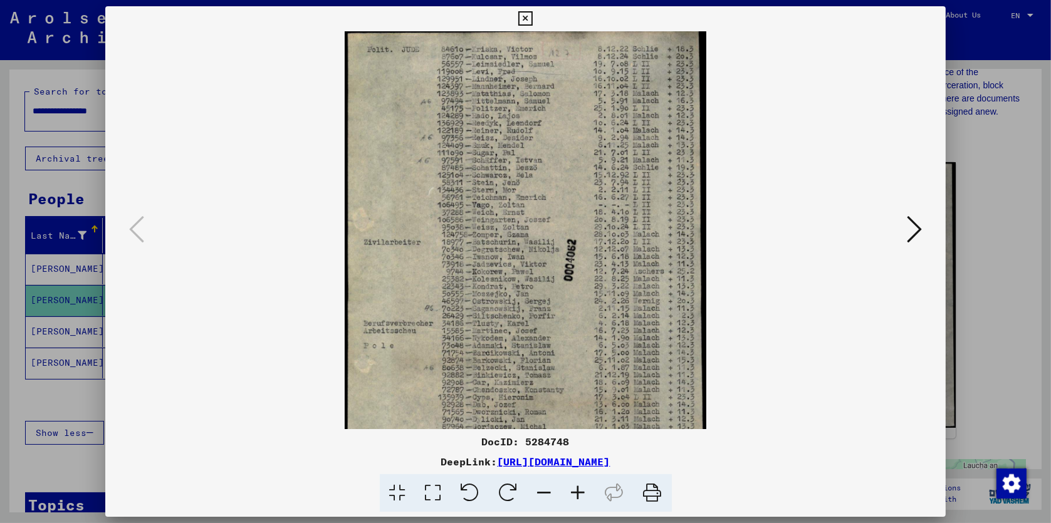
scroll to position [4, 0]
click at [488, 356] on img at bounding box center [526, 288] width 362 height 523
click at [523, 16] on icon at bounding box center [525, 18] width 14 height 15
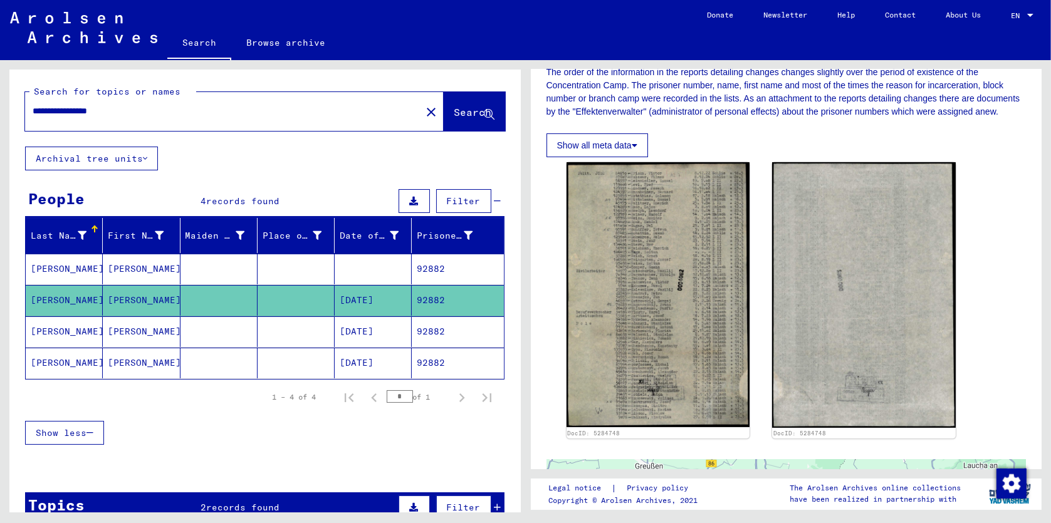
click at [65, 328] on mat-cell "[PERSON_NAME]" at bounding box center [64, 331] width 77 height 31
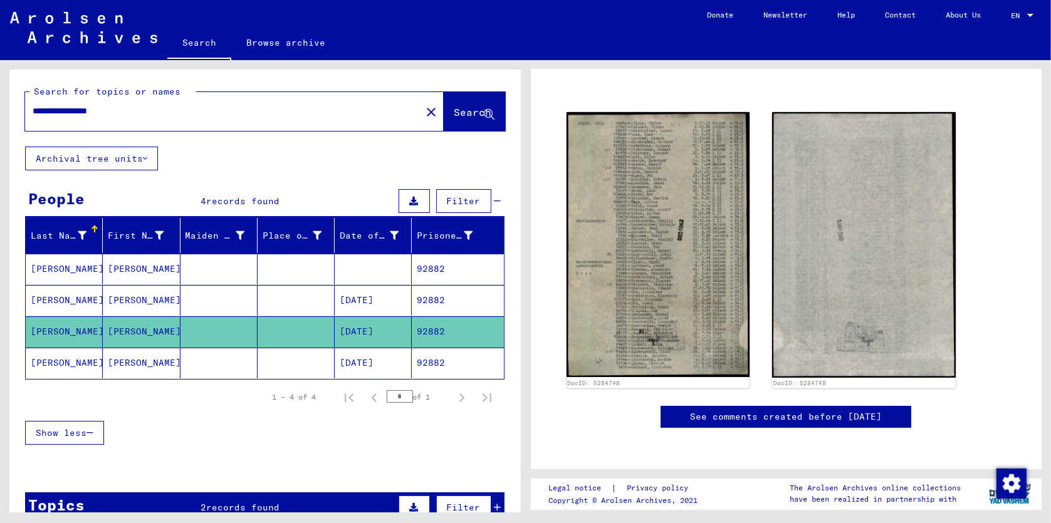
scroll to position [76, 0]
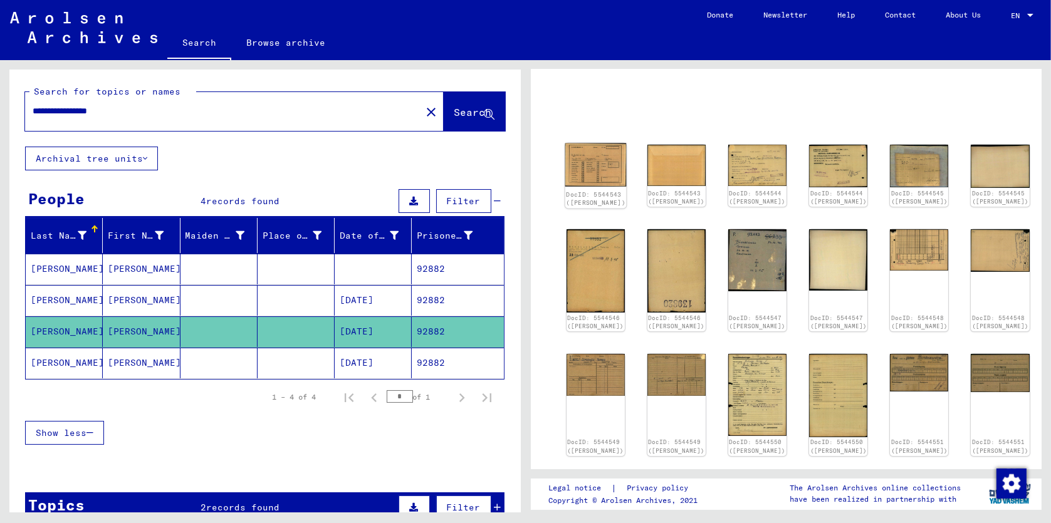
click at [595, 167] on img at bounding box center [595, 165] width 61 height 44
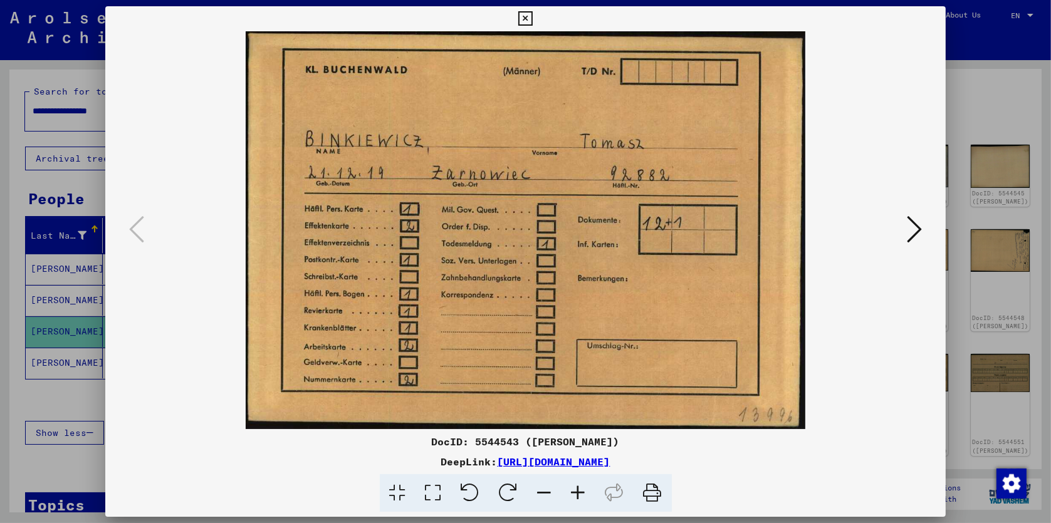
click at [917, 230] on icon at bounding box center [914, 229] width 15 height 30
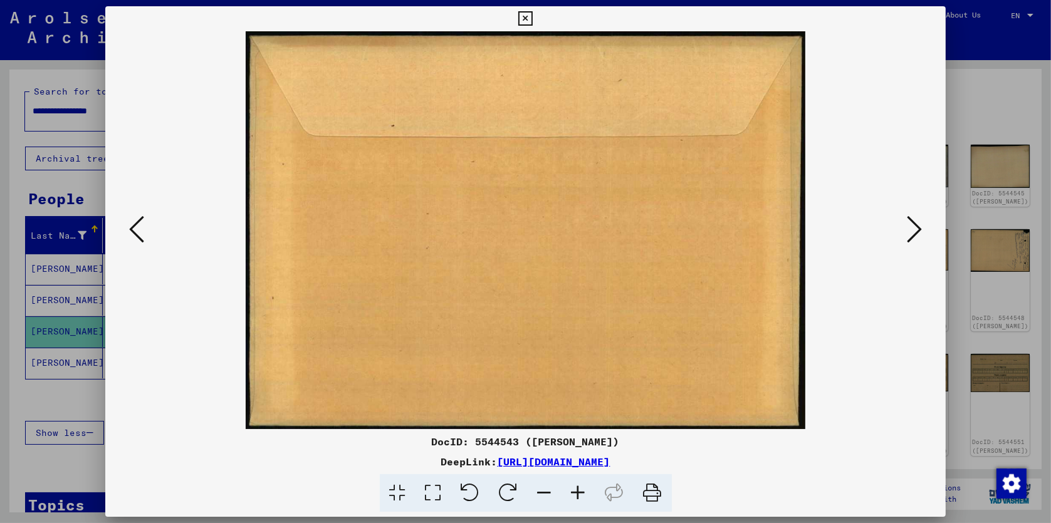
click at [917, 230] on icon at bounding box center [914, 229] width 15 height 30
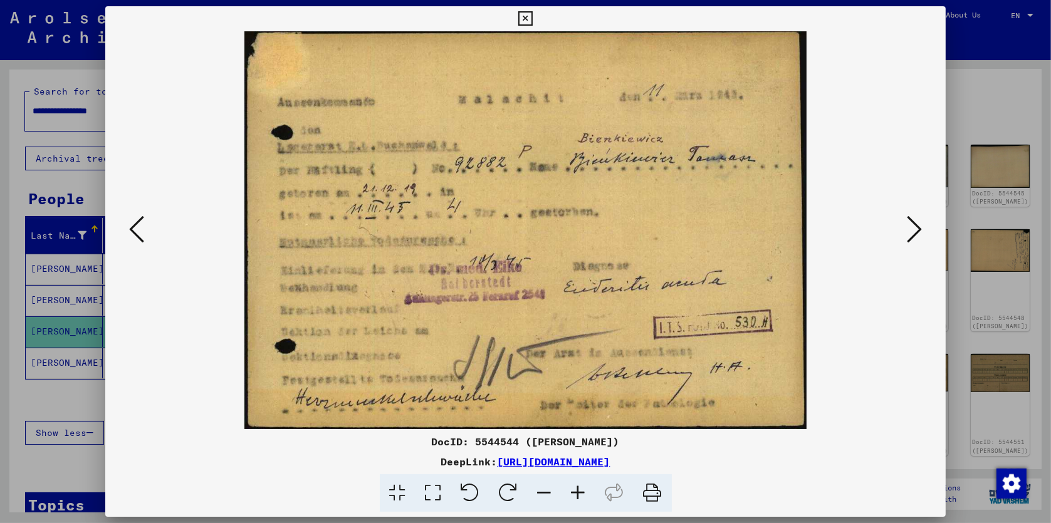
click at [915, 230] on icon at bounding box center [914, 229] width 15 height 30
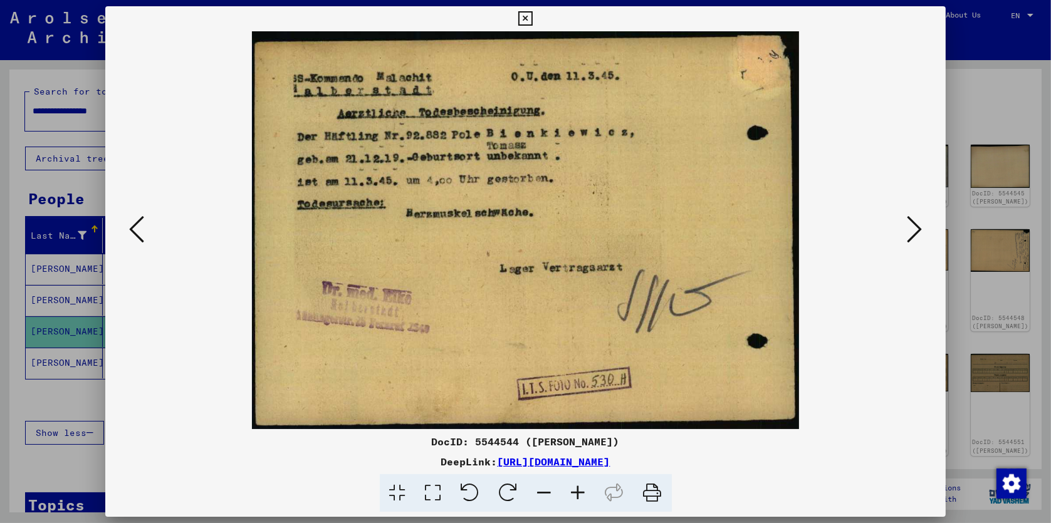
click at [915, 230] on icon at bounding box center [914, 229] width 15 height 30
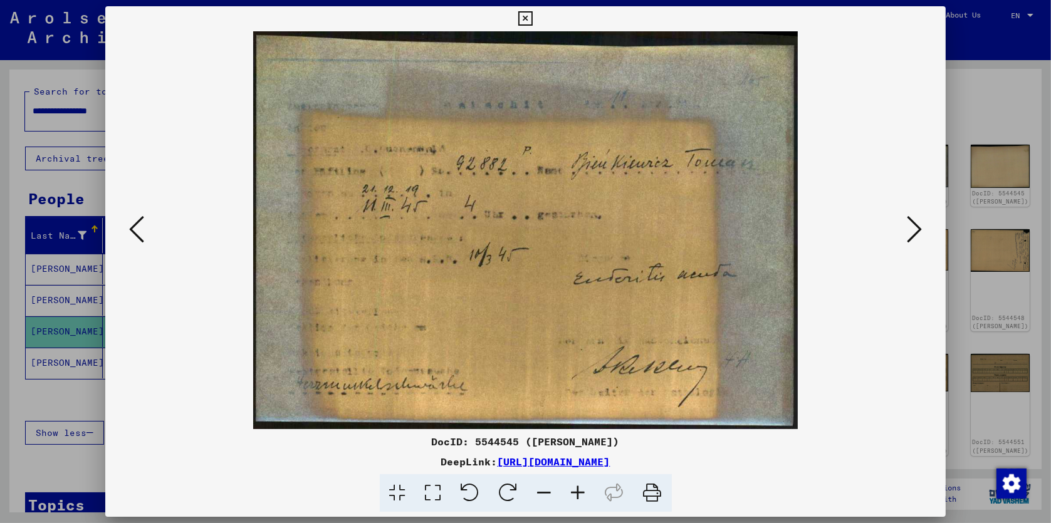
click at [915, 230] on icon at bounding box center [914, 229] width 15 height 30
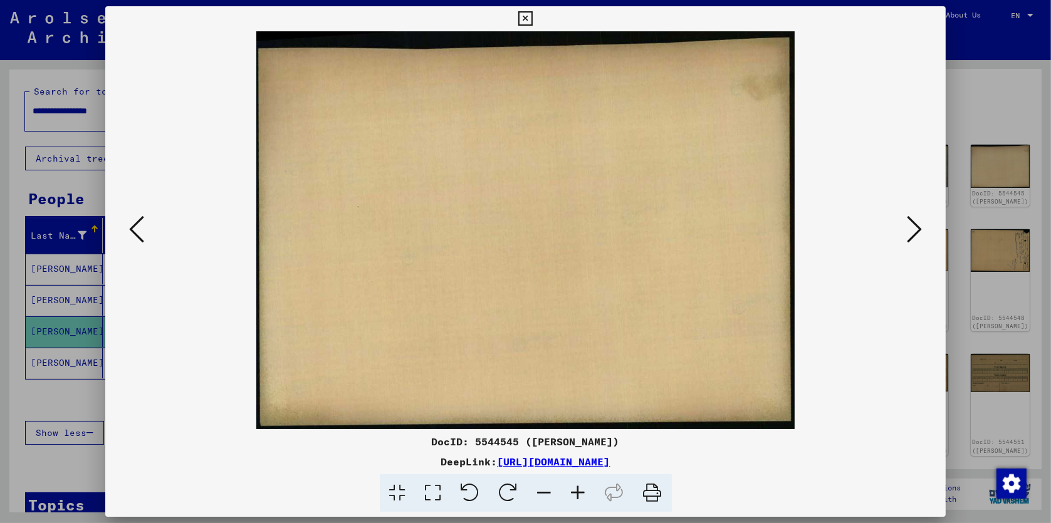
click at [915, 230] on icon at bounding box center [914, 229] width 15 height 30
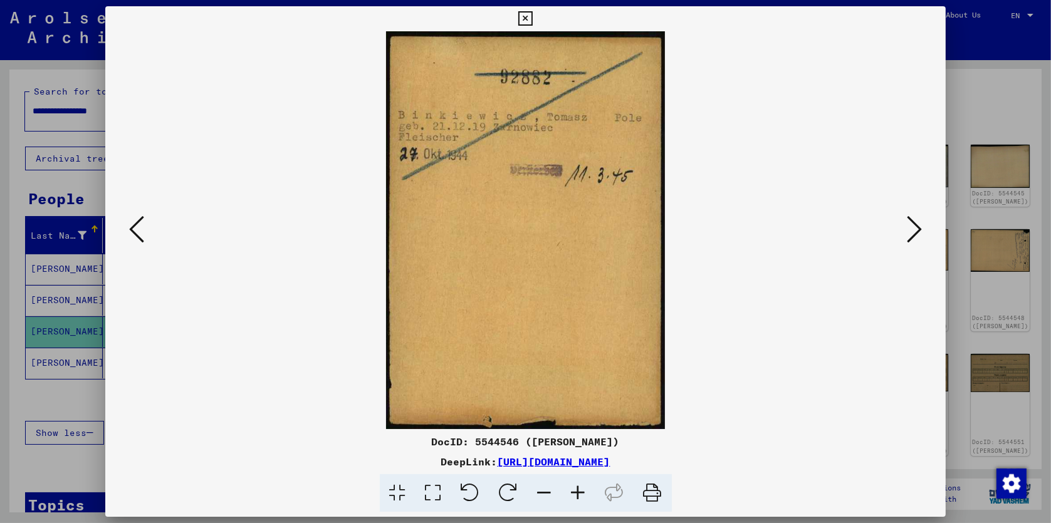
click at [915, 230] on icon at bounding box center [914, 229] width 15 height 30
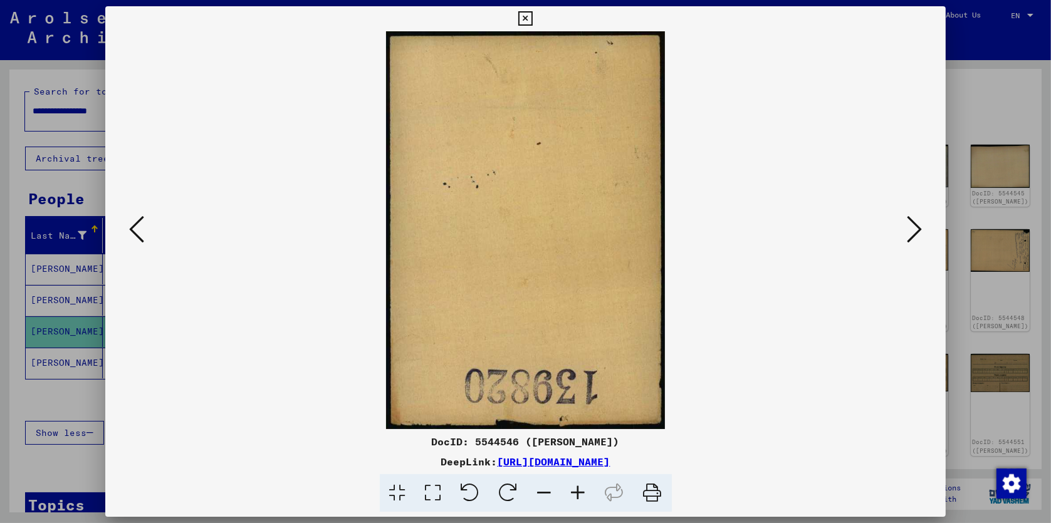
click at [915, 230] on icon at bounding box center [914, 229] width 15 height 30
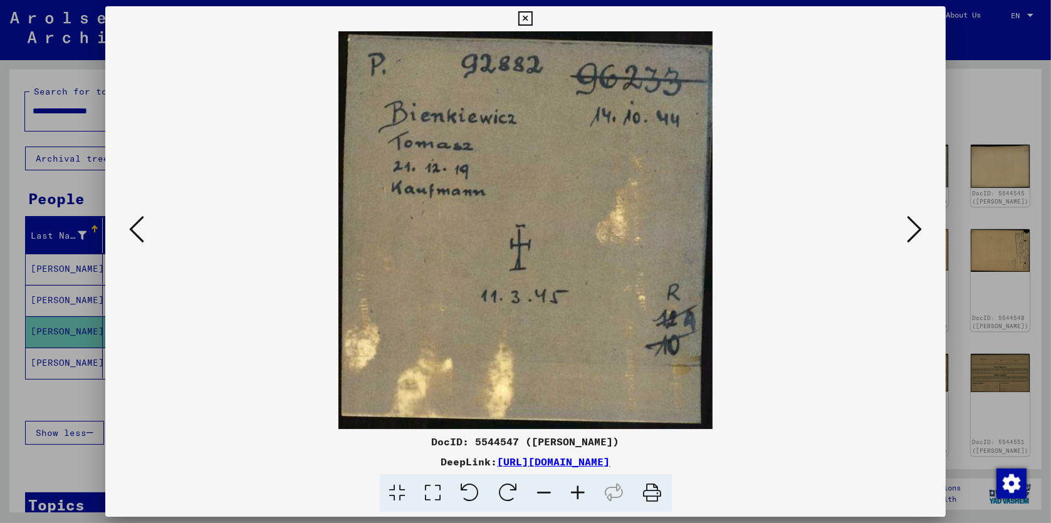
click at [915, 230] on icon at bounding box center [914, 229] width 15 height 30
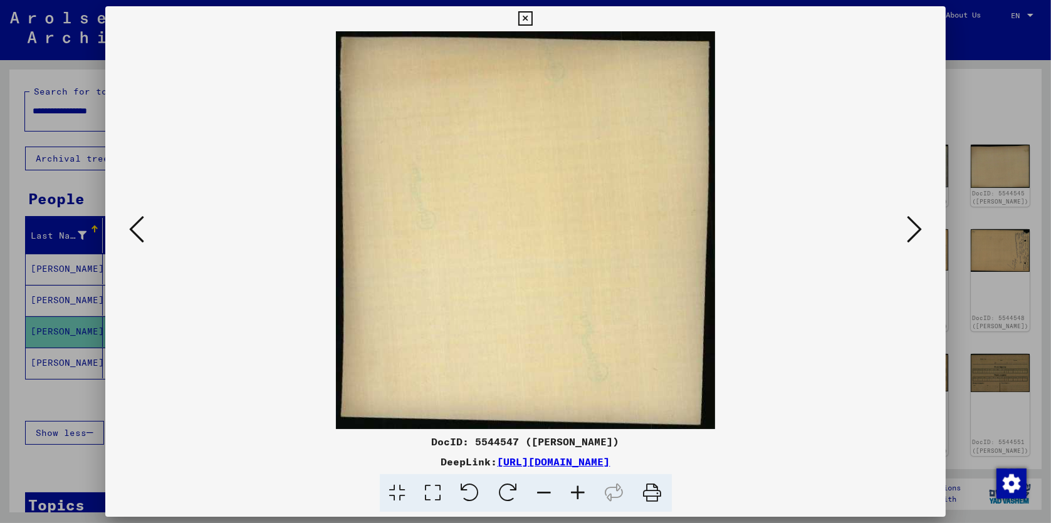
click at [915, 230] on icon at bounding box center [914, 229] width 15 height 30
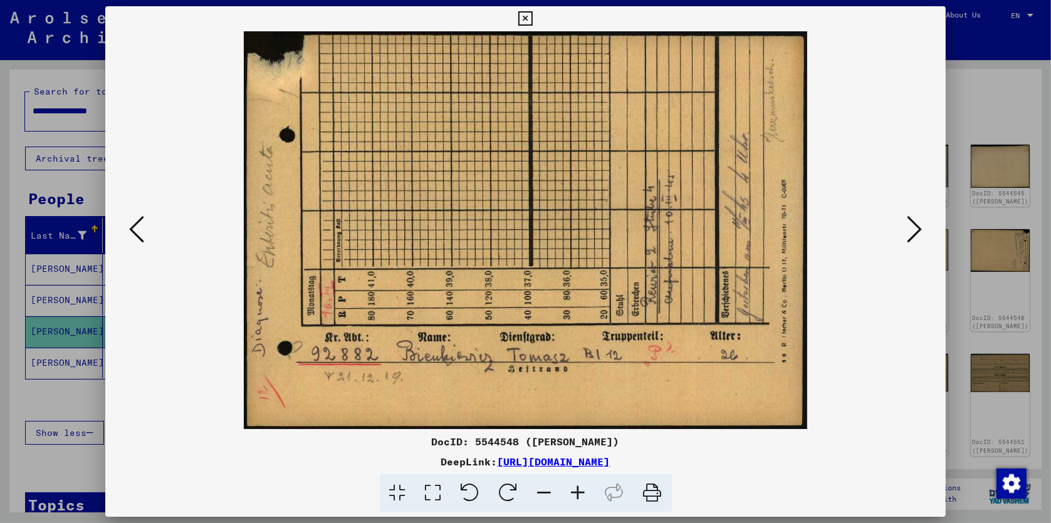
click at [915, 230] on icon at bounding box center [914, 229] width 15 height 30
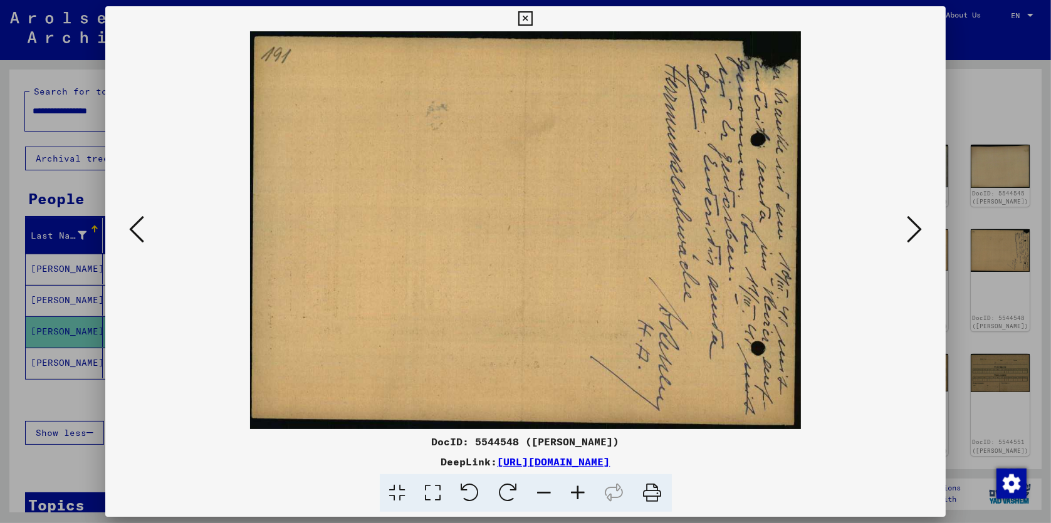
click at [915, 230] on icon at bounding box center [914, 229] width 15 height 30
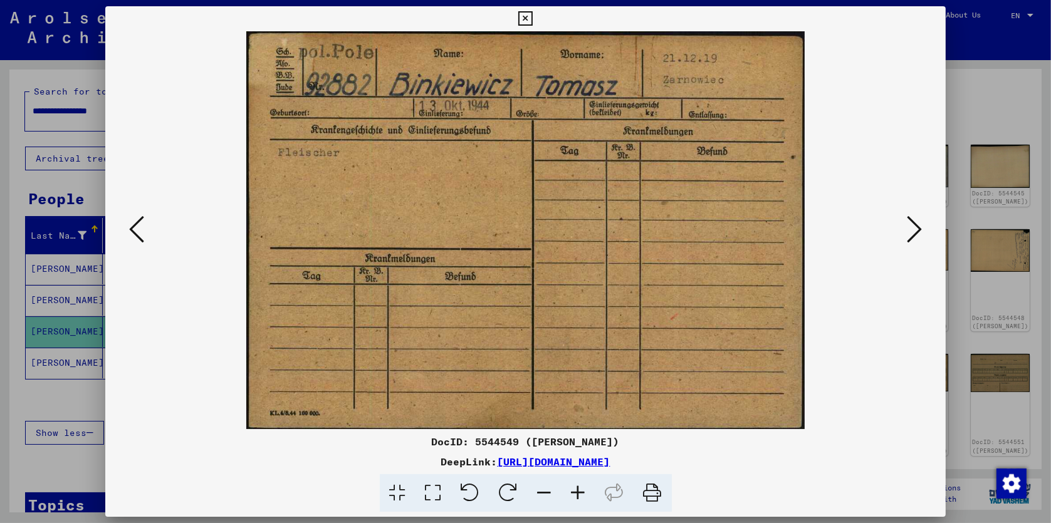
click at [915, 230] on icon at bounding box center [914, 229] width 15 height 30
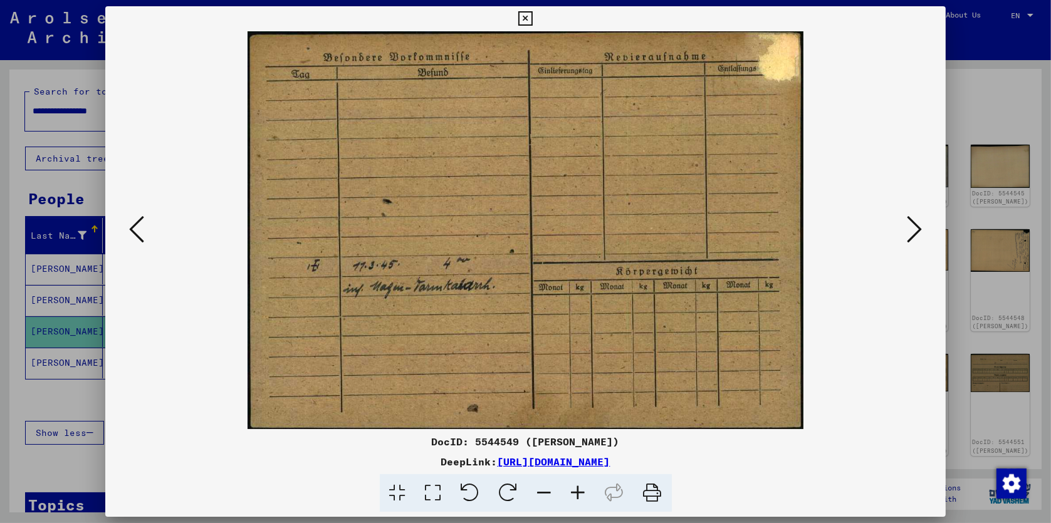
click at [915, 230] on icon at bounding box center [914, 229] width 15 height 30
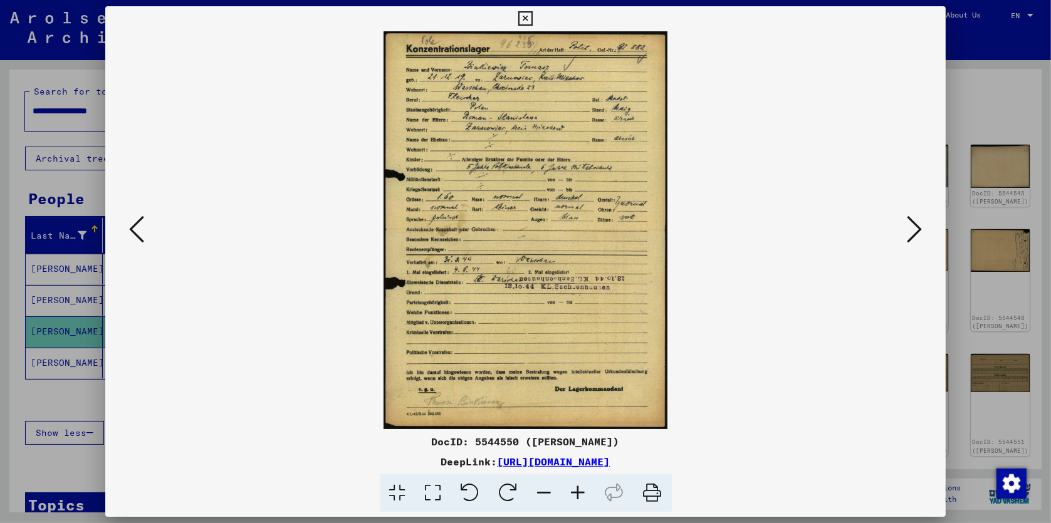
click at [915, 230] on icon at bounding box center [914, 229] width 15 height 30
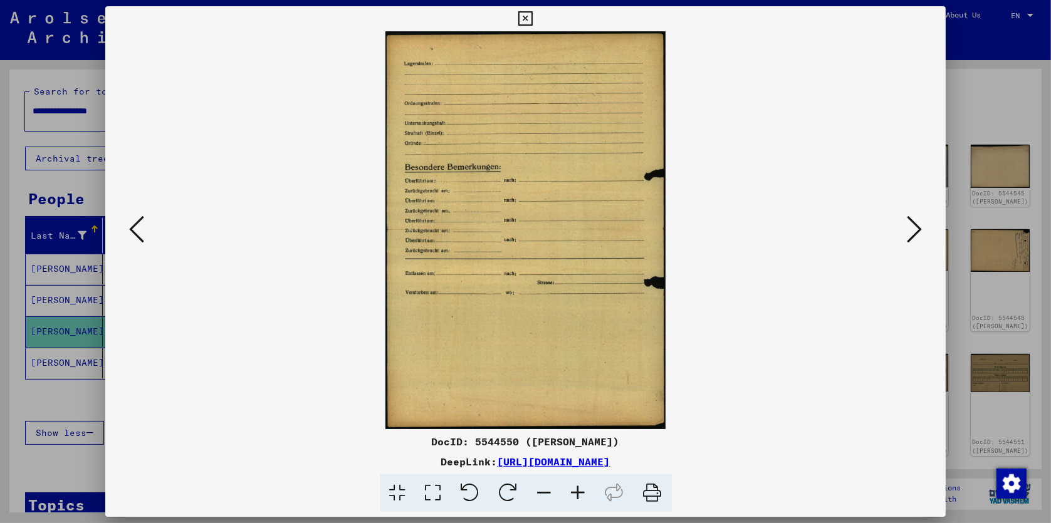
click at [915, 230] on icon at bounding box center [914, 229] width 15 height 30
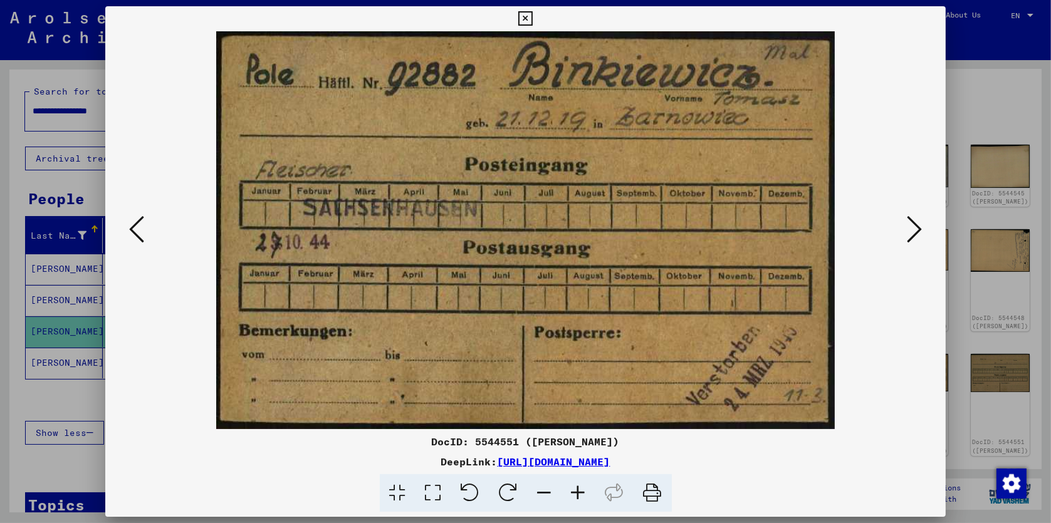
drag, startPoint x: 526, startPoint y: 17, endPoint x: 516, endPoint y: 42, distance: 26.8
click at [516, 42] on div "DocID: 5544551 ([PERSON_NAME]) DeepLink: [URL][DOMAIN_NAME]" at bounding box center [525, 259] width 841 height 506
click at [919, 232] on icon at bounding box center [914, 229] width 15 height 30
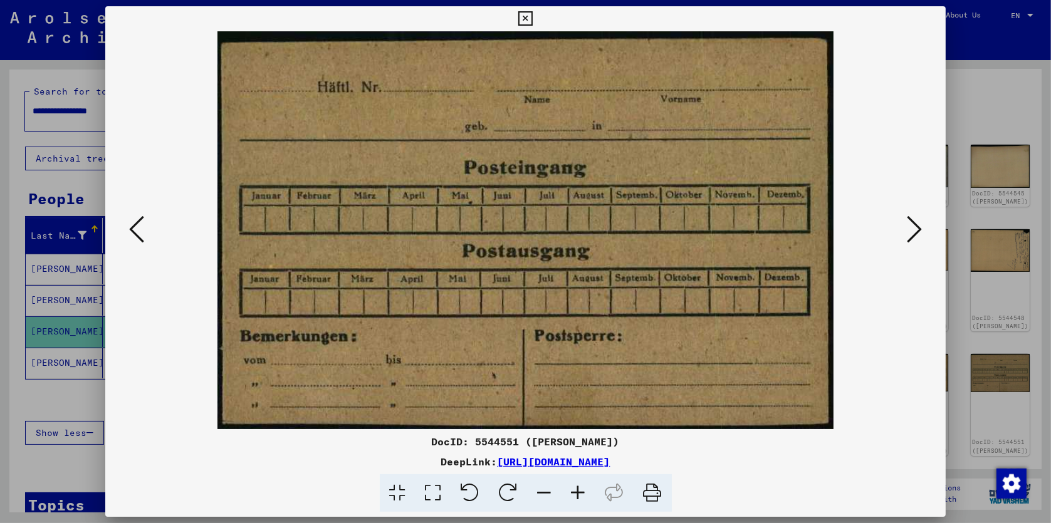
click at [915, 231] on icon at bounding box center [914, 229] width 15 height 30
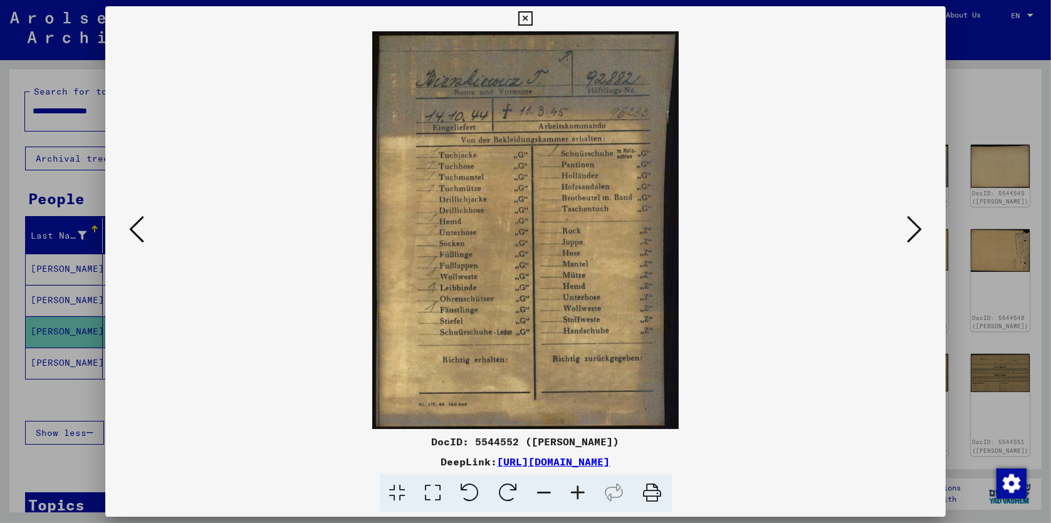
click at [915, 231] on icon at bounding box center [914, 229] width 15 height 30
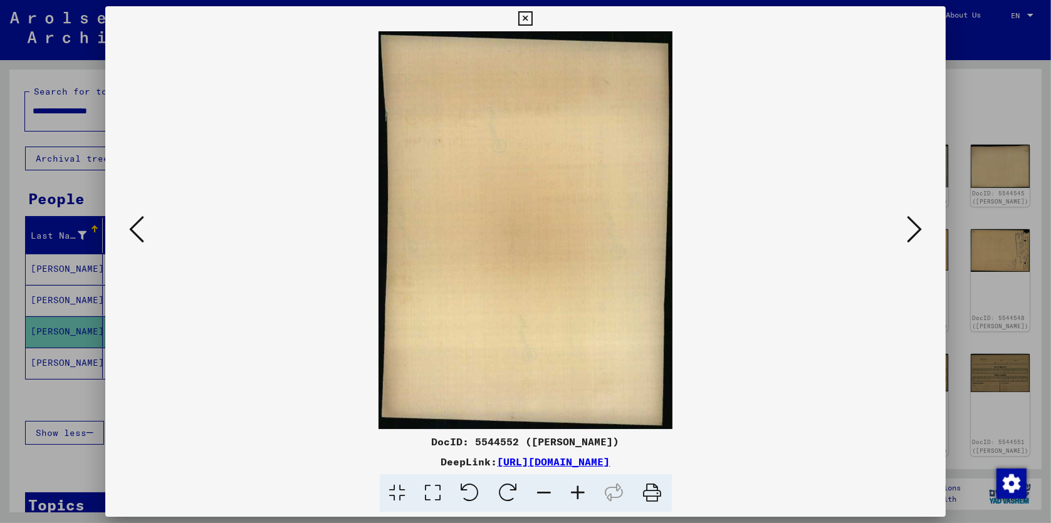
click at [915, 231] on icon at bounding box center [914, 229] width 15 height 30
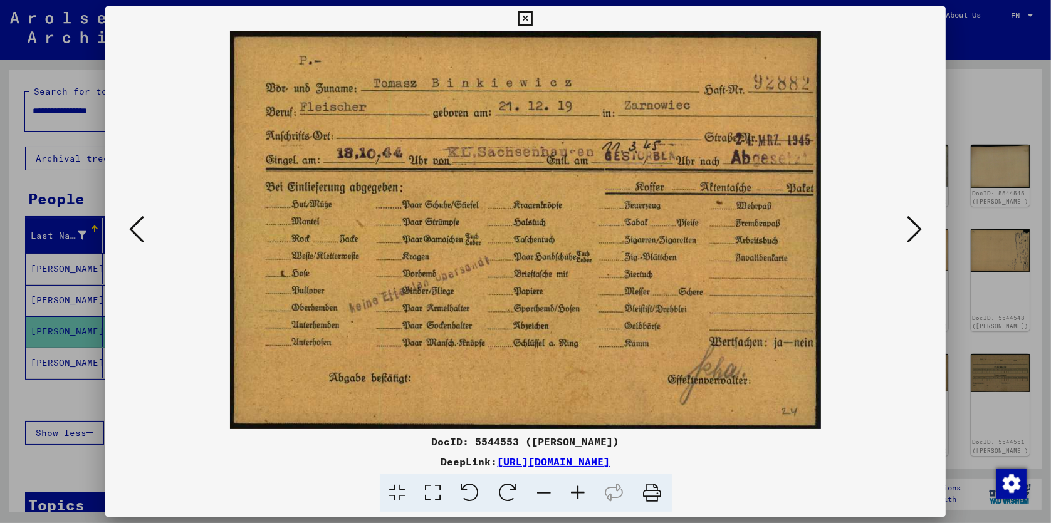
click at [915, 231] on icon at bounding box center [914, 229] width 15 height 30
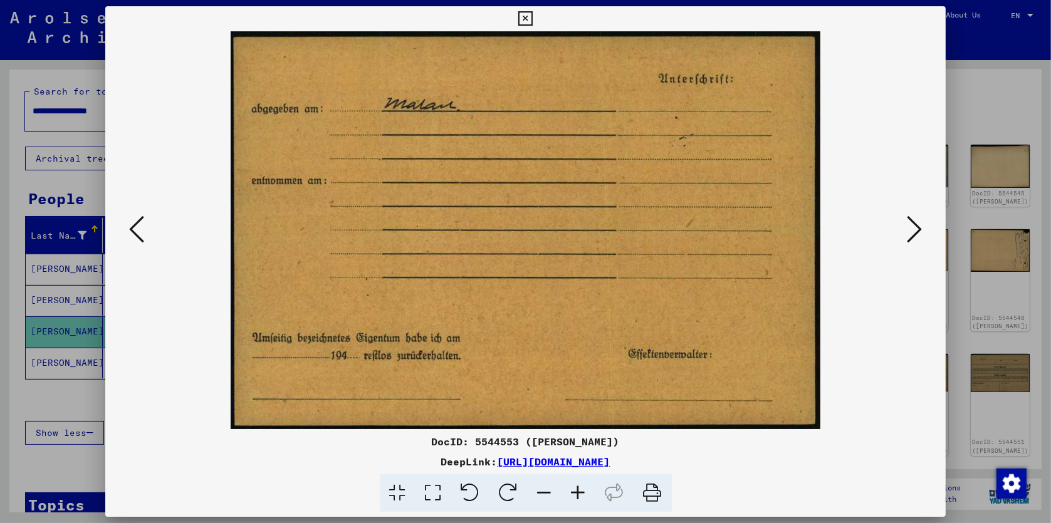
click at [915, 231] on icon at bounding box center [914, 229] width 15 height 30
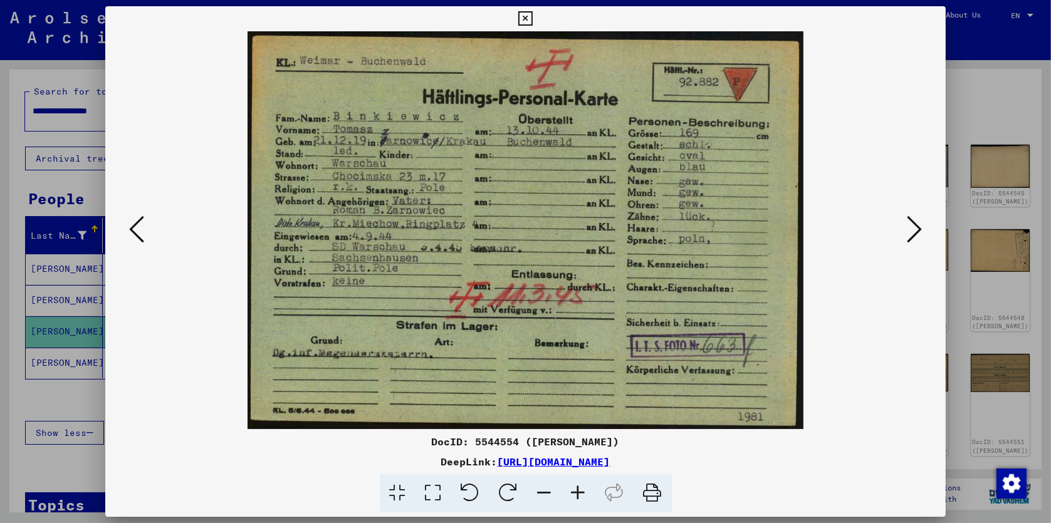
click at [917, 230] on icon at bounding box center [914, 229] width 15 height 30
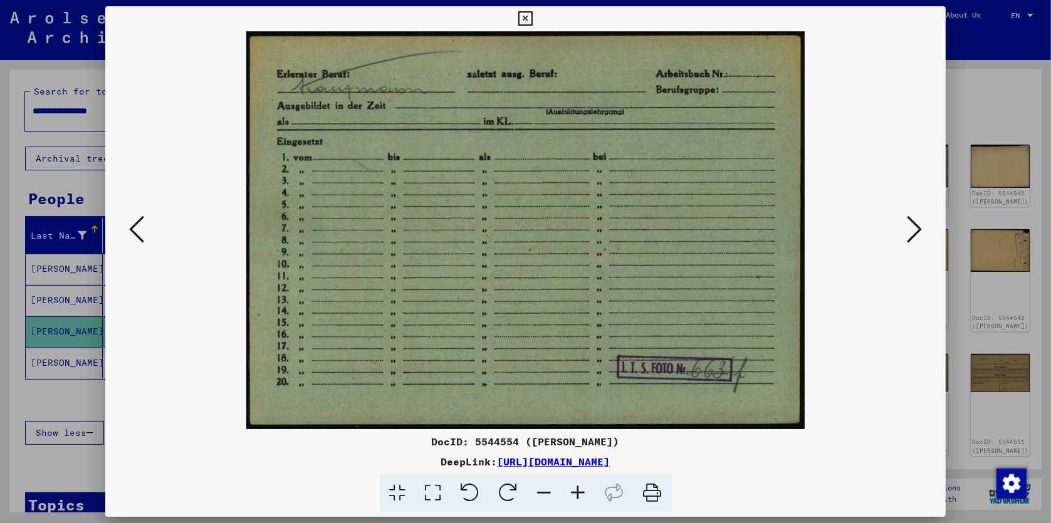
click at [917, 230] on icon at bounding box center [914, 229] width 15 height 30
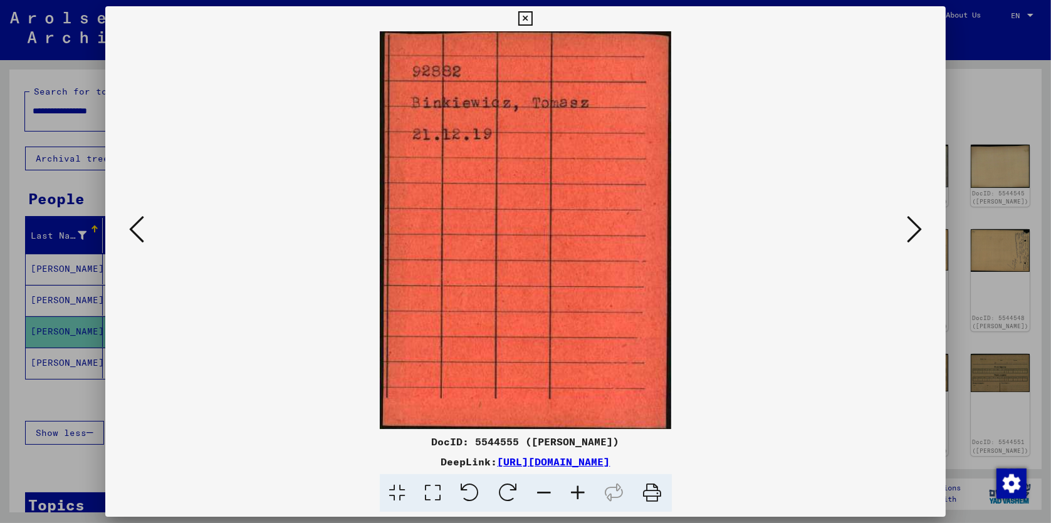
click at [917, 230] on icon at bounding box center [914, 229] width 15 height 30
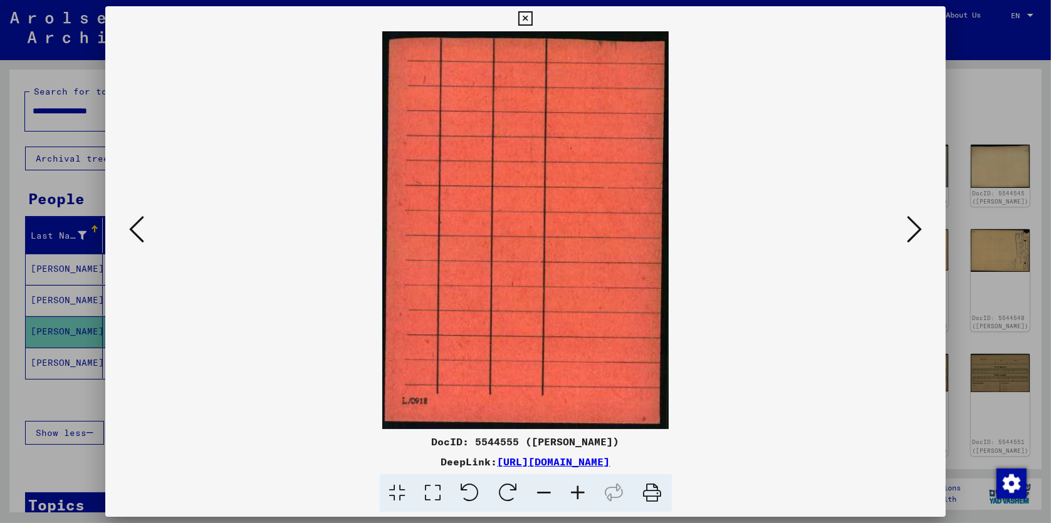
click at [917, 230] on icon at bounding box center [914, 229] width 15 height 30
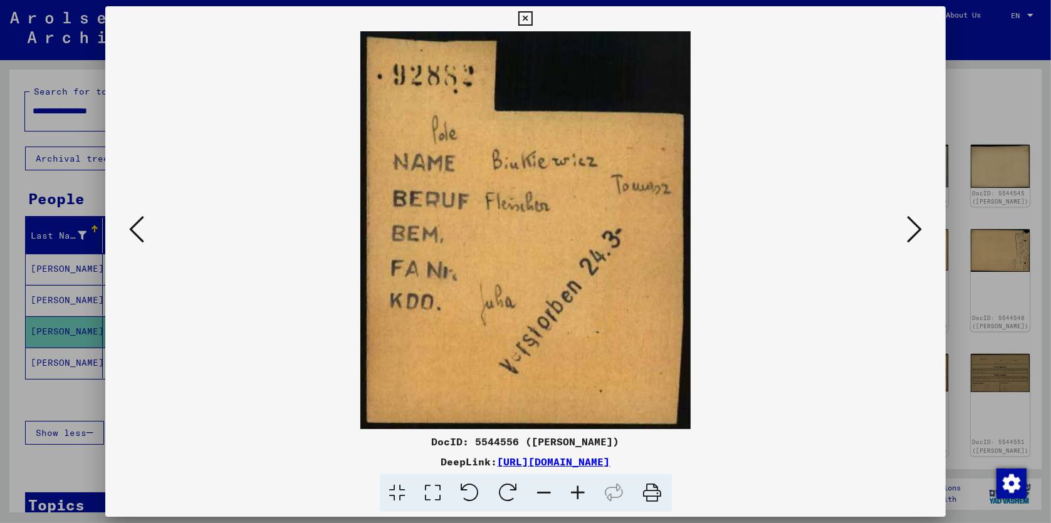
click at [917, 230] on icon at bounding box center [914, 229] width 15 height 30
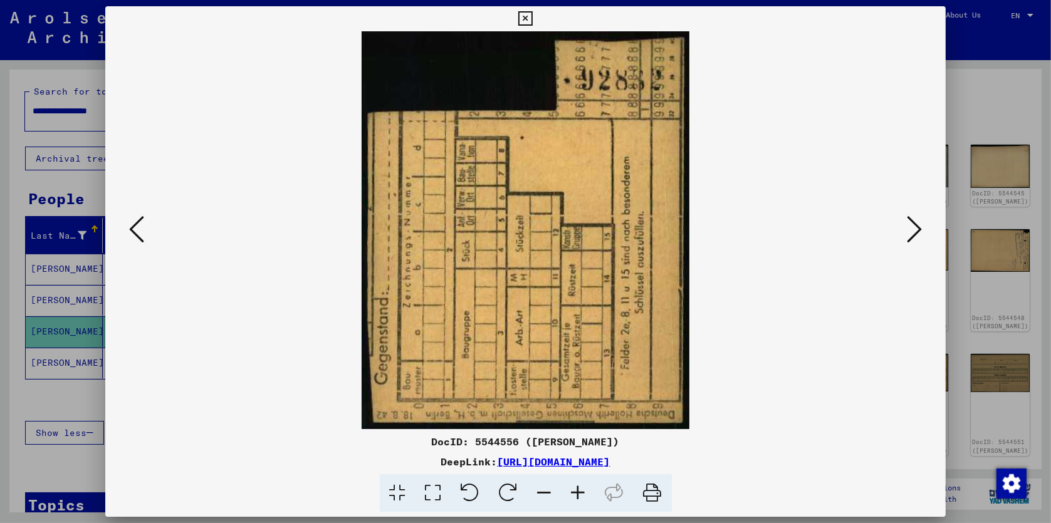
click at [917, 230] on icon at bounding box center [914, 229] width 15 height 30
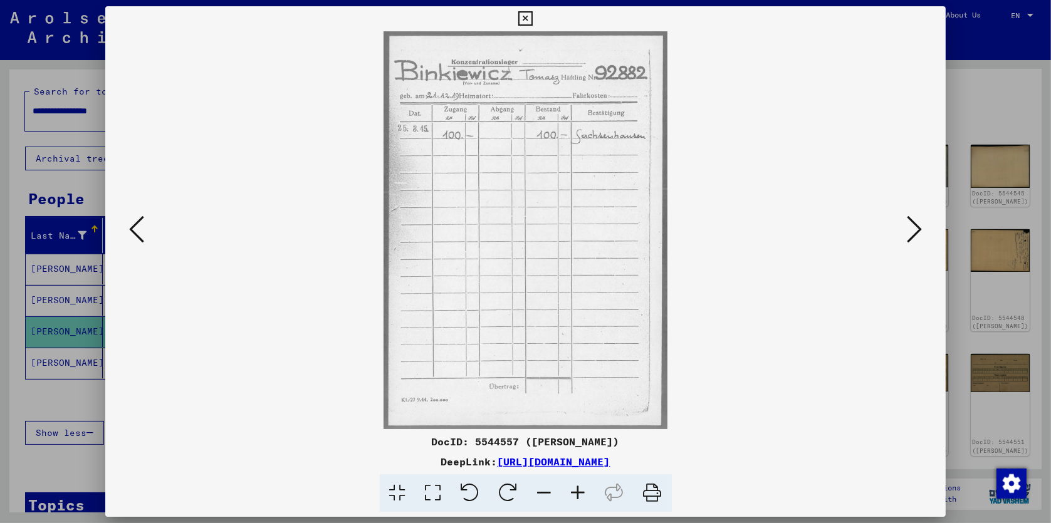
click at [917, 230] on icon at bounding box center [914, 229] width 15 height 30
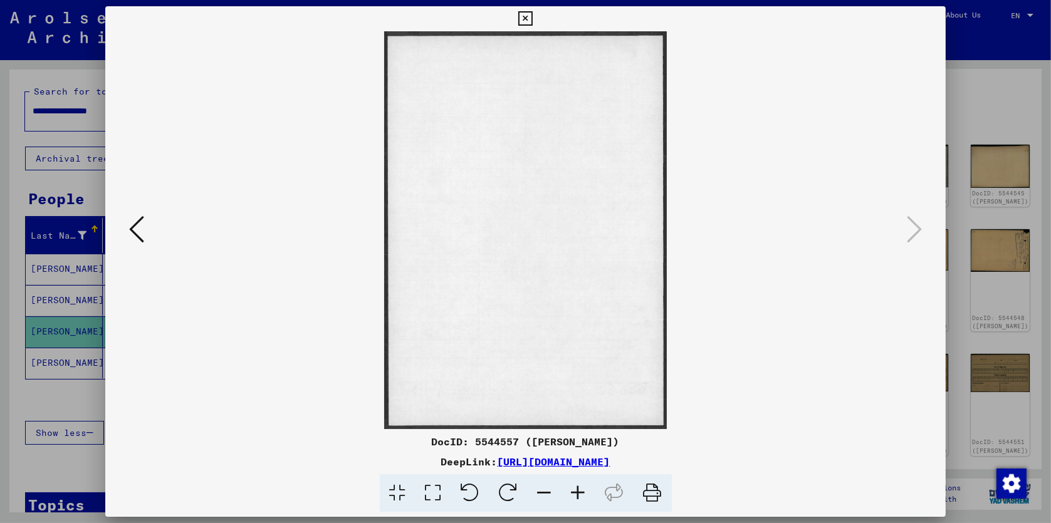
click at [137, 231] on icon at bounding box center [136, 229] width 15 height 30
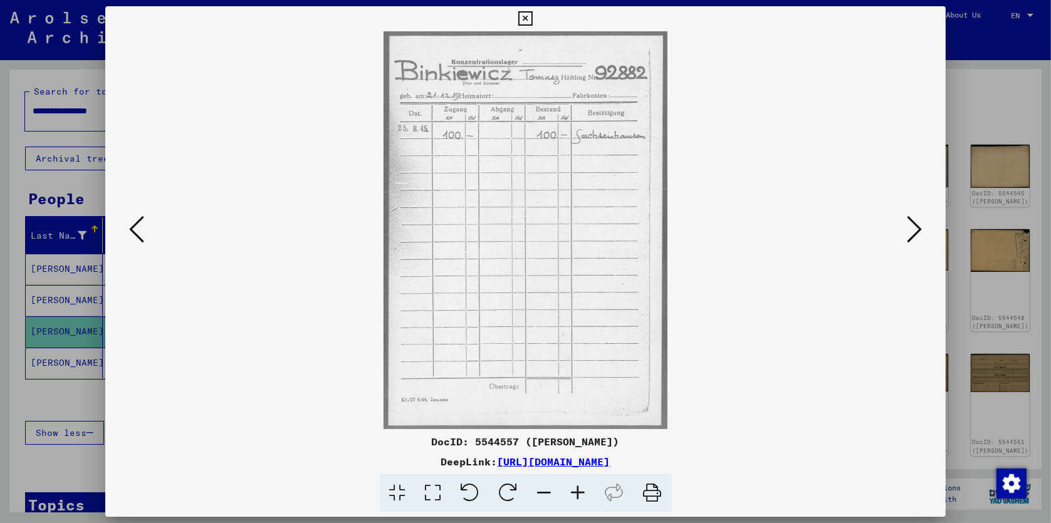
click at [136, 231] on icon at bounding box center [136, 229] width 15 height 30
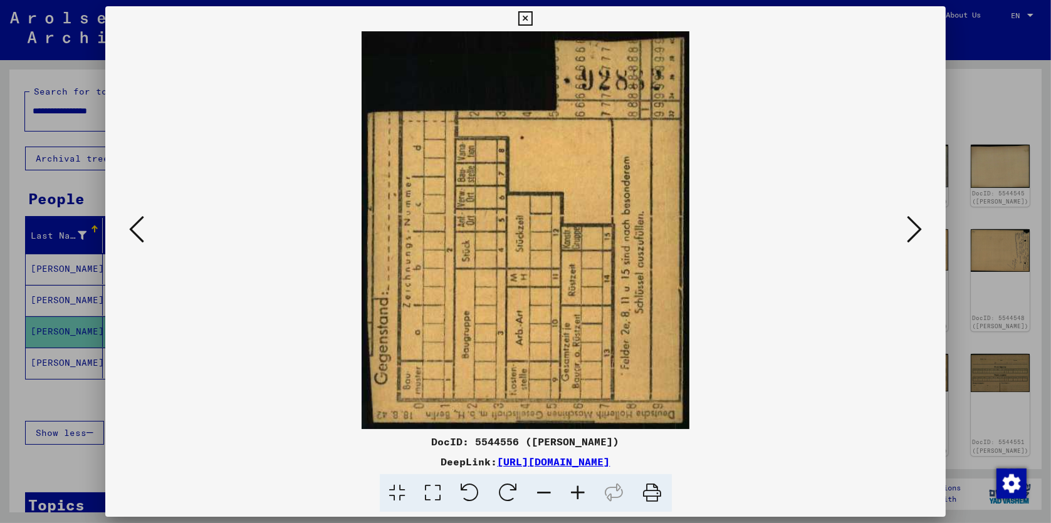
click at [136, 231] on icon at bounding box center [136, 229] width 15 height 30
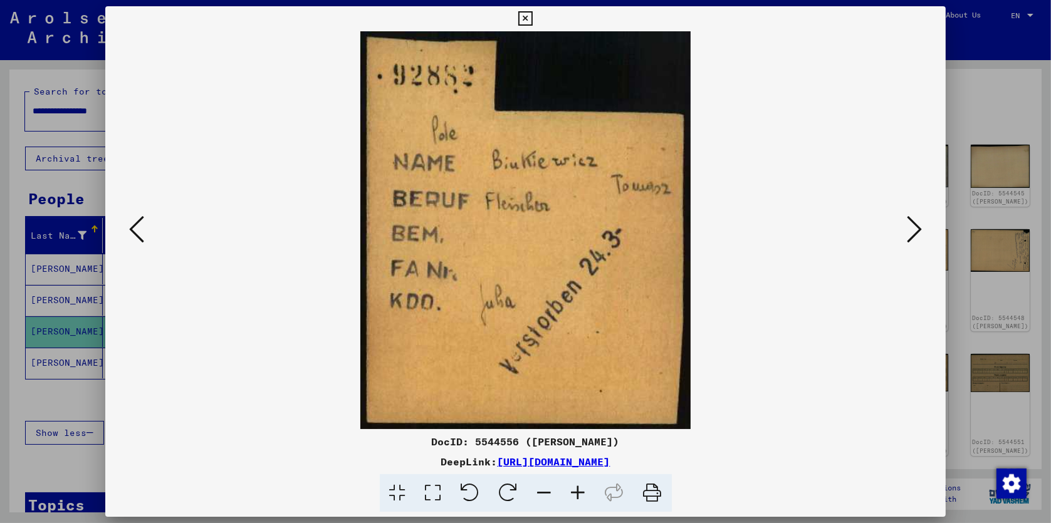
click at [136, 231] on icon at bounding box center [136, 229] width 15 height 30
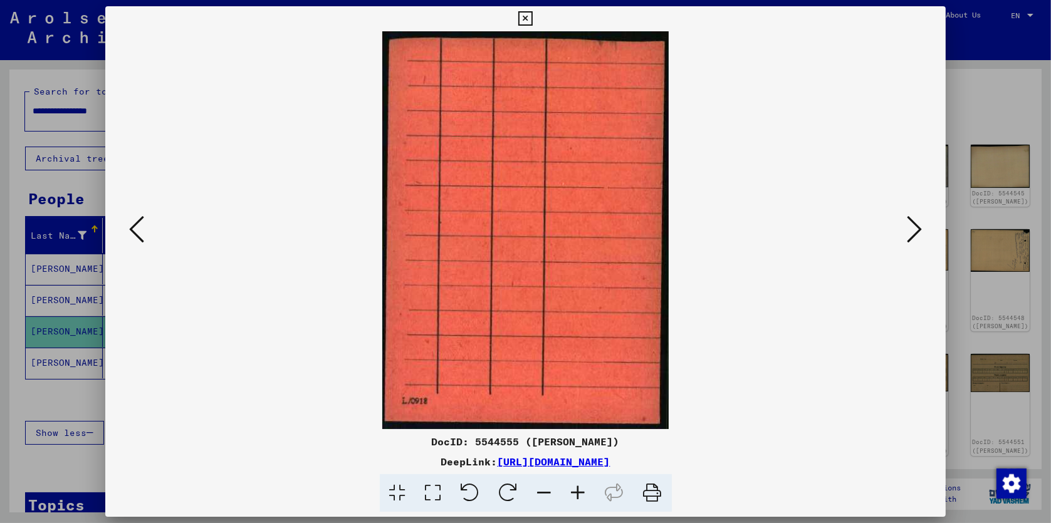
click at [136, 231] on icon at bounding box center [136, 229] width 15 height 30
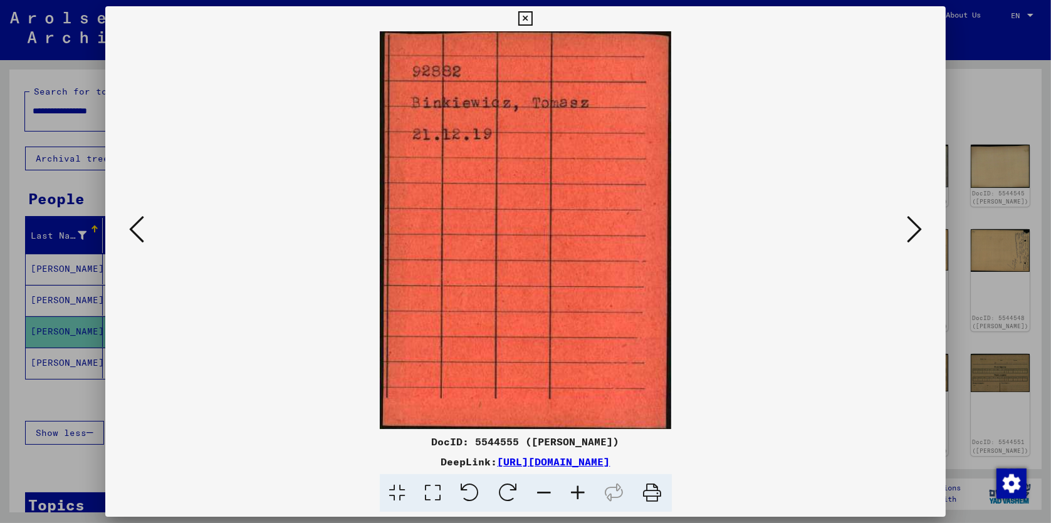
click at [136, 231] on icon at bounding box center [136, 229] width 15 height 30
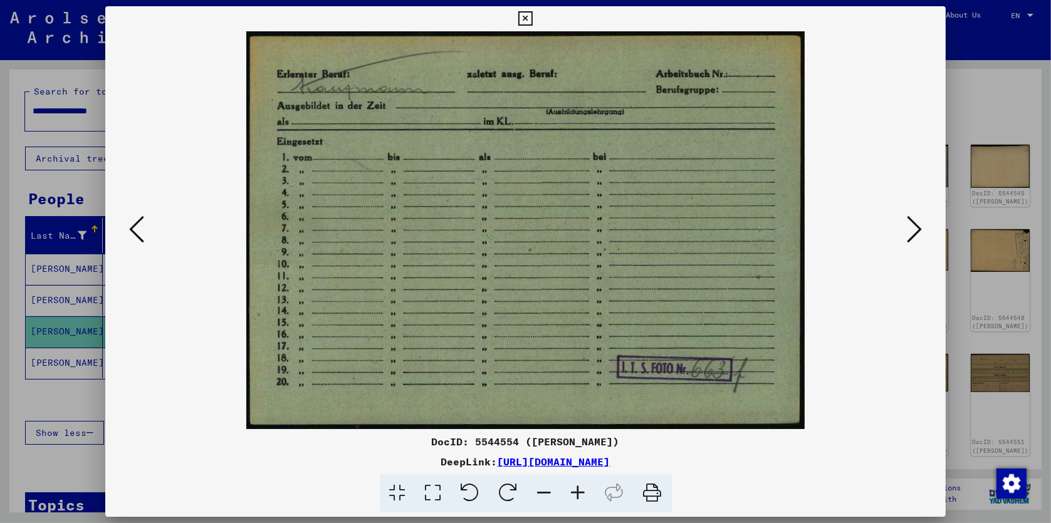
click at [136, 231] on icon at bounding box center [136, 229] width 15 height 30
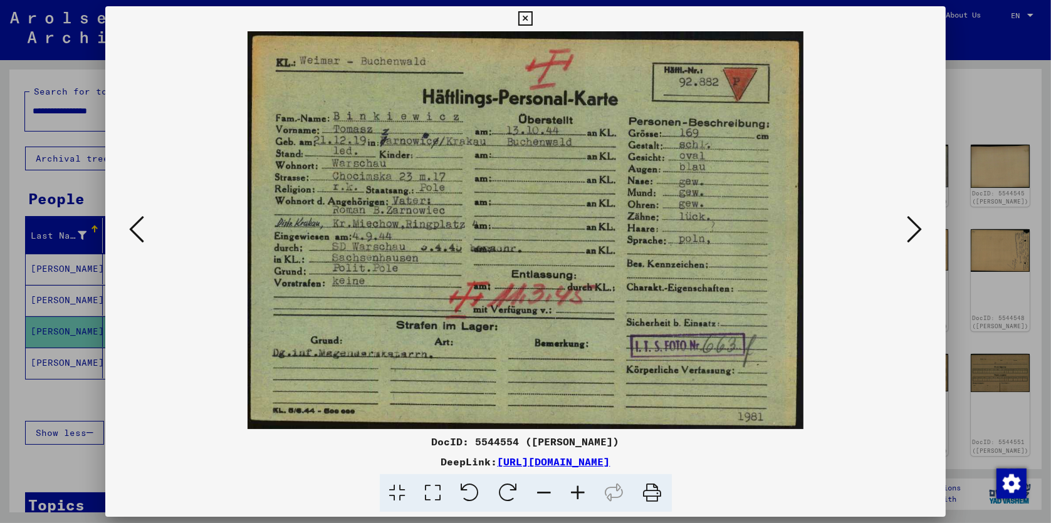
click at [136, 231] on icon at bounding box center [136, 229] width 15 height 30
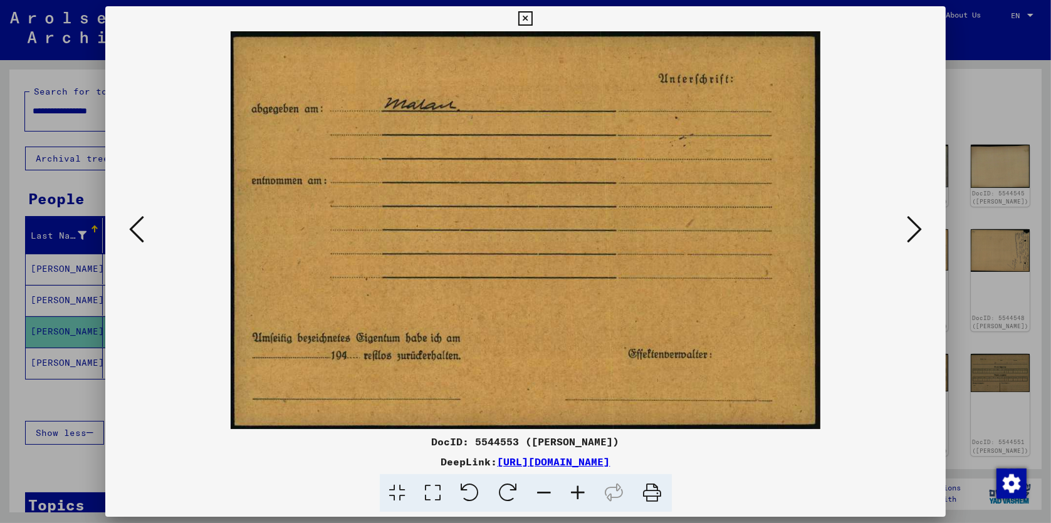
click at [136, 231] on icon at bounding box center [136, 229] width 15 height 30
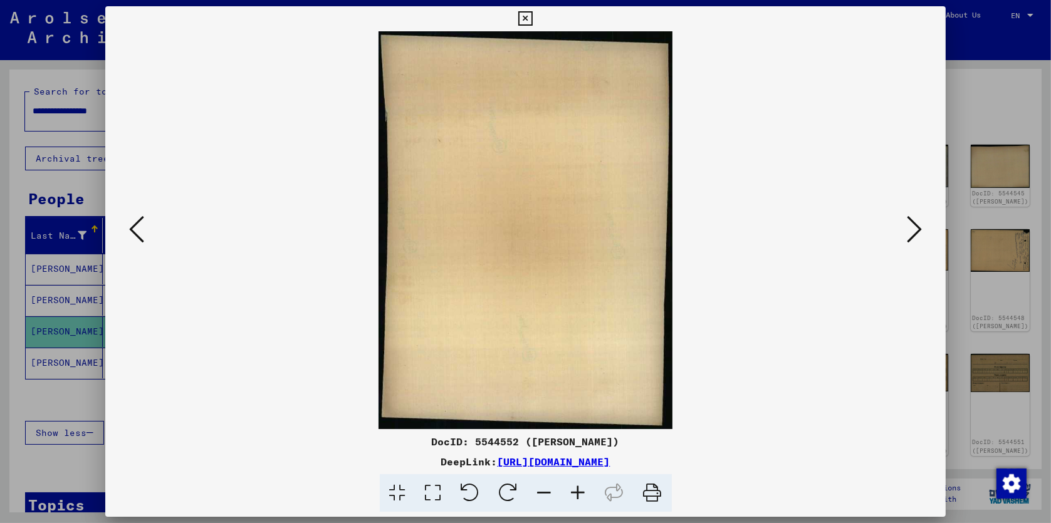
click at [136, 231] on icon at bounding box center [136, 229] width 15 height 30
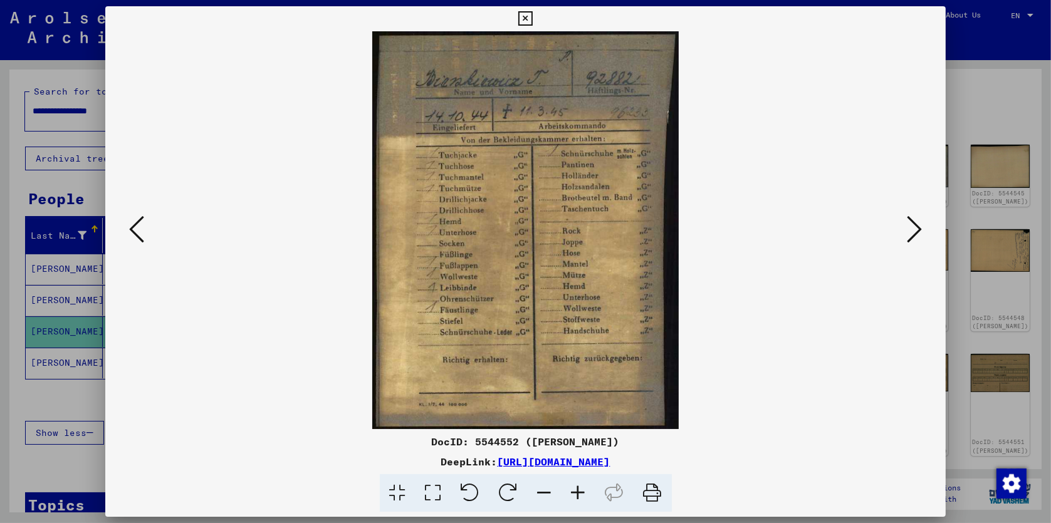
click at [136, 231] on icon at bounding box center [136, 229] width 15 height 30
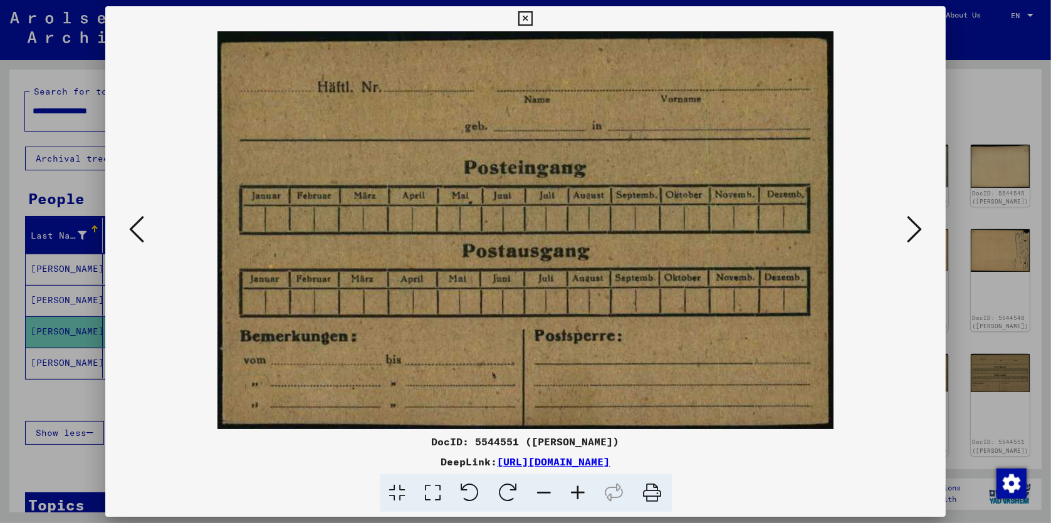
click at [136, 231] on icon at bounding box center [136, 229] width 15 height 30
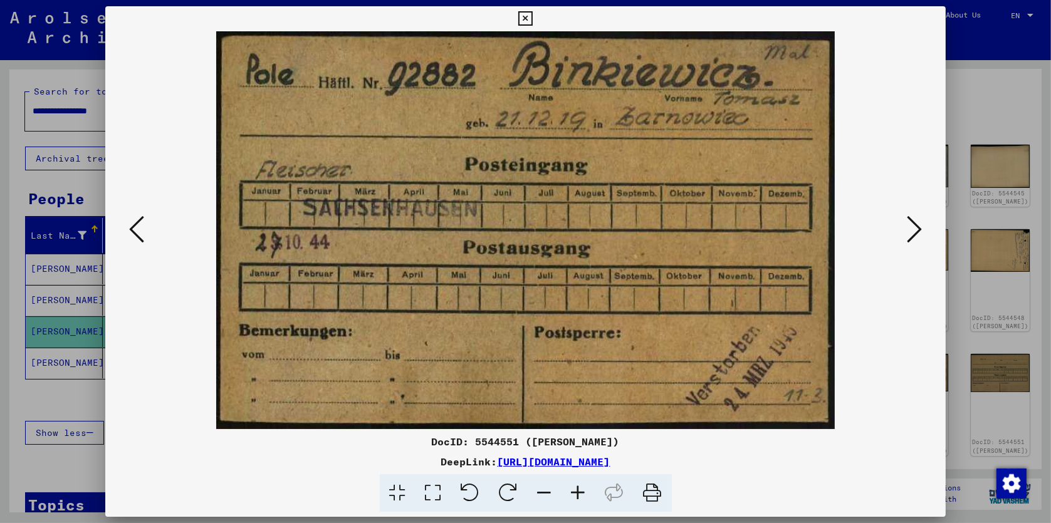
click at [136, 231] on icon at bounding box center [136, 229] width 15 height 30
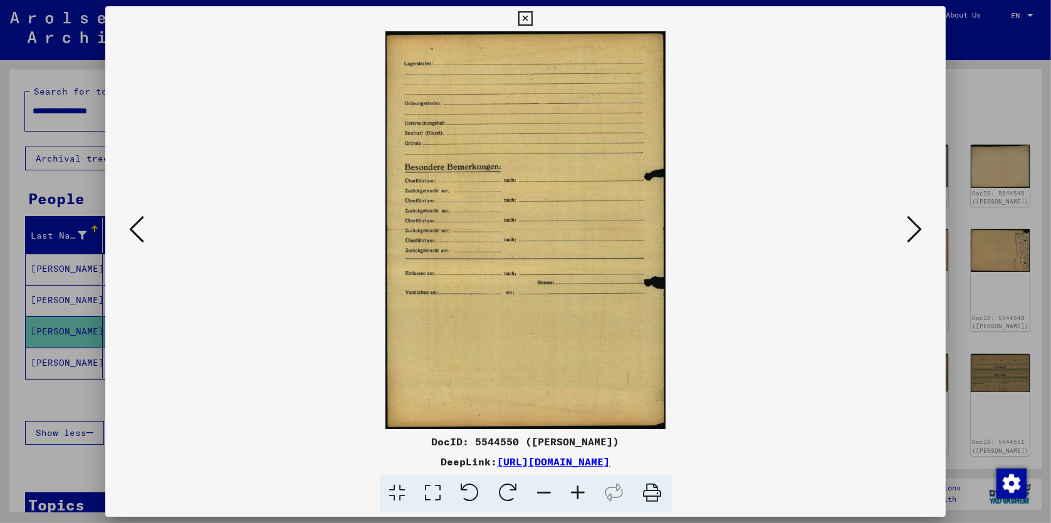
click at [136, 231] on icon at bounding box center [136, 229] width 15 height 30
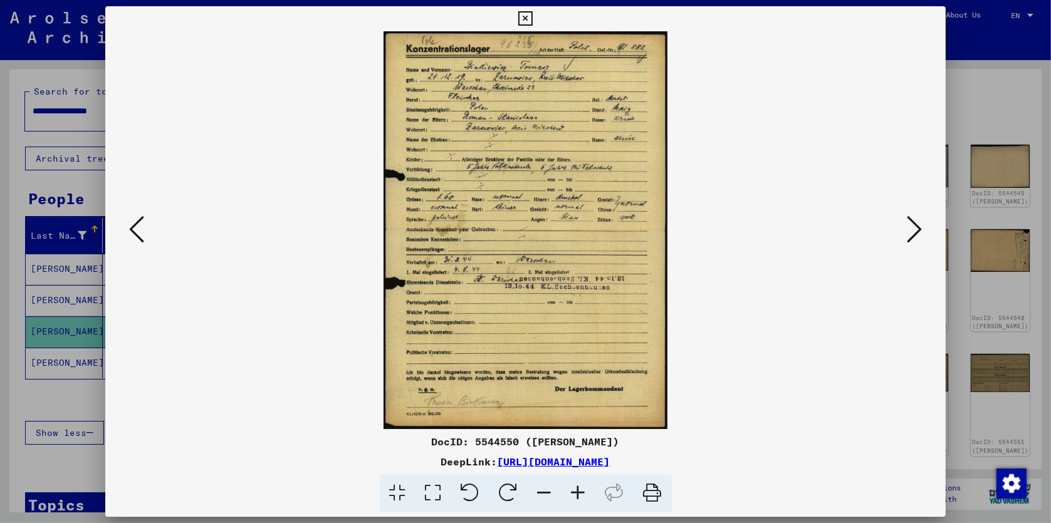
click at [136, 231] on icon at bounding box center [136, 229] width 15 height 30
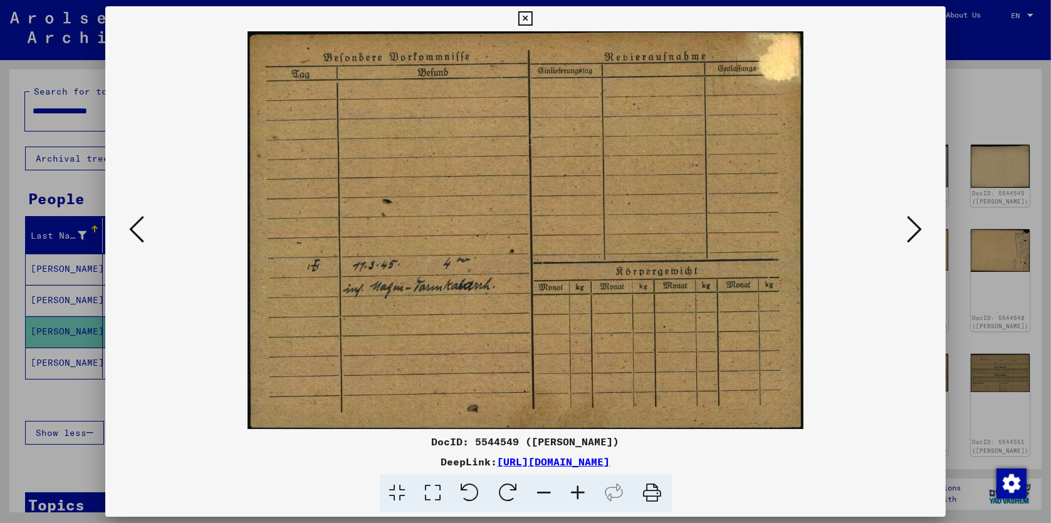
click at [136, 231] on icon at bounding box center [136, 229] width 15 height 30
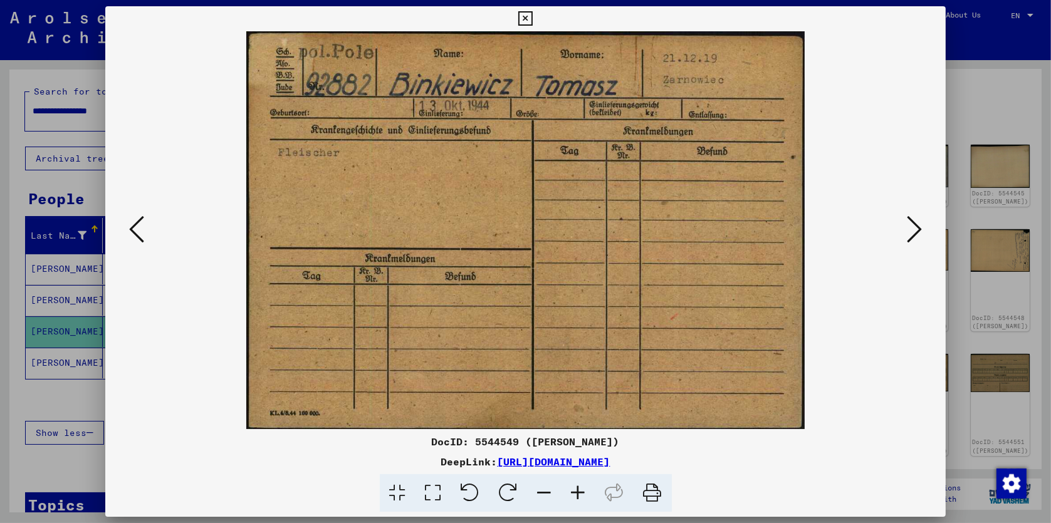
click at [136, 231] on icon at bounding box center [136, 229] width 15 height 30
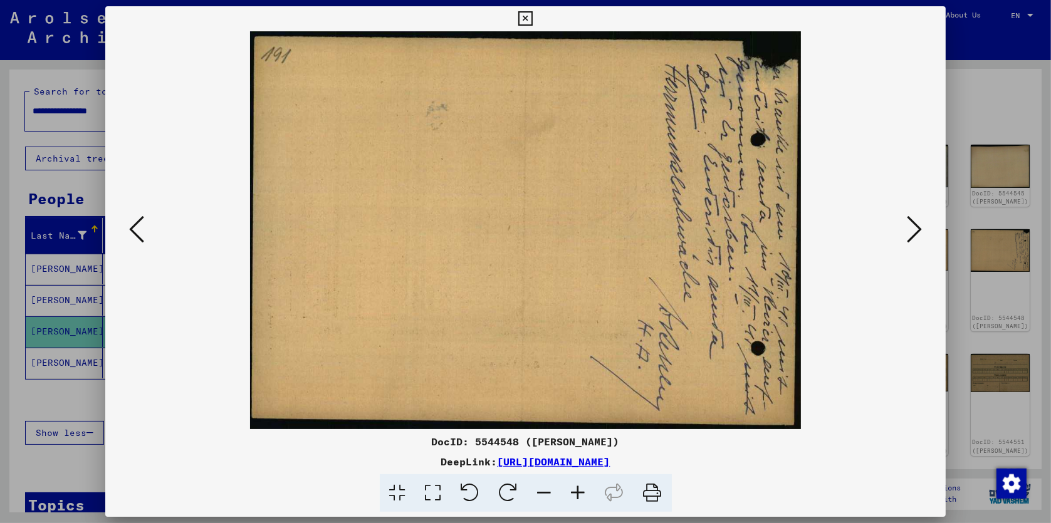
click at [136, 231] on icon at bounding box center [136, 229] width 15 height 30
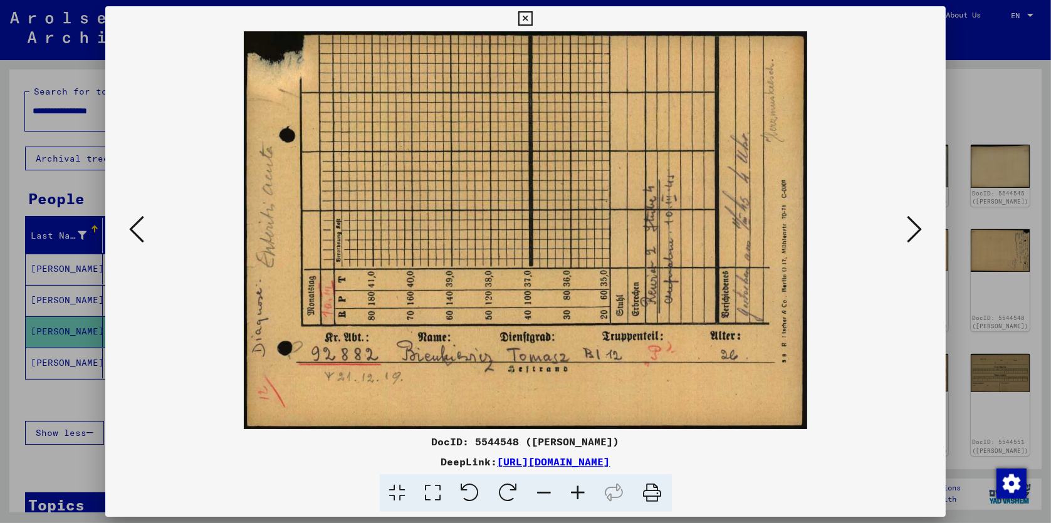
click at [136, 231] on icon at bounding box center [136, 229] width 15 height 30
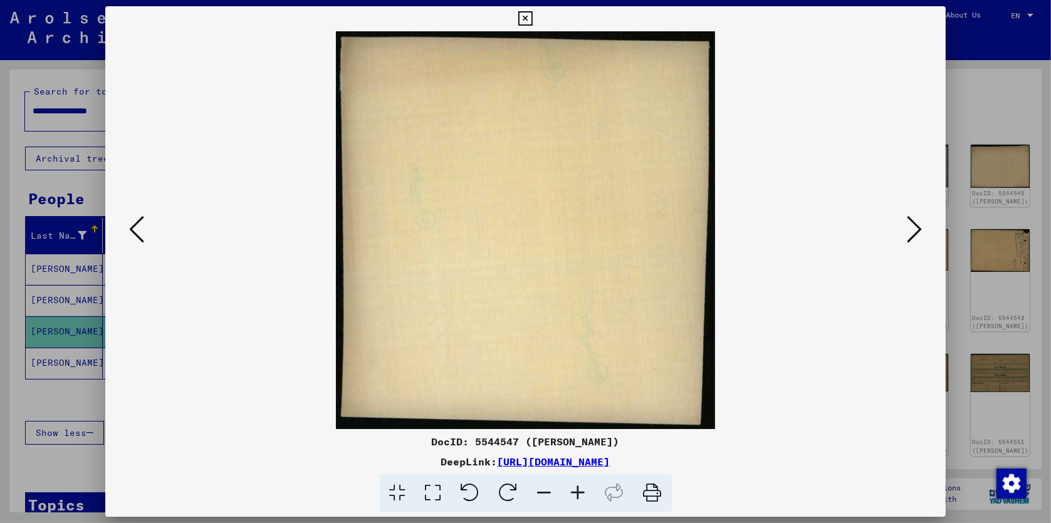
click at [136, 231] on icon at bounding box center [136, 229] width 15 height 30
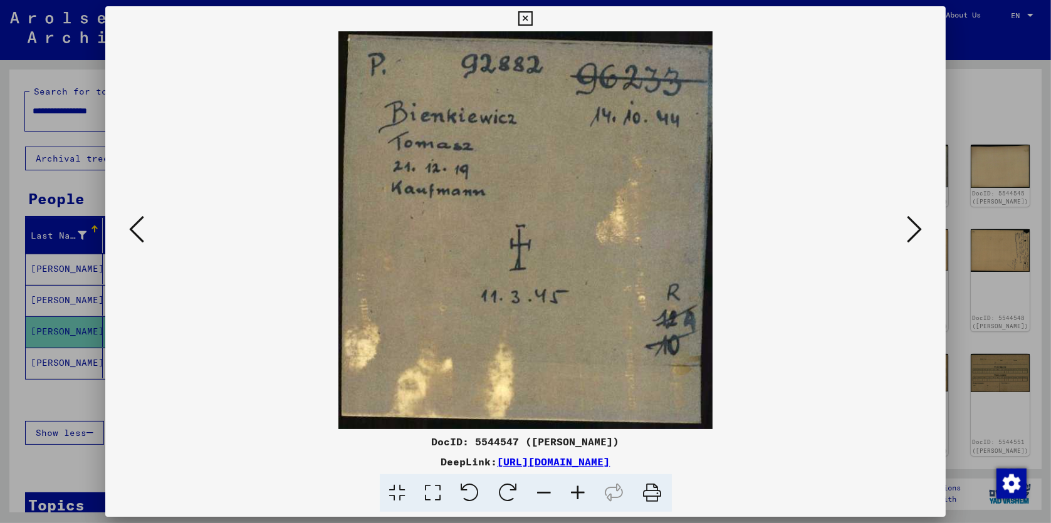
click at [135, 231] on icon at bounding box center [136, 229] width 15 height 30
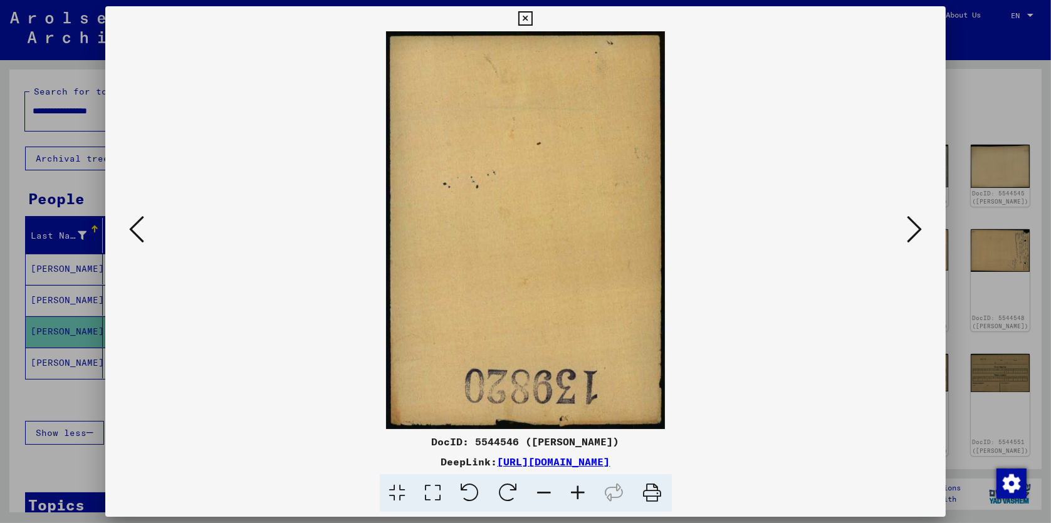
click at [527, 18] on icon at bounding box center [525, 18] width 14 height 15
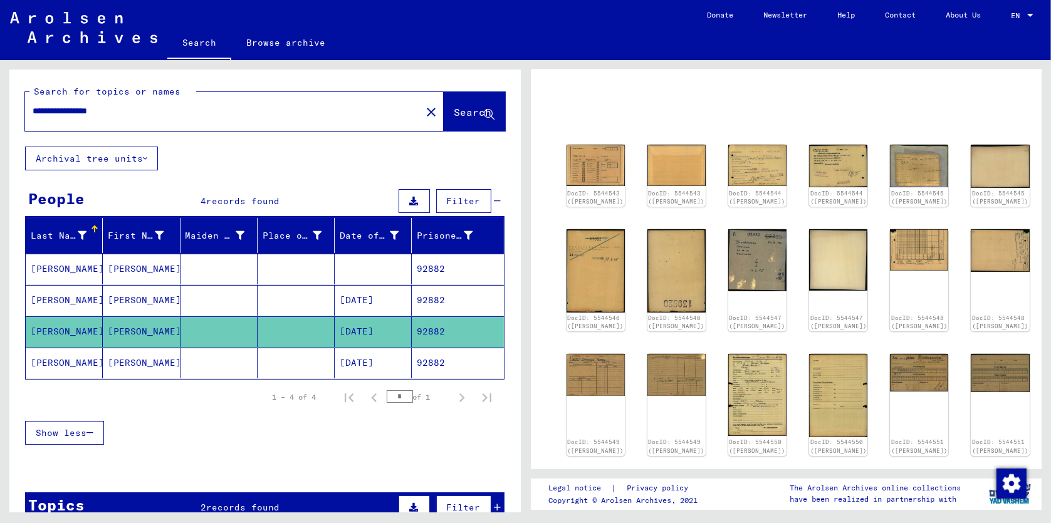
click at [60, 362] on mat-cell "[PERSON_NAME]" at bounding box center [64, 363] width 77 height 31
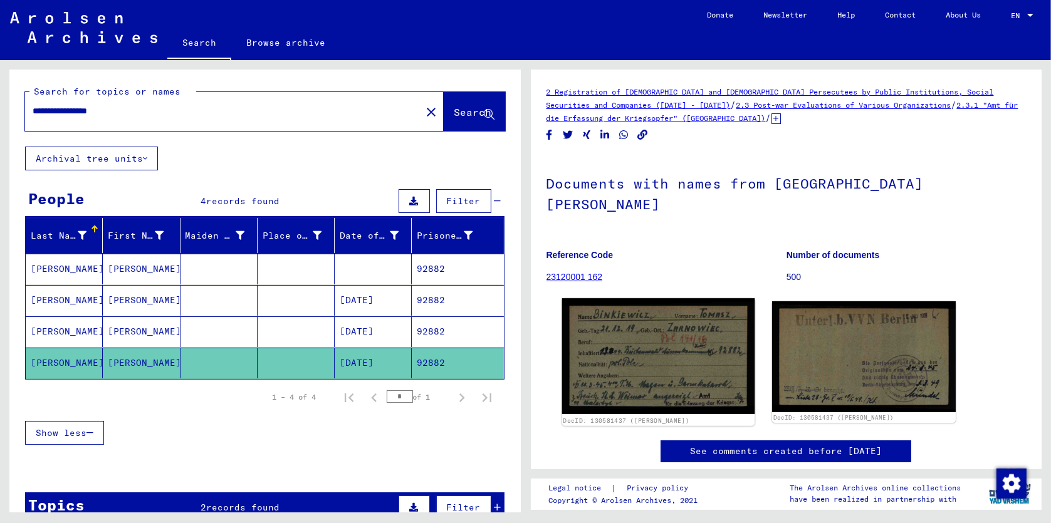
click at [670, 336] on img at bounding box center [657, 356] width 192 height 116
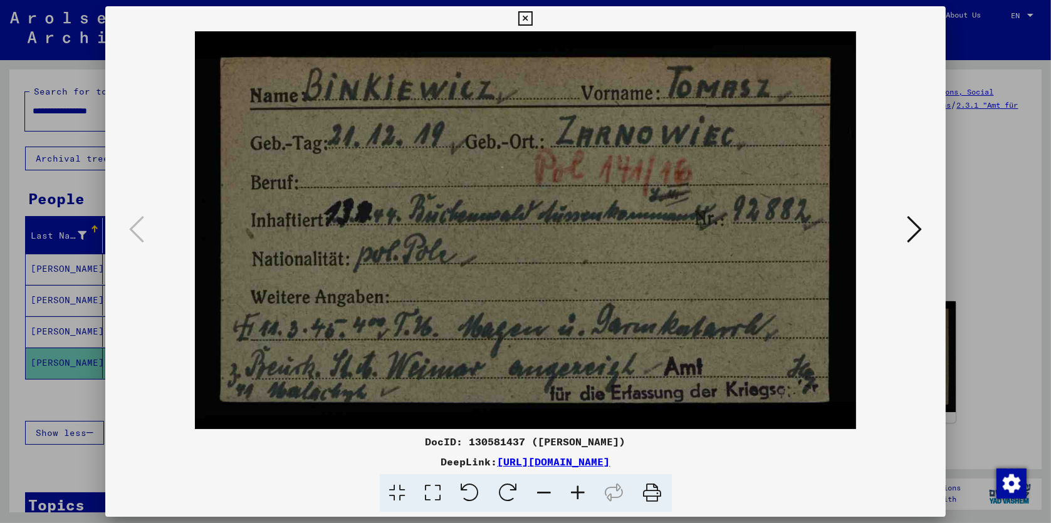
click at [919, 231] on icon at bounding box center [914, 229] width 15 height 30
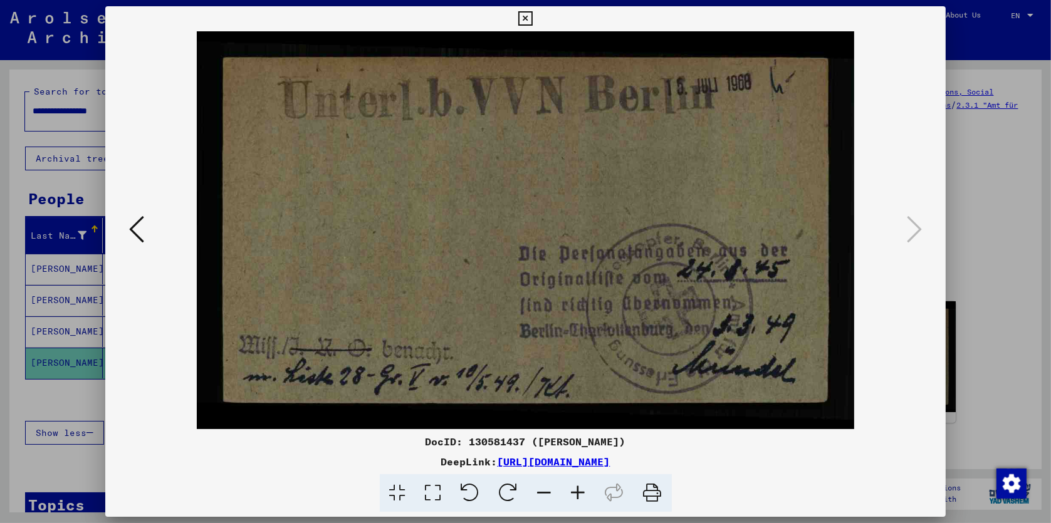
click at [135, 232] on icon at bounding box center [136, 229] width 15 height 30
